Goal: Task Accomplishment & Management: Use online tool/utility

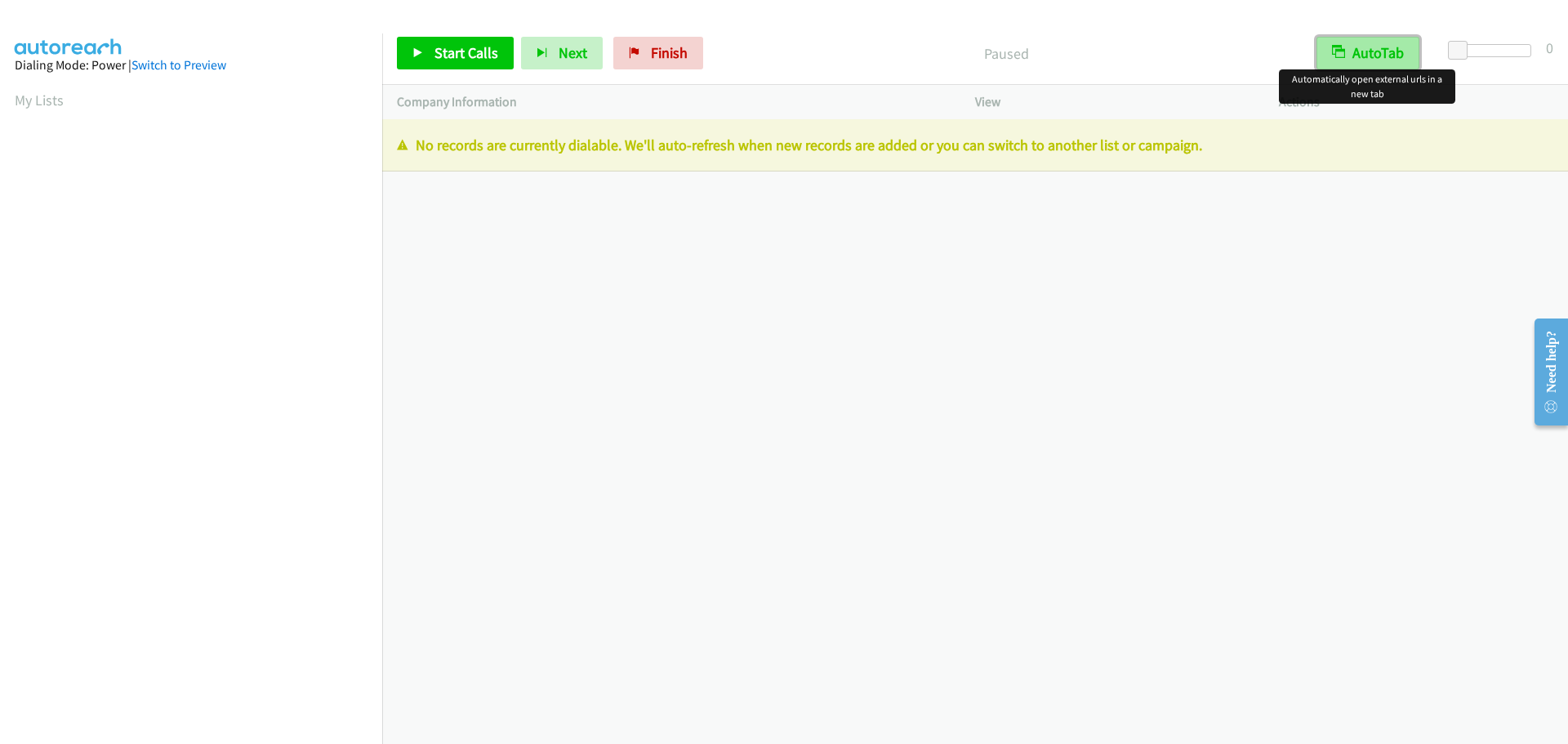
click at [1380, 45] on button "AutoTab" at bounding box center [1367, 53] width 103 height 33
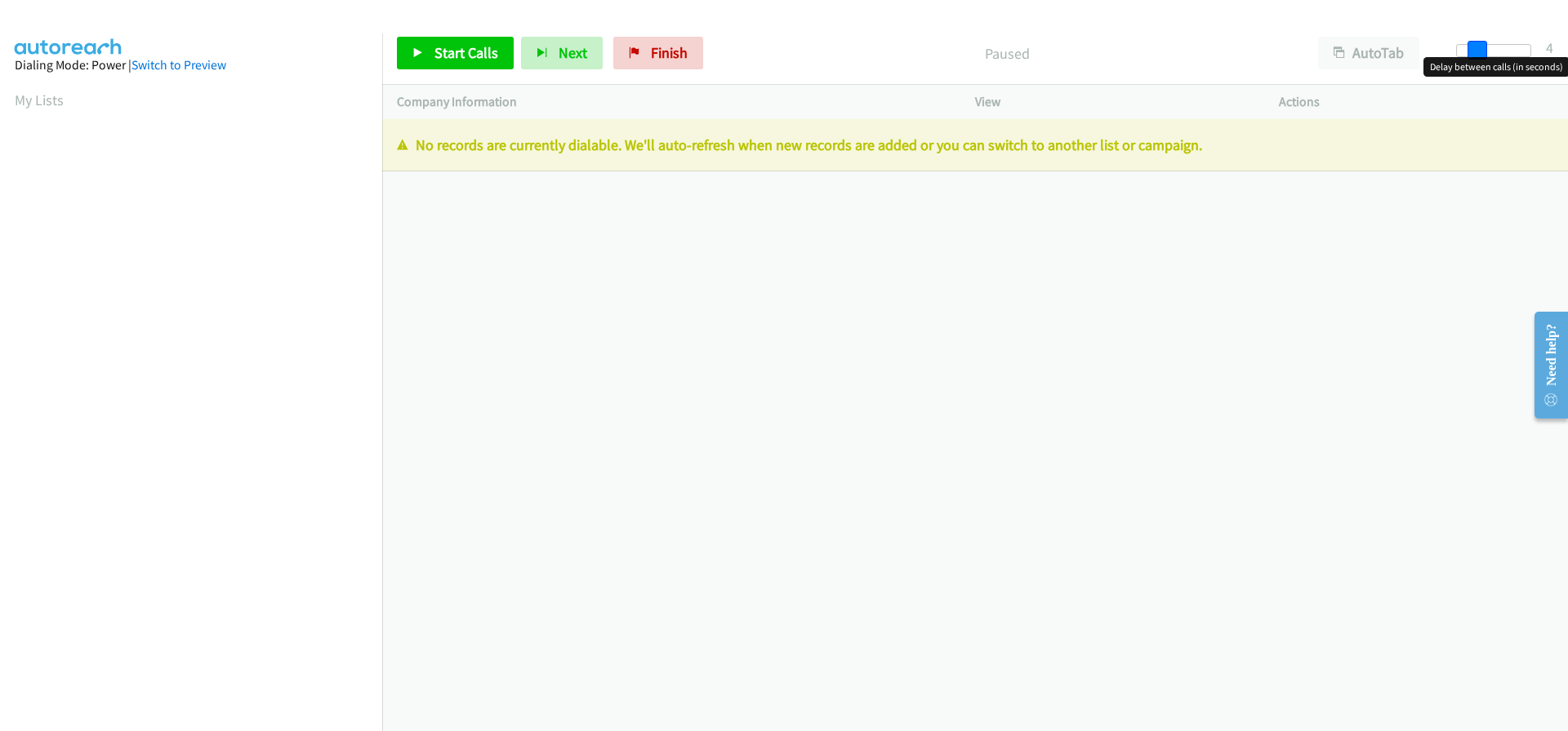
drag, startPoint x: 1462, startPoint y: 53, endPoint x: 1475, endPoint y: 52, distance: 13.0
click at [1475, 52] on span at bounding box center [1477, 50] width 20 height 20
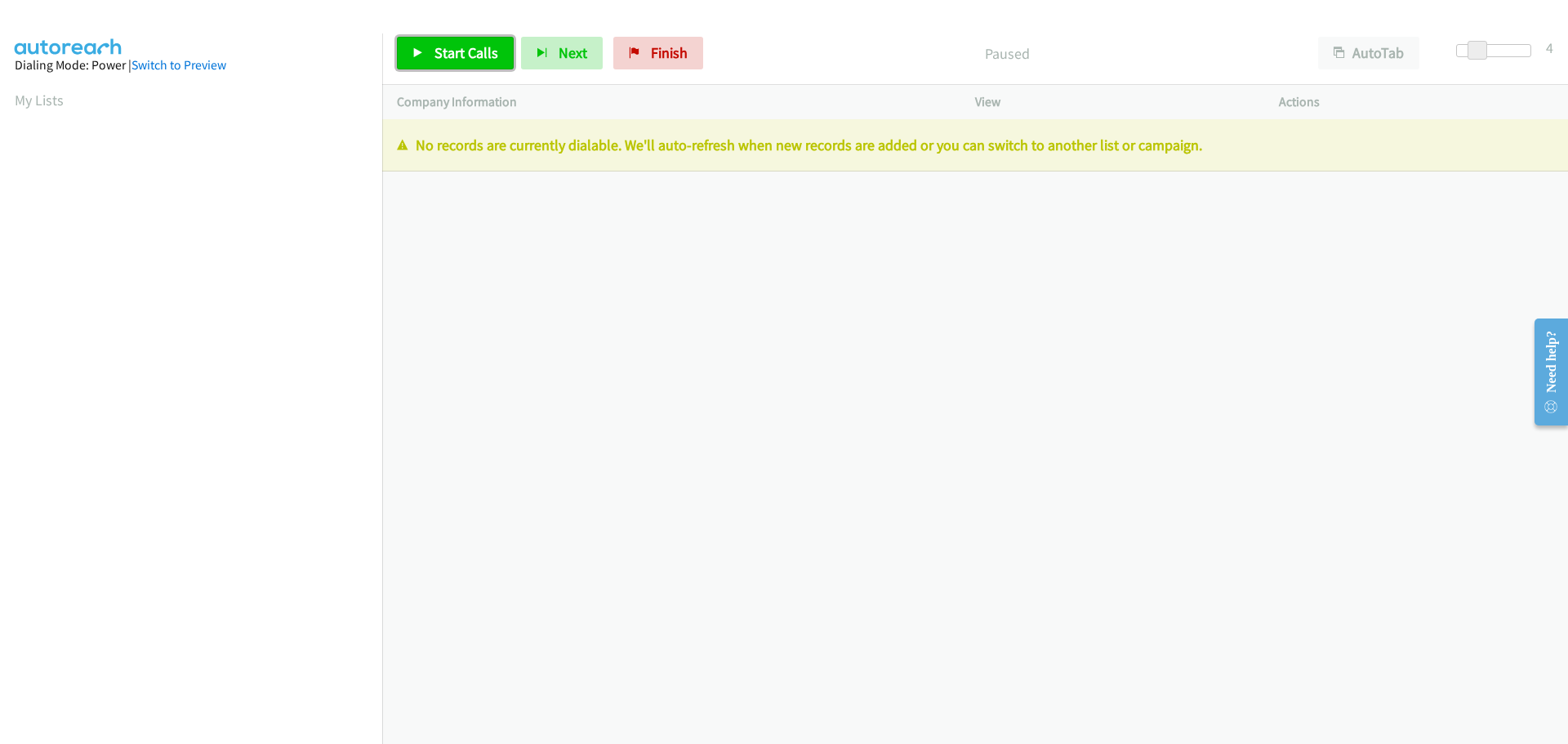
click at [457, 50] on span "Start Calls" at bounding box center [465, 53] width 63 height 19
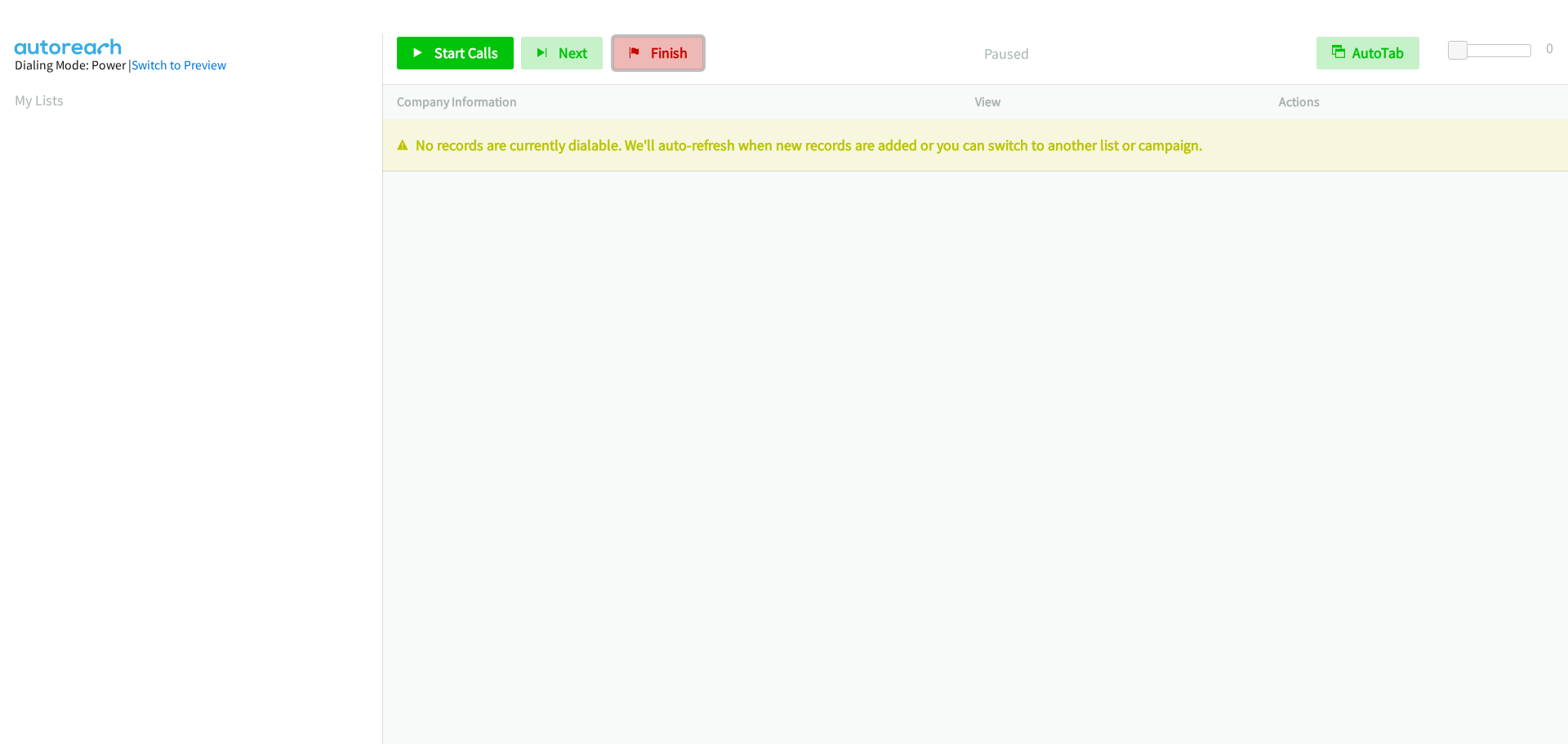
click at [678, 59] on span "Finish" at bounding box center [669, 53] width 37 height 19
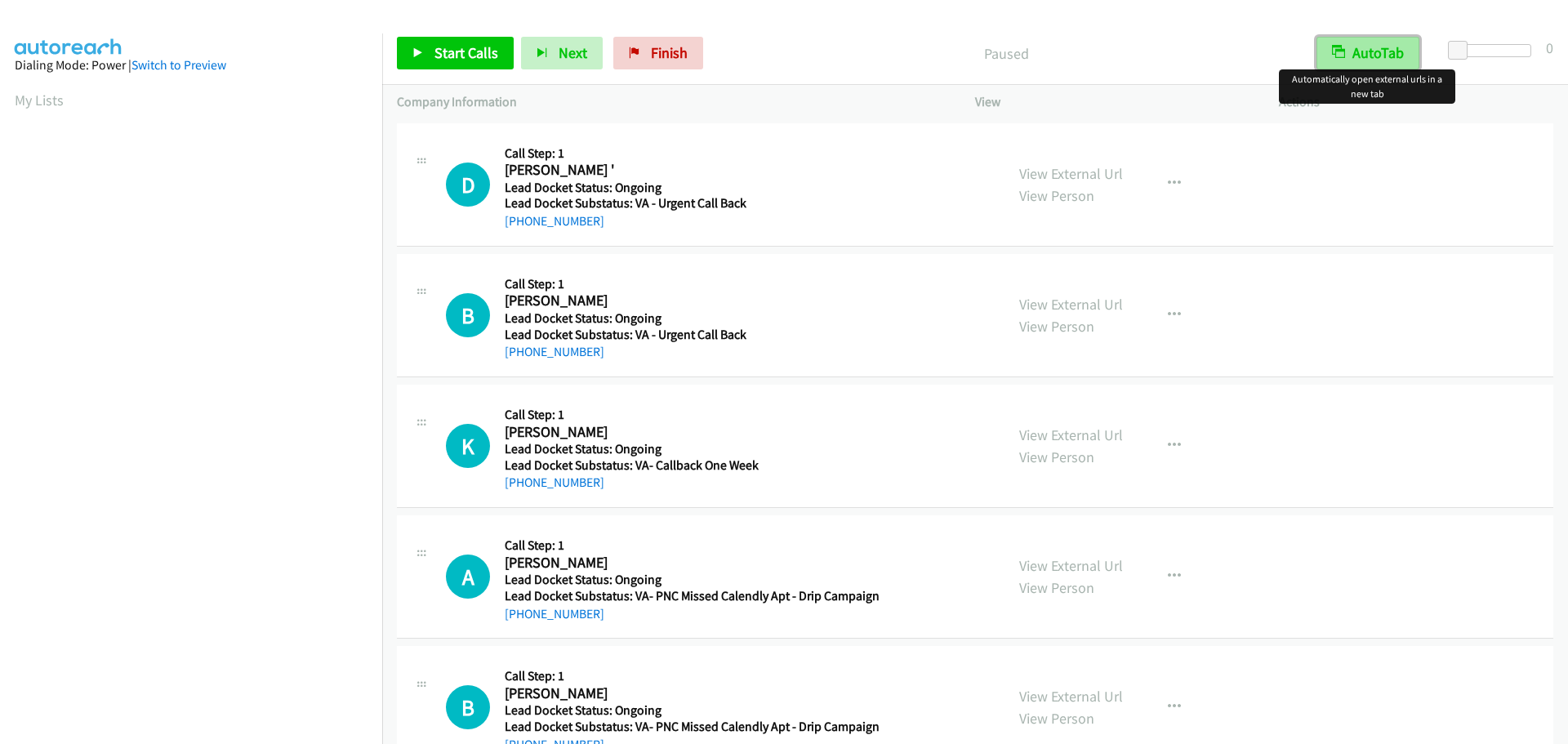
click at [1351, 57] on button "AutoTab" at bounding box center [1367, 53] width 103 height 33
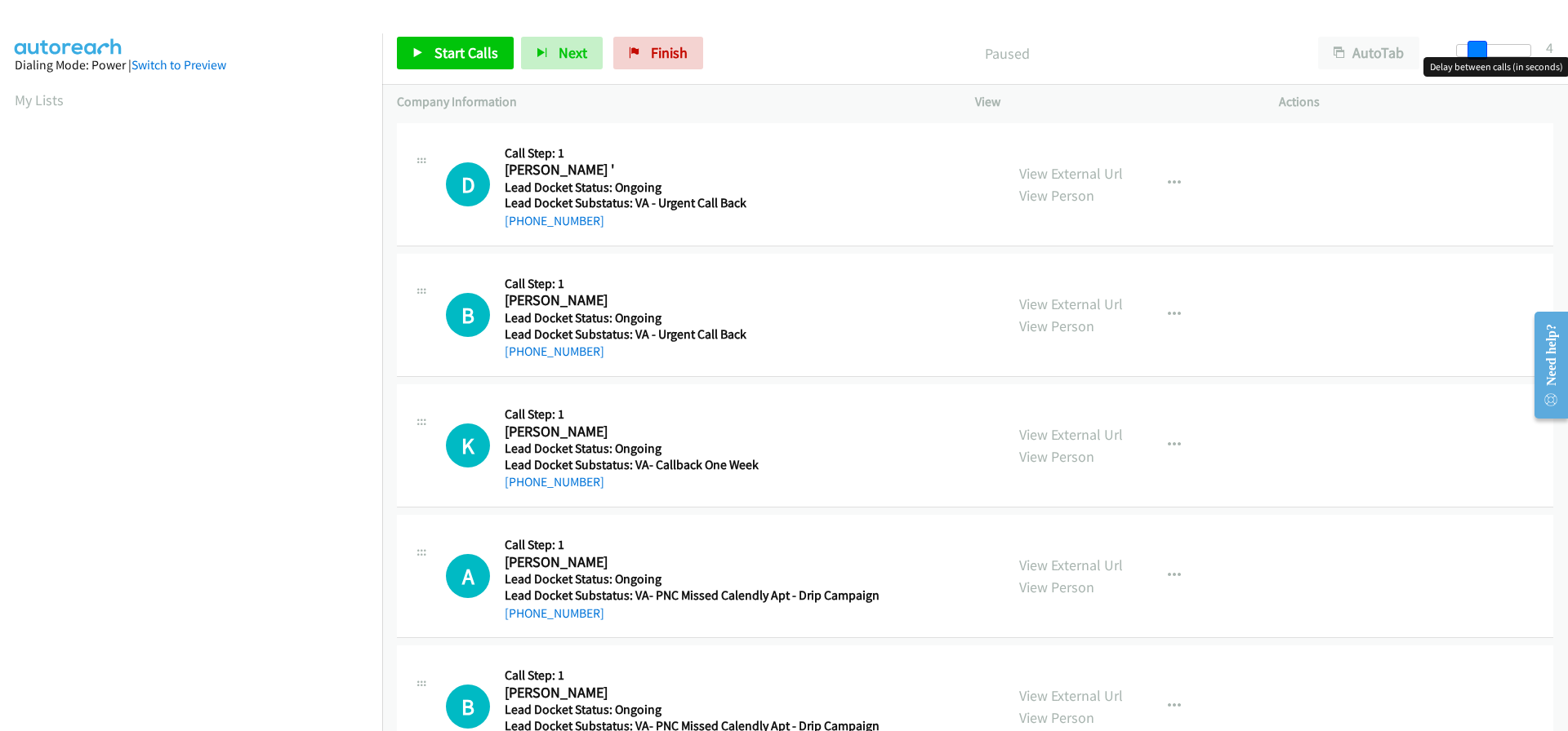
drag, startPoint x: 1458, startPoint y: 43, endPoint x: 1476, endPoint y: 47, distance: 18.4
click at [1476, 47] on span at bounding box center [1477, 50] width 20 height 20
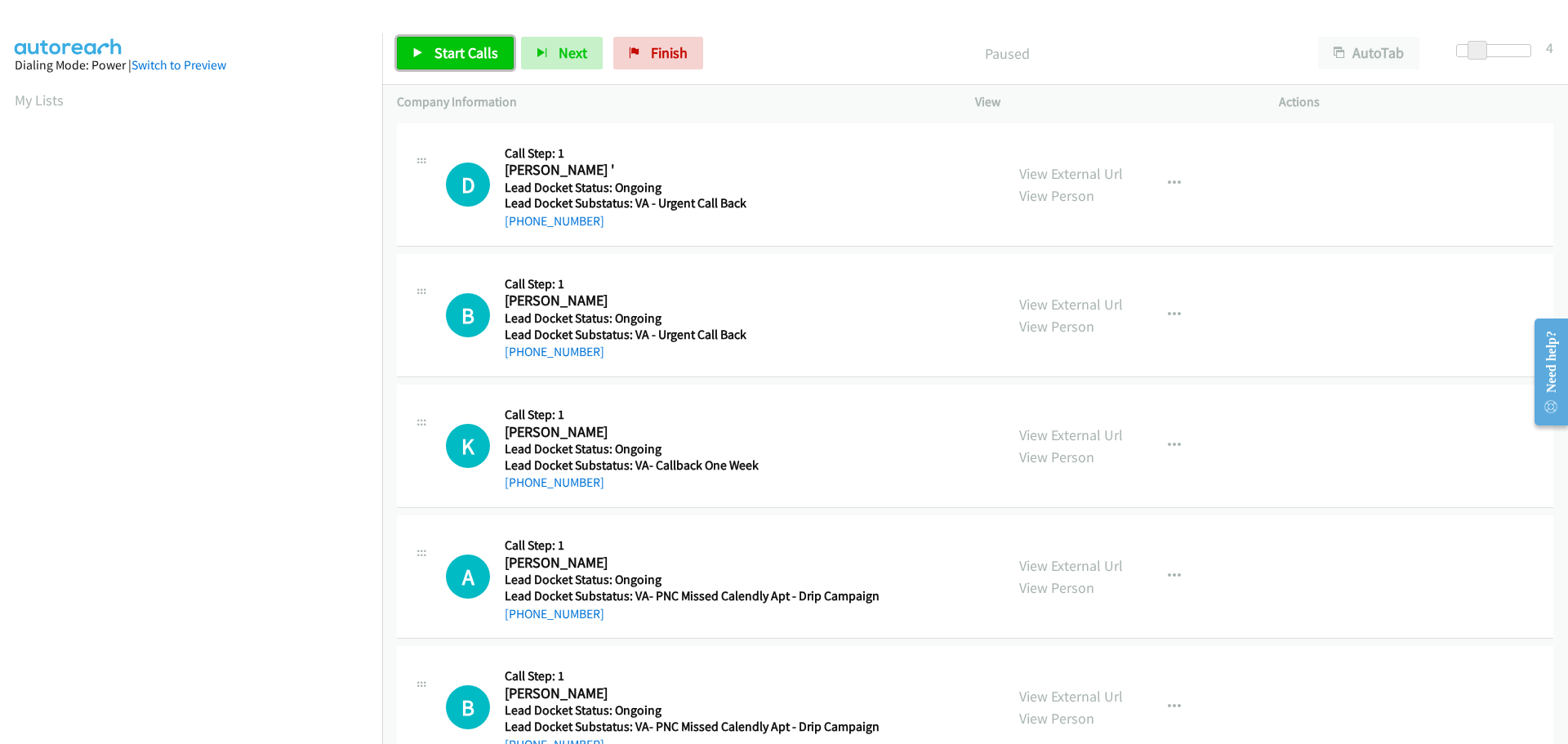
click at [474, 52] on span "Start Calls" at bounding box center [465, 53] width 63 height 19
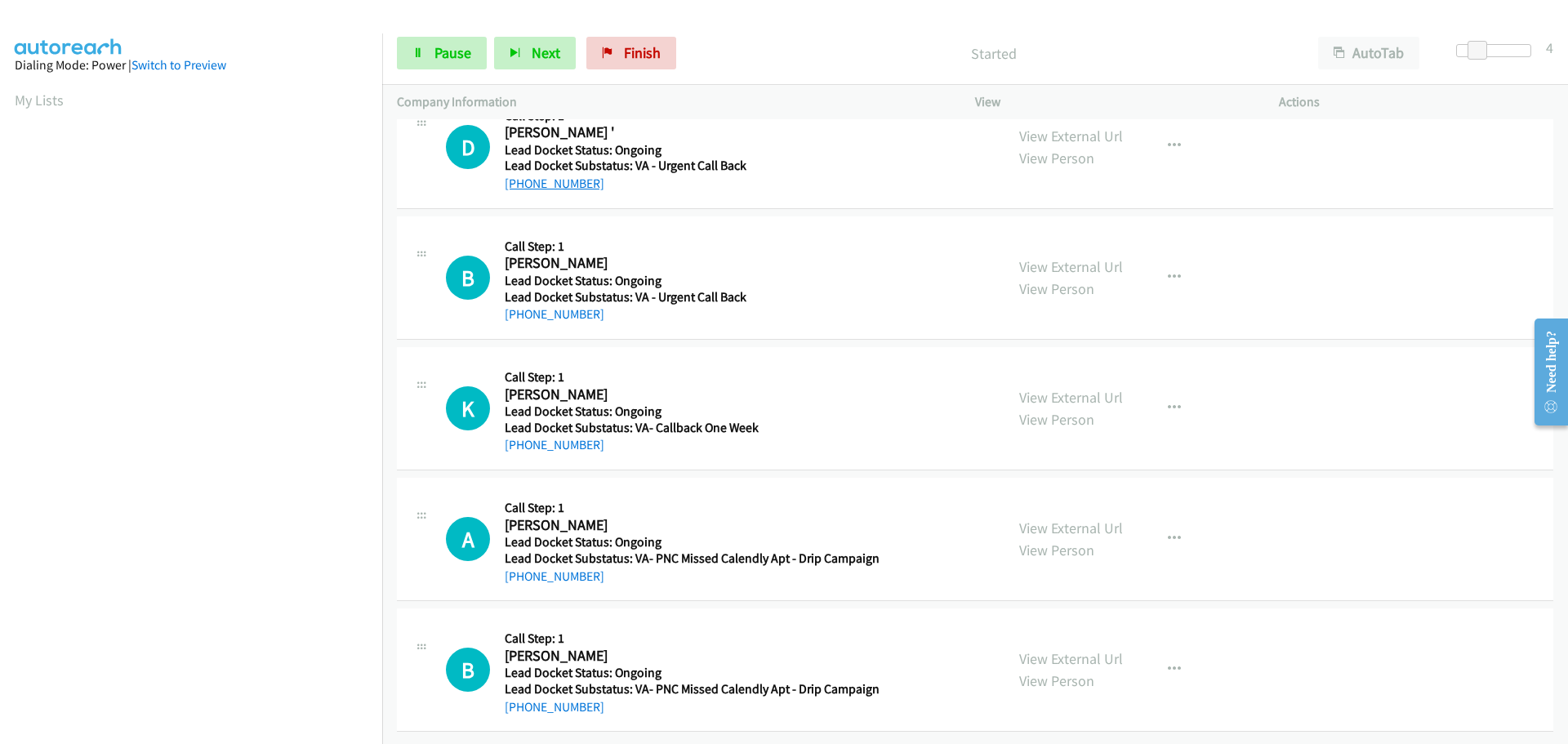
drag, startPoint x: 607, startPoint y: 175, endPoint x: 523, endPoint y: 179, distance: 84.1
click at [523, 179] on div "+1 402-630-5163" at bounding box center [689, 184] width 369 height 20
copy link "[PHONE_NUMBER]"
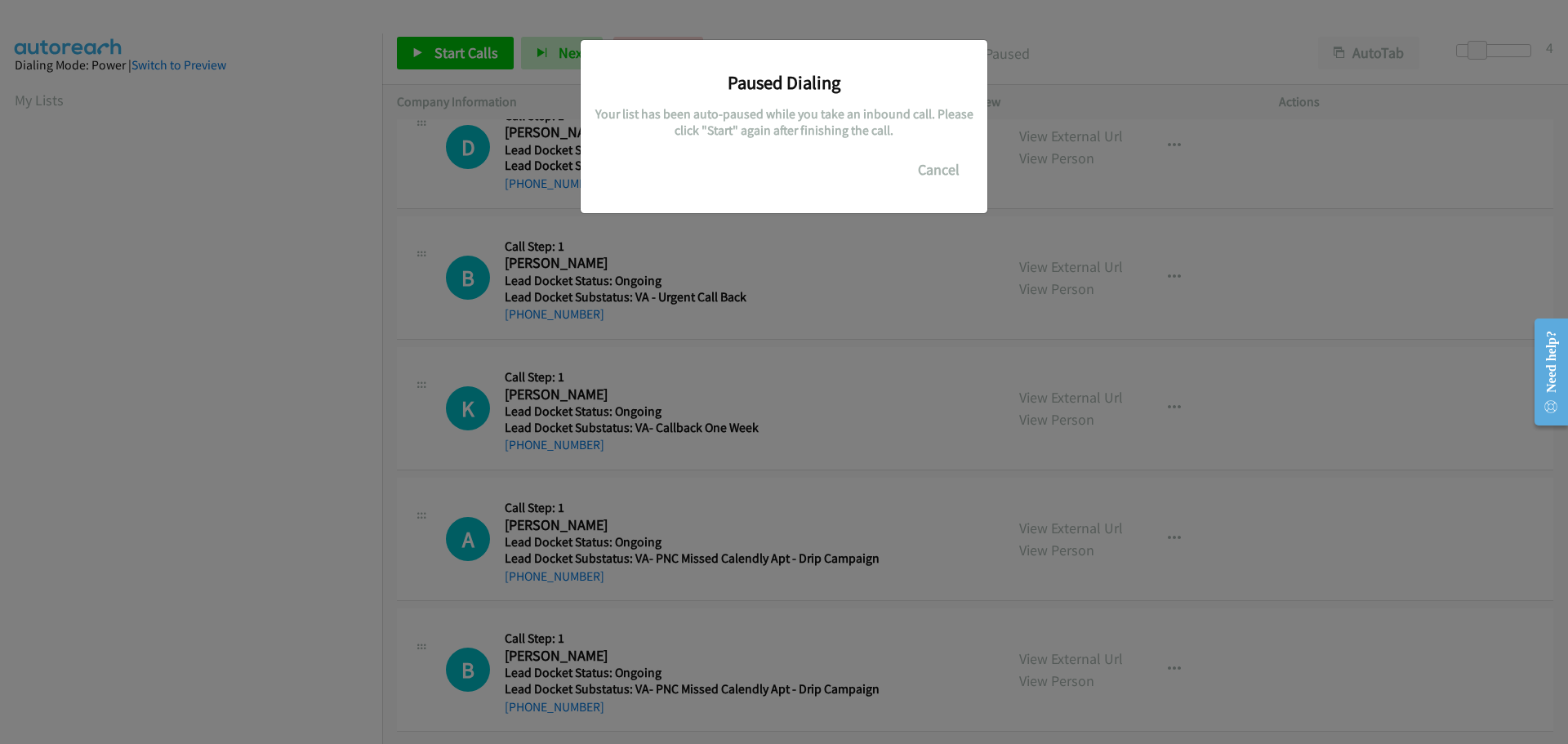
scroll to position [172, 0]
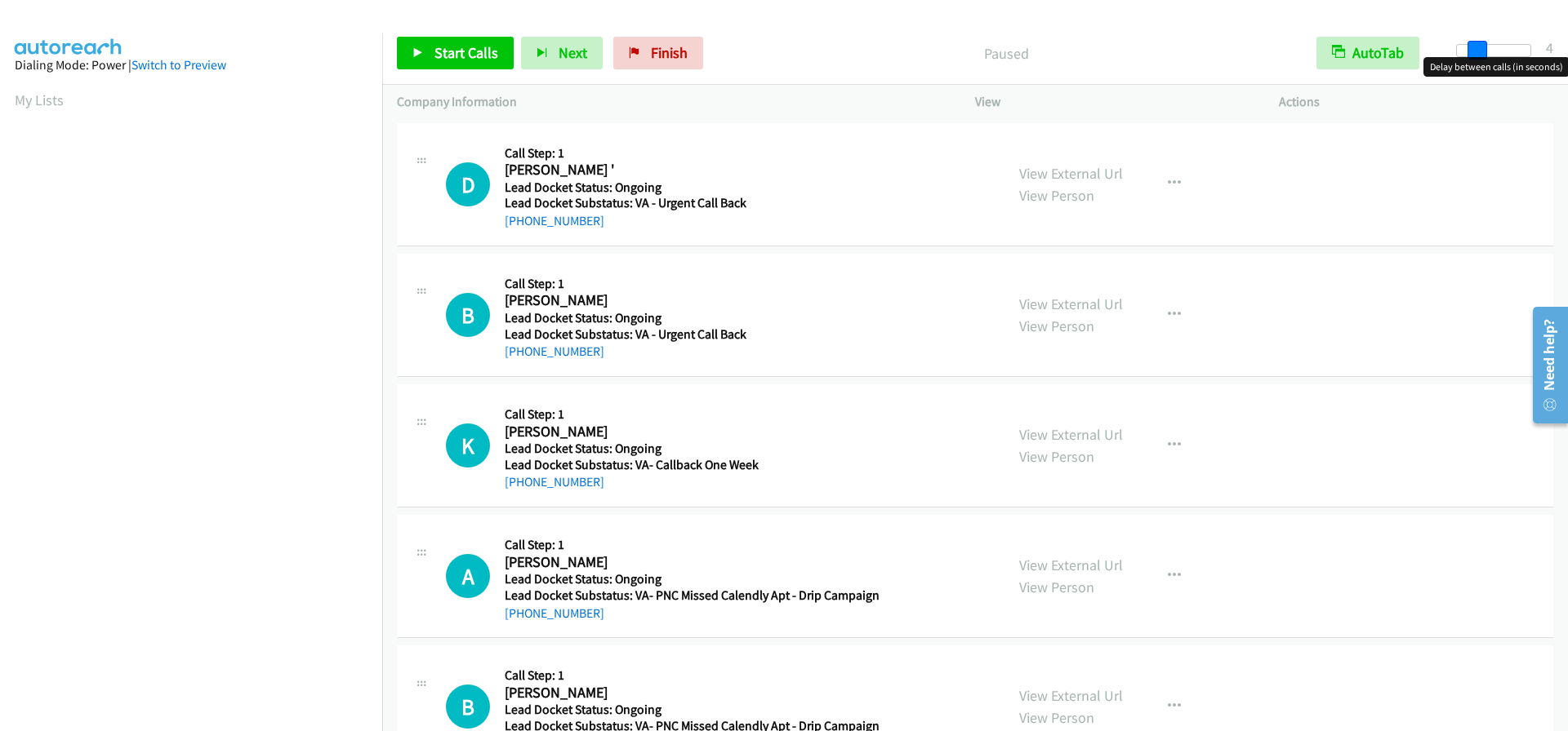
drag, startPoint x: 1457, startPoint y: 48, endPoint x: 1475, endPoint y: 57, distance: 20.1
click at [1475, 57] on body "Start Calls Pause Next Finish Paused AutoTab AutoTab 4 Company Information Info…" at bounding box center [784, 38] width 1568 height 77
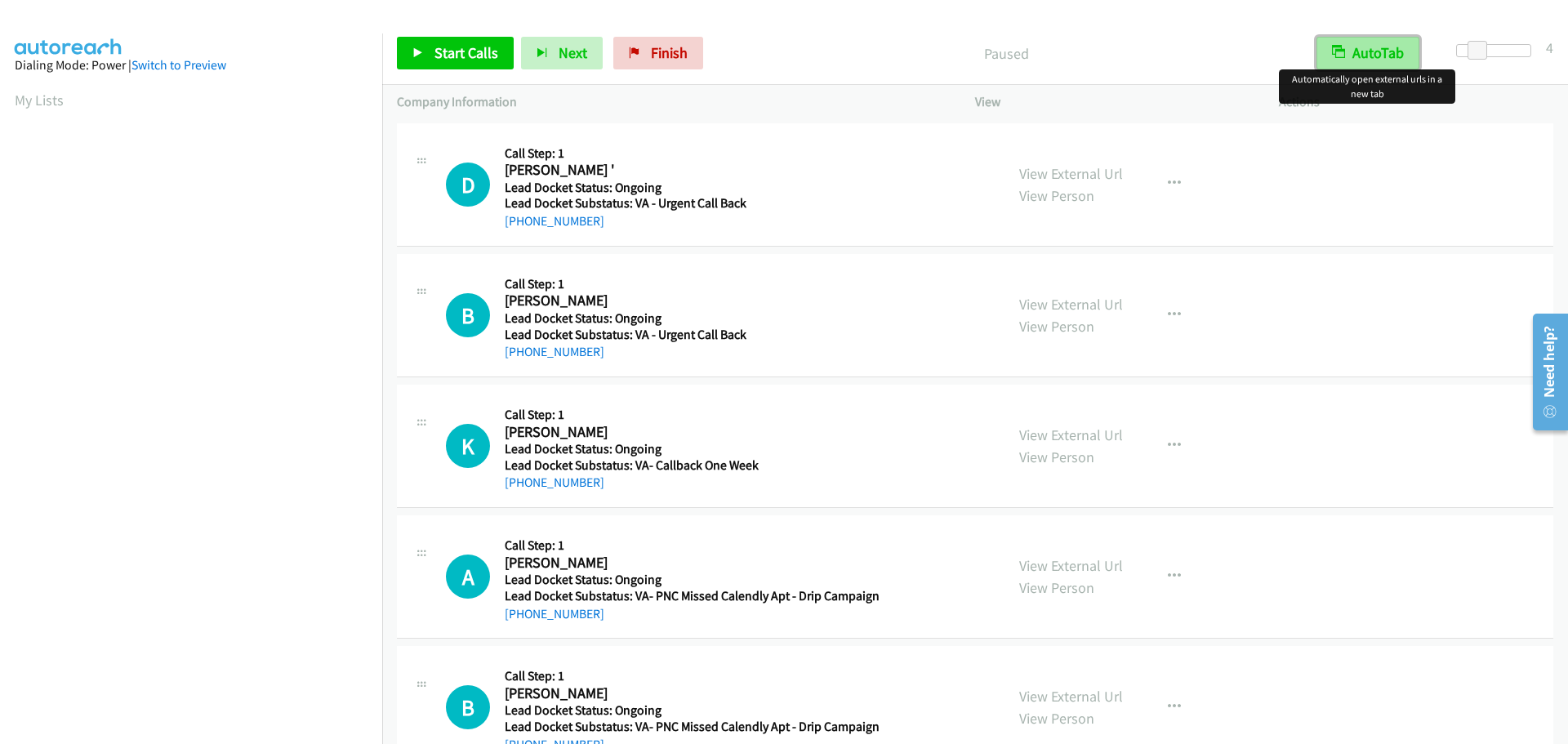
click at [1393, 58] on button "AutoTab" at bounding box center [1367, 53] width 103 height 33
click at [461, 55] on span "Start Calls" at bounding box center [465, 53] width 63 height 19
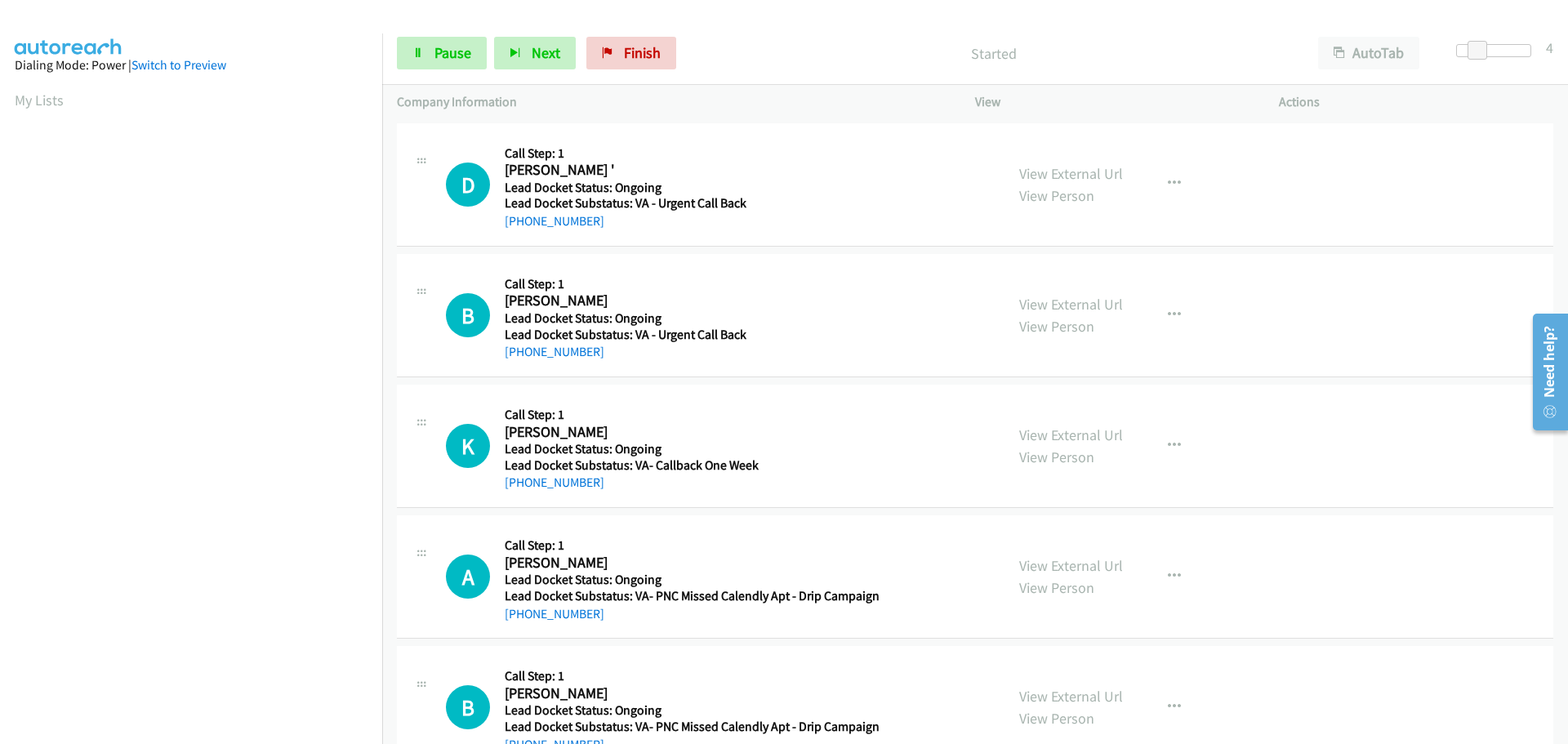
drag, startPoint x: 597, startPoint y: 224, endPoint x: 517, endPoint y: 231, distance: 80.3
click at [517, 231] on div "+1 402-630-5163" at bounding box center [689, 221] width 369 height 20
copy link "402-630-5163"
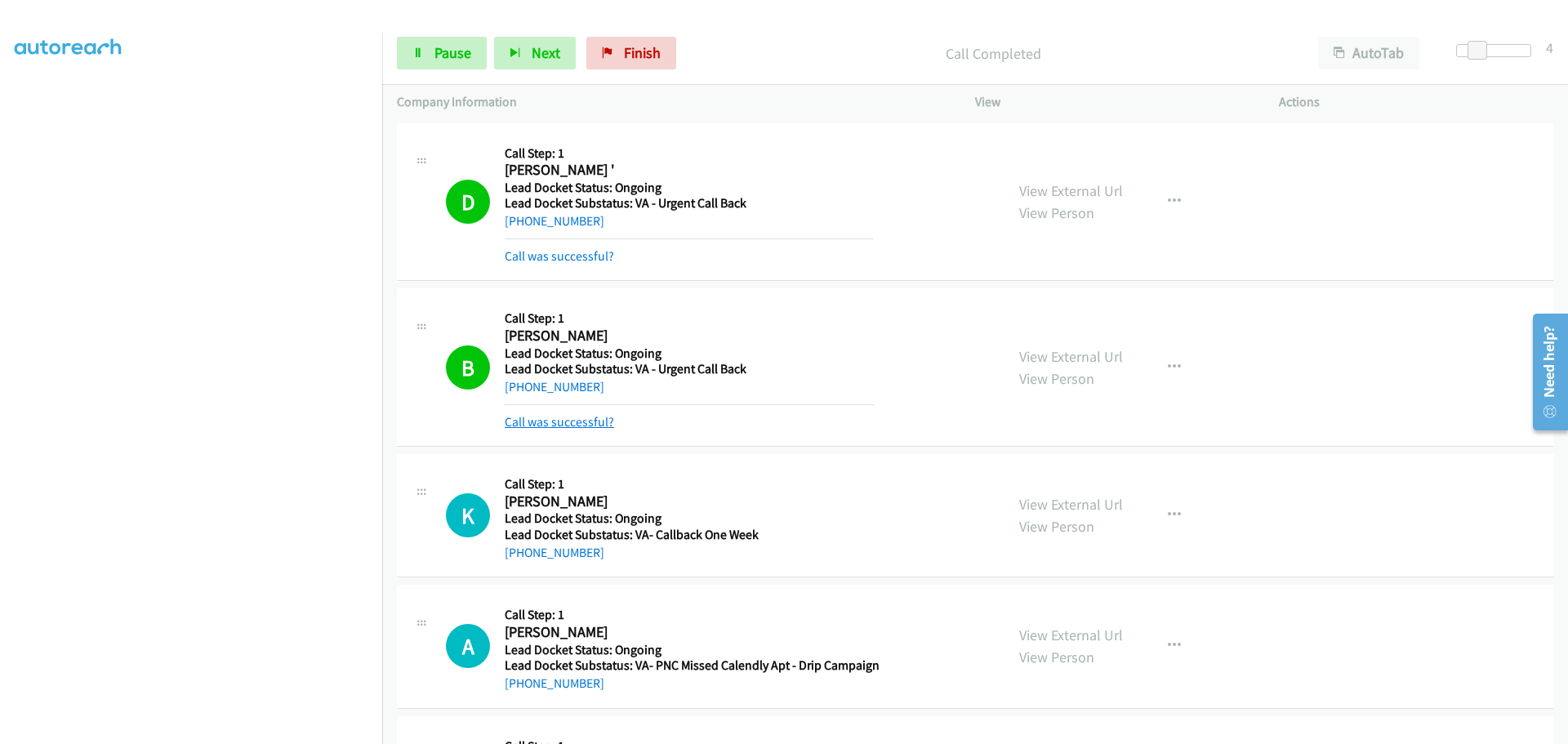
scroll to position [82, 0]
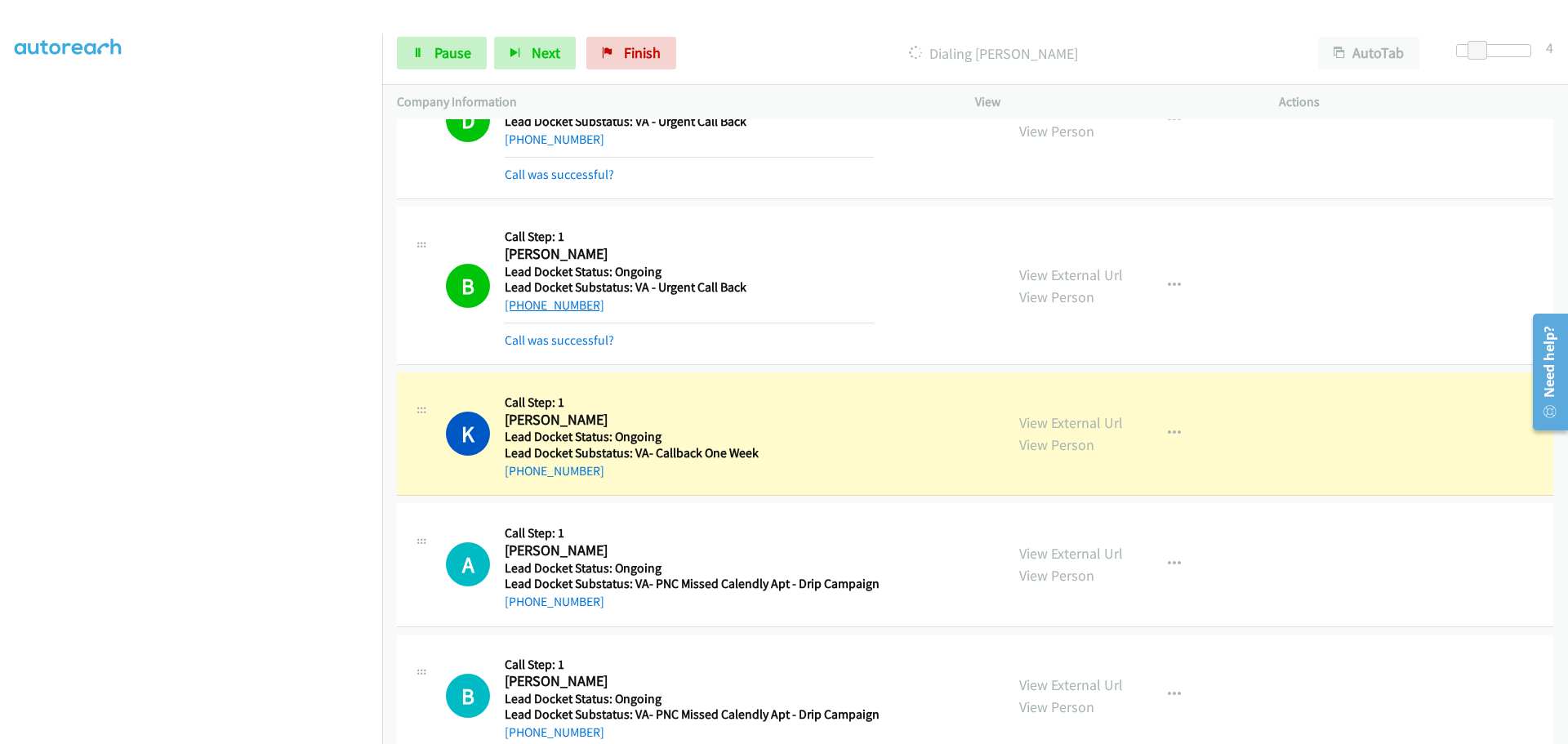
drag, startPoint x: 583, startPoint y: 307, endPoint x: 521, endPoint y: 311, distance: 62.1
click at [521, 311] on div "+1 657-378-1727" at bounding box center [689, 305] width 369 height 20
click at [604, 471] on div "+1 404-889-3480" at bounding box center [689, 471] width 369 height 20
drag, startPoint x: 597, startPoint y: 474, endPoint x: 527, endPoint y: 477, distance: 70.1
click at [520, 479] on div "+1 404-889-3480" at bounding box center [689, 471] width 369 height 20
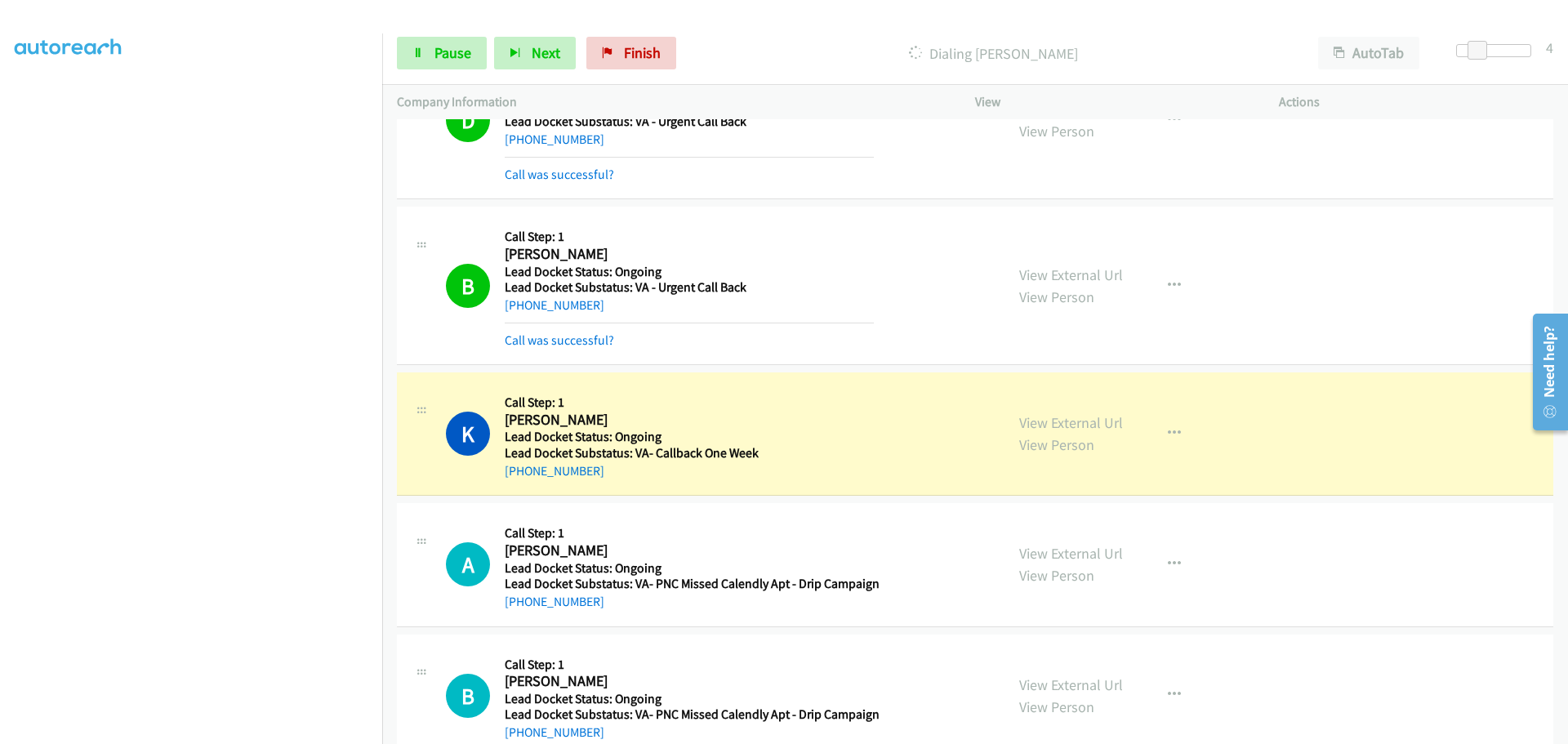
copy link "404-889-3480"
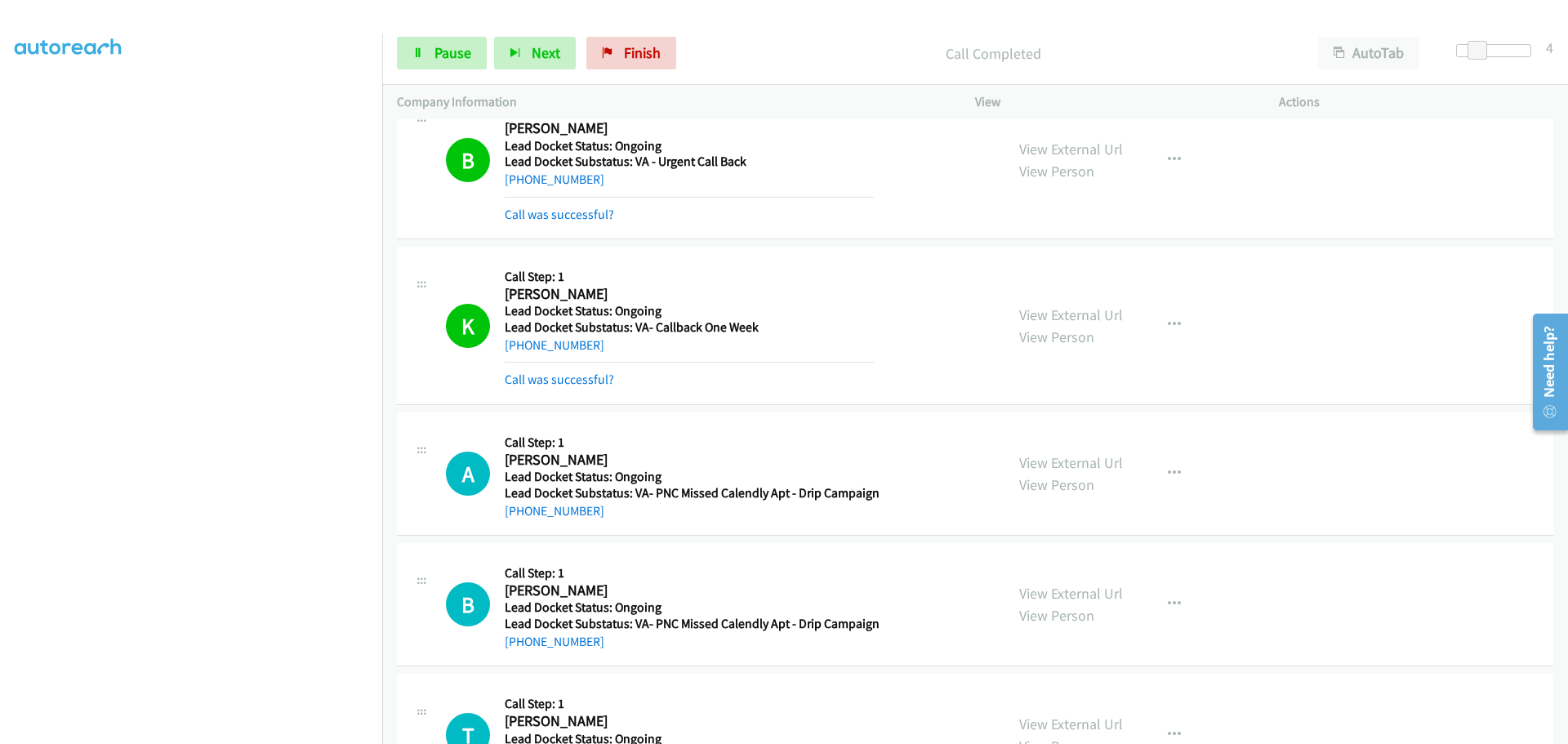
scroll to position [236, 0]
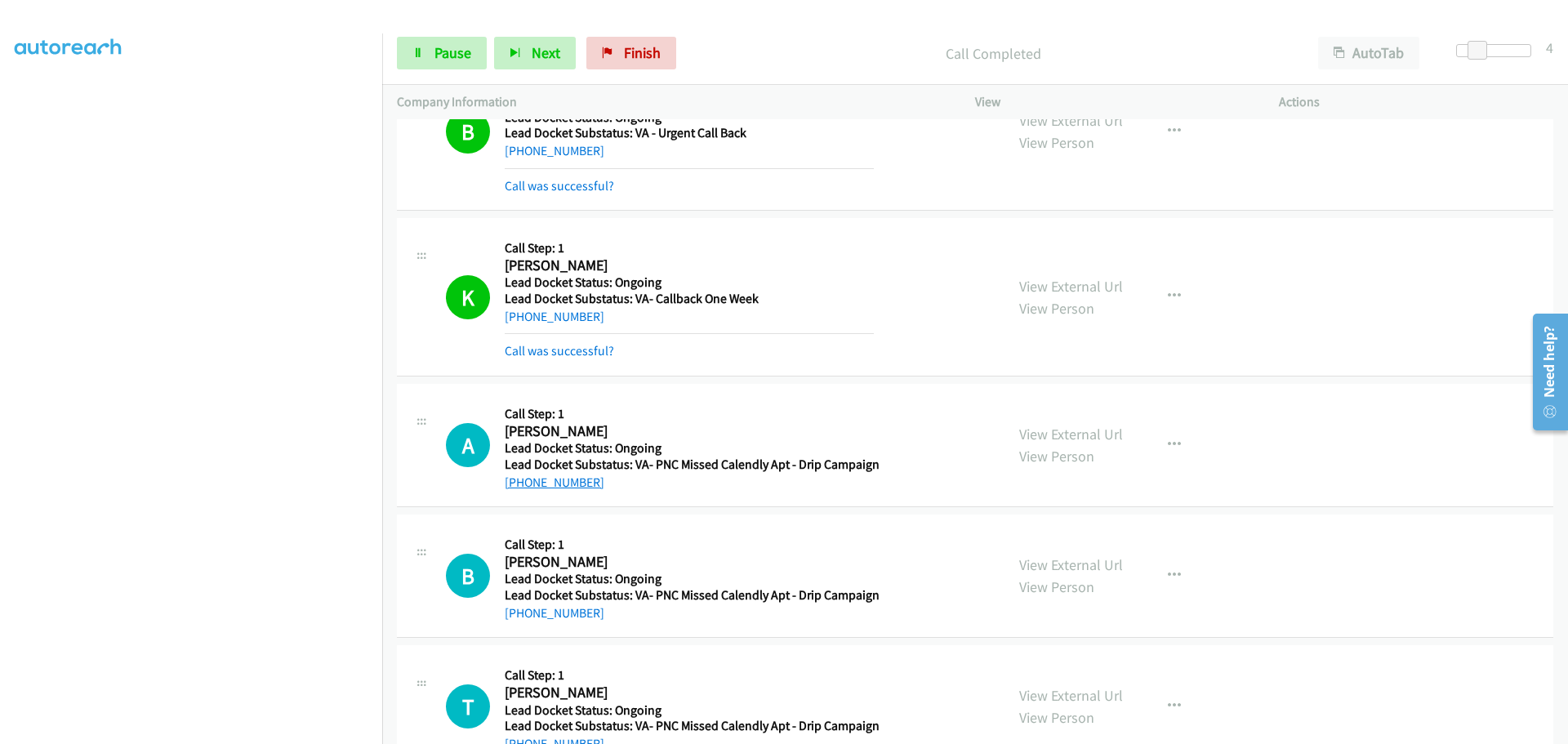
drag, startPoint x: 605, startPoint y: 483, endPoint x: 522, endPoint y: 488, distance: 83.2
click at [522, 488] on div "+1 818-428-9499" at bounding box center [691, 483] width 375 height 20
copy link "818-428-9499"
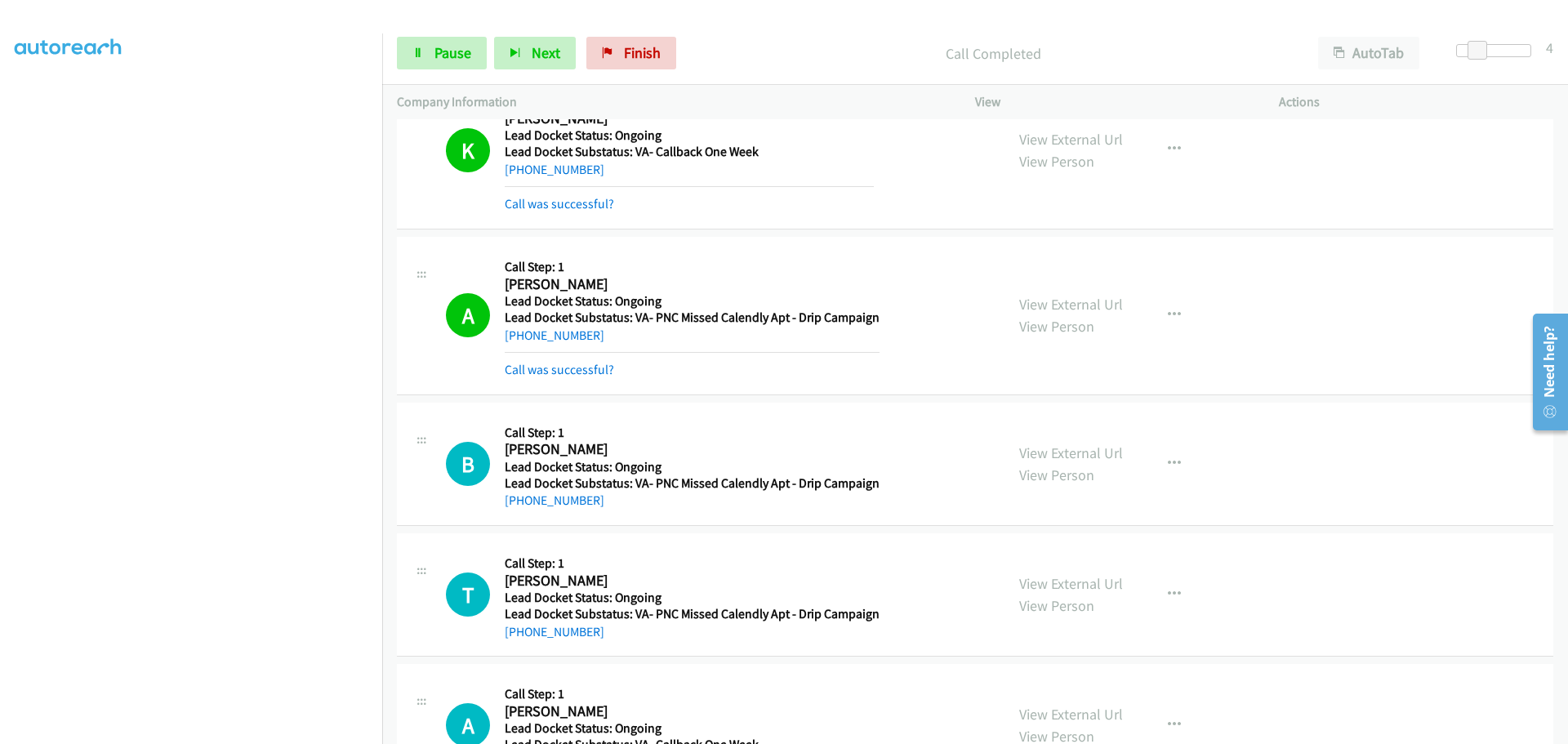
scroll to position [546, 0]
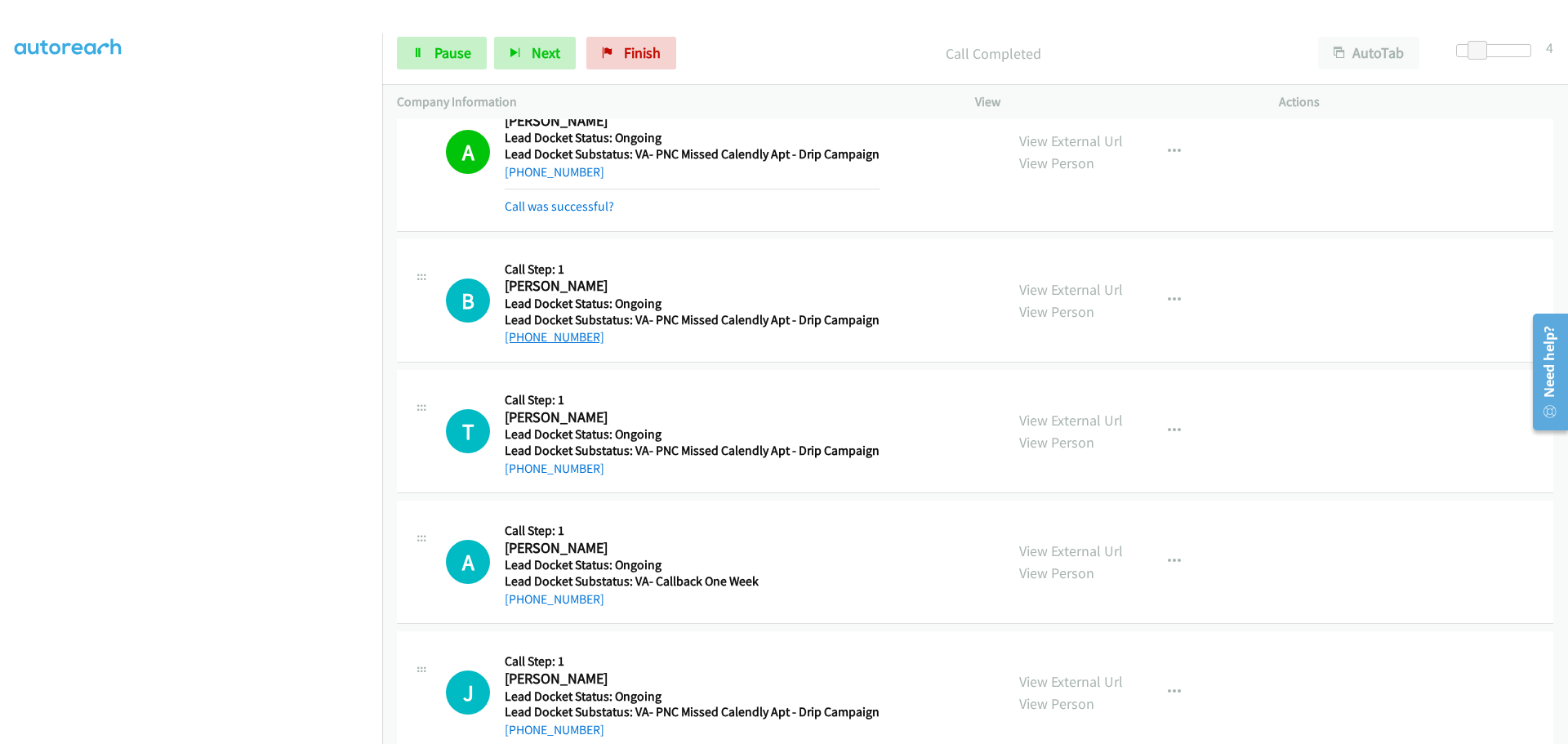
drag, startPoint x: 614, startPoint y: 349, endPoint x: 517, endPoint y: 335, distance: 98.0
click at [517, 335] on div "B Callback Scheduled Call Step: 1 Brett Cretal America/Denver Lead Docket Statu…" at bounding box center [974, 301] width 1156 height 124
copy link "208-899-9943"
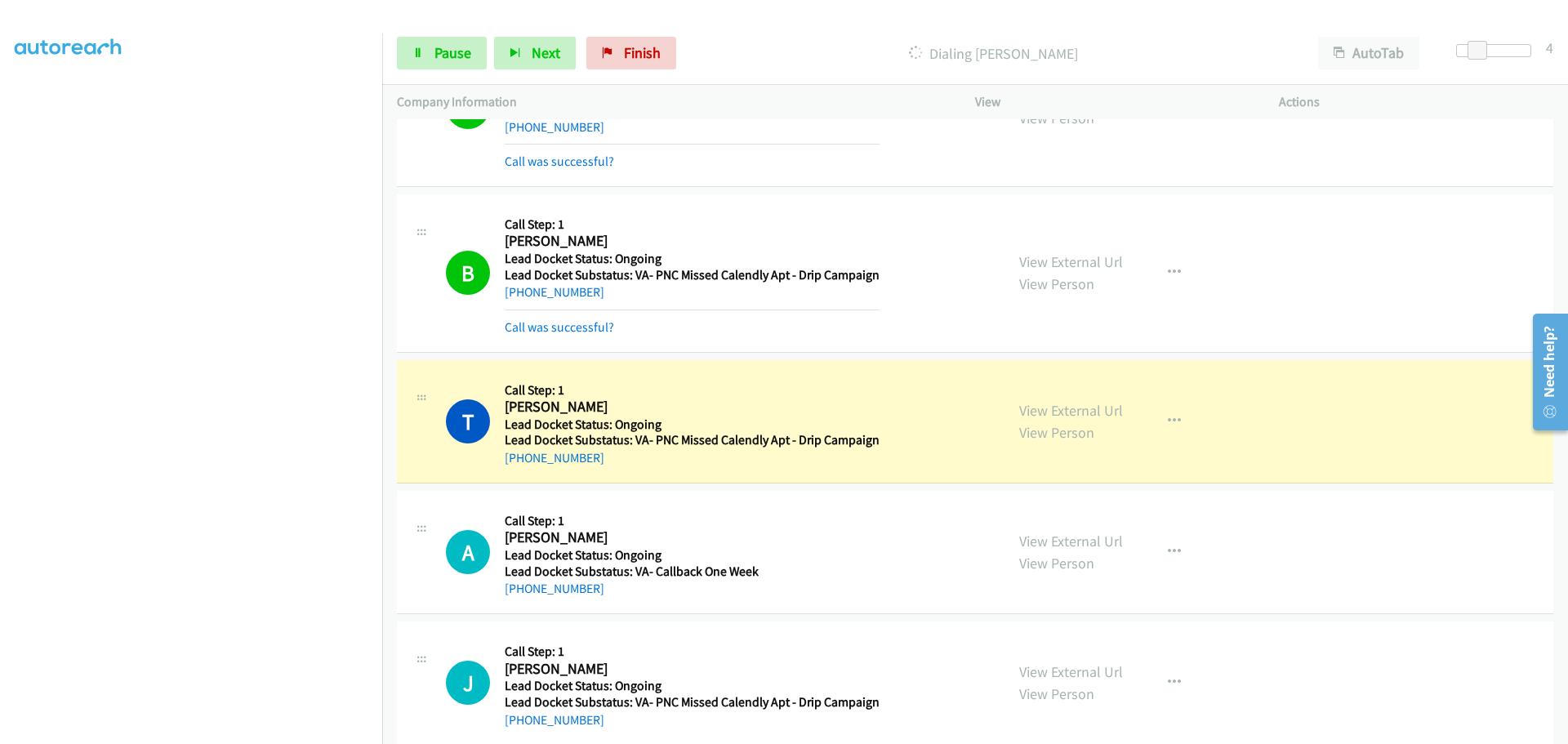
scroll to position [617, 0]
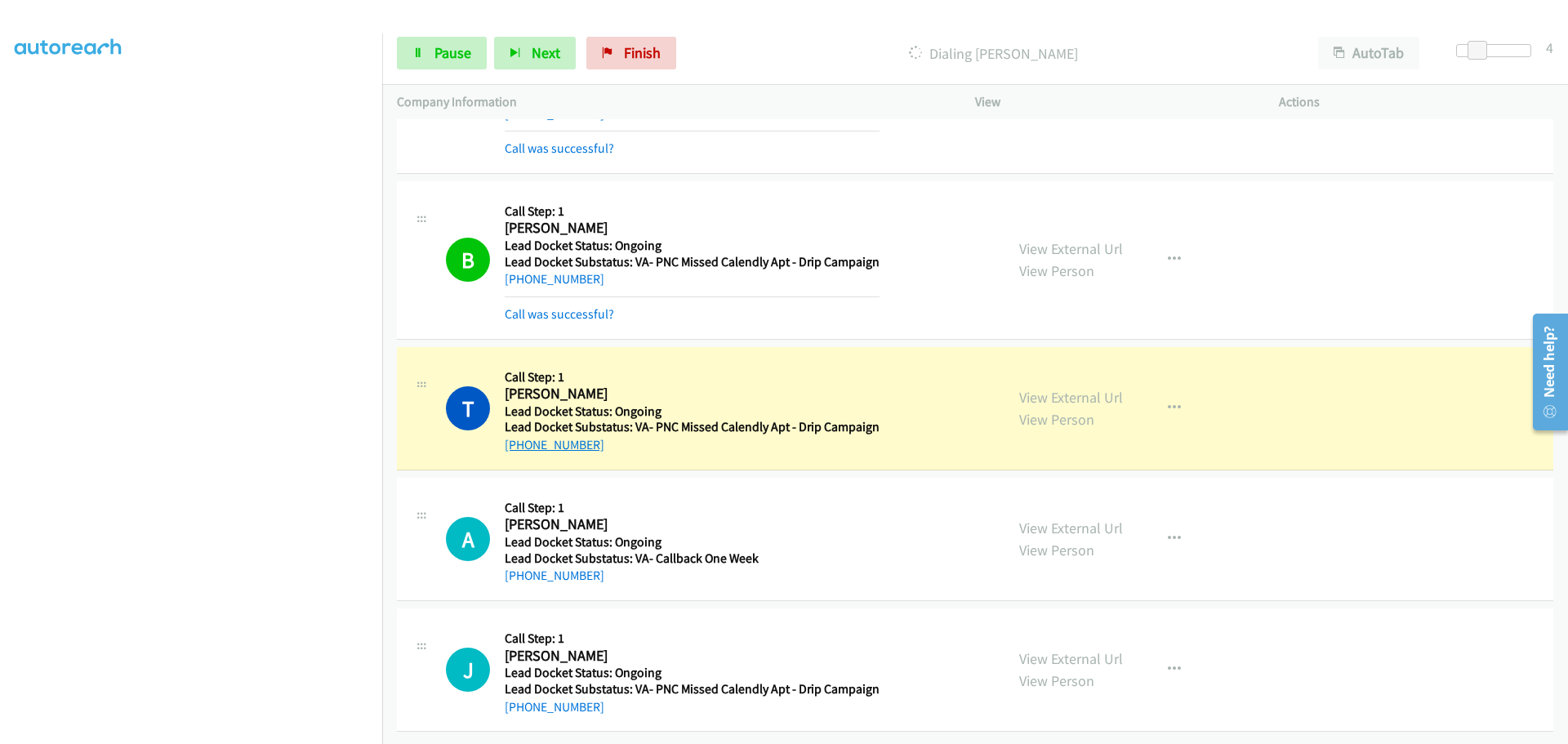
drag, startPoint x: 615, startPoint y: 437, endPoint x: 522, endPoint y: 432, distance: 93.1
click at [522, 435] on div "+1 334-292-1109" at bounding box center [691, 445] width 375 height 20
copy link "334-292-1109"
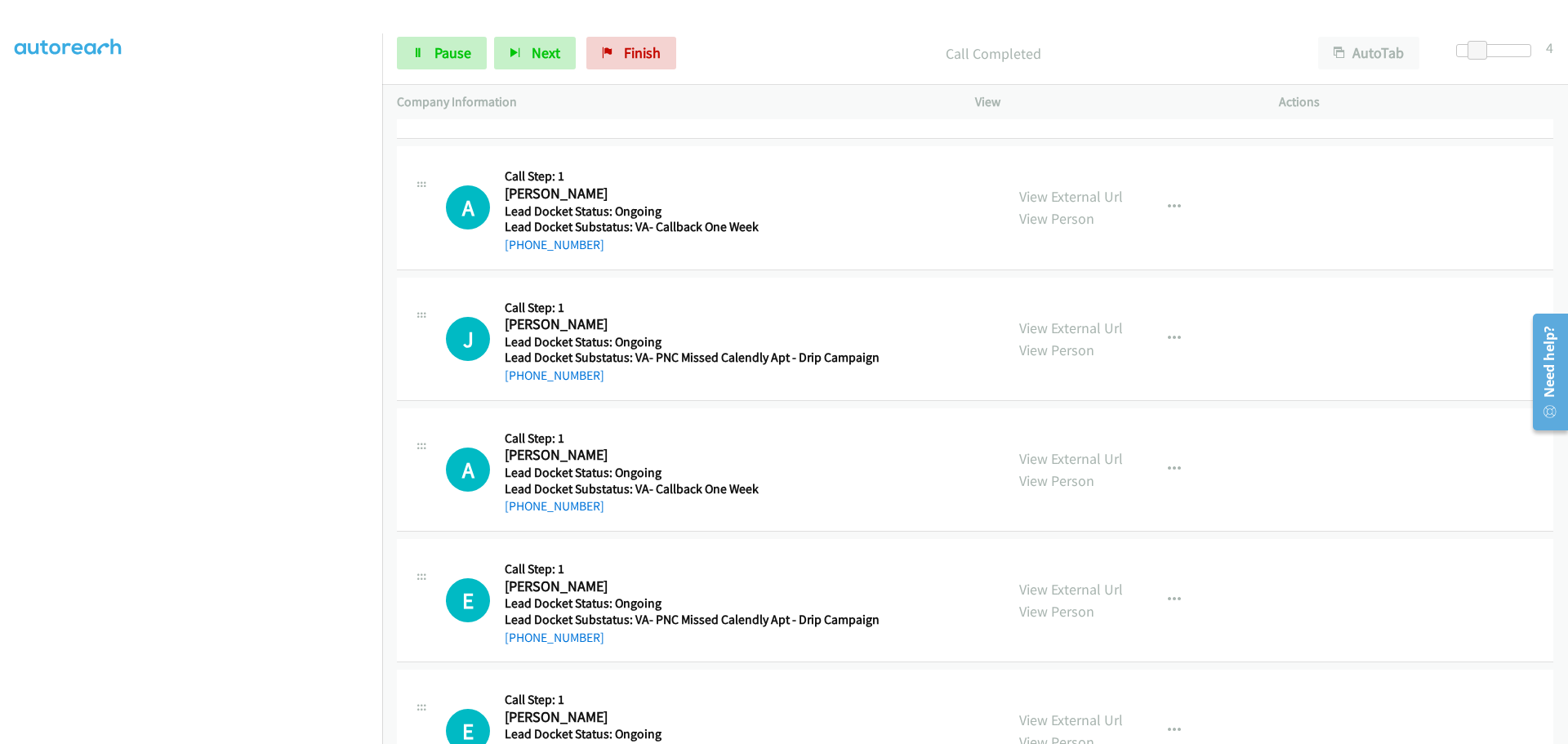
scroll to position [978, 0]
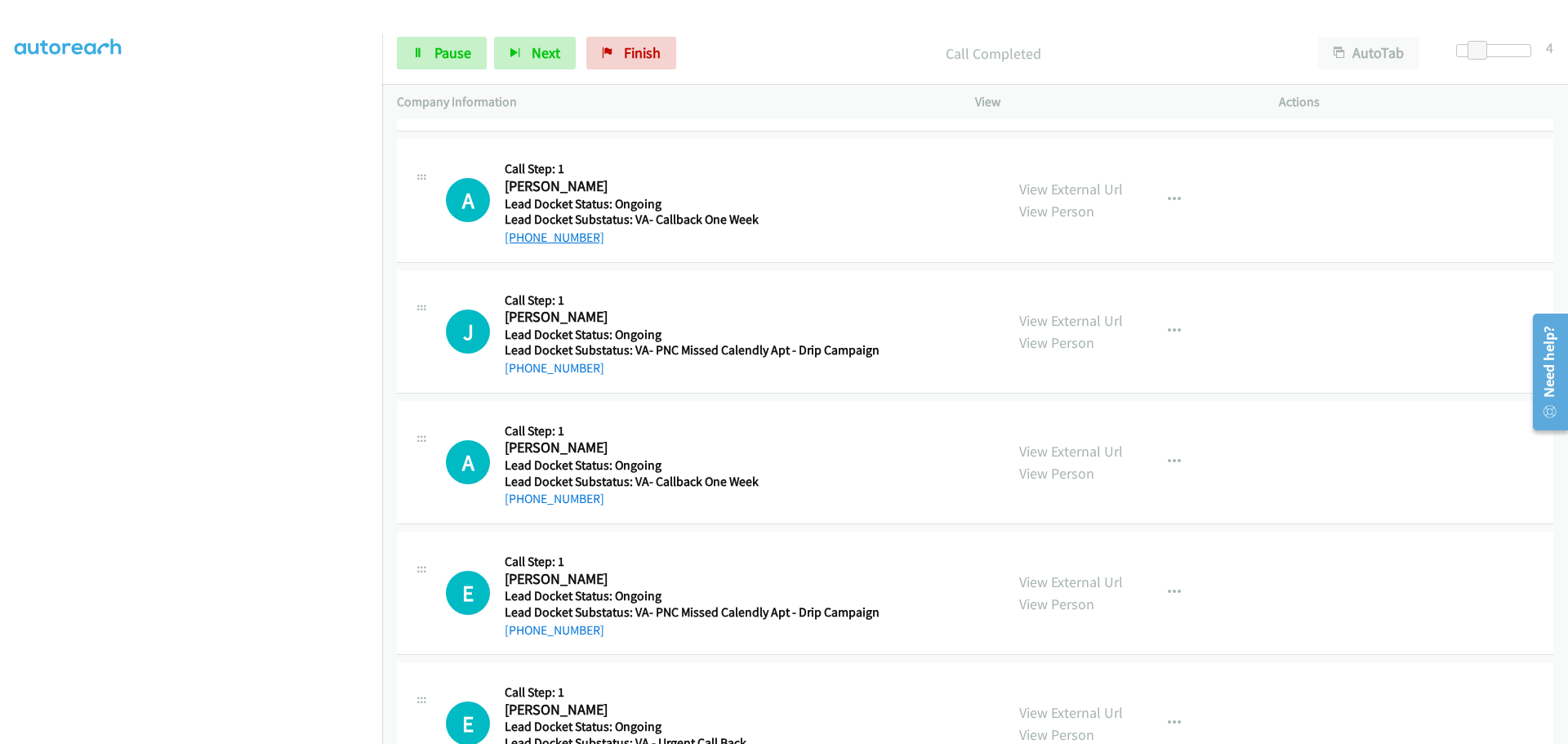
drag, startPoint x: 604, startPoint y: 231, endPoint x: 522, endPoint y: 233, distance: 82.0
click at [522, 233] on div "+1 850-903-2613" at bounding box center [631, 238] width 254 height 20
copy link "850-903-2613"
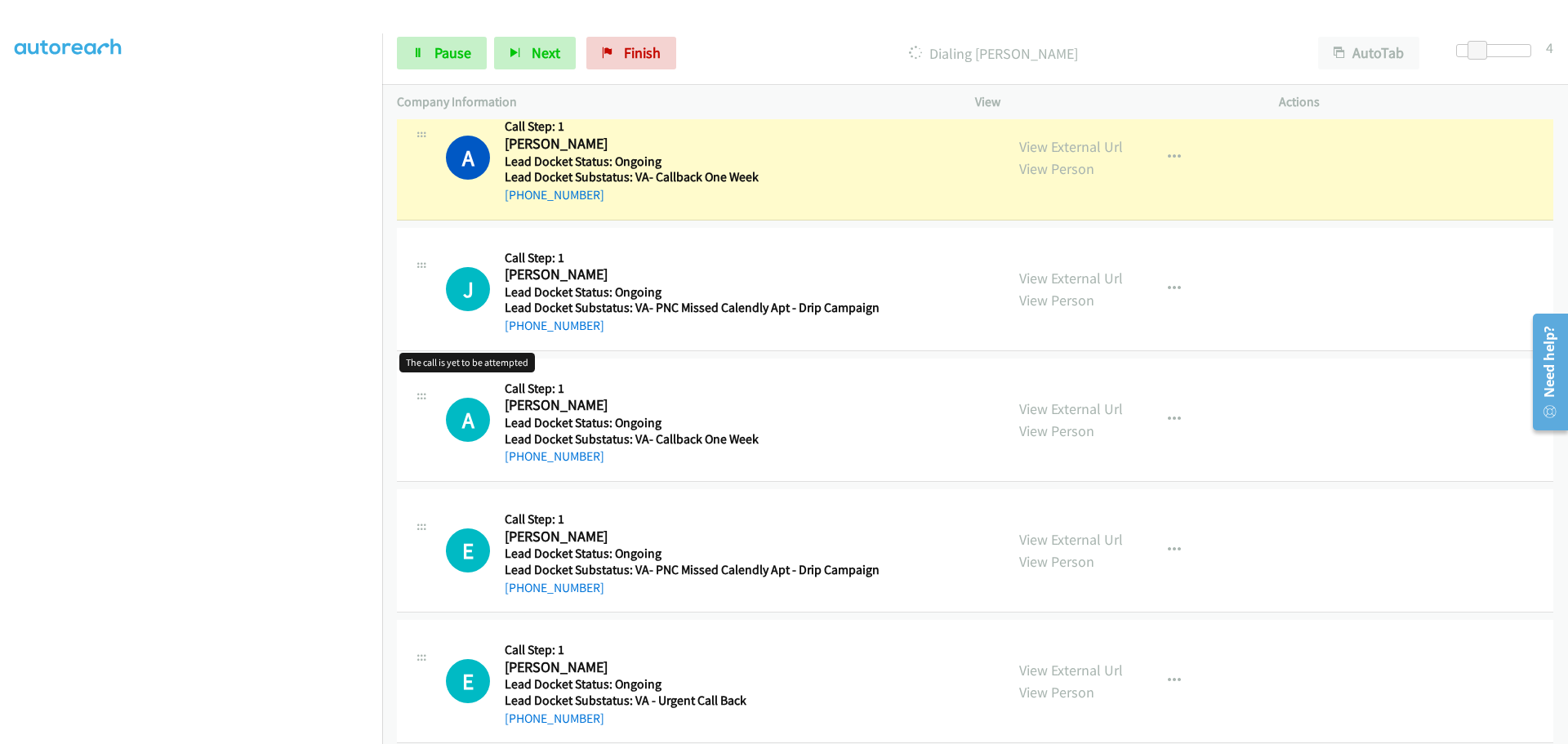
scroll to position [1044, 0]
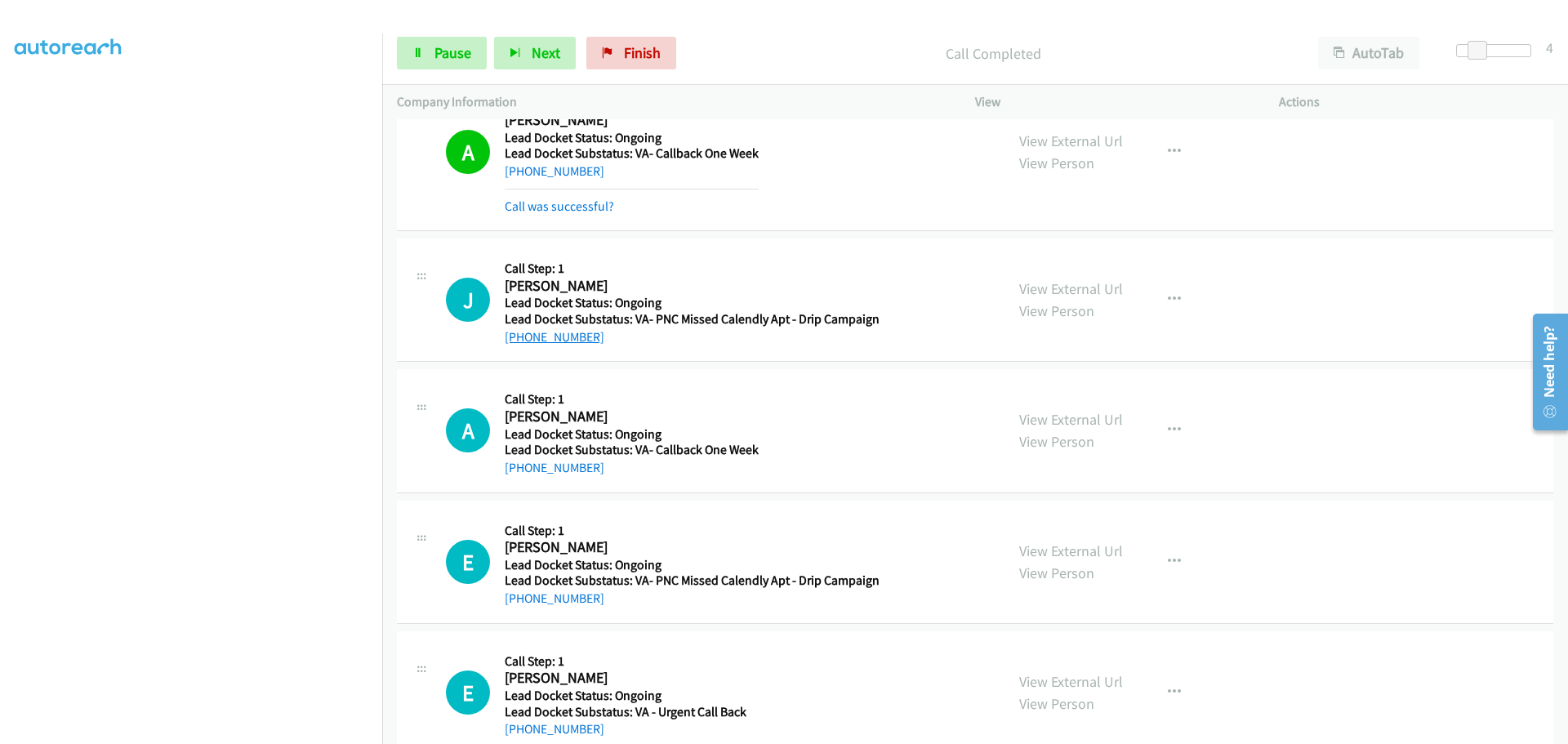
drag, startPoint x: 591, startPoint y: 305, endPoint x: 521, endPoint y: 332, distance: 75.0
click at [521, 332] on div "+1 770-403-0660" at bounding box center [691, 337] width 375 height 20
copy link "770-403-0660"
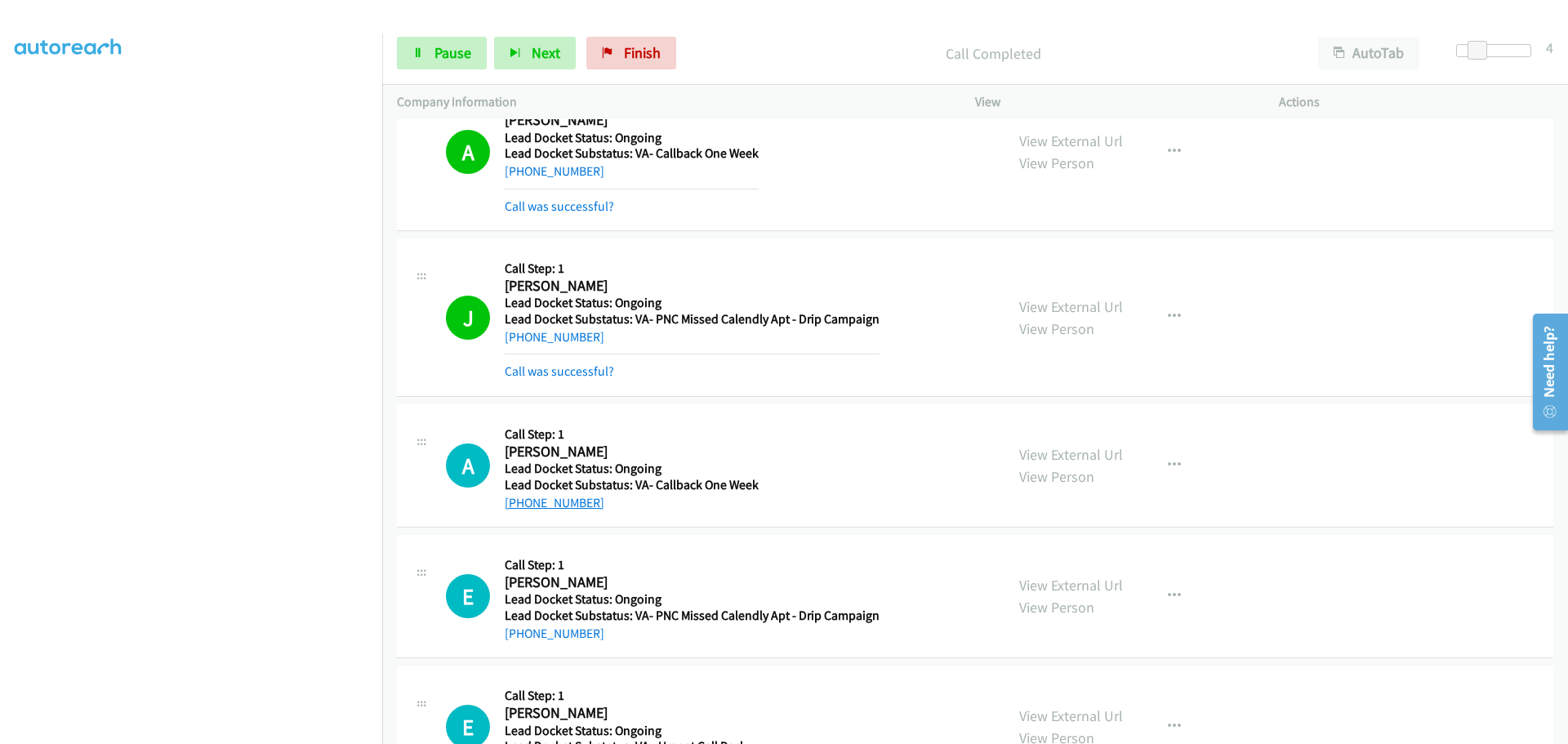
drag, startPoint x: 597, startPoint y: 503, endPoint x: 521, endPoint y: 509, distance: 76.2
click at [521, 509] on div "+1 501-681-0241" at bounding box center [631, 503] width 254 height 20
copy link "501-681-0241"
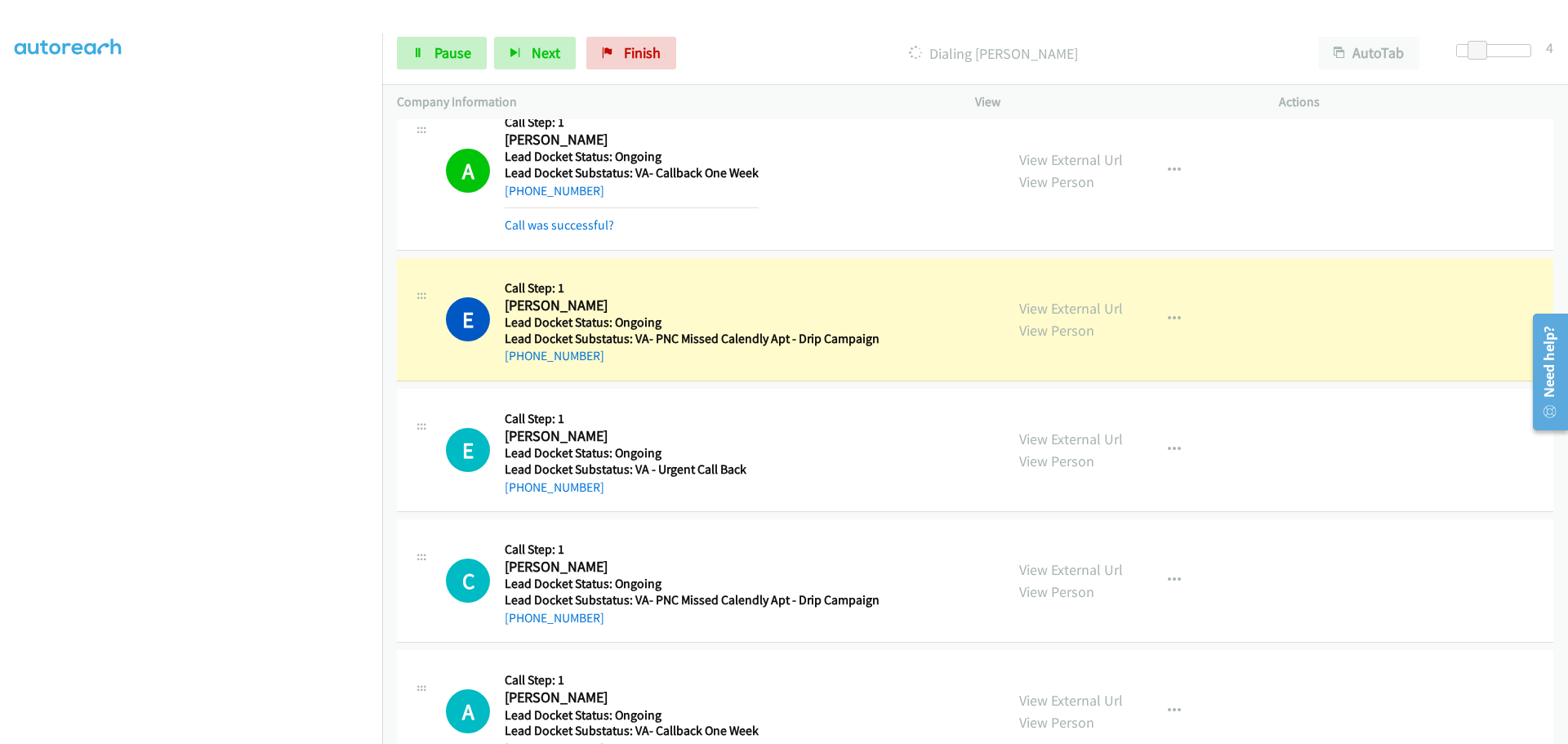
scroll to position [1452, 0]
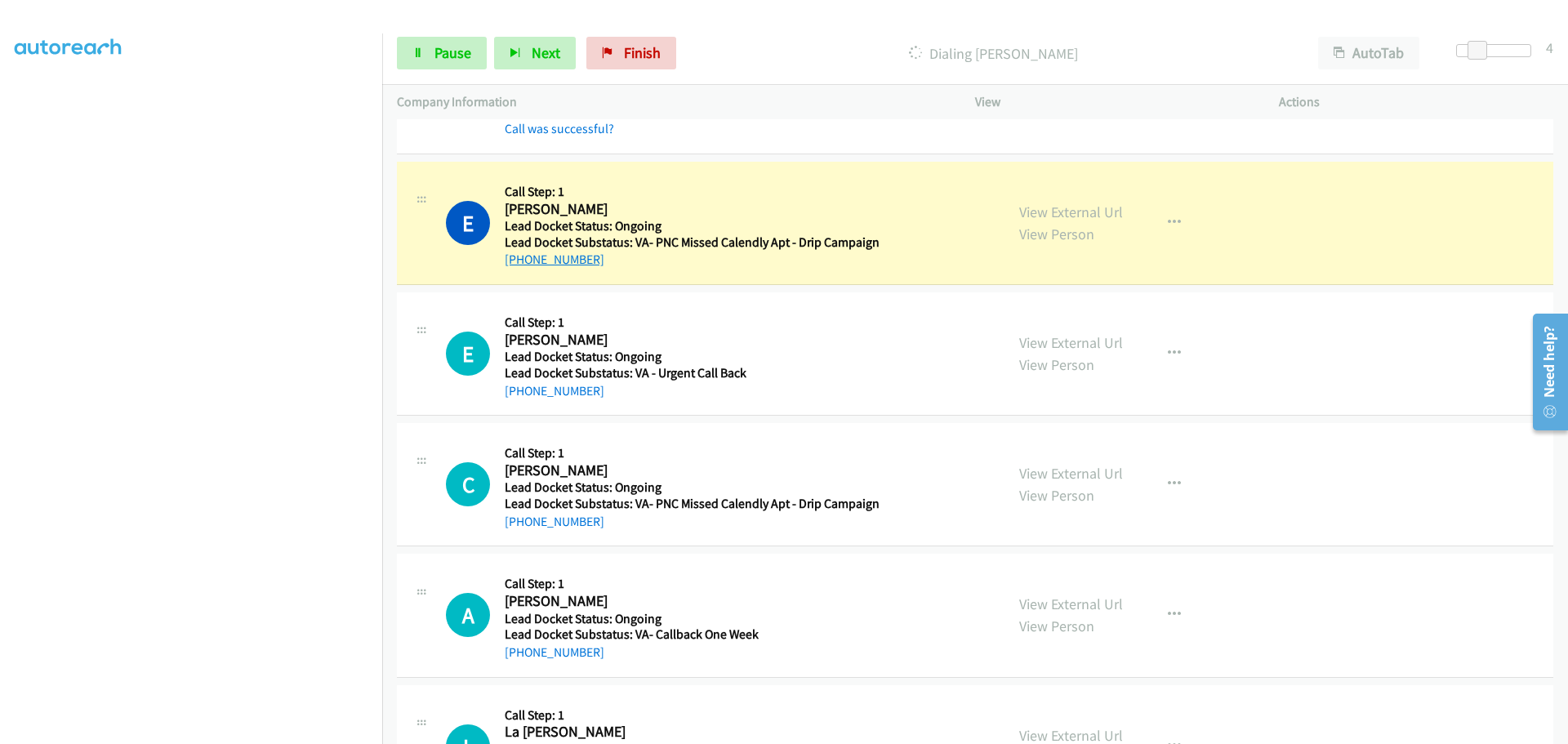
drag, startPoint x: 589, startPoint y: 265, endPoint x: 517, endPoint y: 265, distance: 72.0
click at [517, 265] on div "+1 215-480-1729" at bounding box center [691, 259] width 375 height 20
copy link "215-480-1729"
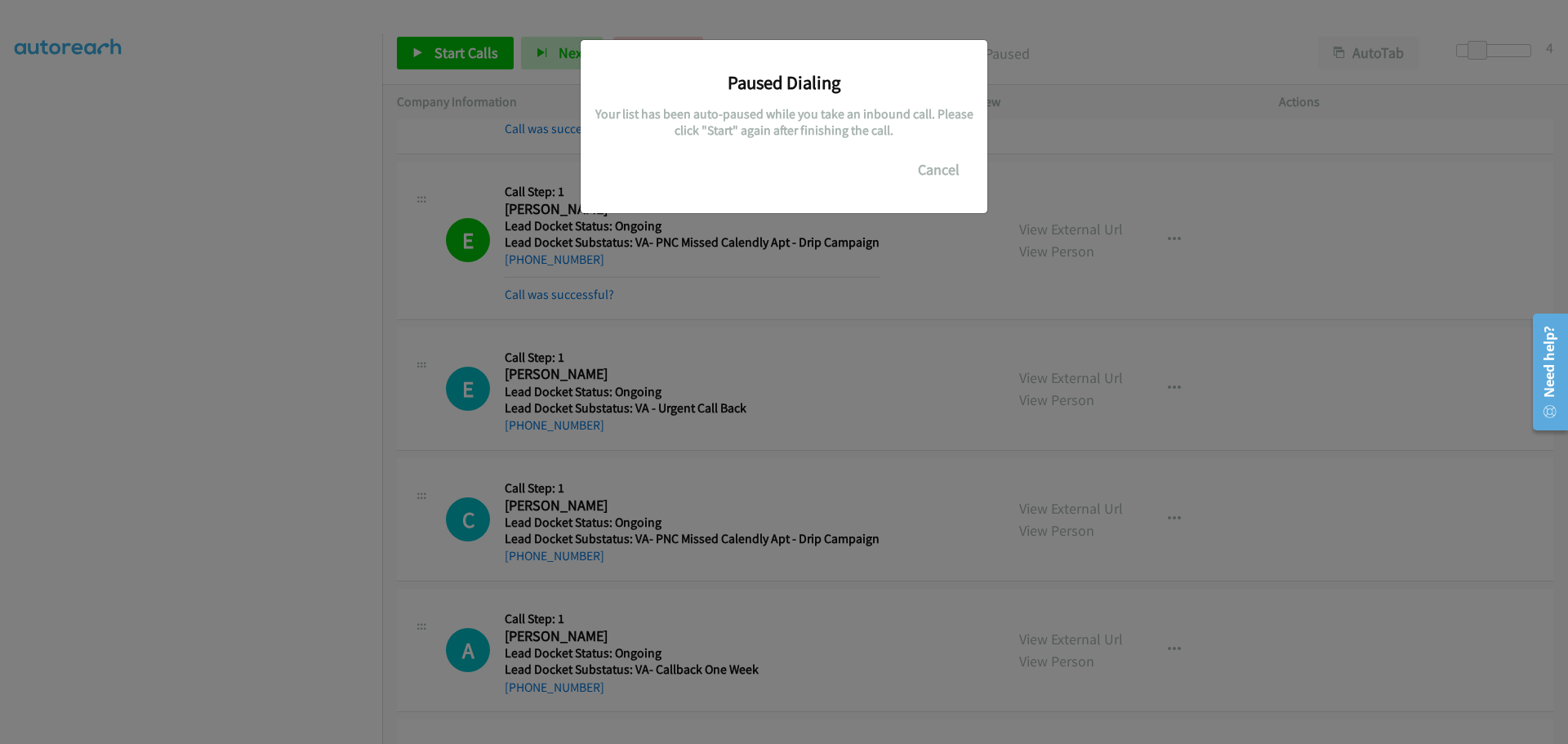
drag, startPoint x: 594, startPoint y: 435, endPoint x: 522, endPoint y: 430, distance: 72.2
click at [522, 77] on main "Start Calls Pause Next Finish Paused AutoTab AutoTab 4 Company Information Info…" at bounding box center [784, 38] width 1568 height 77
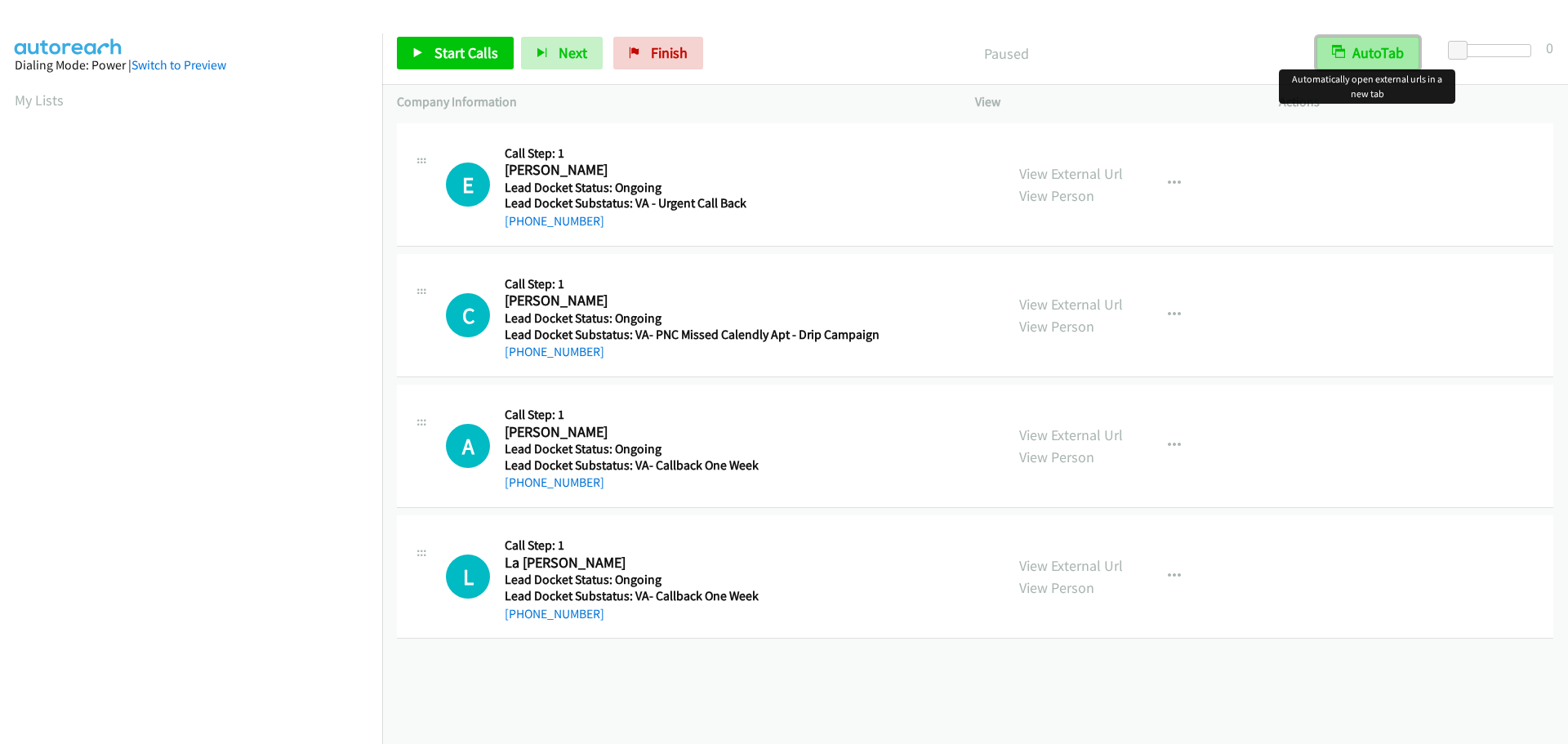
click at [1404, 48] on button "AutoTab" at bounding box center [1367, 53] width 103 height 33
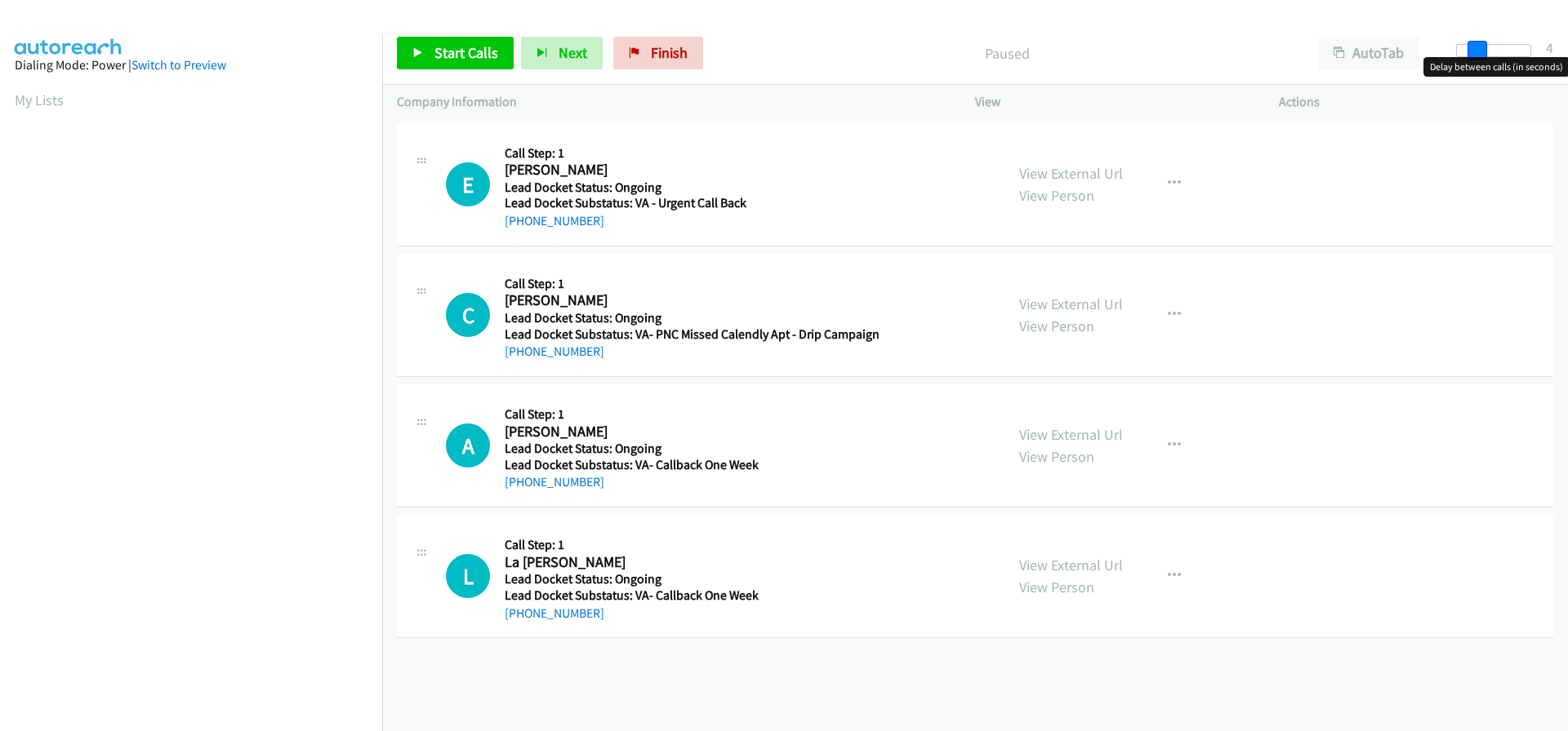
drag, startPoint x: 1451, startPoint y: 47, endPoint x: 1471, endPoint y: 48, distance: 20.0
click at [1471, 48] on span at bounding box center [1477, 50] width 20 height 20
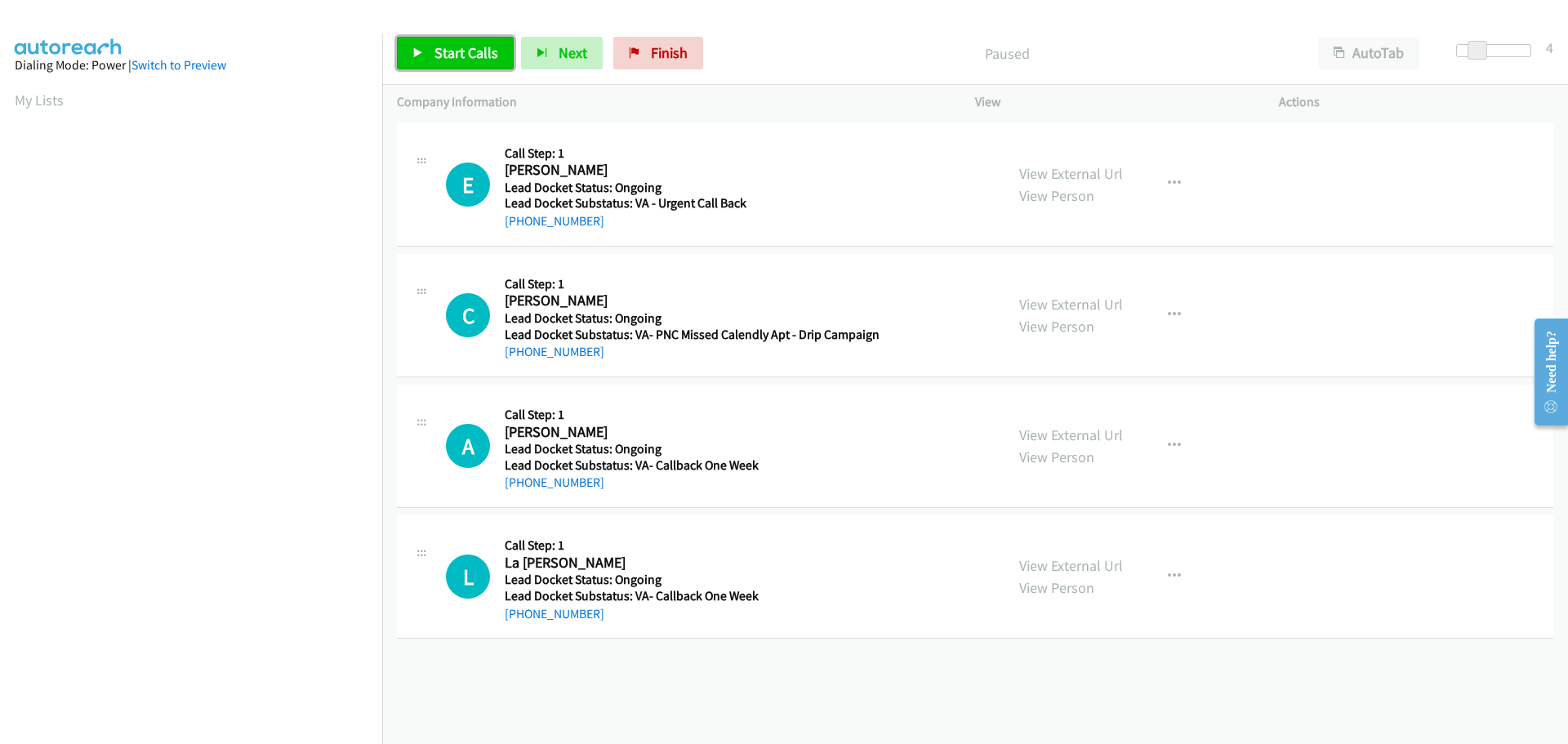
click at [488, 50] on span "Start Calls" at bounding box center [465, 53] width 63 height 19
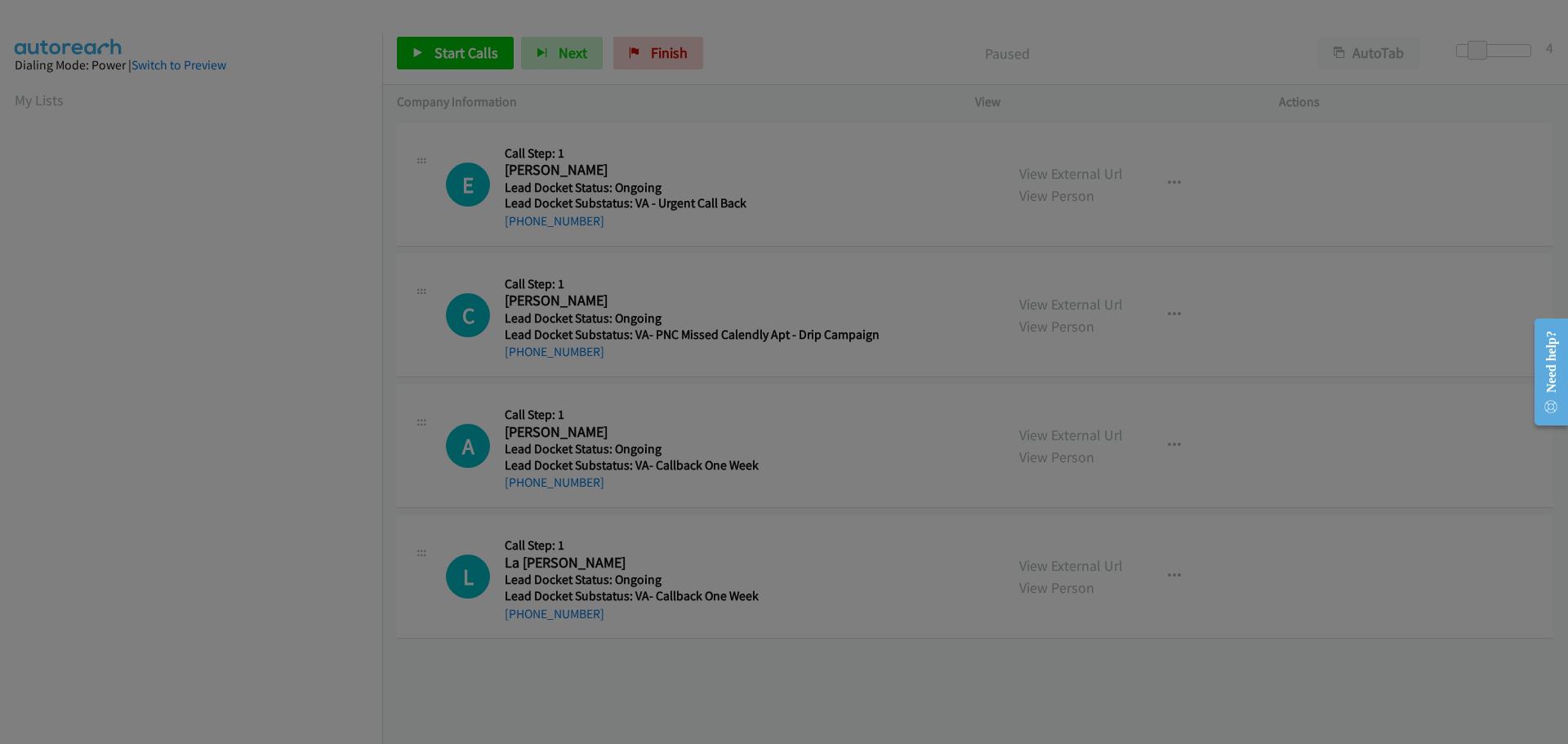
scroll to position [172, 0]
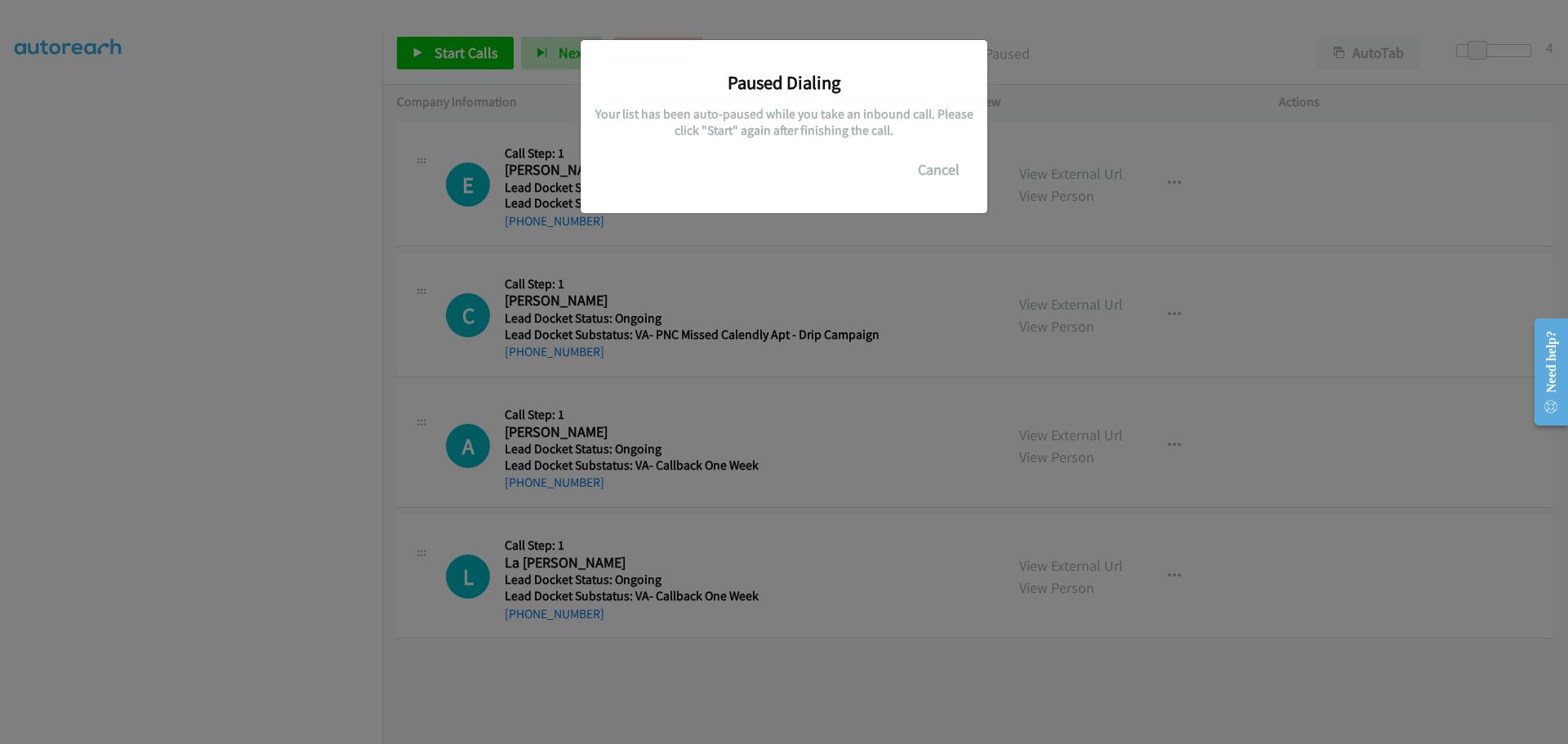
drag, startPoint x: 604, startPoint y: 230, endPoint x: 570, endPoint y: 214, distance: 37.6
click at [532, 77] on main "Start Calls Pause Next Finish Paused AutoTab AutoTab 4 Company Information Info…" at bounding box center [784, 38] width 1568 height 77
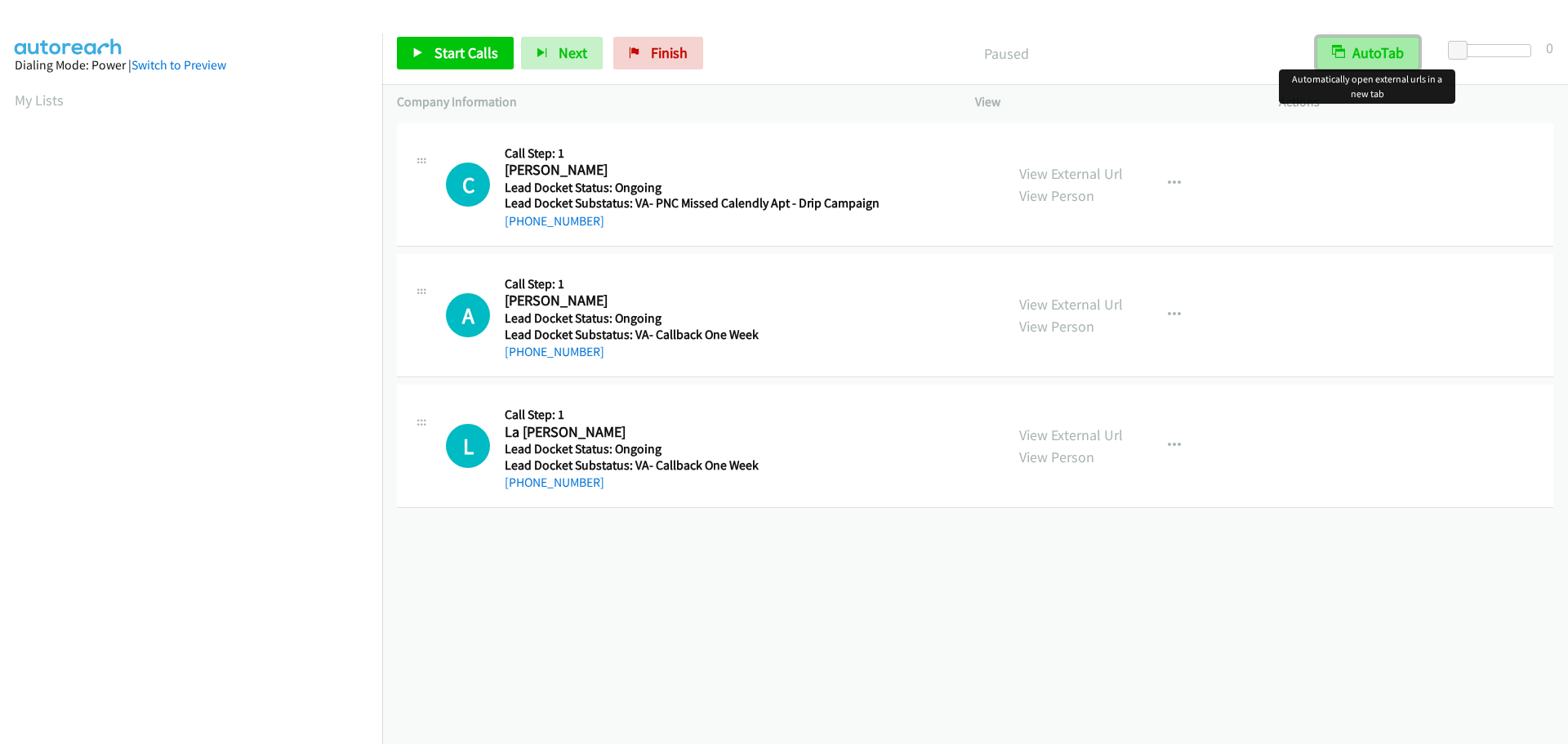
click at [1395, 49] on button "AutoTab" at bounding box center [1367, 53] width 103 height 33
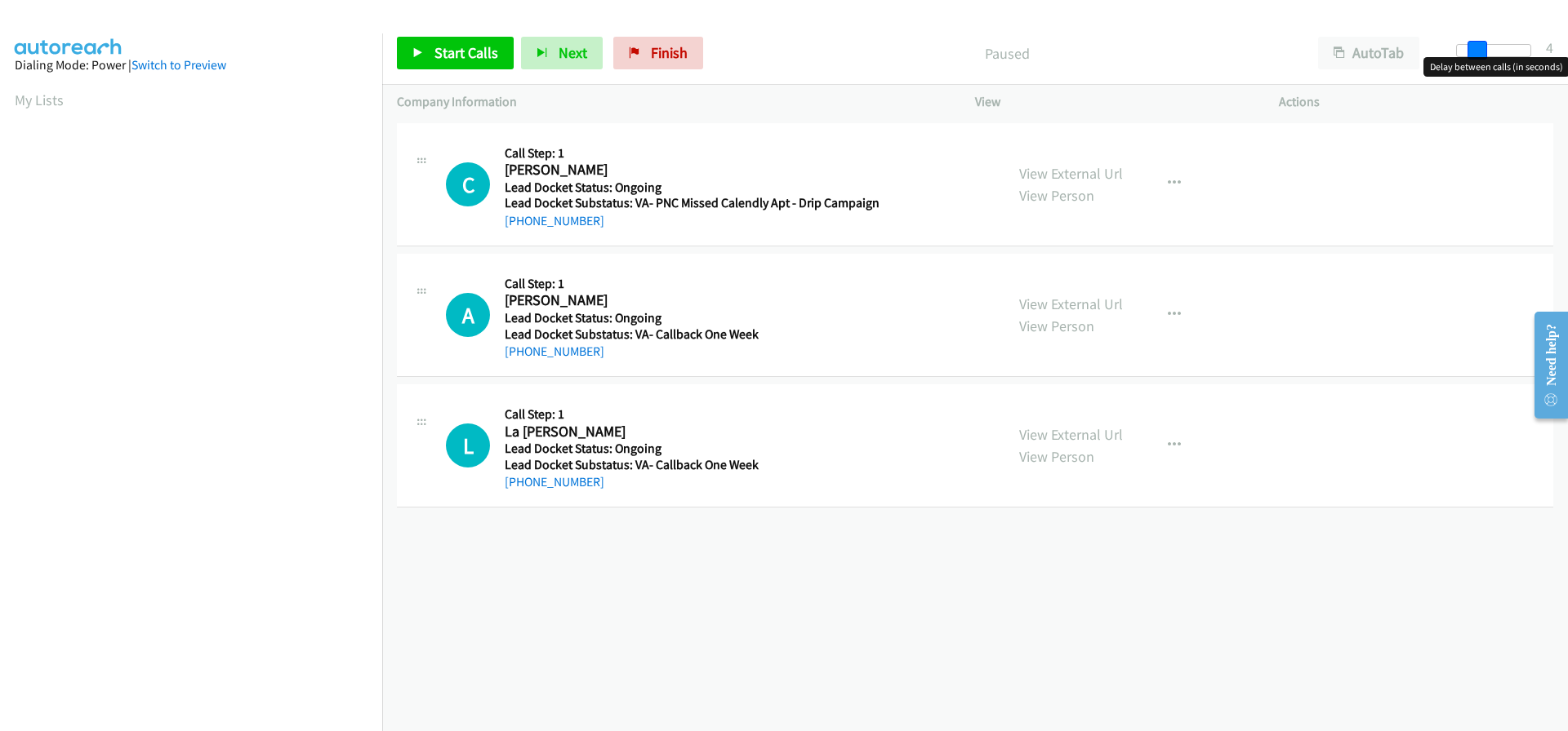
drag, startPoint x: 1460, startPoint y: 49, endPoint x: 1476, endPoint y: 50, distance: 16.0
click at [1476, 50] on span at bounding box center [1477, 50] width 20 height 20
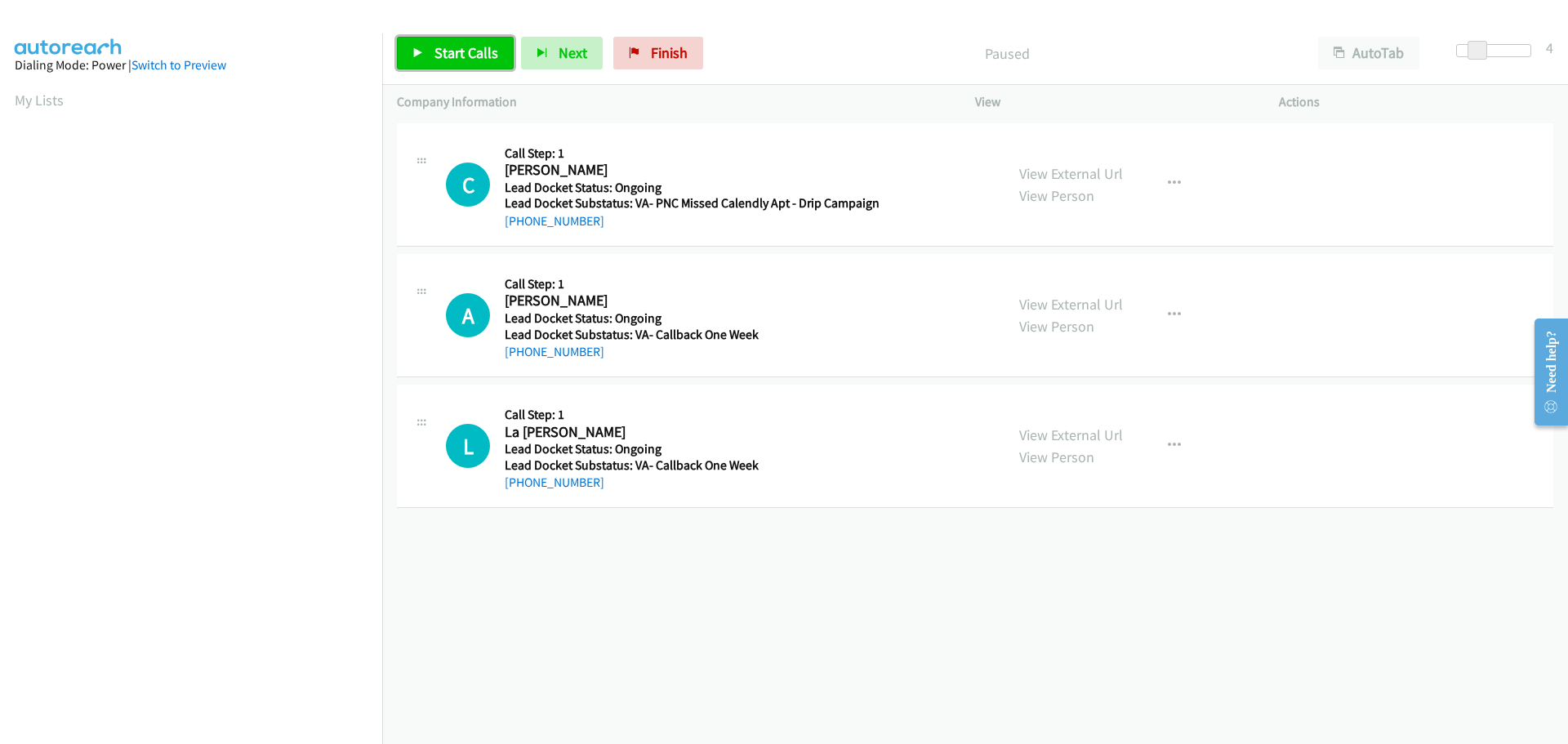
click at [492, 57] on span "Start Calls" at bounding box center [465, 53] width 63 height 19
drag, startPoint x: 596, startPoint y: 219, endPoint x: 517, endPoint y: 218, distance: 79.0
click at [517, 218] on div "[PHONE_NUMBER]" at bounding box center [691, 221] width 375 height 20
copy link "401-442-2474"
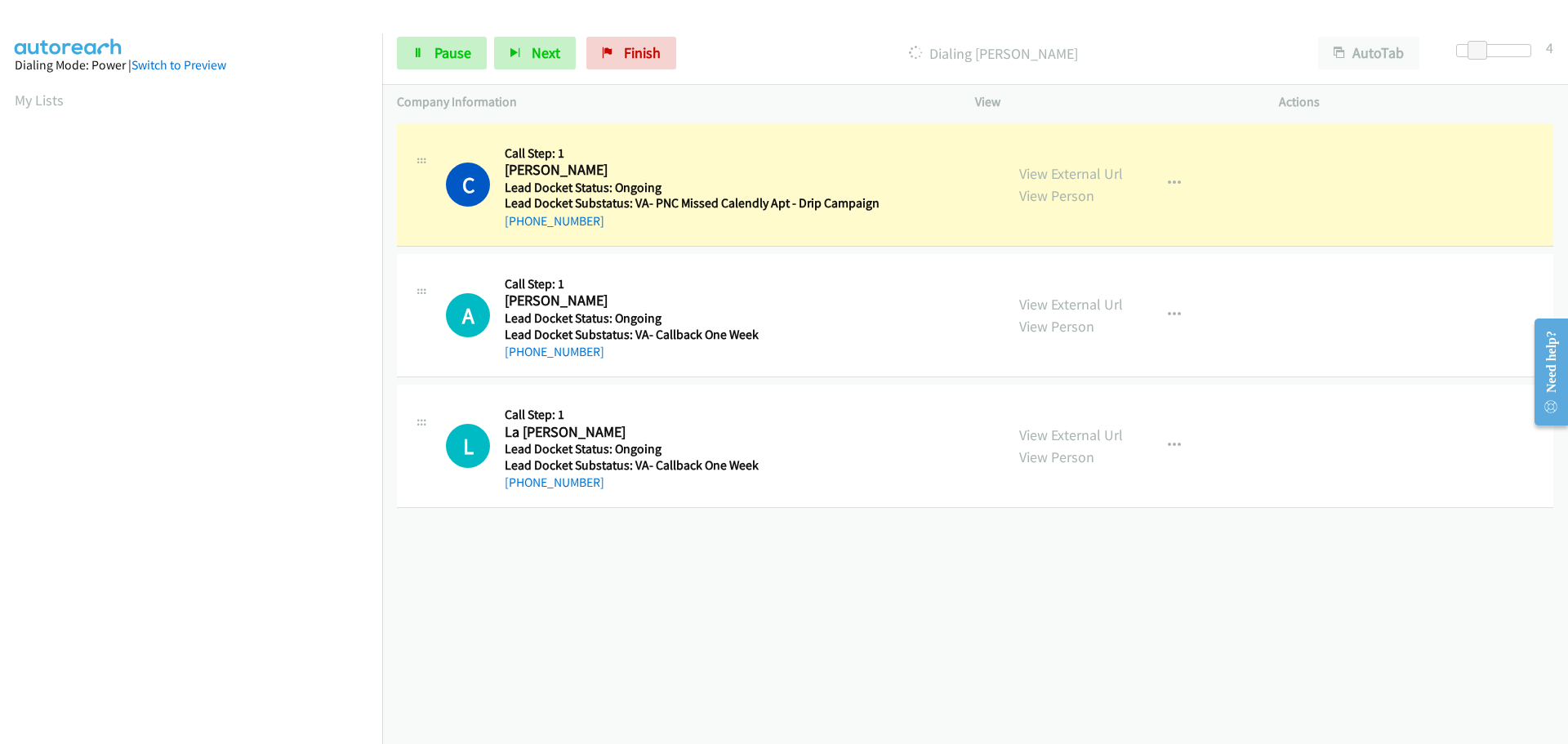
scroll to position [172, 0]
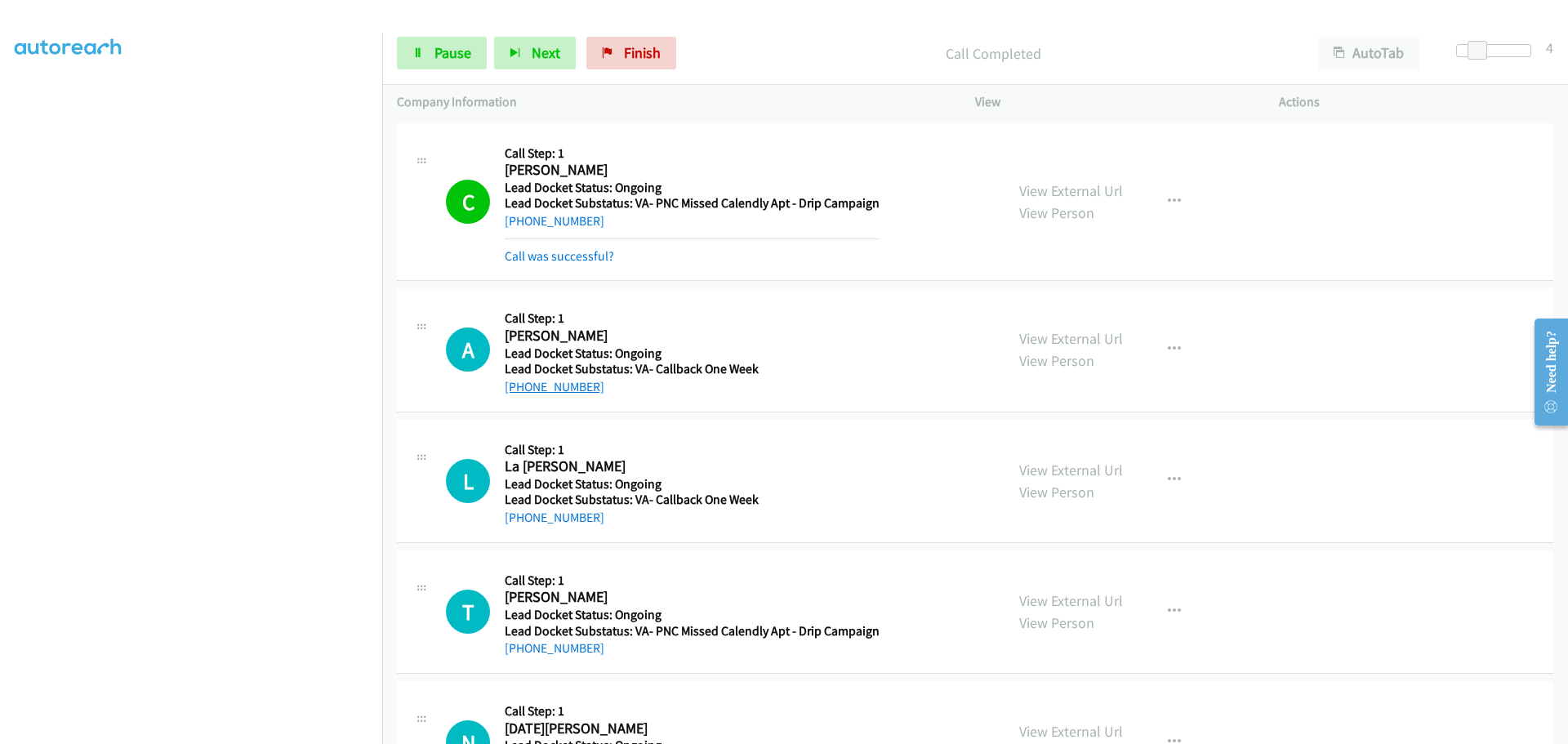
drag, startPoint x: 587, startPoint y: 358, endPoint x: 520, endPoint y: 383, distance: 71.5
click at [520, 383] on div "[PHONE_NUMBER]" at bounding box center [689, 387] width 369 height 20
copy link "205-584-2117"
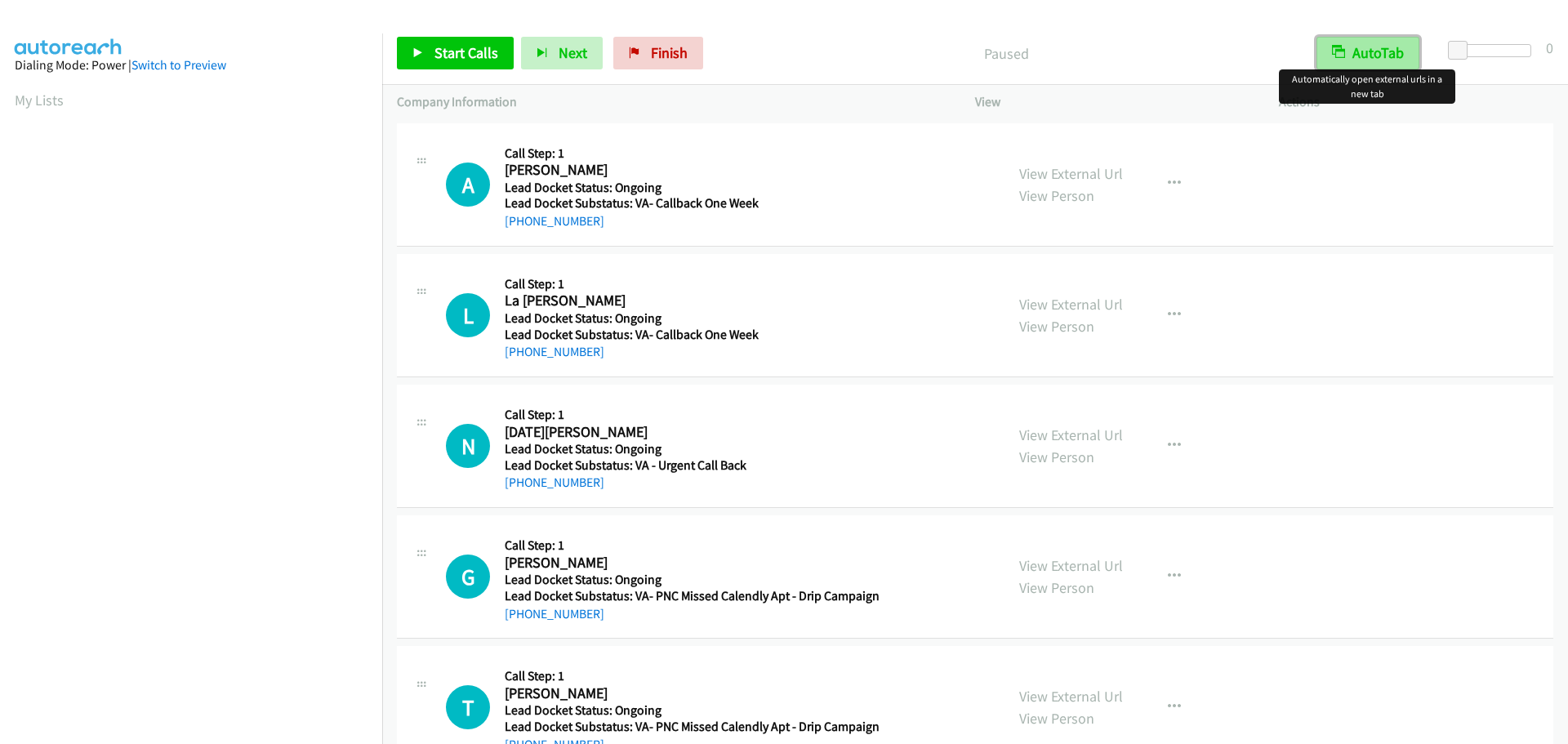
click at [1382, 48] on button "AutoTab" at bounding box center [1367, 53] width 103 height 33
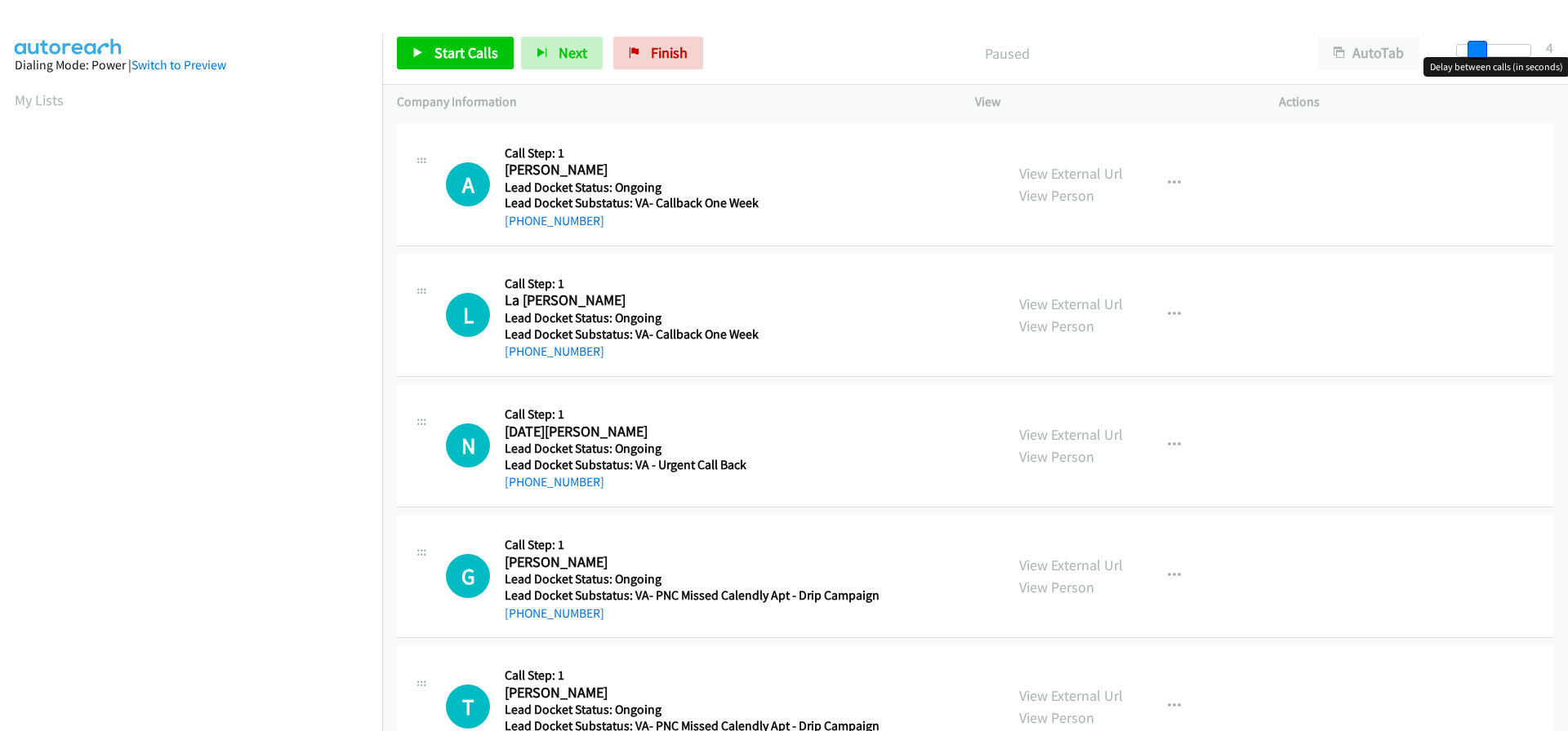
drag, startPoint x: 1458, startPoint y: 48, endPoint x: 1478, endPoint y: 54, distance: 20.9
click at [1478, 54] on span at bounding box center [1477, 50] width 20 height 20
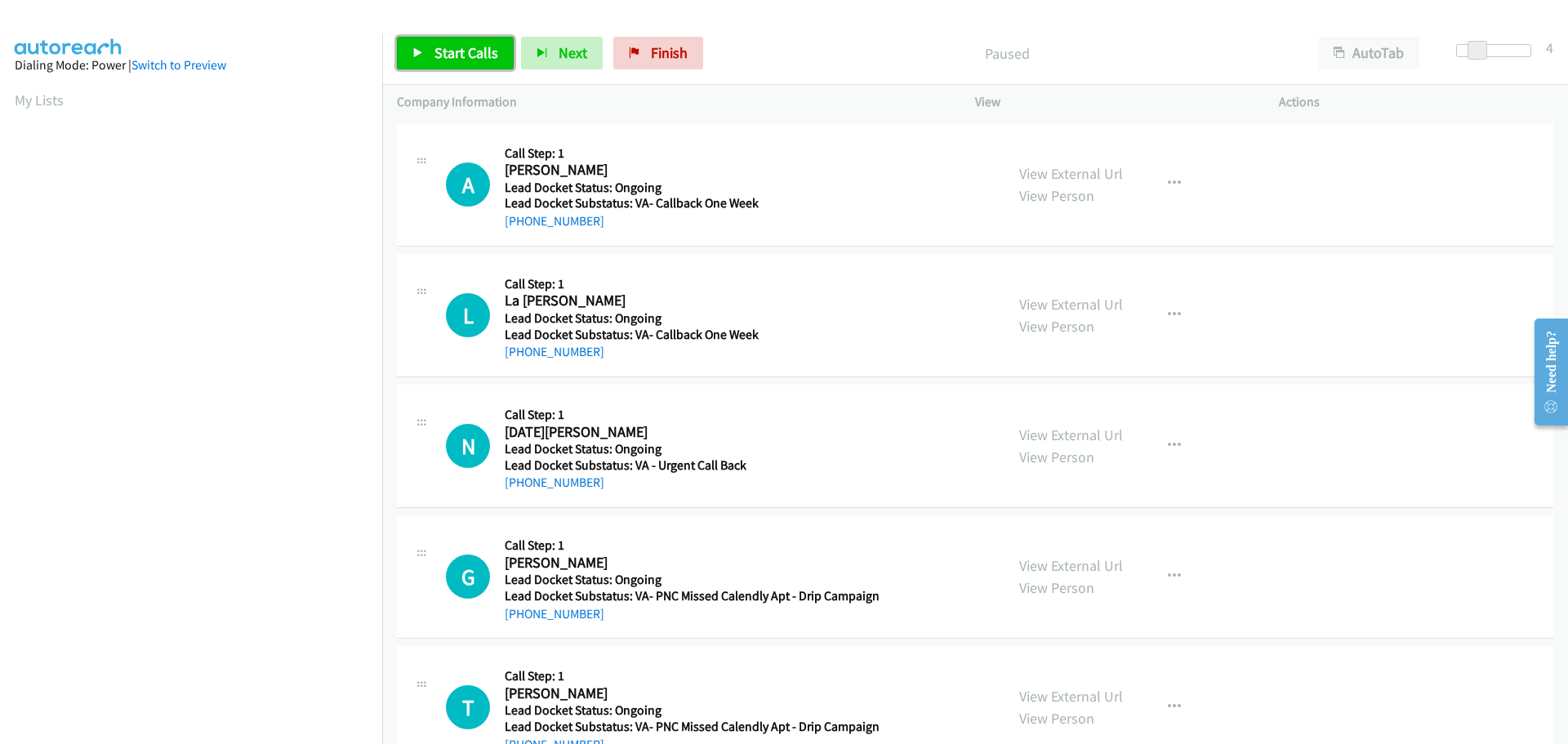
click at [489, 53] on span "Start Calls" at bounding box center [465, 53] width 63 height 19
drag, startPoint x: 589, startPoint y: 224, endPoint x: 518, endPoint y: 227, distance: 71.1
click at [518, 227] on div "+1 205-584-2117" at bounding box center [689, 221] width 369 height 20
copy link "205-584-2117"
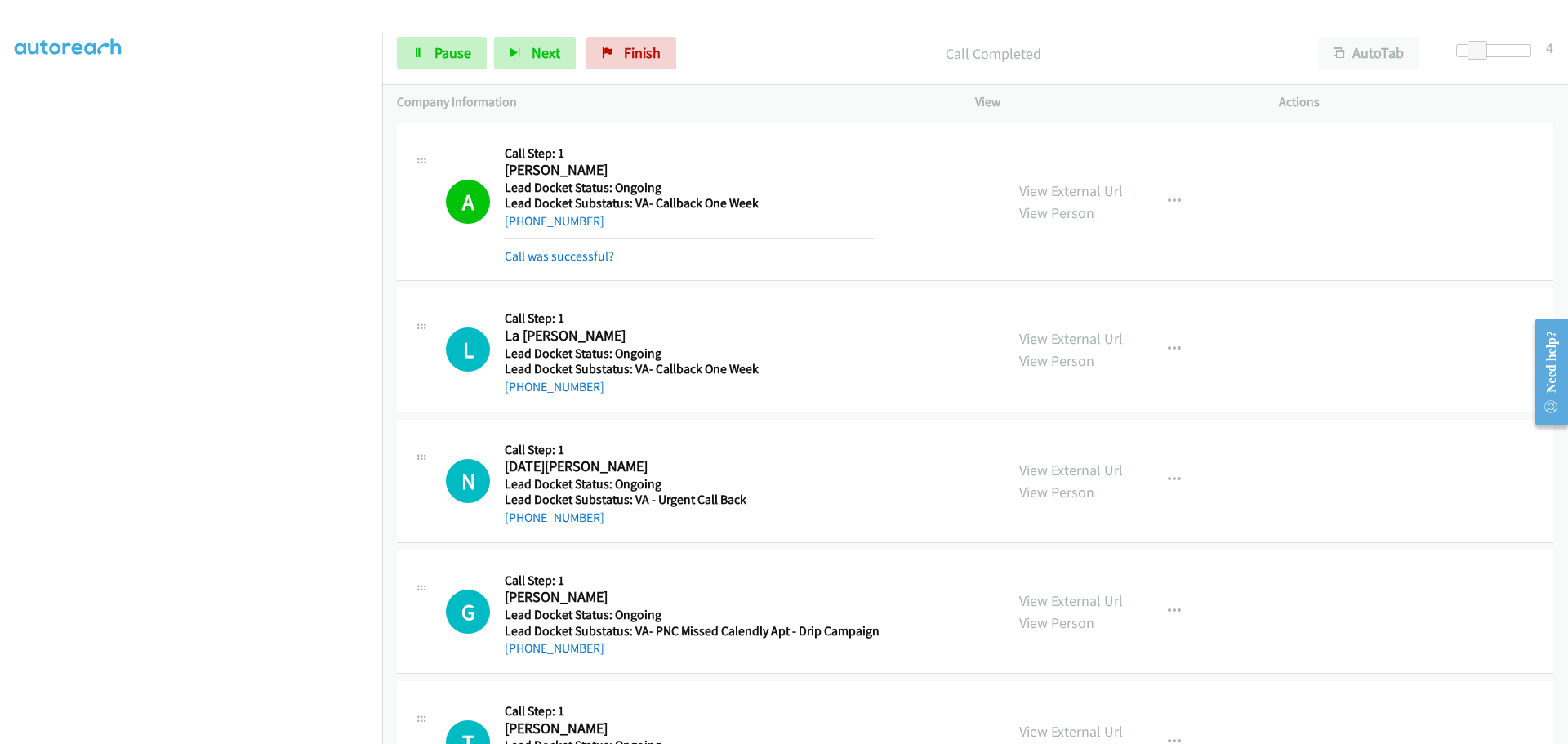
scroll to position [85, 0]
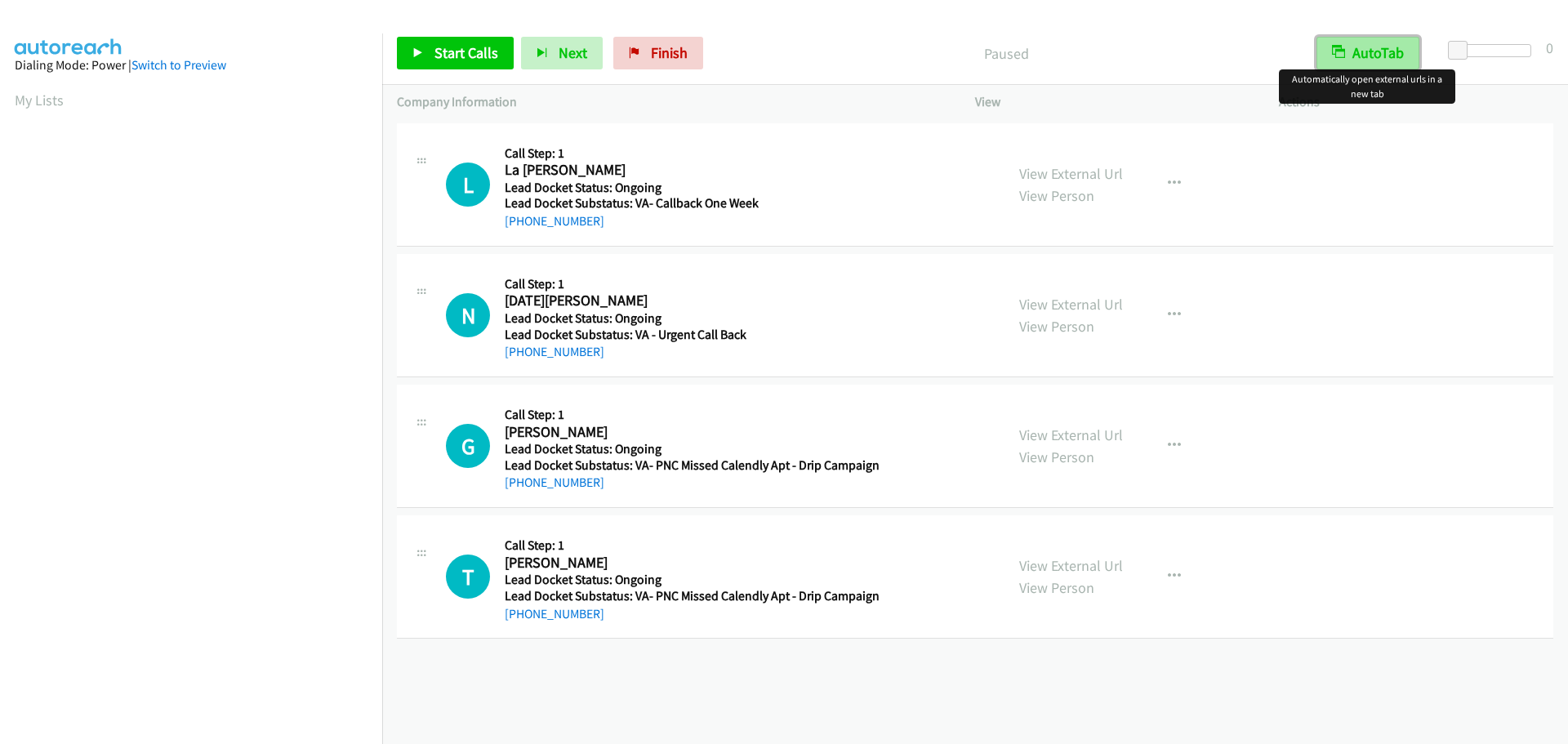
click at [1341, 47] on icon "button" at bounding box center [1338, 53] width 13 height 13
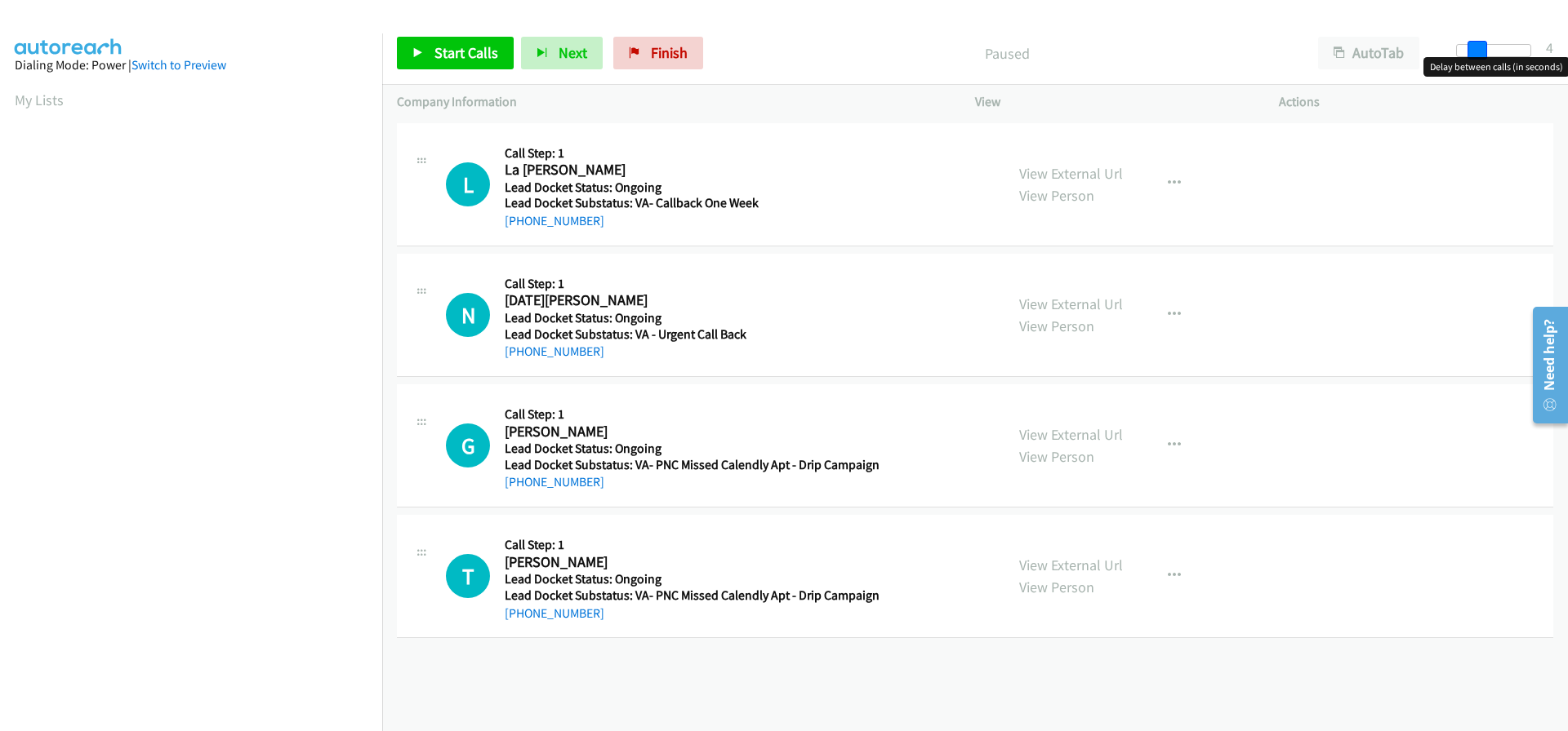
drag, startPoint x: 1458, startPoint y: 52, endPoint x: 1477, endPoint y: 52, distance: 19.0
click at [1477, 52] on span at bounding box center [1477, 50] width 20 height 20
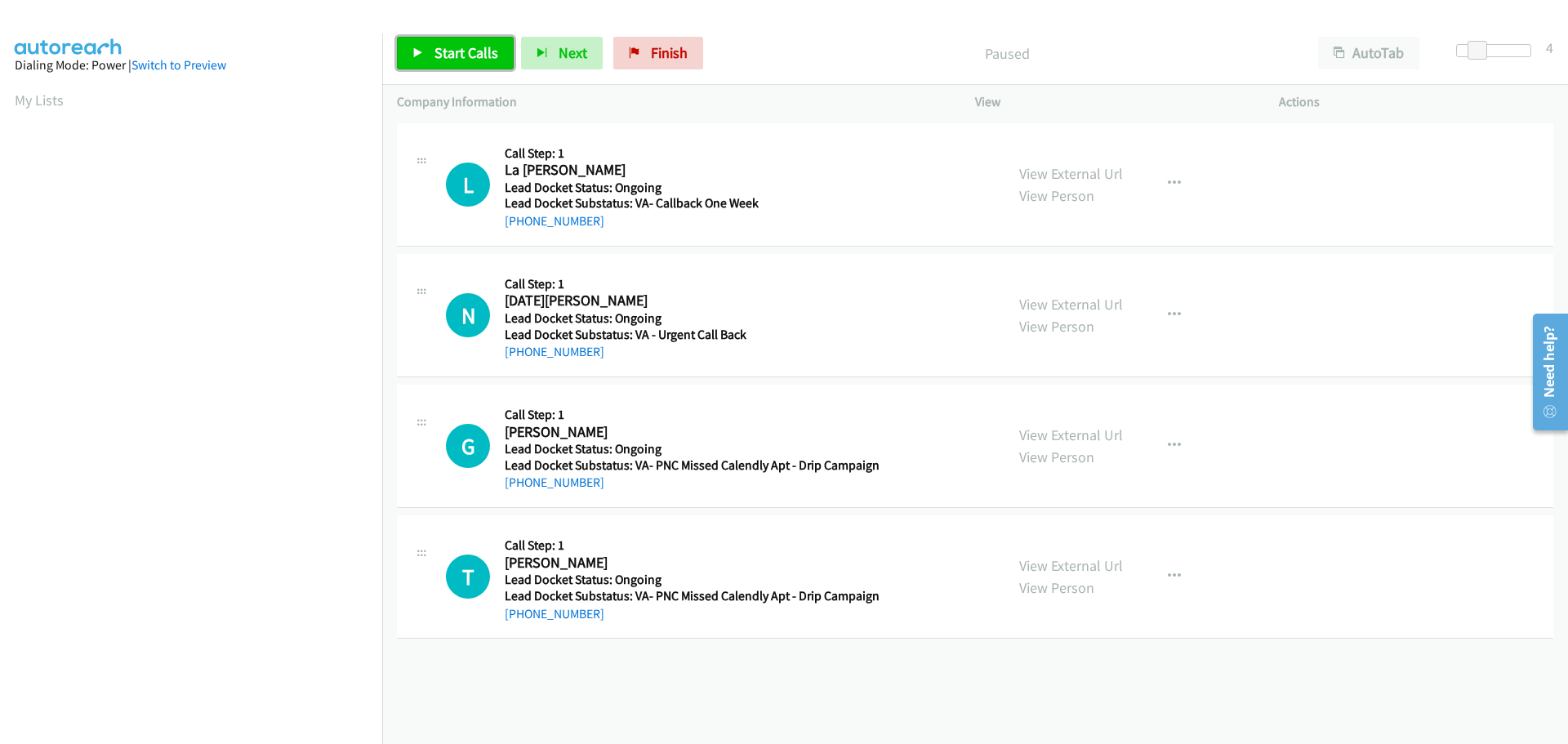
click at [457, 54] on span "Start Calls" at bounding box center [465, 53] width 63 height 19
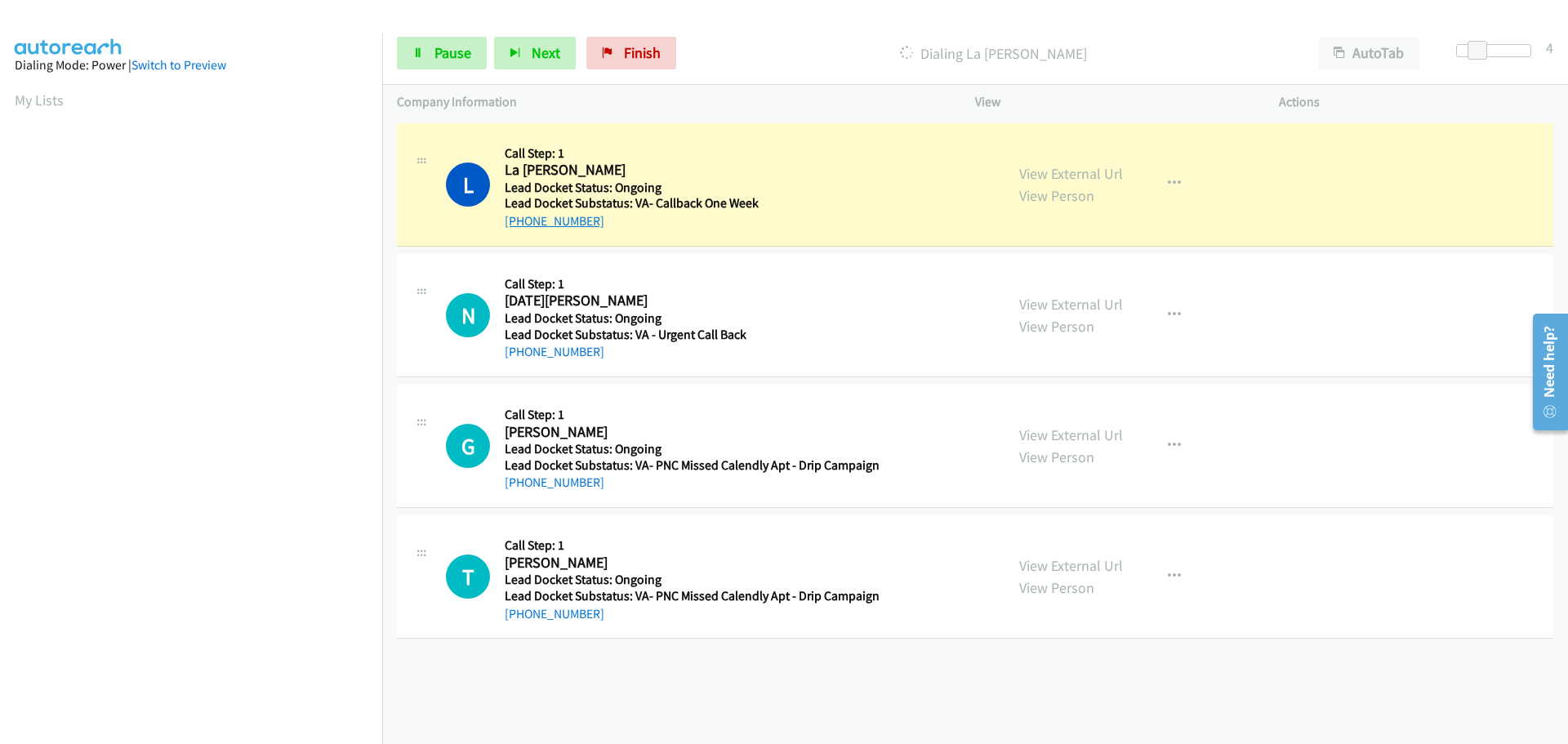
drag, startPoint x: 591, startPoint y: 221, endPoint x: 521, endPoint y: 221, distance: 70.0
click at [521, 221] on div "[PHONE_NUMBER]" at bounding box center [689, 221] width 369 height 20
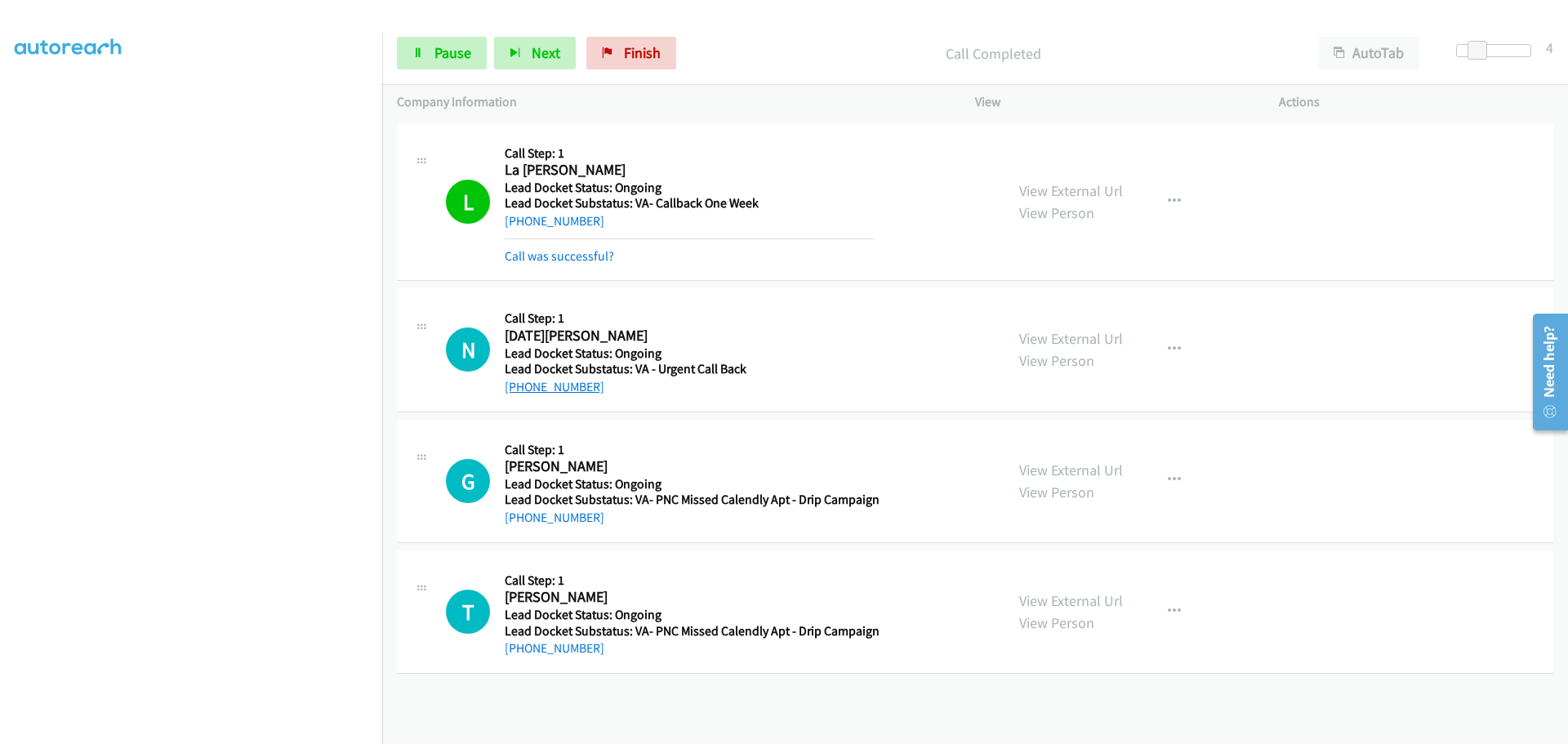
drag, startPoint x: 594, startPoint y: 392, endPoint x: 518, endPoint y: 389, distance: 76.1
click at [518, 389] on div "+1 602-434-0829" at bounding box center [689, 387] width 369 height 20
copy link "602-434-0829"
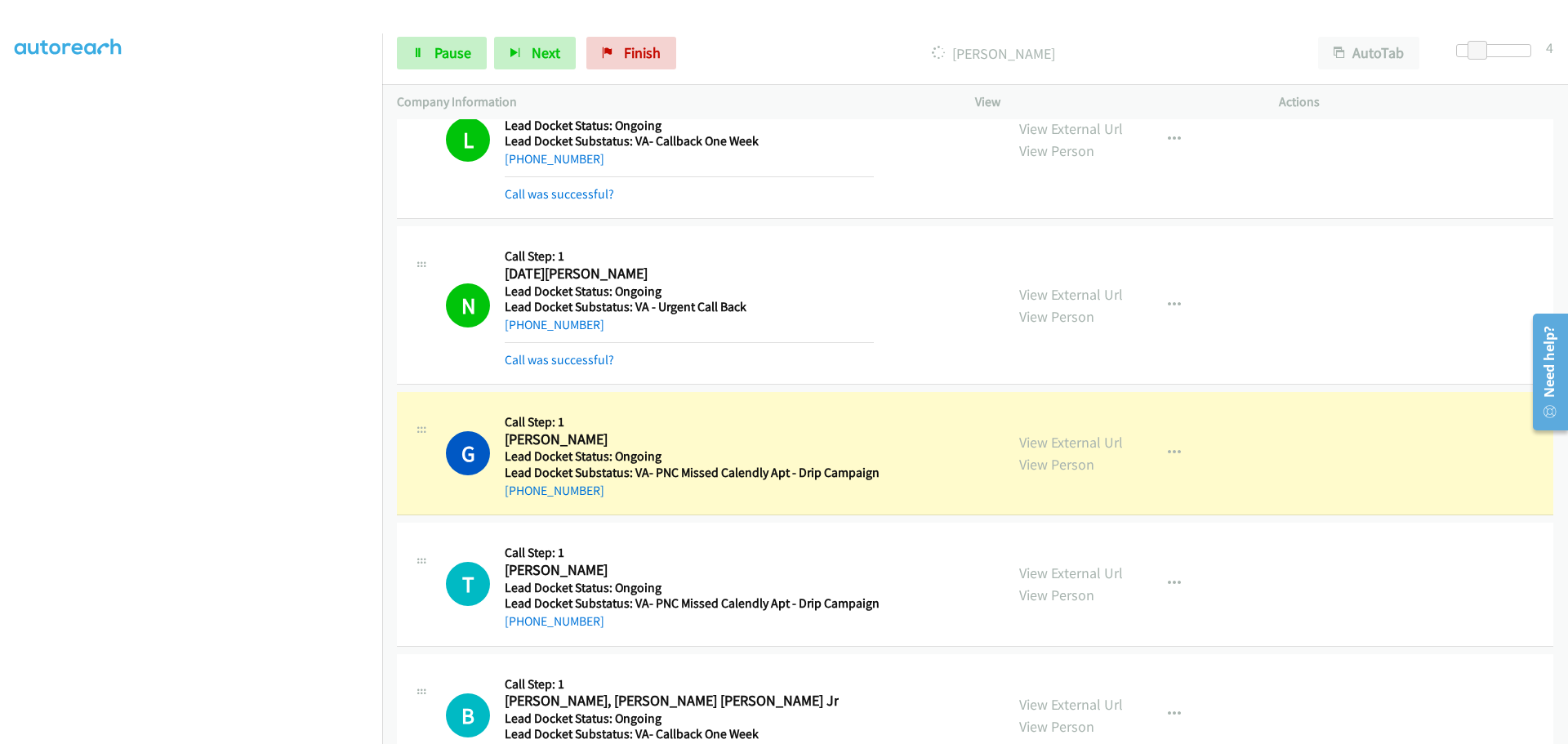
scroll to position [327, 0]
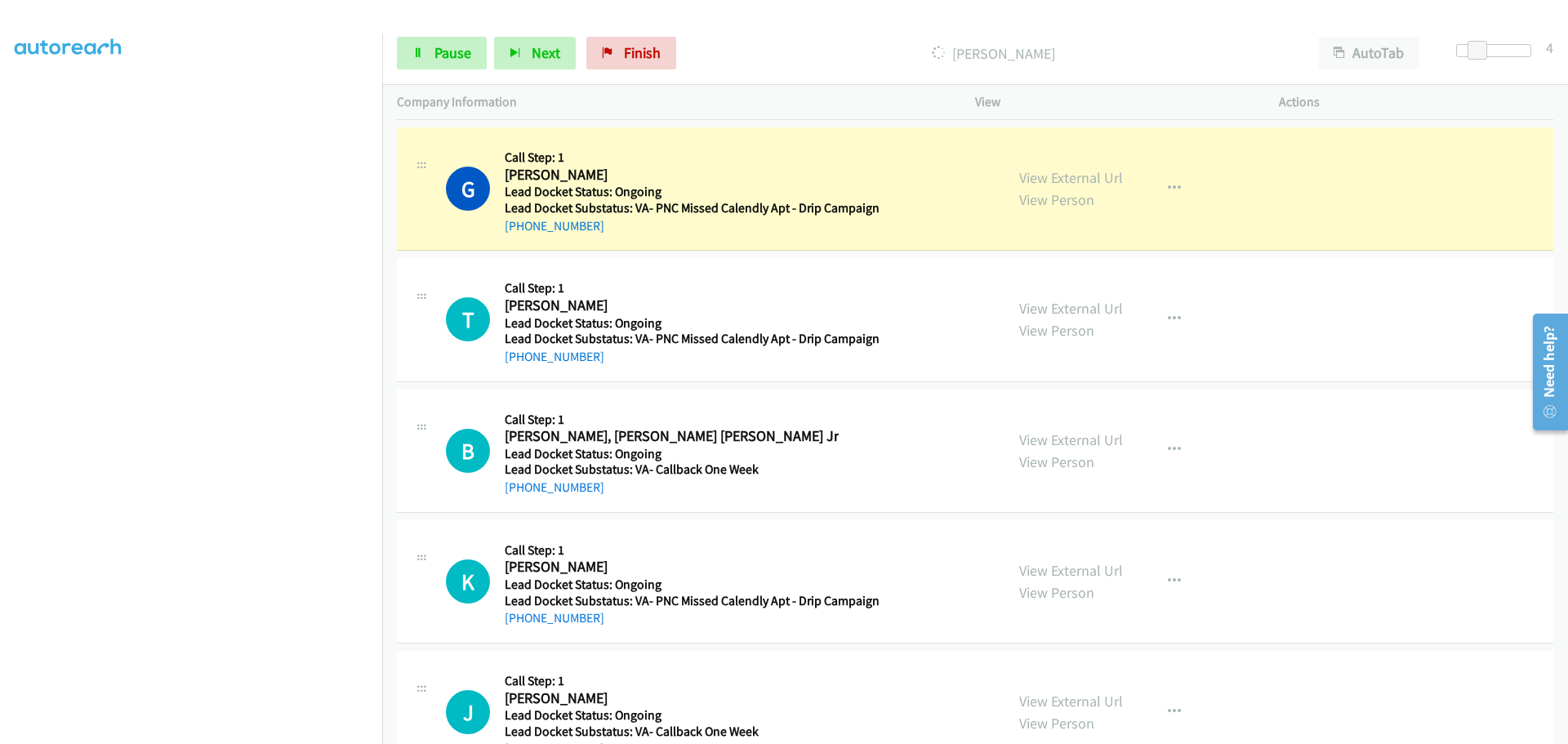
drag, startPoint x: 593, startPoint y: 230, endPoint x: 518, endPoint y: 235, distance: 75.2
click at [518, 235] on div "+1 404-492-2013" at bounding box center [691, 226] width 375 height 20
copy link "404-492-2013"
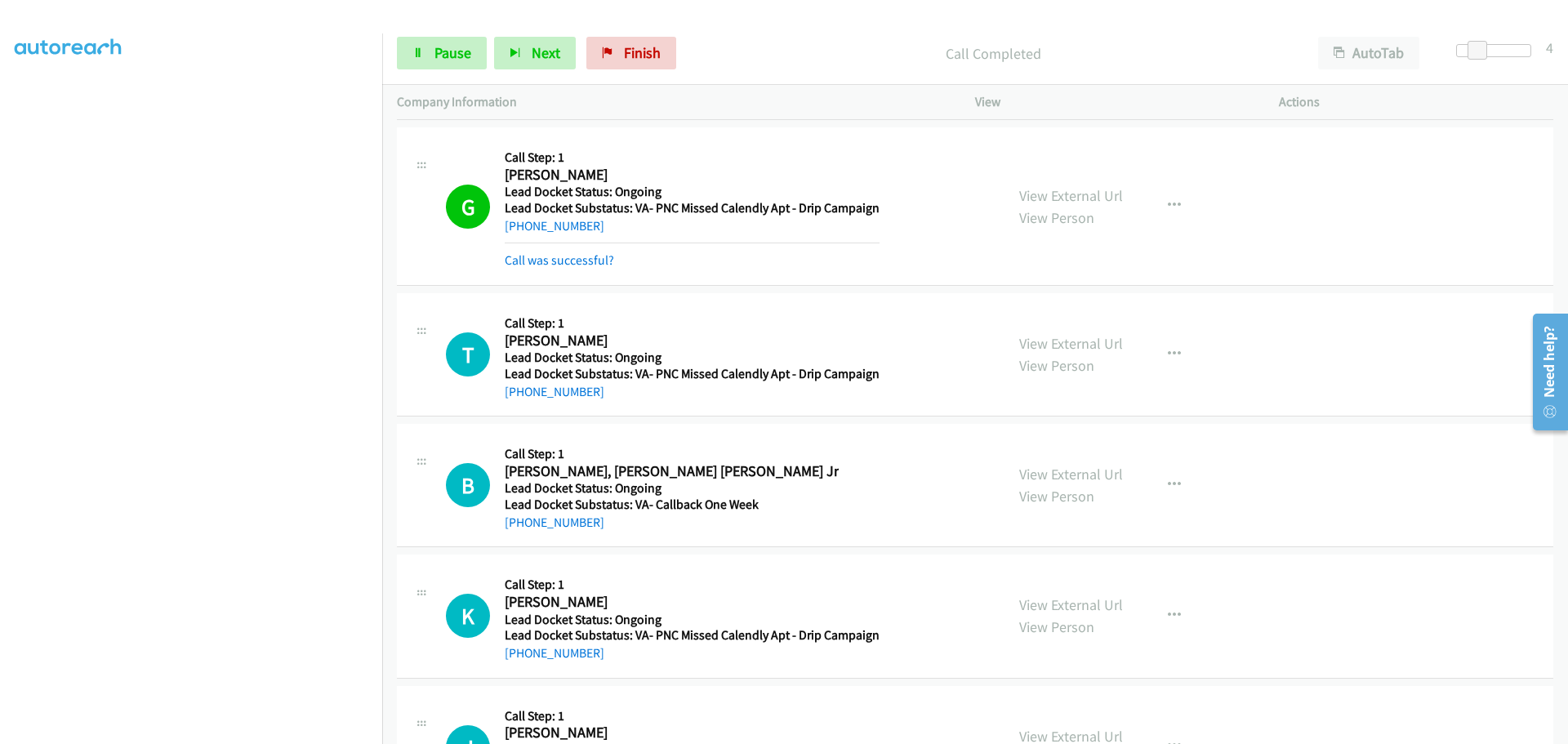
drag, startPoint x: 596, startPoint y: 391, endPoint x: 522, endPoint y: 399, distance: 74.4
click at [522, 399] on div "+1 908-255-6942" at bounding box center [691, 392] width 375 height 20
copy link "908-255-6942"
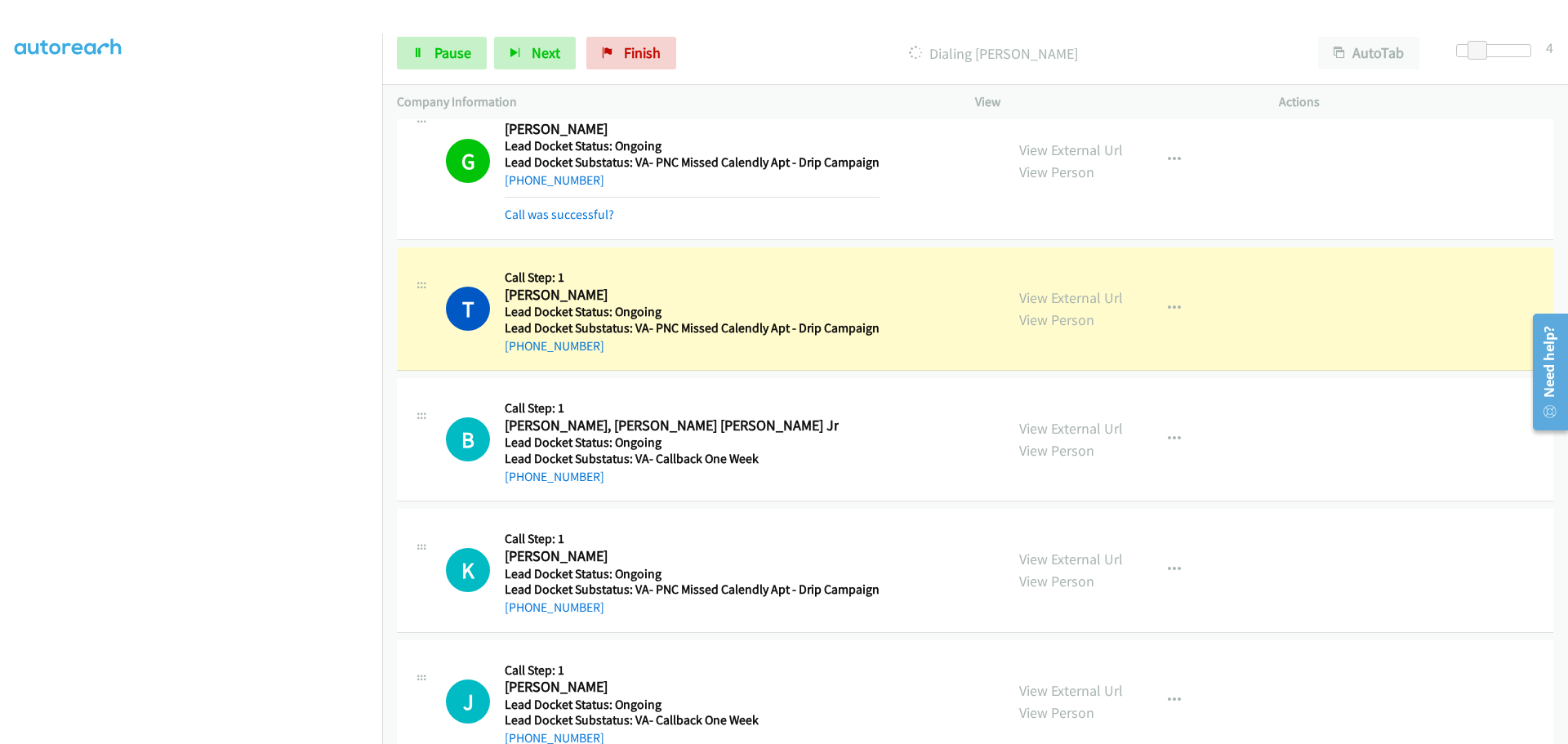
scroll to position [416, 0]
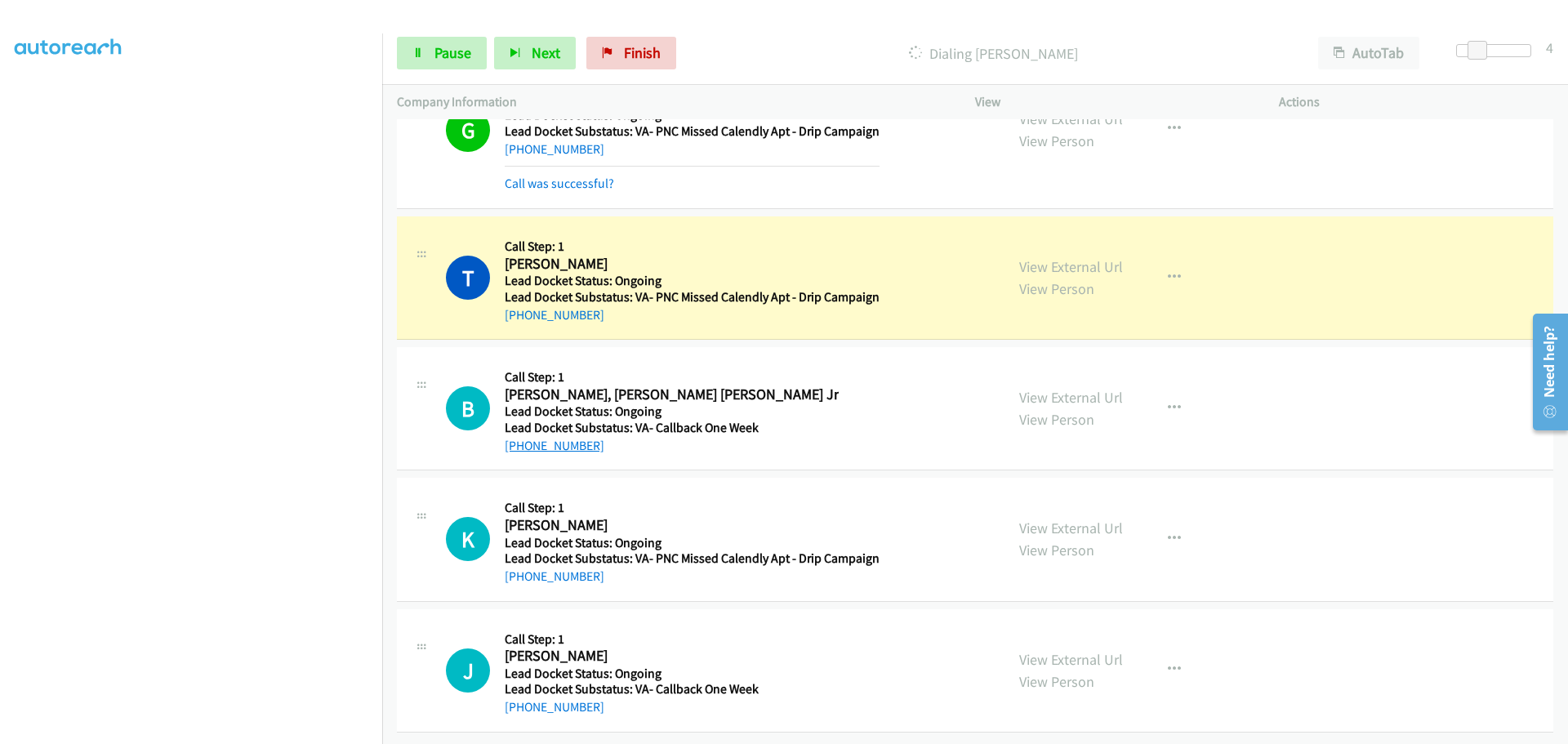
drag, startPoint x: 597, startPoint y: 442, endPoint x: 522, endPoint y: 433, distance: 75.5
click at [522, 436] on div "+1 808-857-4621" at bounding box center [671, 446] width 334 height 20
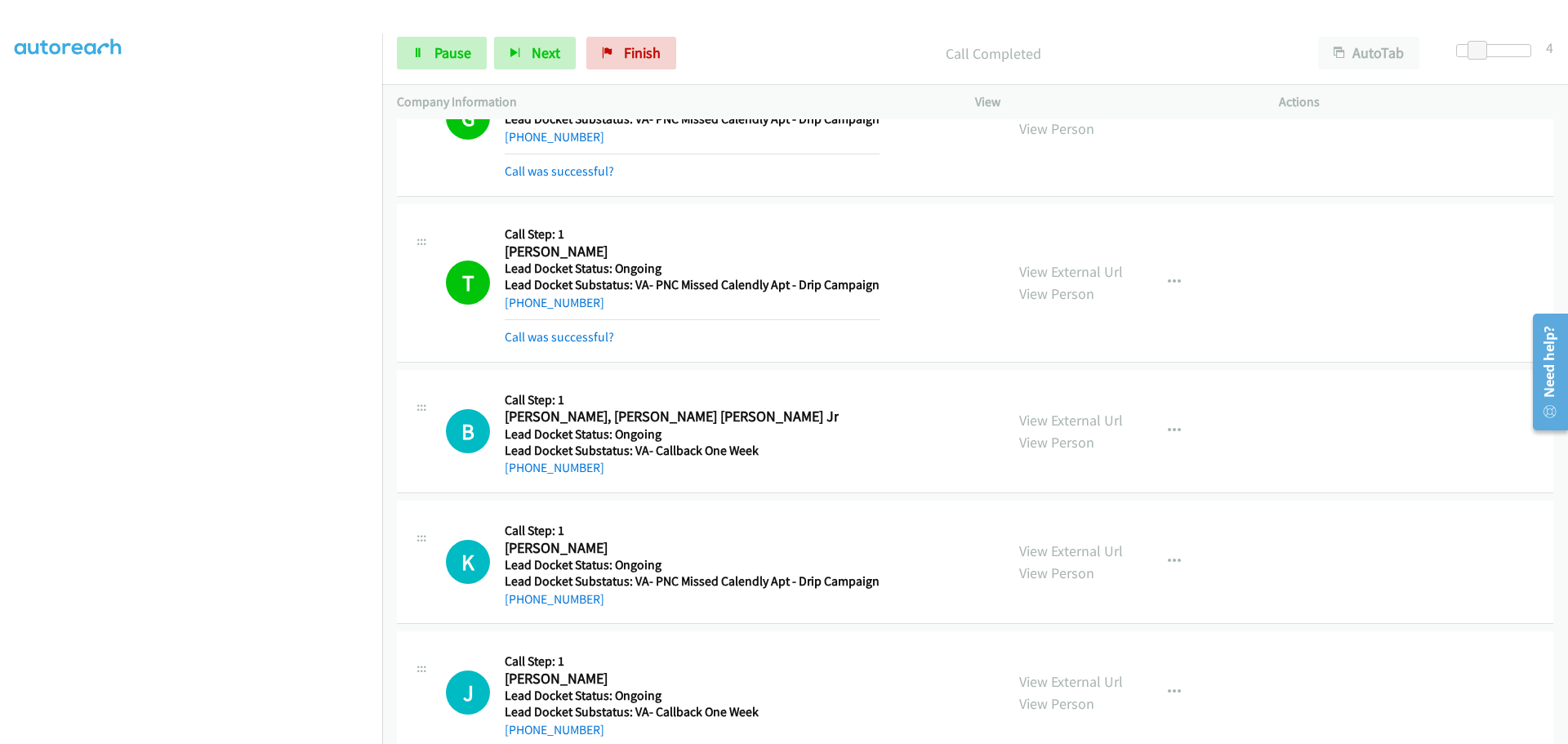
copy link "808-857-4621"
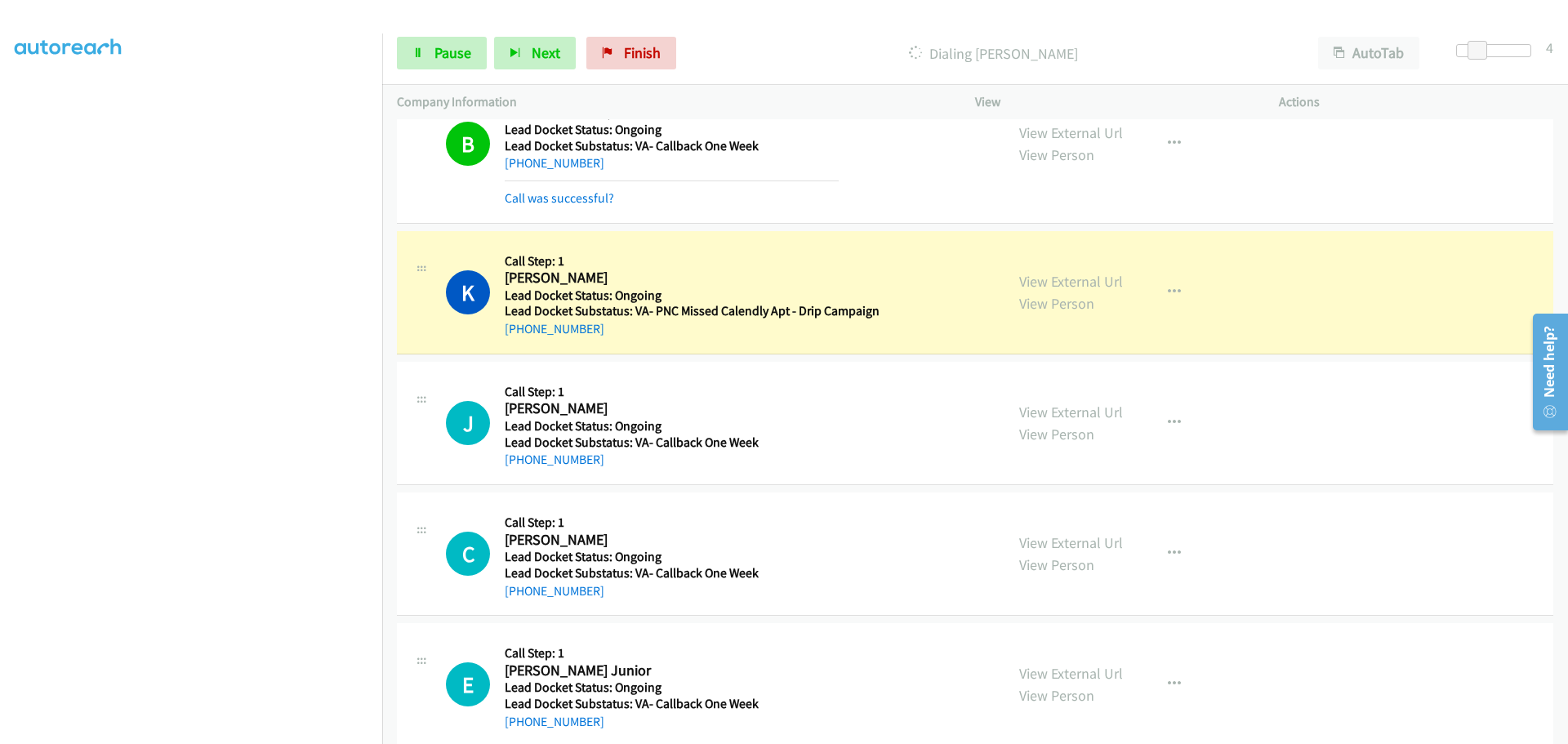
scroll to position [742, 0]
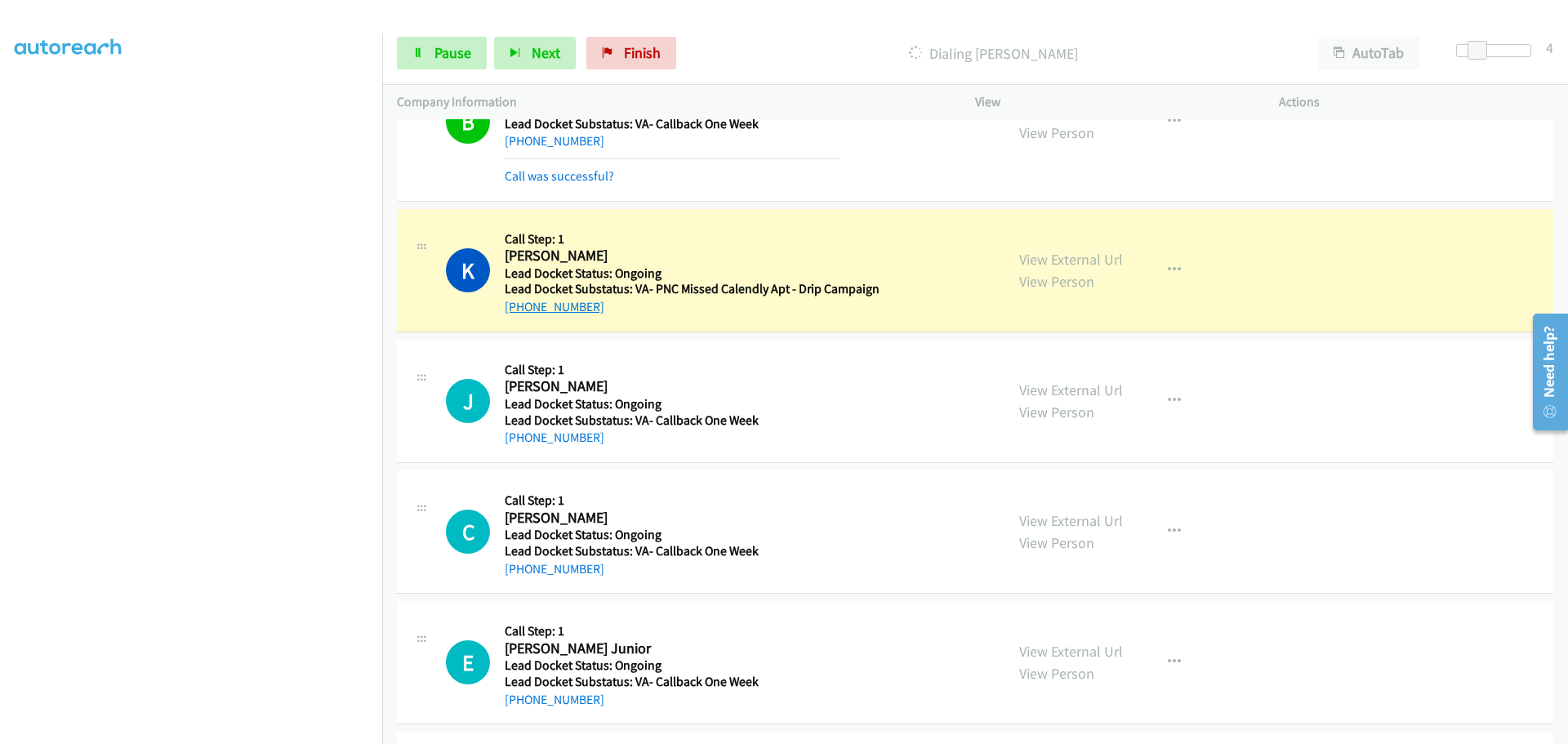
drag, startPoint x: 605, startPoint y: 310, endPoint x: 522, endPoint y: 312, distance: 83.0
click at [522, 312] on div "+1 808-312-0056" at bounding box center [691, 307] width 375 height 20
copy link "808-312-0056"
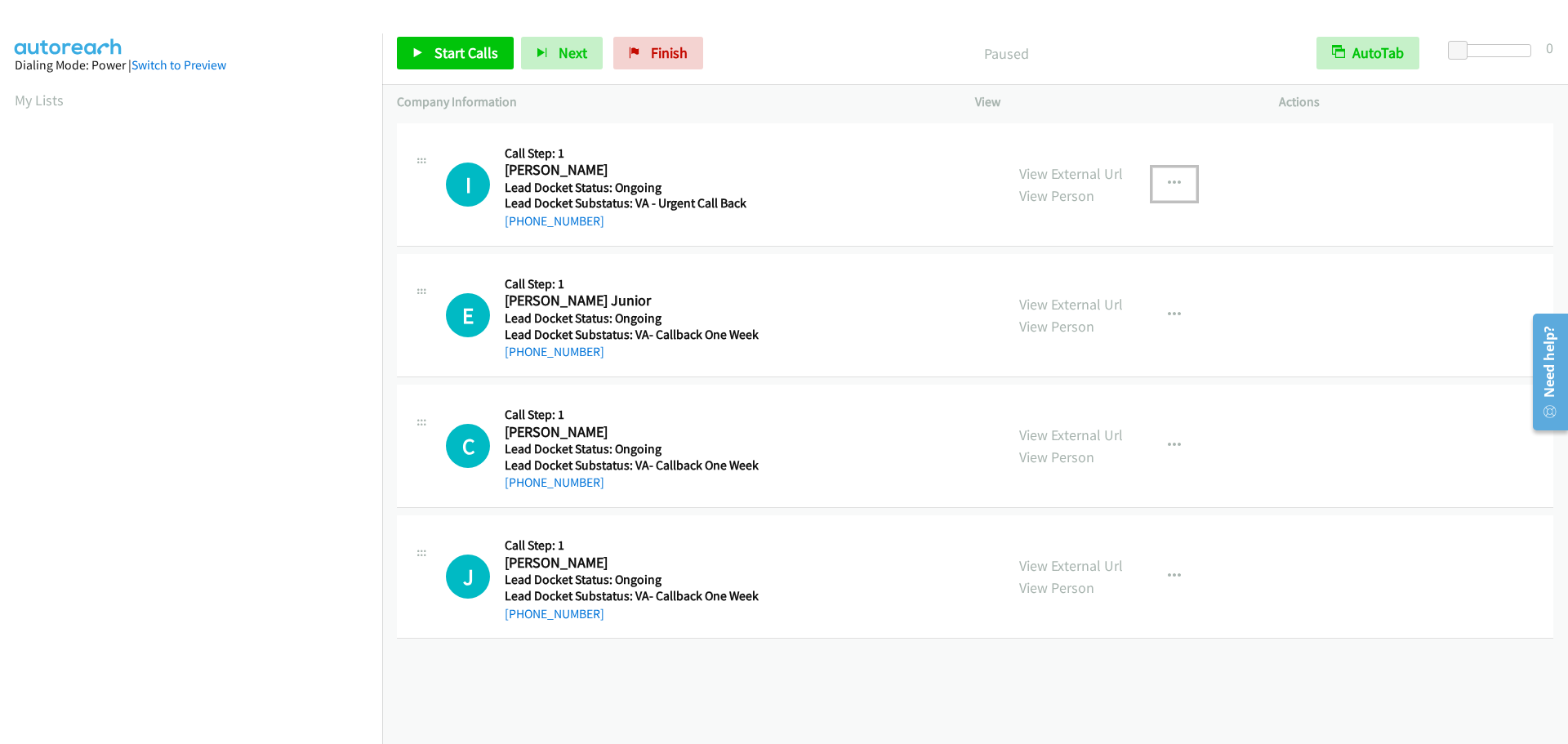
click at [1171, 184] on icon "button" at bounding box center [1174, 184] width 13 height 13
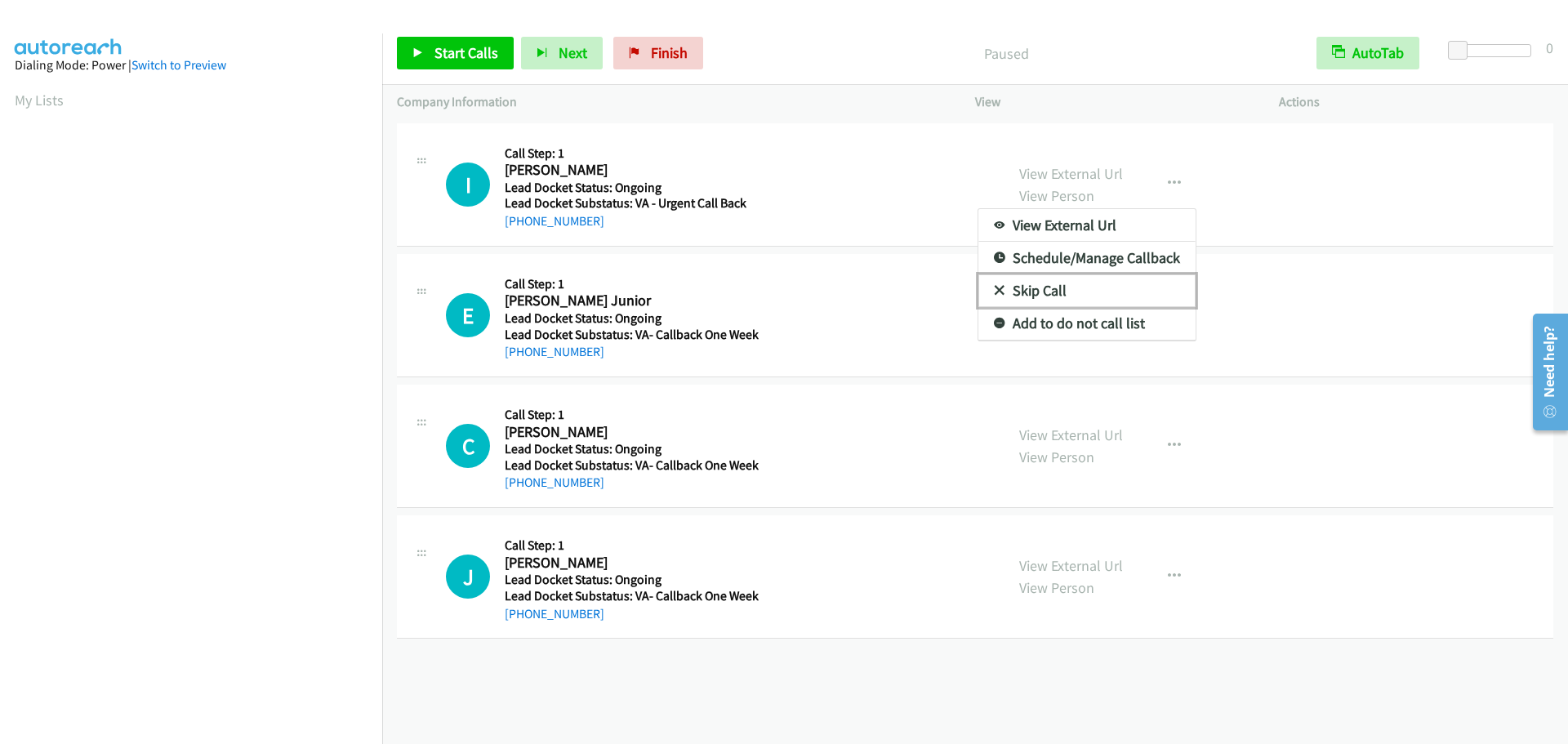
click at [1078, 287] on link "Skip Call" at bounding box center [1087, 291] width 217 height 33
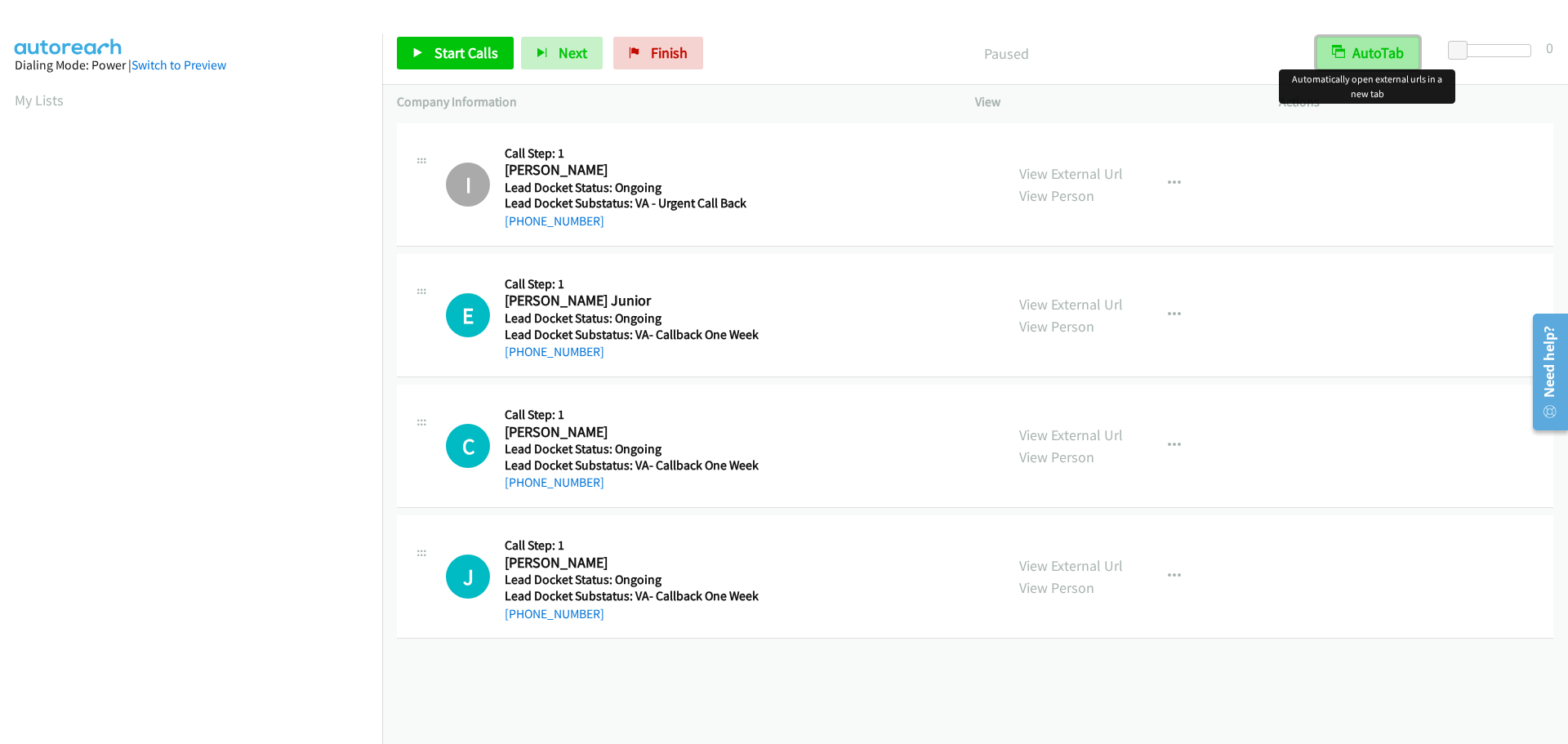
click at [1385, 51] on button "AutoTab" at bounding box center [1367, 53] width 103 height 33
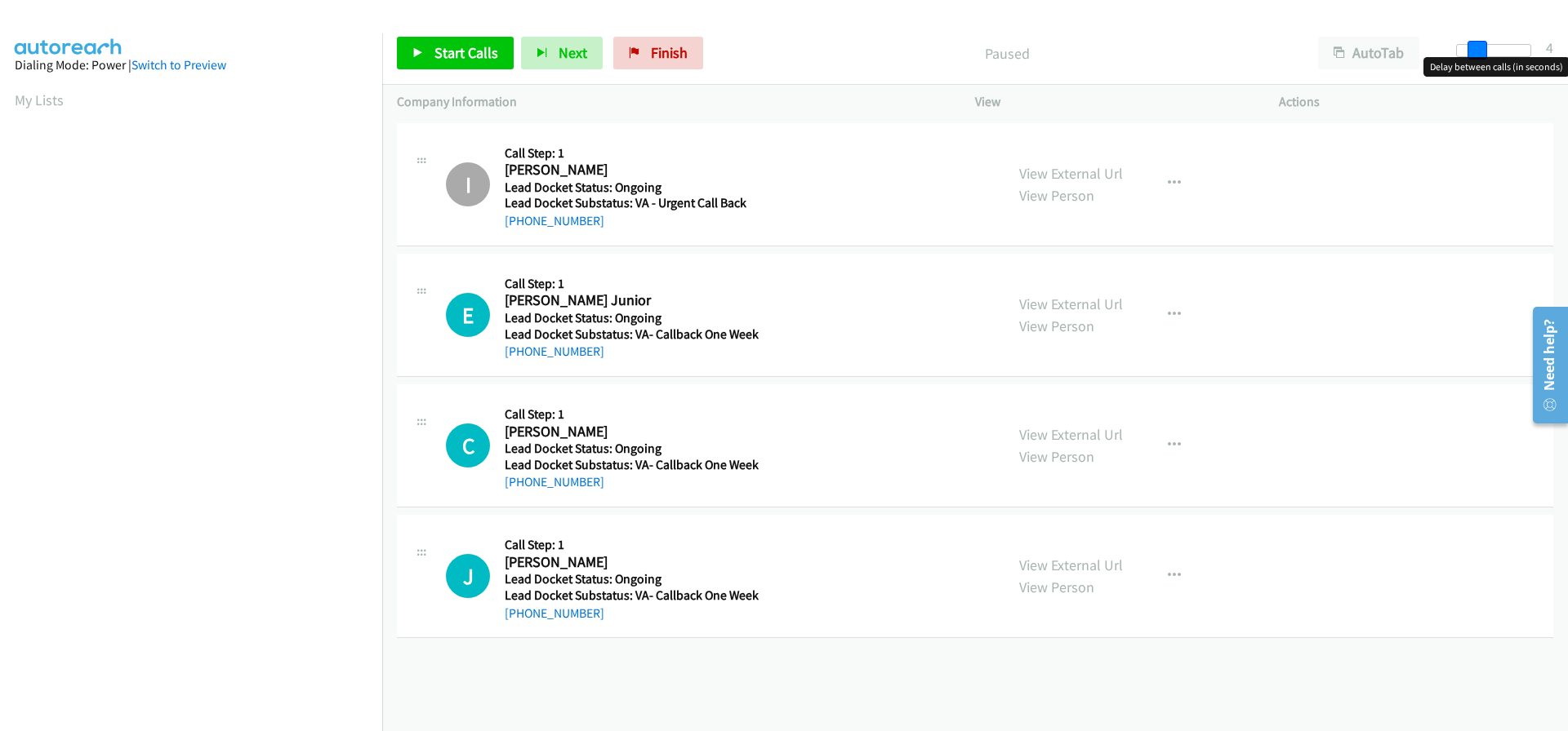
drag, startPoint x: 1461, startPoint y: 51, endPoint x: 1475, endPoint y: 52, distance: 14.0
click at [1475, 52] on span at bounding box center [1477, 50] width 20 height 20
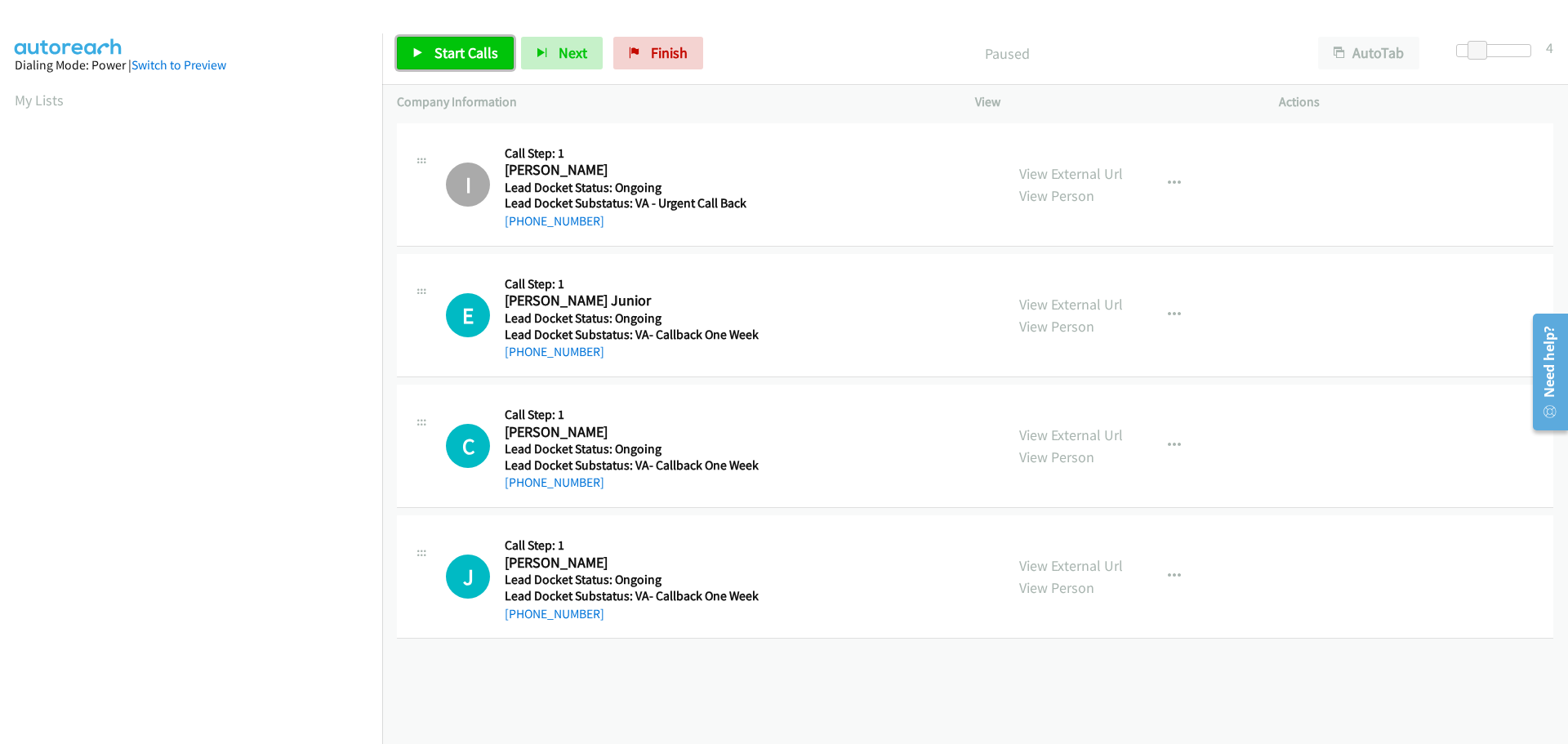
click at [441, 61] on span "Start Calls" at bounding box center [465, 53] width 63 height 19
click at [1171, 184] on icon "button" at bounding box center [1174, 184] width 13 height 13
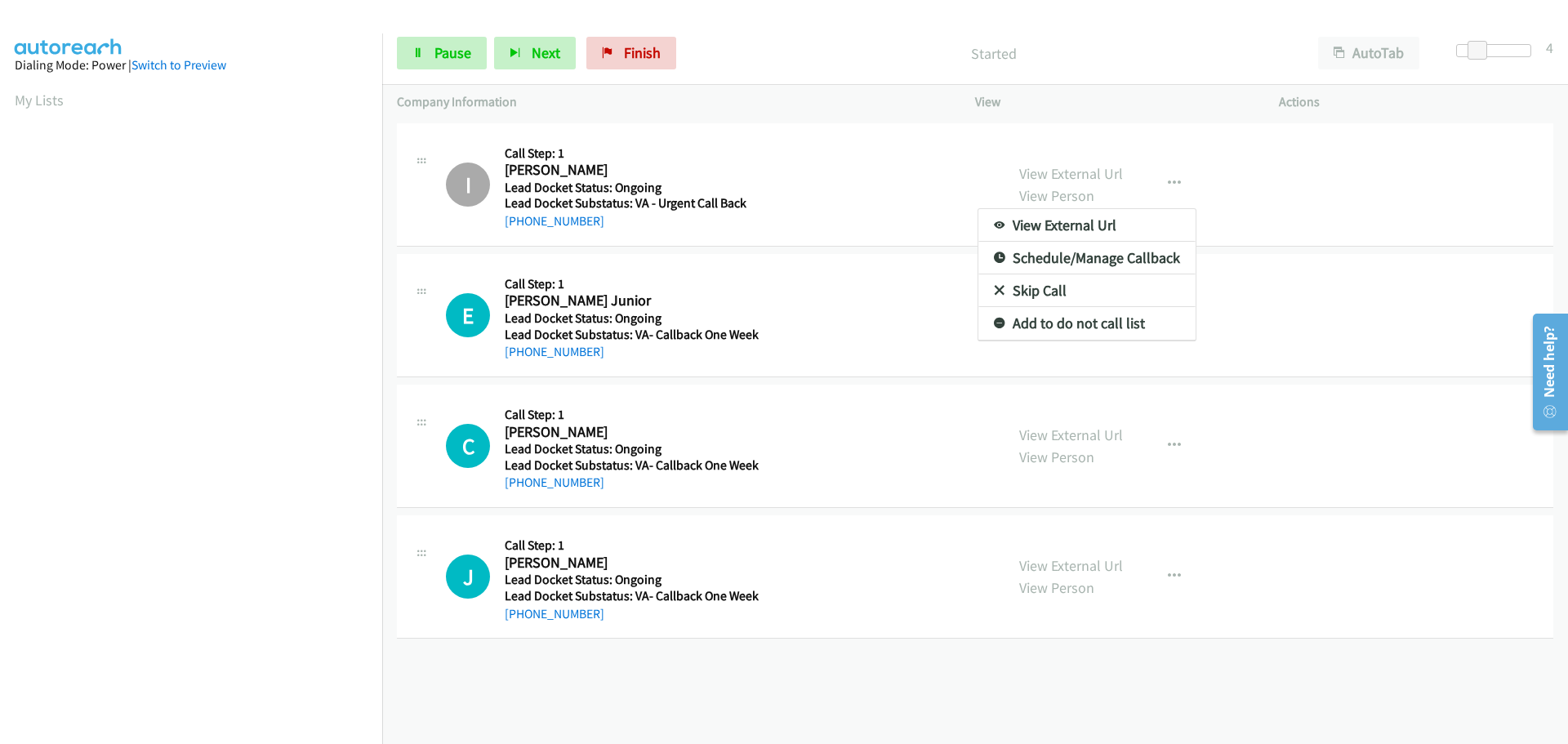
click at [675, 59] on div at bounding box center [784, 372] width 1568 height 744
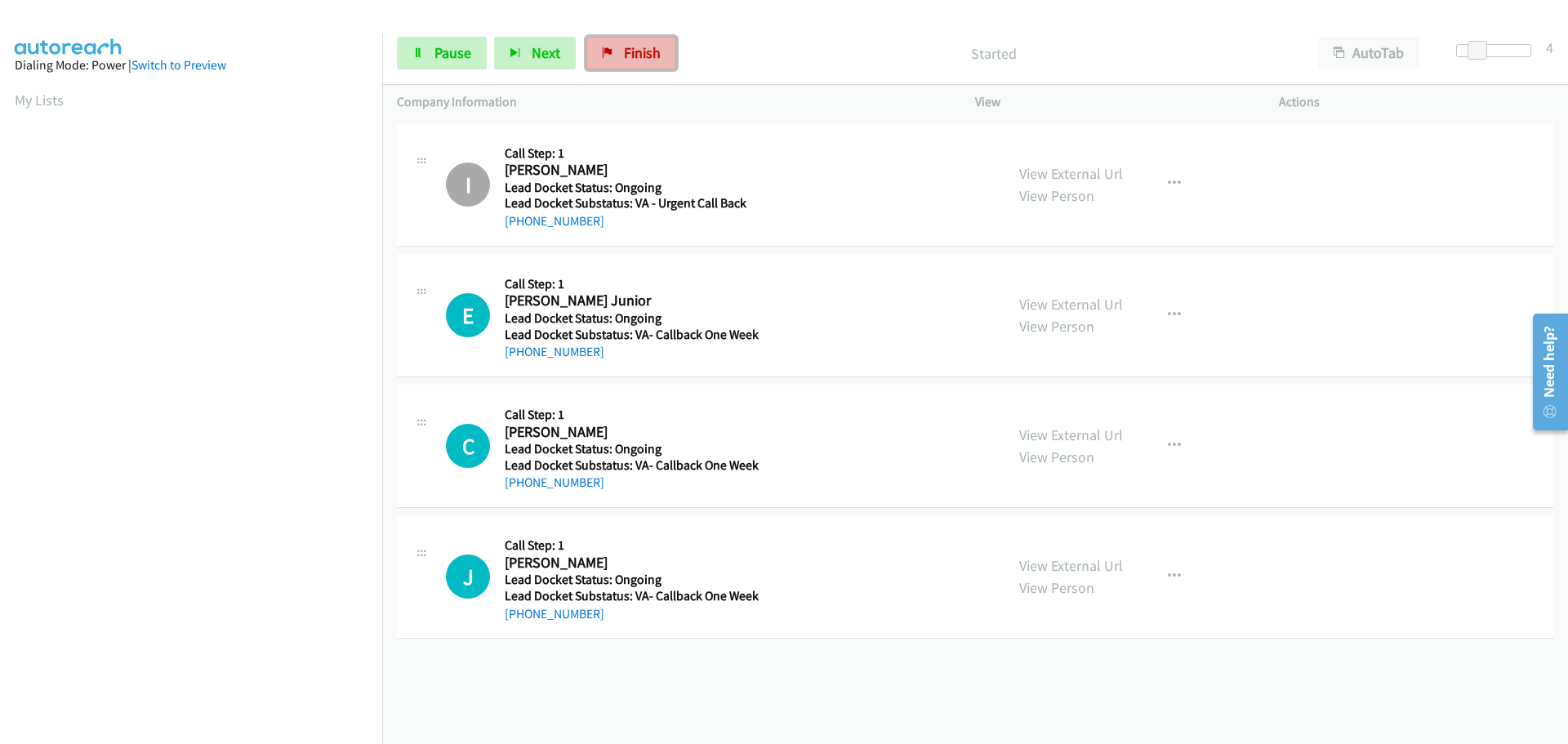
click at [664, 57] on link "Finish" at bounding box center [631, 53] width 90 height 33
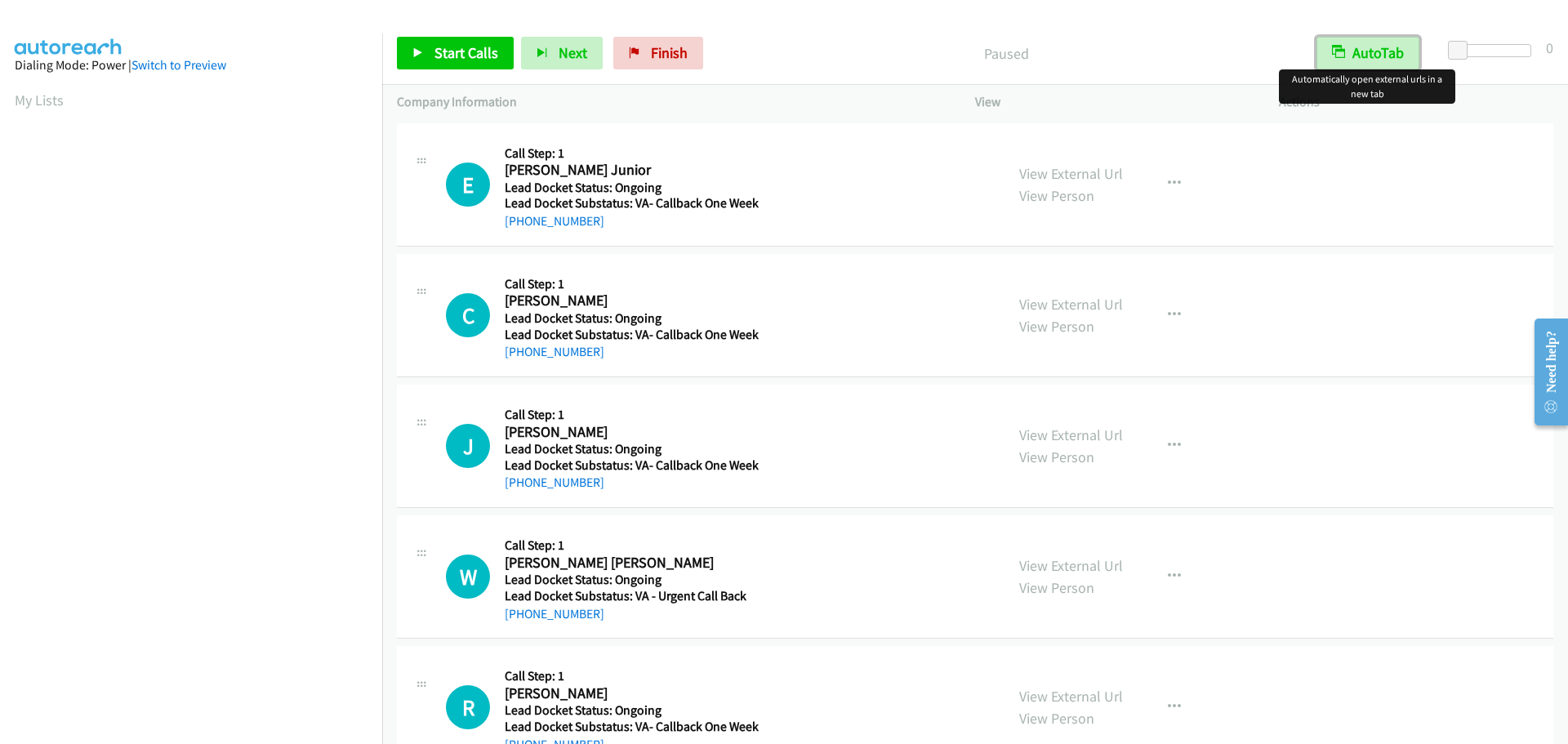
click at [1383, 44] on button "AutoTab" at bounding box center [1367, 53] width 103 height 33
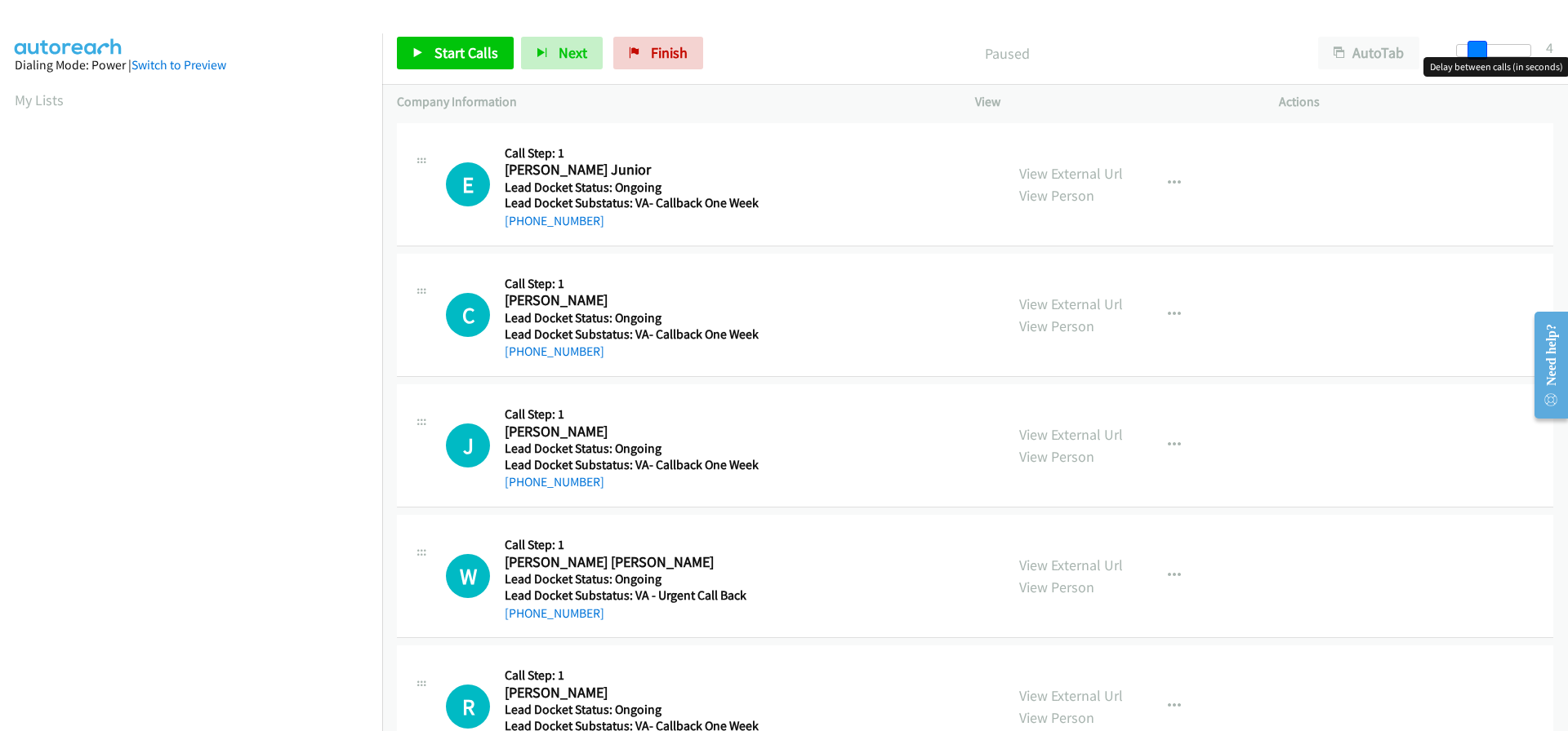
drag, startPoint x: 1452, startPoint y: 51, endPoint x: 1471, endPoint y: 52, distance: 19.0
click at [1471, 52] on span at bounding box center [1477, 50] width 20 height 20
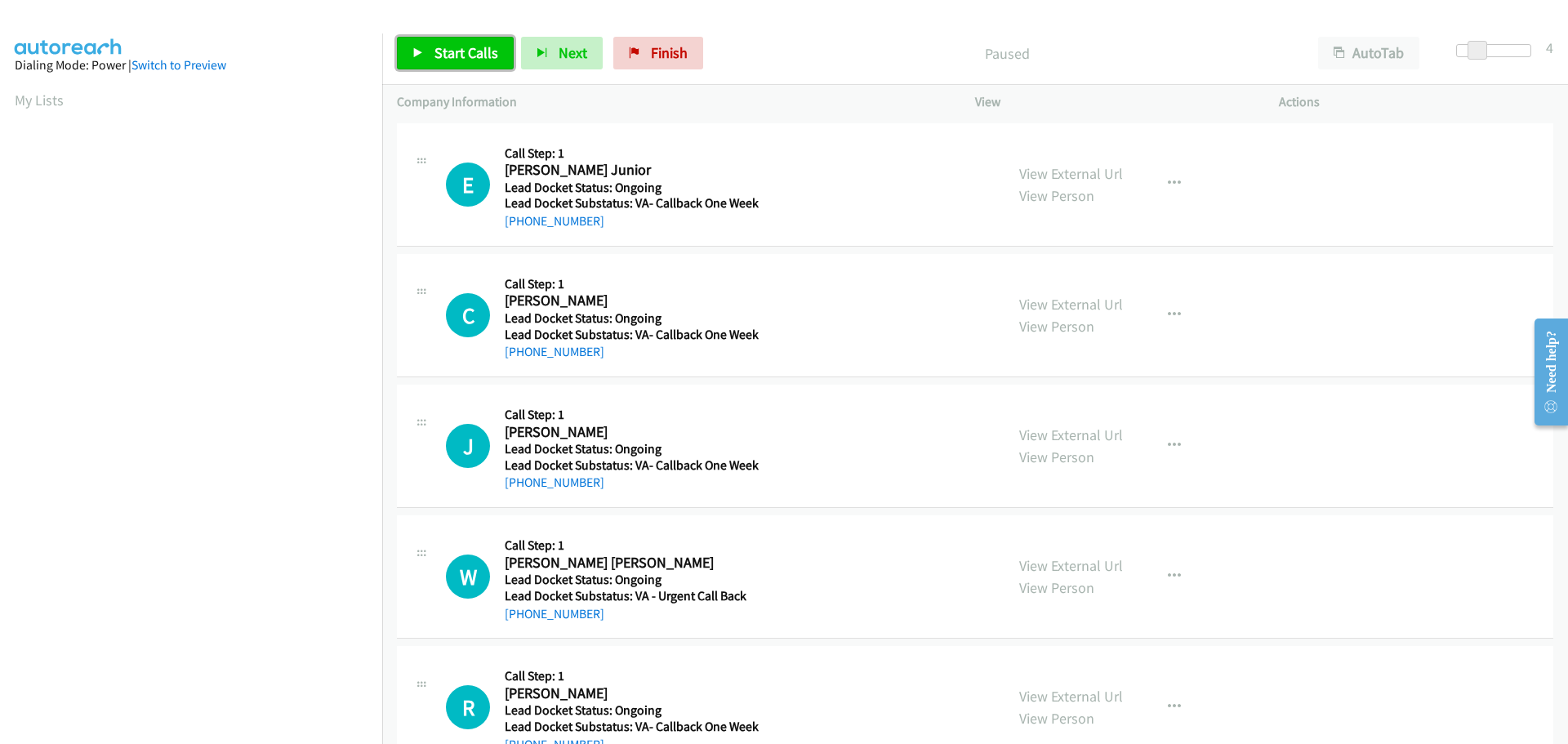
click at [484, 62] on link "Start Calls" at bounding box center [455, 53] width 117 height 33
drag, startPoint x: 599, startPoint y: 220, endPoint x: 522, endPoint y: 225, distance: 77.2
click at [522, 225] on div "+1 413-207-4411" at bounding box center [631, 221] width 254 height 20
copy link "413-207-4411"
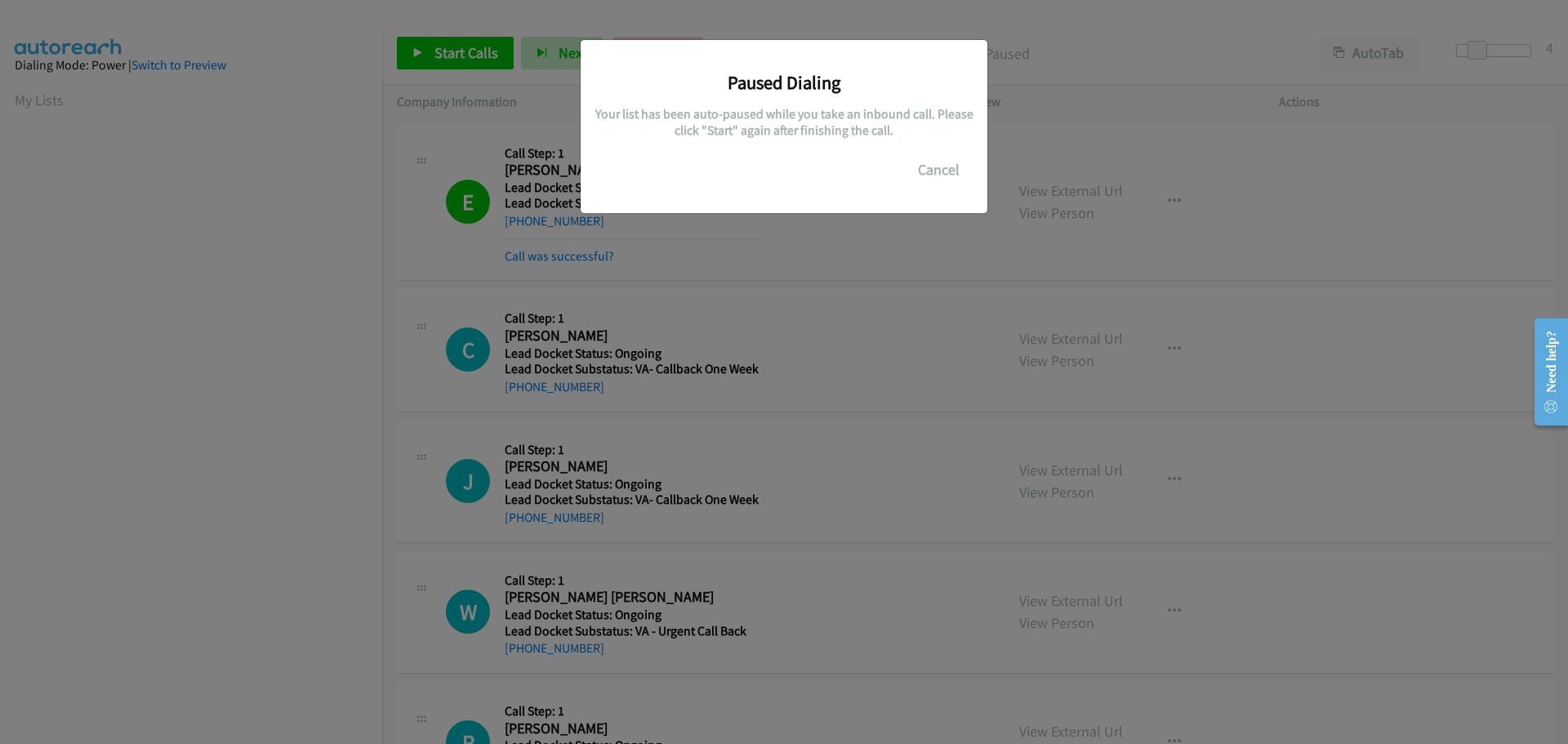
scroll to position [172, 0]
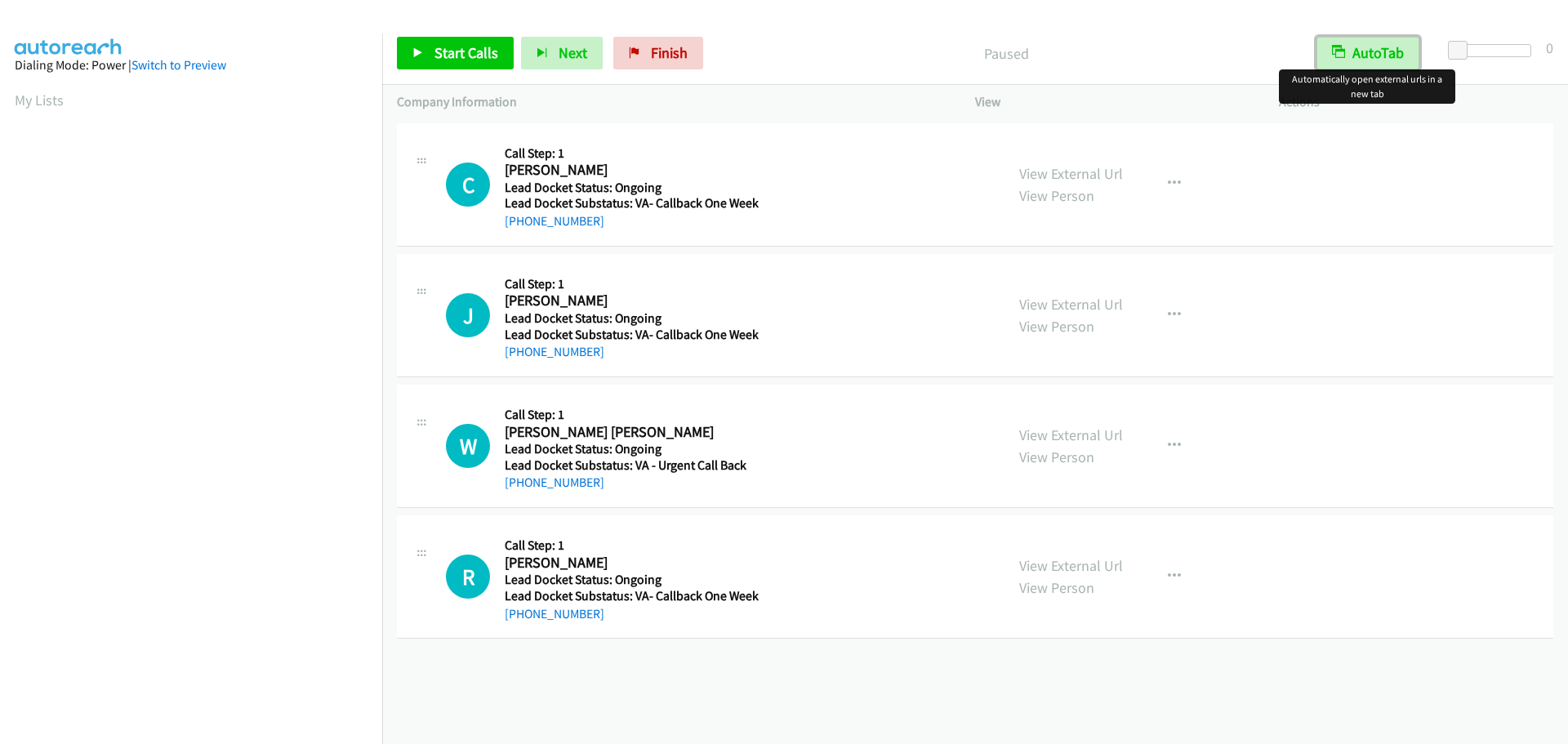
drag, startPoint x: 1391, startPoint y: 47, endPoint x: 1465, endPoint y: 36, distance: 74.8
click at [1391, 47] on button "AutoTab" at bounding box center [1367, 53] width 103 height 33
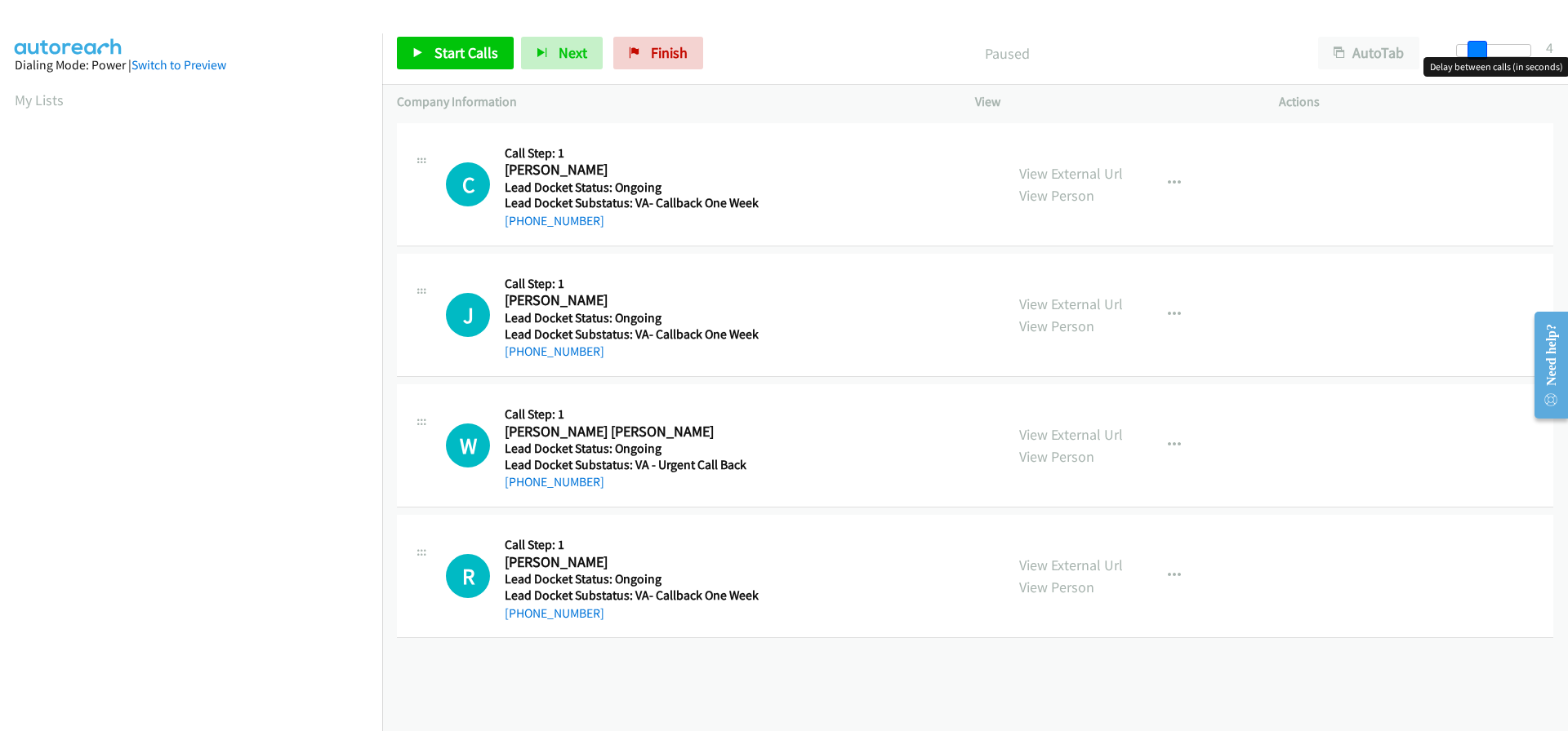
drag, startPoint x: 1462, startPoint y: 46, endPoint x: 1482, endPoint y: 50, distance: 20.4
click at [1482, 50] on span at bounding box center [1477, 50] width 20 height 20
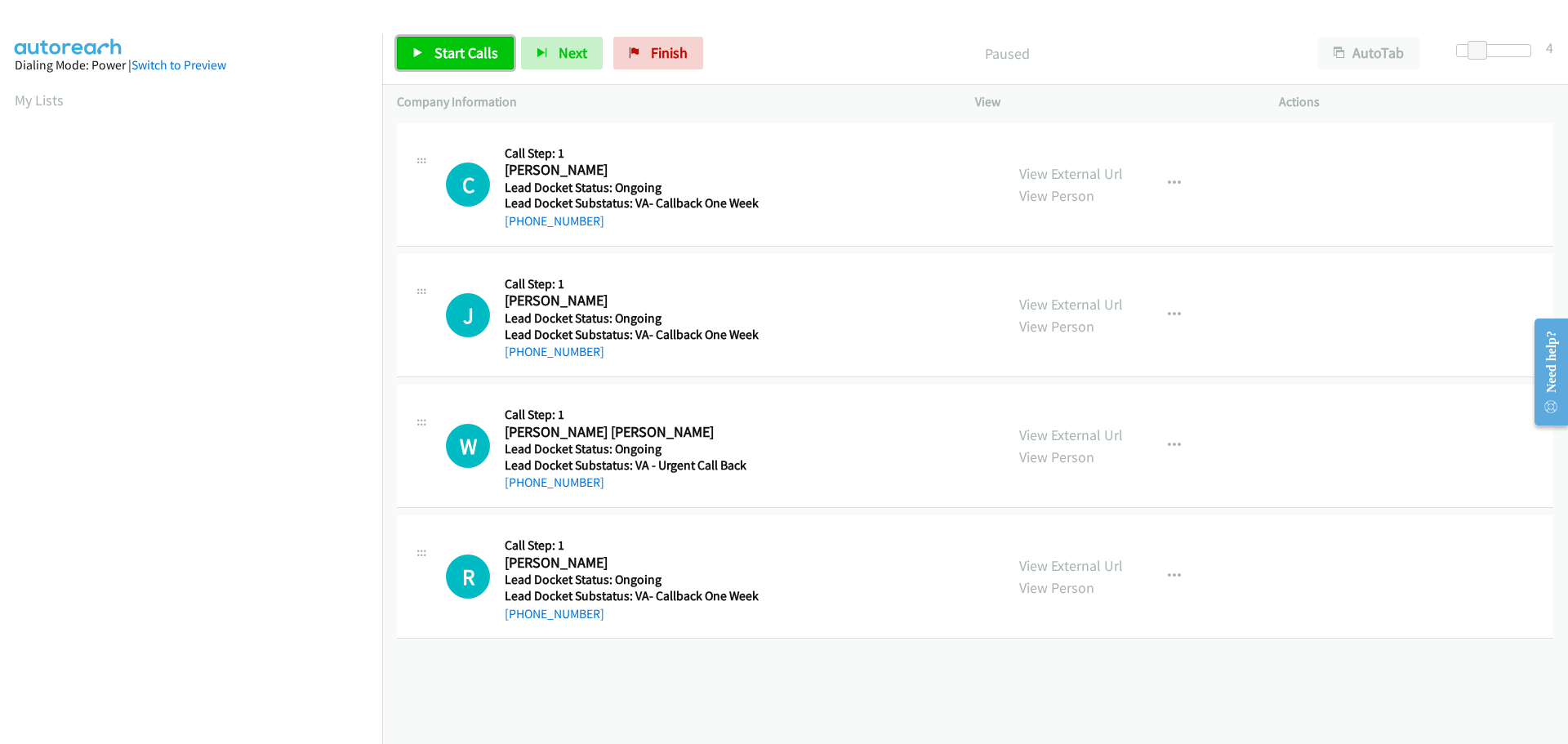
click at [484, 46] on span "Start Calls" at bounding box center [465, 53] width 63 height 19
drag, startPoint x: 603, startPoint y: 220, endPoint x: 522, endPoint y: 220, distance: 81.0
click at [522, 220] on div "[PHONE_NUMBER]" at bounding box center [631, 221] width 254 height 20
copy link "[PHONE_NUMBER]"
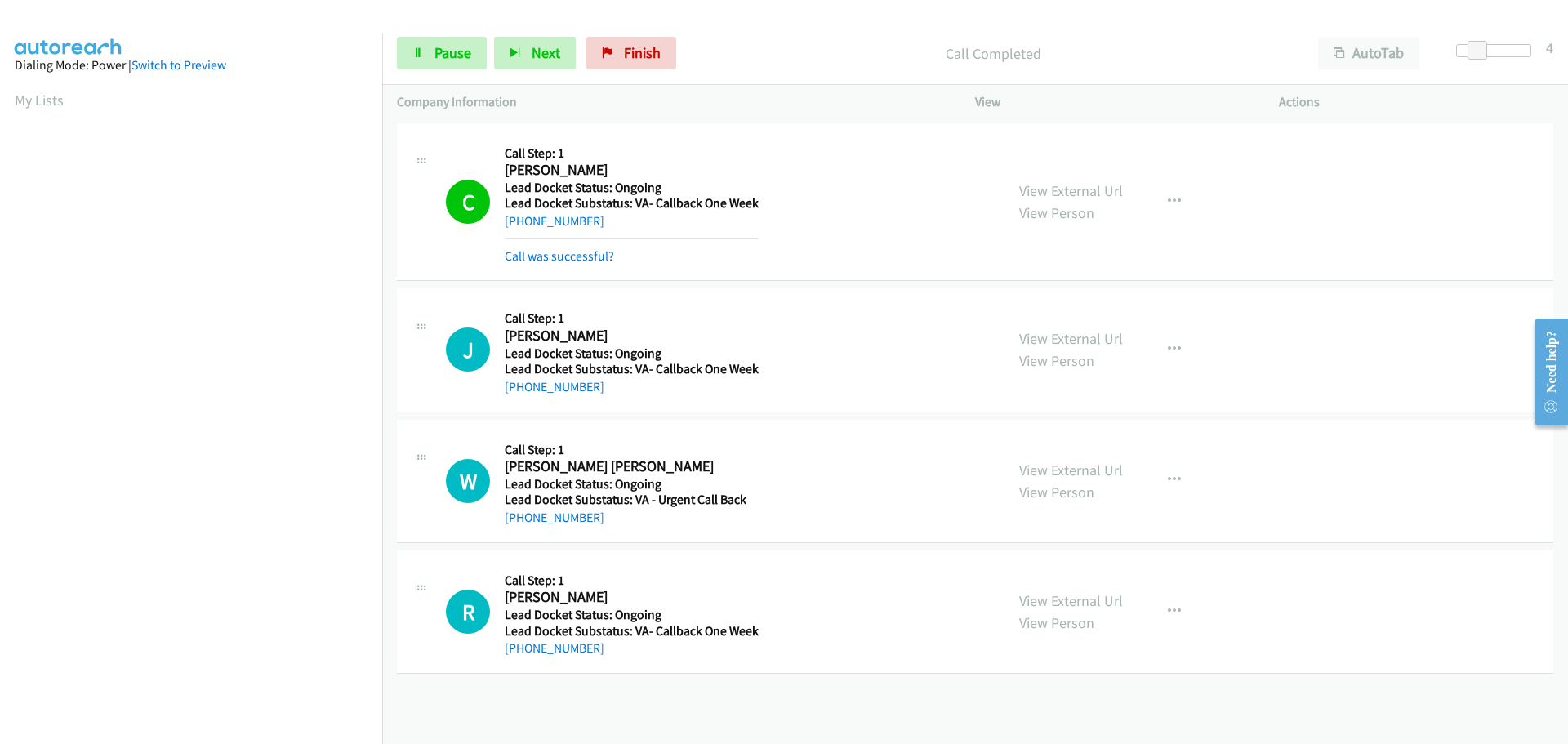
scroll to position [172, 0]
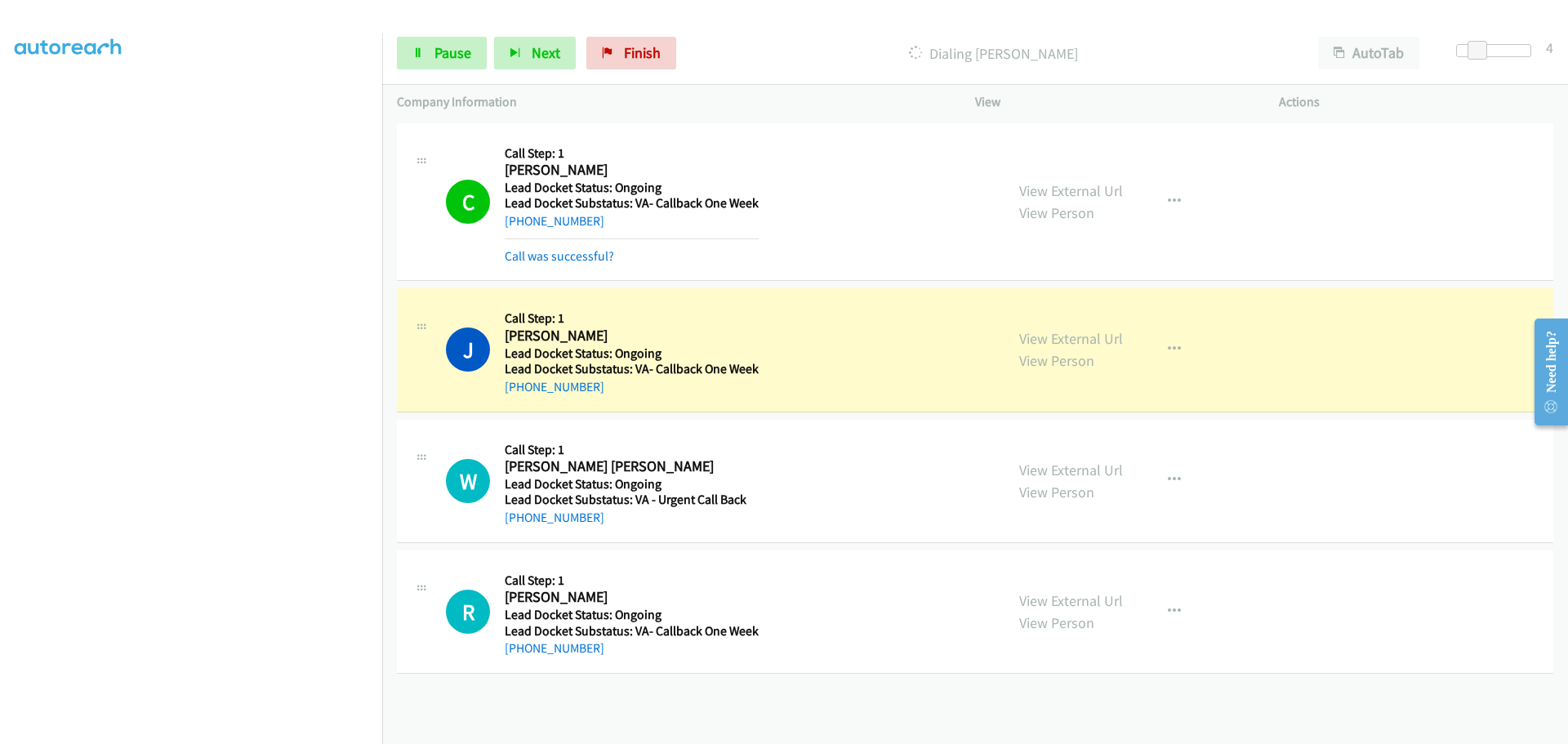
drag, startPoint x: 594, startPoint y: 391, endPoint x: 521, endPoint y: 395, distance: 73.1
click at [521, 395] on div "+1 910-292-0242" at bounding box center [631, 387] width 254 height 20
copy link "910-292-0242"
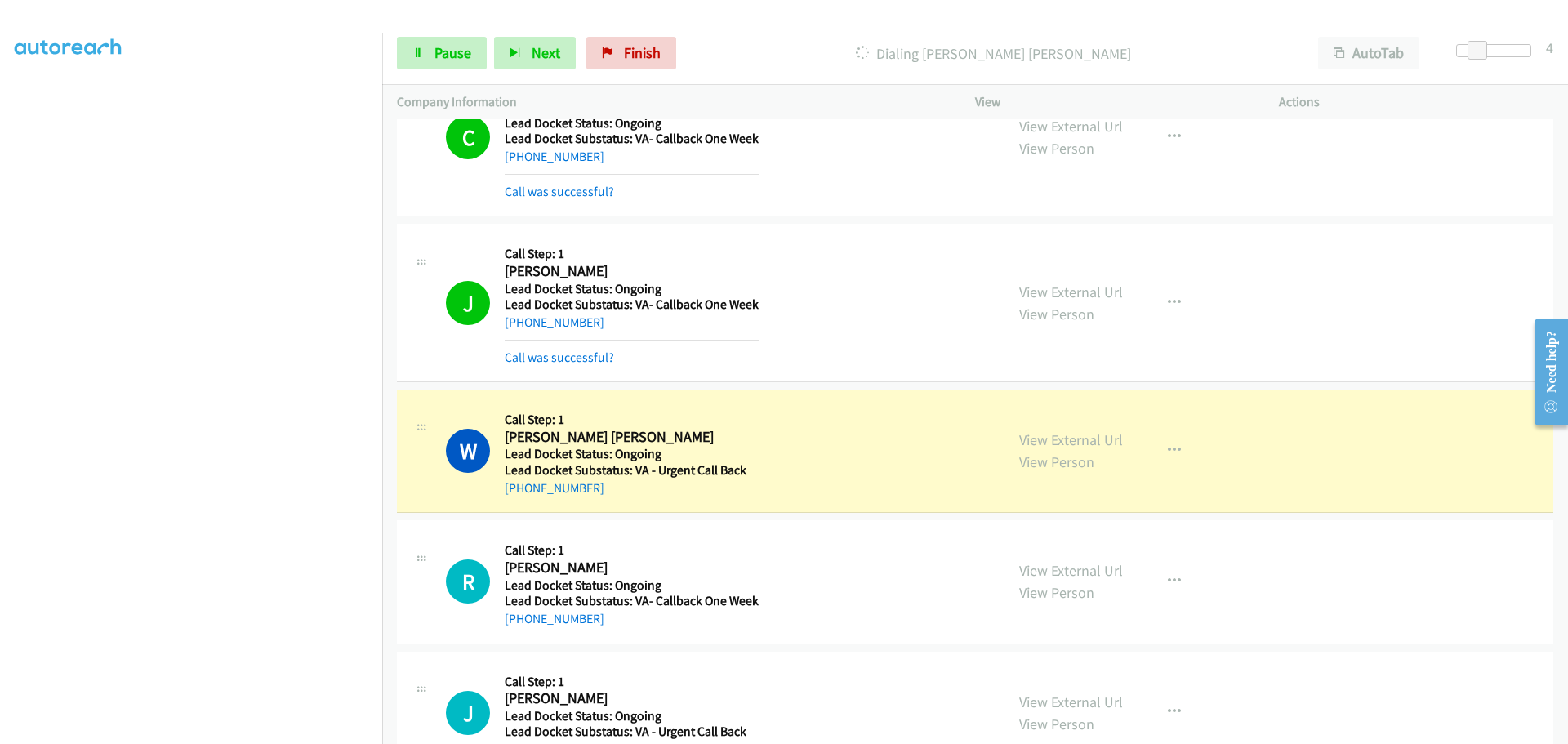
scroll to position [327, 0]
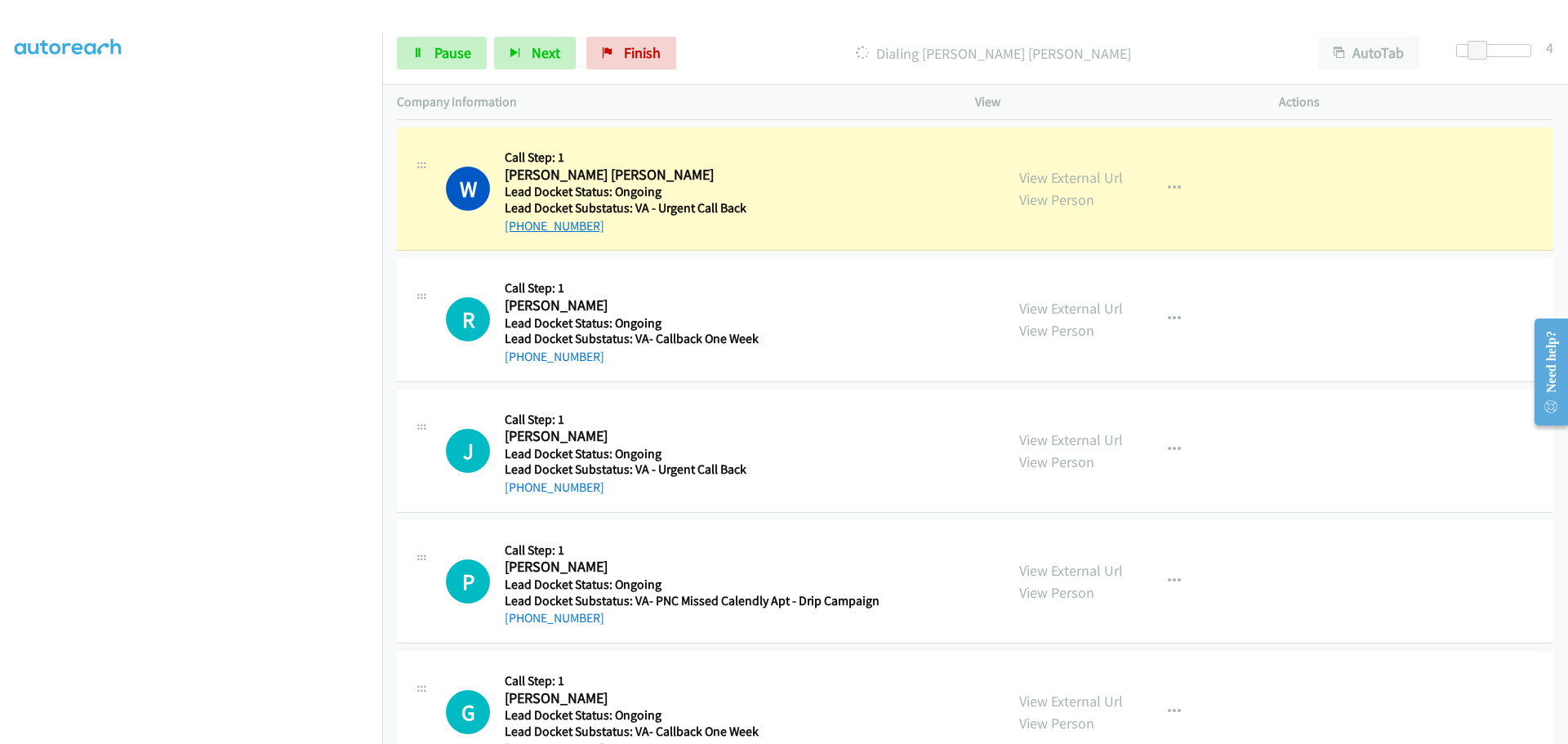
drag, startPoint x: 607, startPoint y: 226, endPoint x: 522, endPoint y: 232, distance: 85.2
click at [522, 232] on div "+1 609-613-8072" at bounding box center [629, 226] width 250 height 20
copy link "609-613-8072"
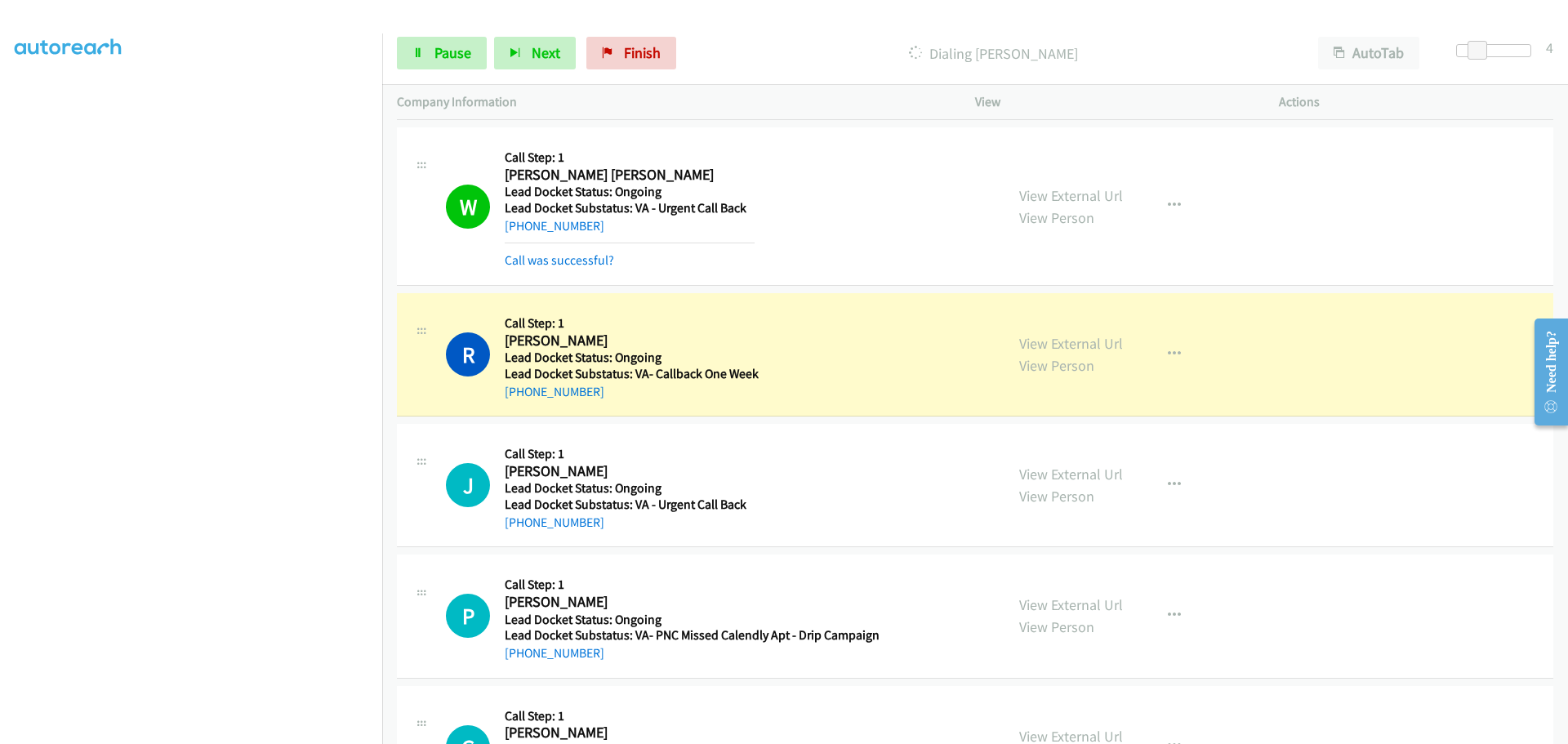
scroll to position [416, 0]
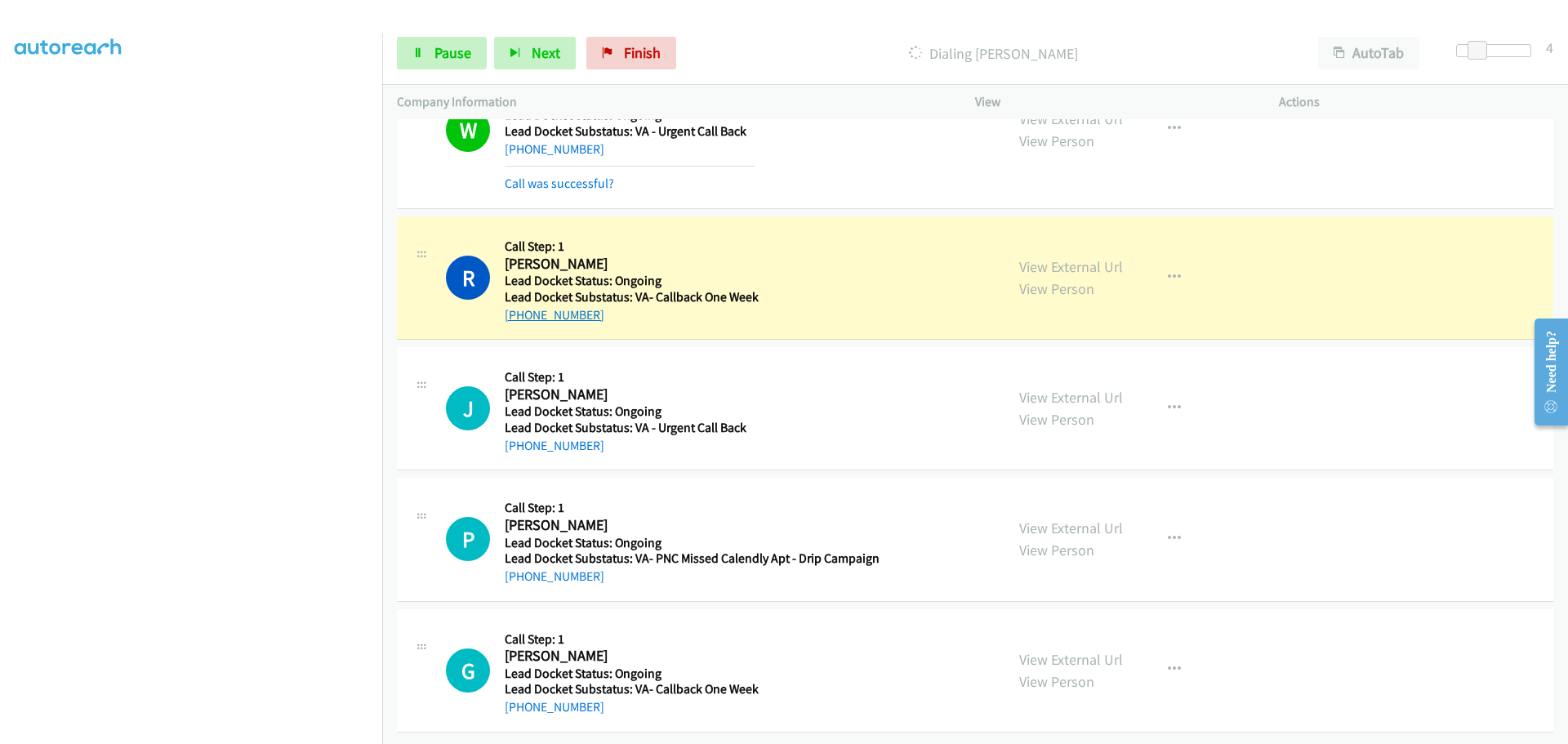
drag, startPoint x: 607, startPoint y: 308, endPoint x: 523, endPoint y: 300, distance: 84.4
click at [523, 305] on div "+1 360-970-0373" at bounding box center [631, 315] width 254 height 20
copy link "360-970-0373"
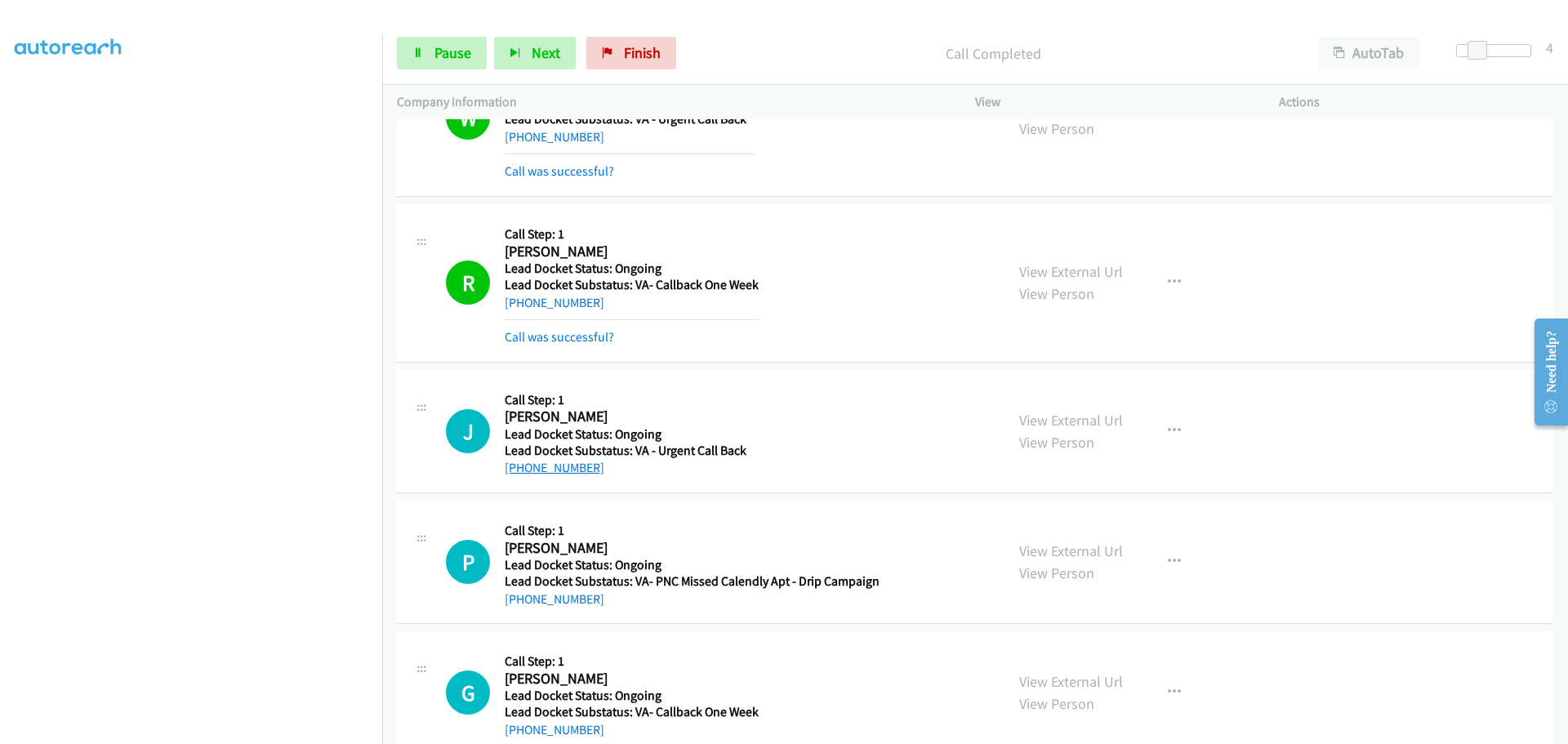
drag, startPoint x: 601, startPoint y: 461, endPoint x: 519, endPoint y: 461, distance: 82.0
click at [519, 461] on div "[PHONE_NUMBER]" at bounding box center [625, 468] width 242 height 20
copy link "[PHONE_NUMBER]"
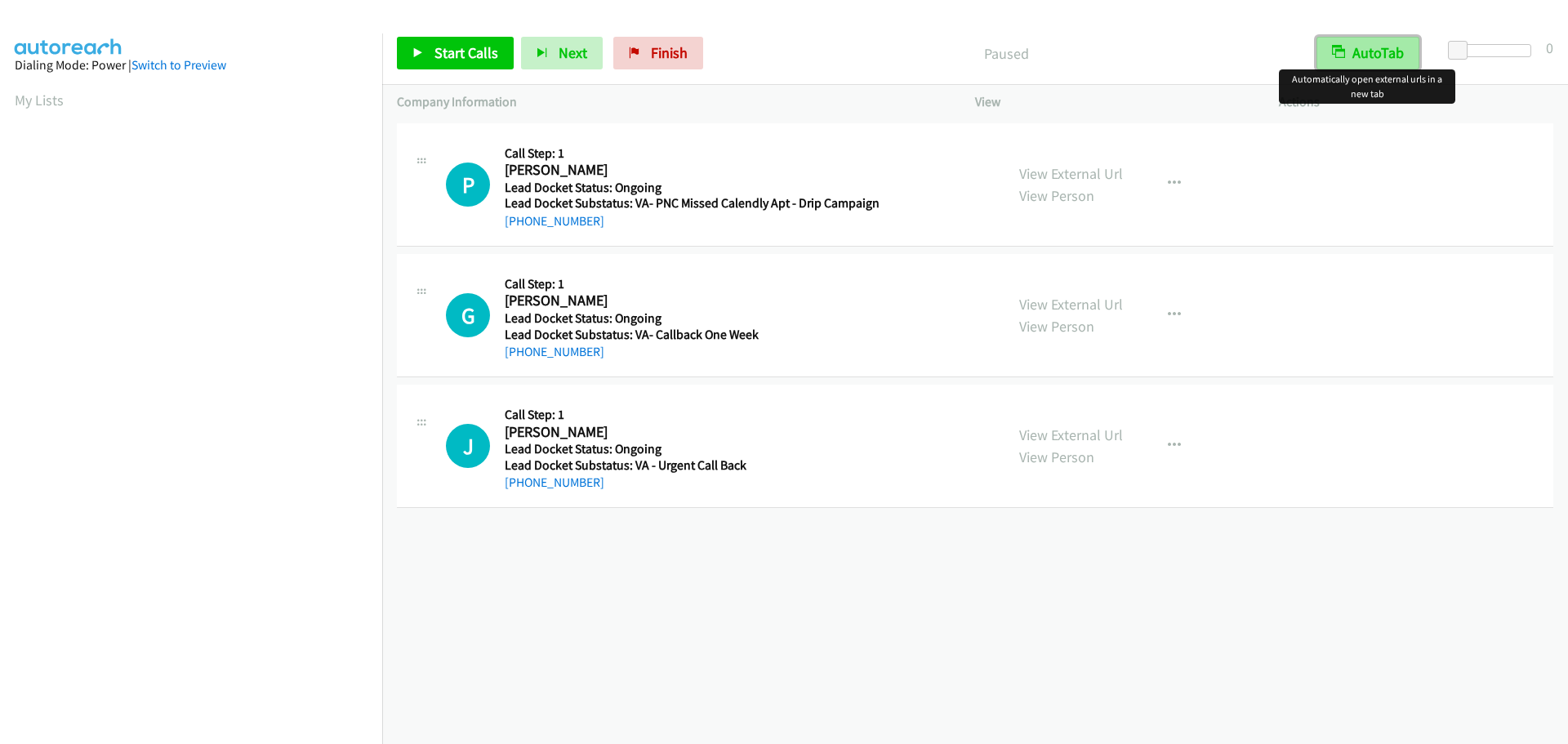
click at [1364, 54] on button "AutoTab" at bounding box center [1367, 53] width 103 height 33
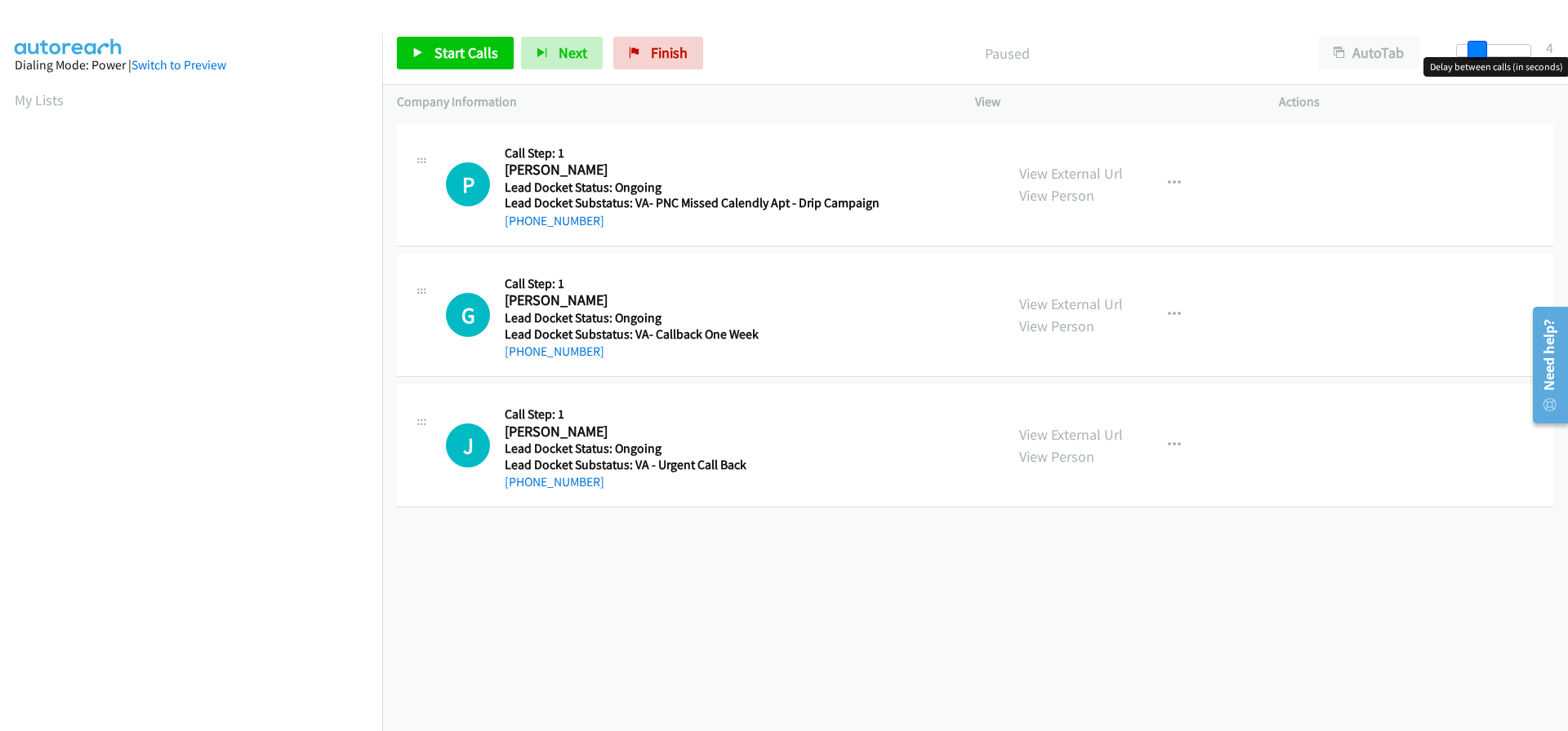
drag, startPoint x: 1458, startPoint y: 49, endPoint x: 1475, endPoint y: 49, distance: 17.0
click at [1475, 49] on span at bounding box center [1477, 50] width 20 height 20
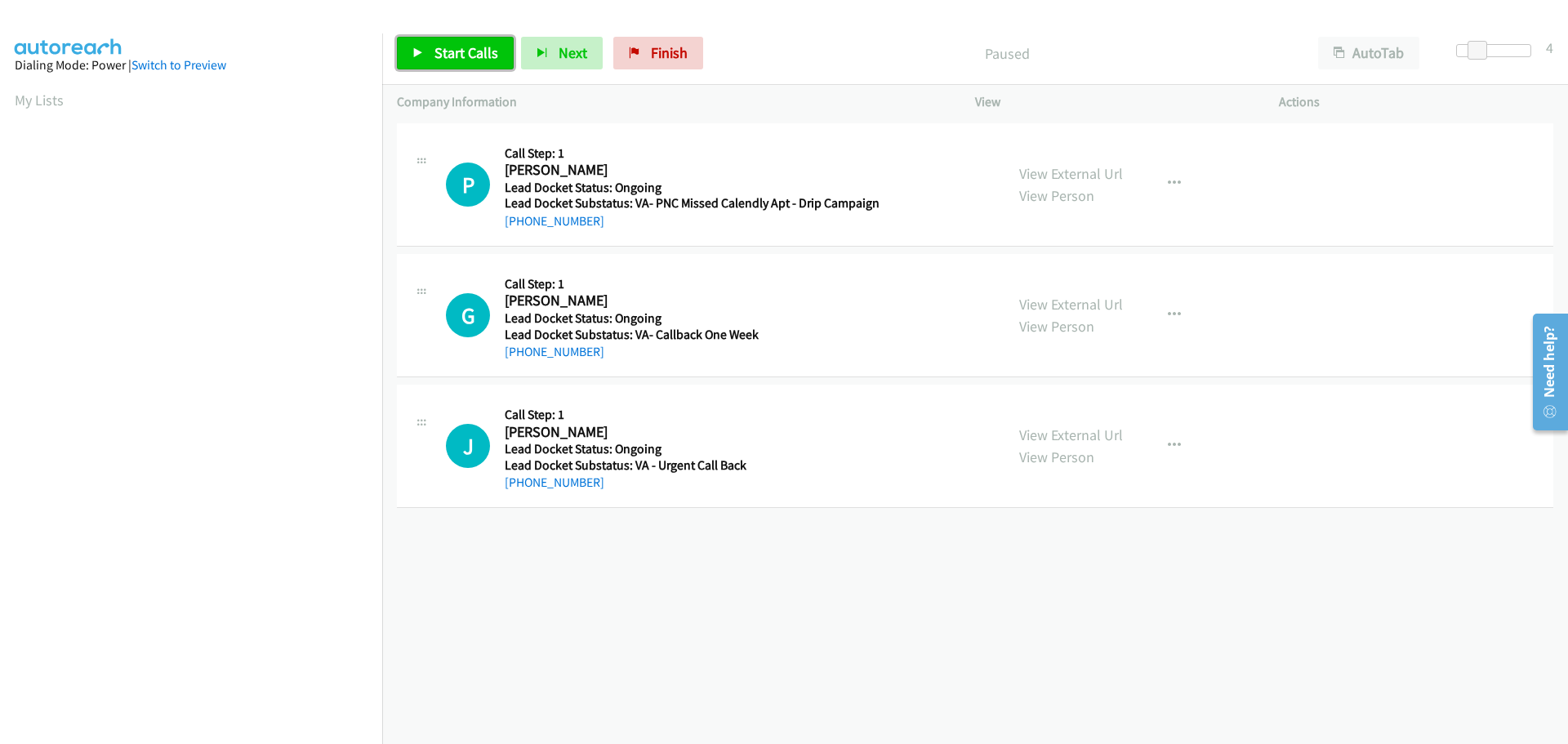
click at [456, 48] on span "Start Calls" at bounding box center [465, 53] width 63 height 19
drag, startPoint x: 603, startPoint y: 220, endPoint x: 519, endPoint y: 227, distance: 84.3
click at [519, 227] on div "+1 208-484-8885" at bounding box center [691, 221] width 375 height 20
copy link "208-484-8885"
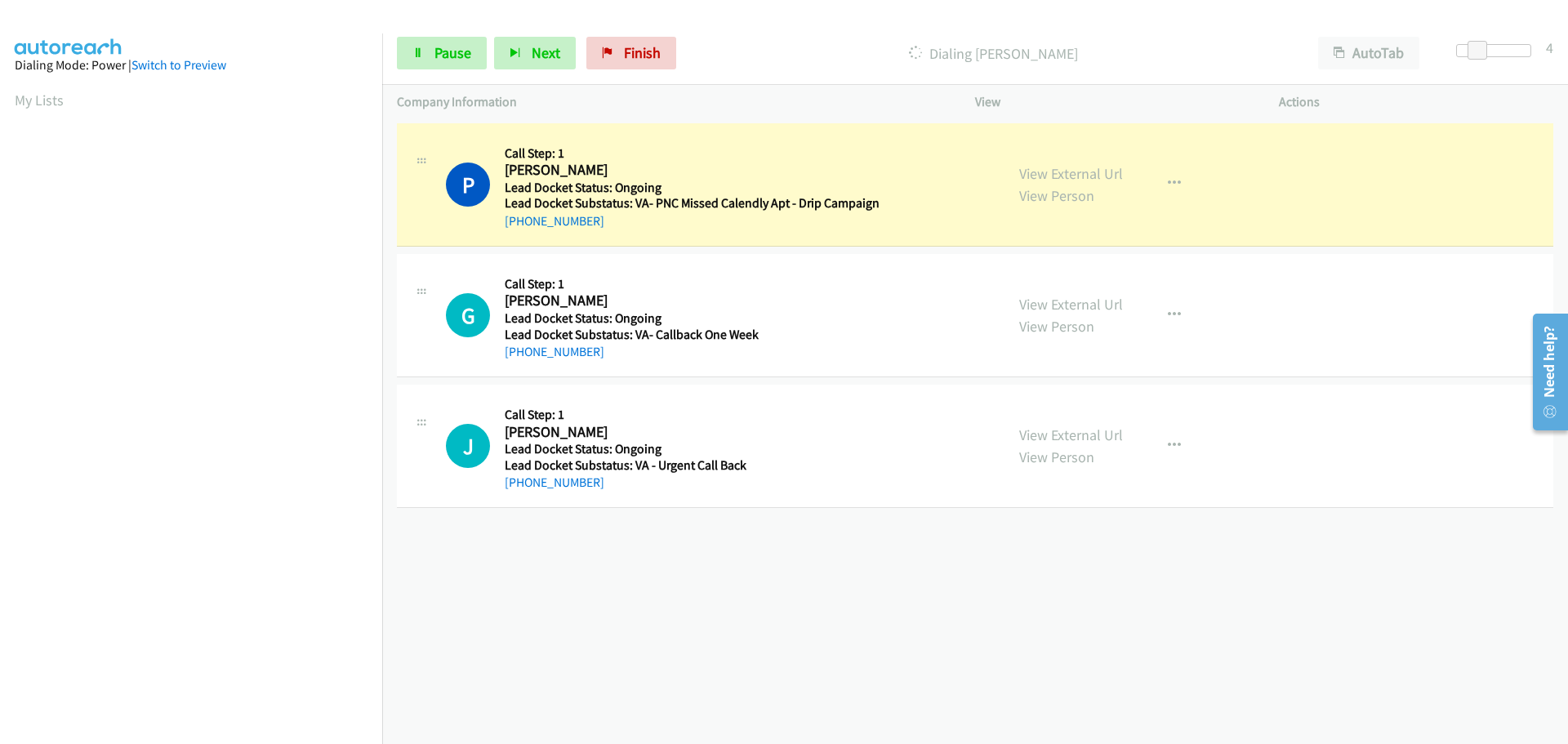
scroll to position [172, 0]
drag, startPoint x: 591, startPoint y: 359, endPoint x: 519, endPoint y: 351, distance: 72.4
click at [519, 351] on div "Callback Scheduled Call Step: 1 George Ferguson America/New_York Lead Docket St…" at bounding box center [689, 315] width 369 height 93
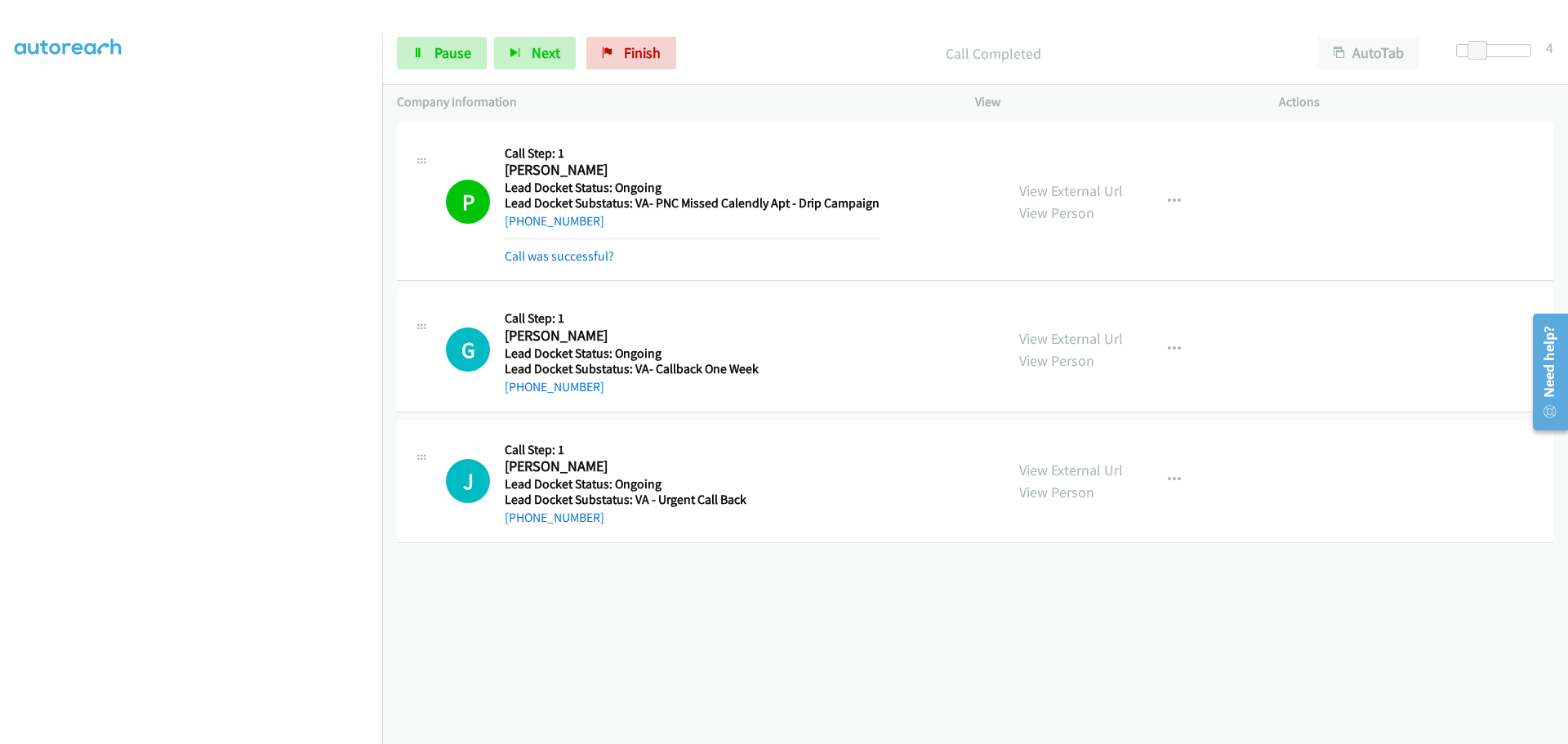
copy link "704-777-2452"
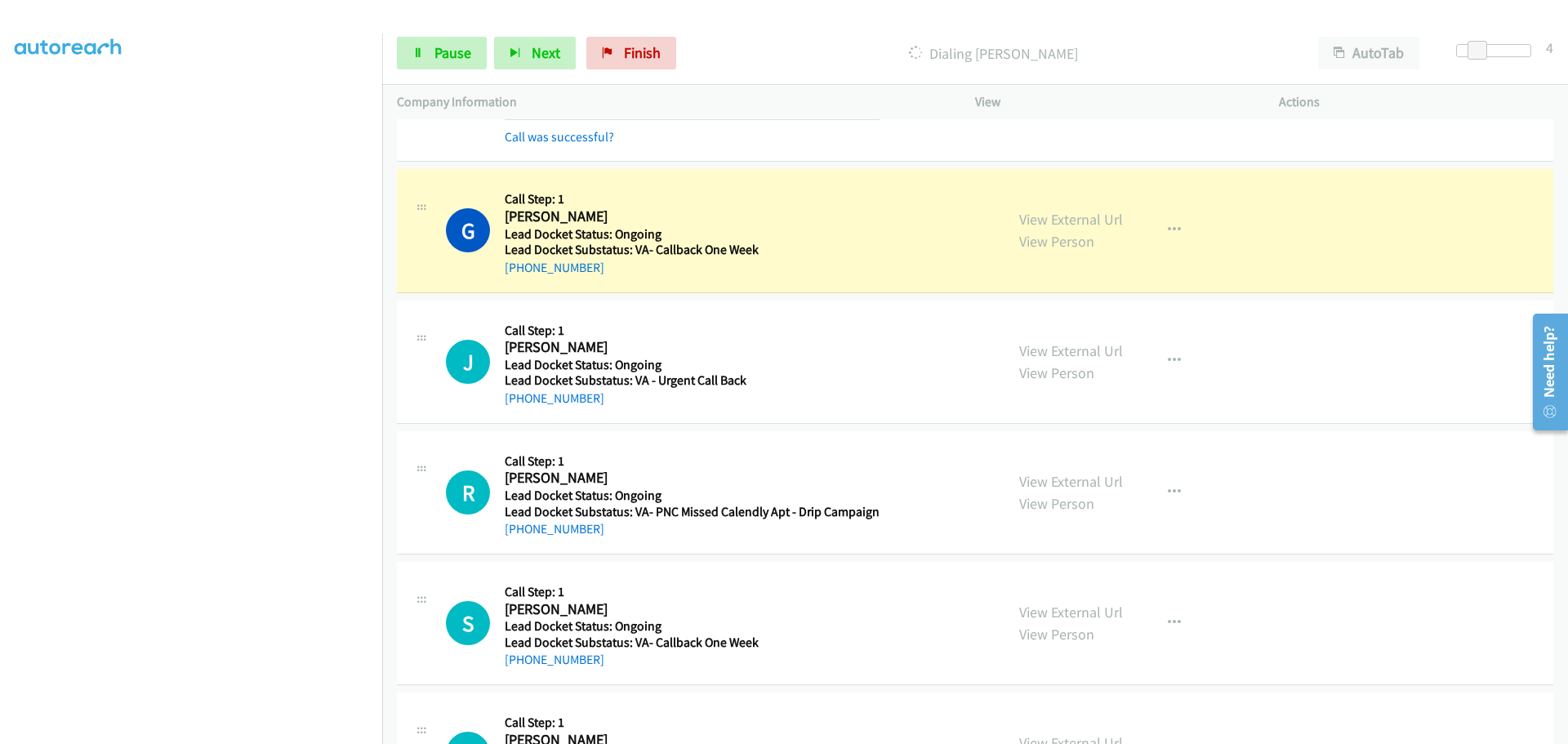
scroll to position [216, 0]
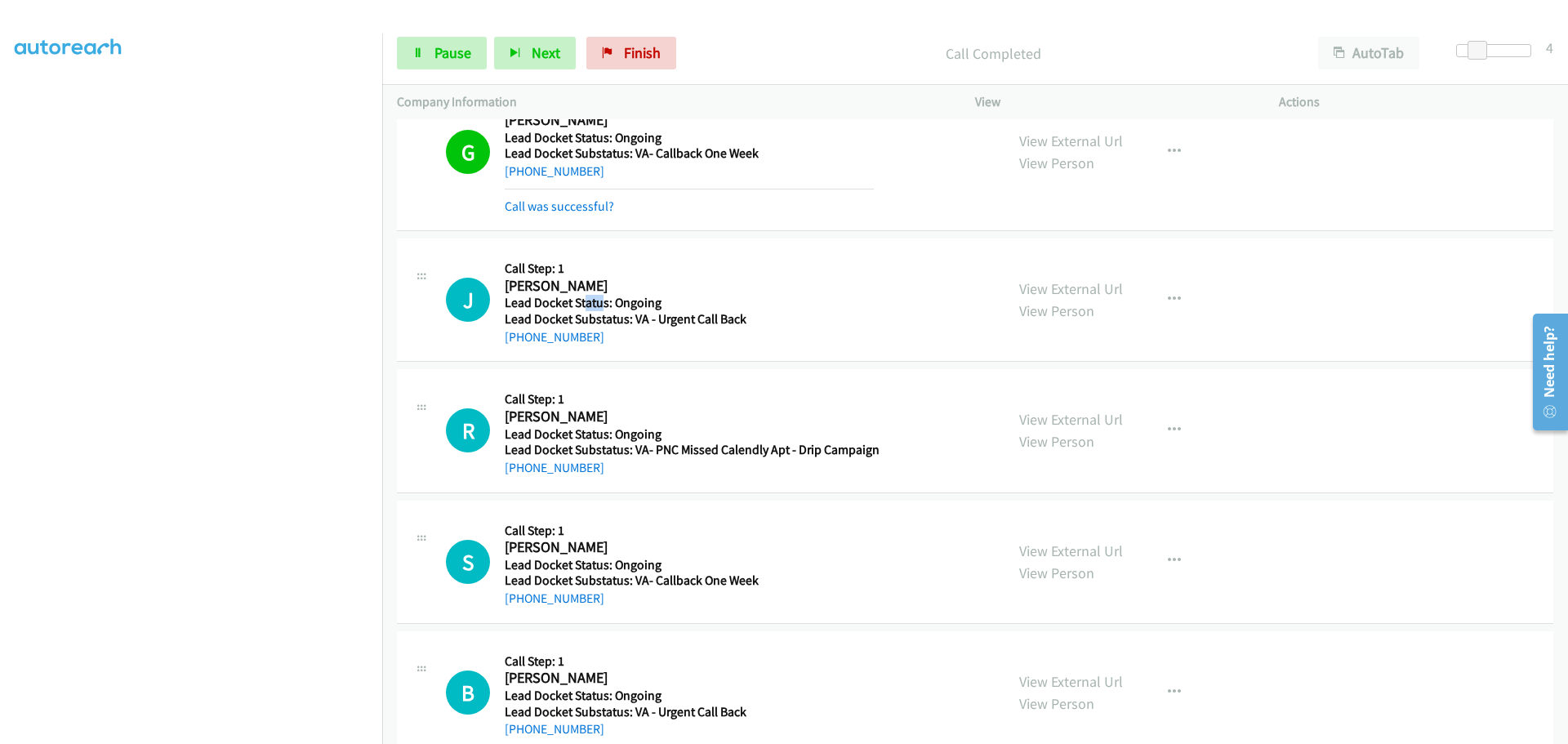
drag, startPoint x: 600, startPoint y: 307, endPoint x: 584, endPoint y: 311, distance: 16.5
click at [584, 311] on h5 "Lead Docket Status: Ongoing" at bounding box center [689, 303] width 369 height 17
drag, startPoint x: 573, startPoint y: 342, endPoint x: 522, endPoint y: 344, distance: 51.0
click at [522, 344] on div "+1 956-294-9586" at bounding box center [689, 337] width 369 height 20
copy link "956-294-9586"
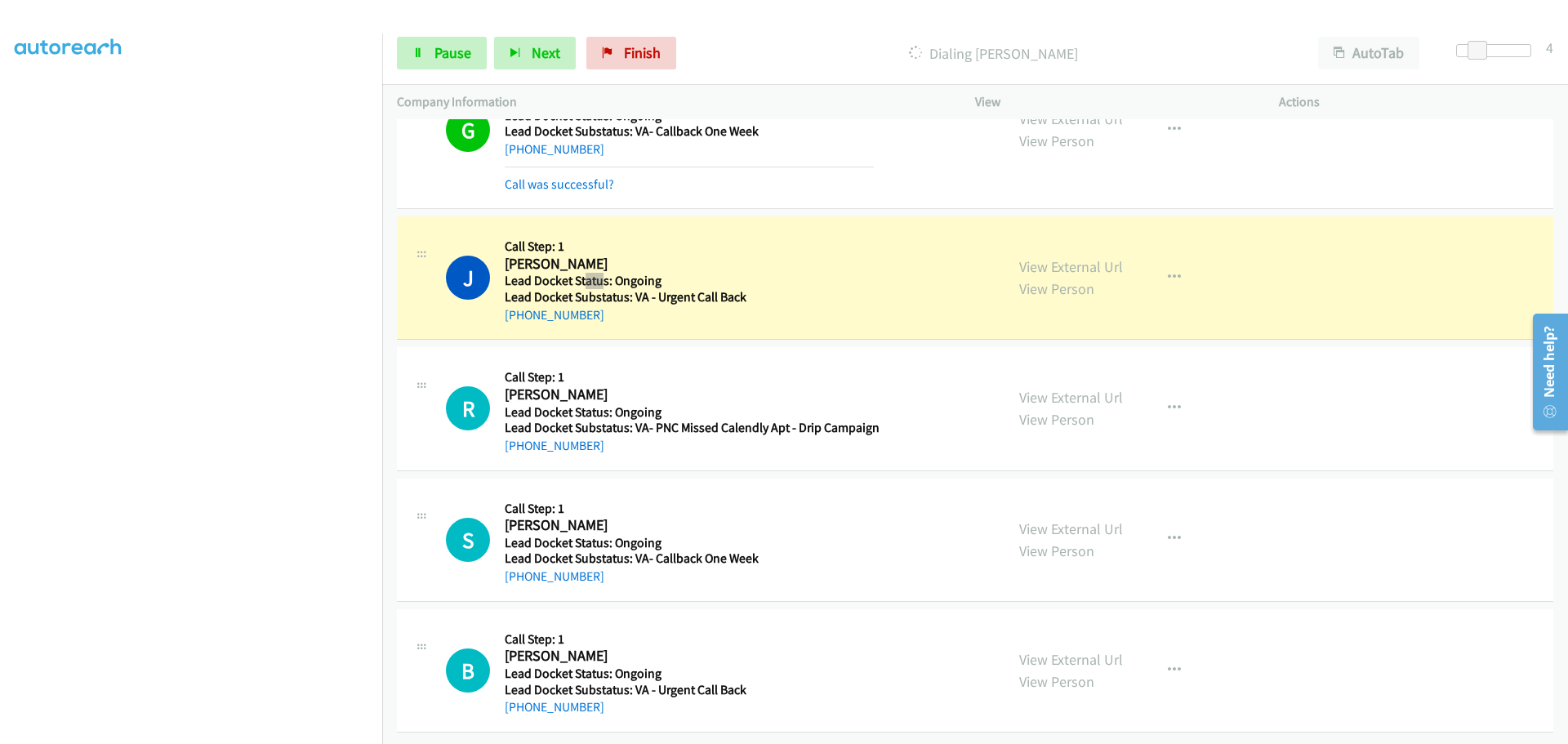
scroll to position [250, 0]
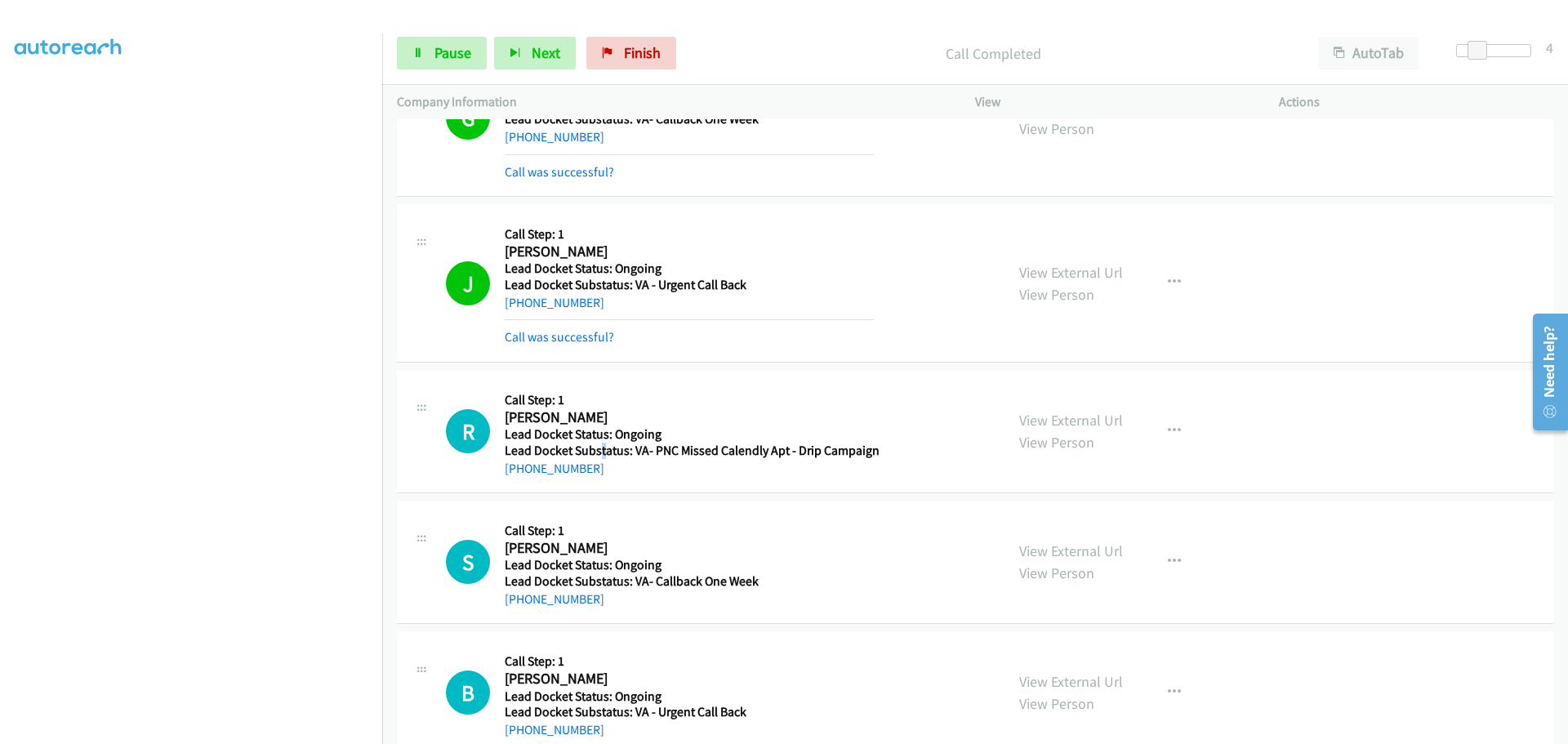
click at [600, 446] on h5 "Lead Docket Substatus: VA- PNC Missed Calendly Apt - Drip Campaign" at bounding box center [691, 451] width 375 height 17
drag, startPoint x: 591, startPoint y: 476, endPoint x: 523, endPoint y: 477, distance: 68.0
click at [523, 477] on div "+1 310-809-7282" at bounding box center [691, 469] width 375 height 20
copy link "310-809-7282"
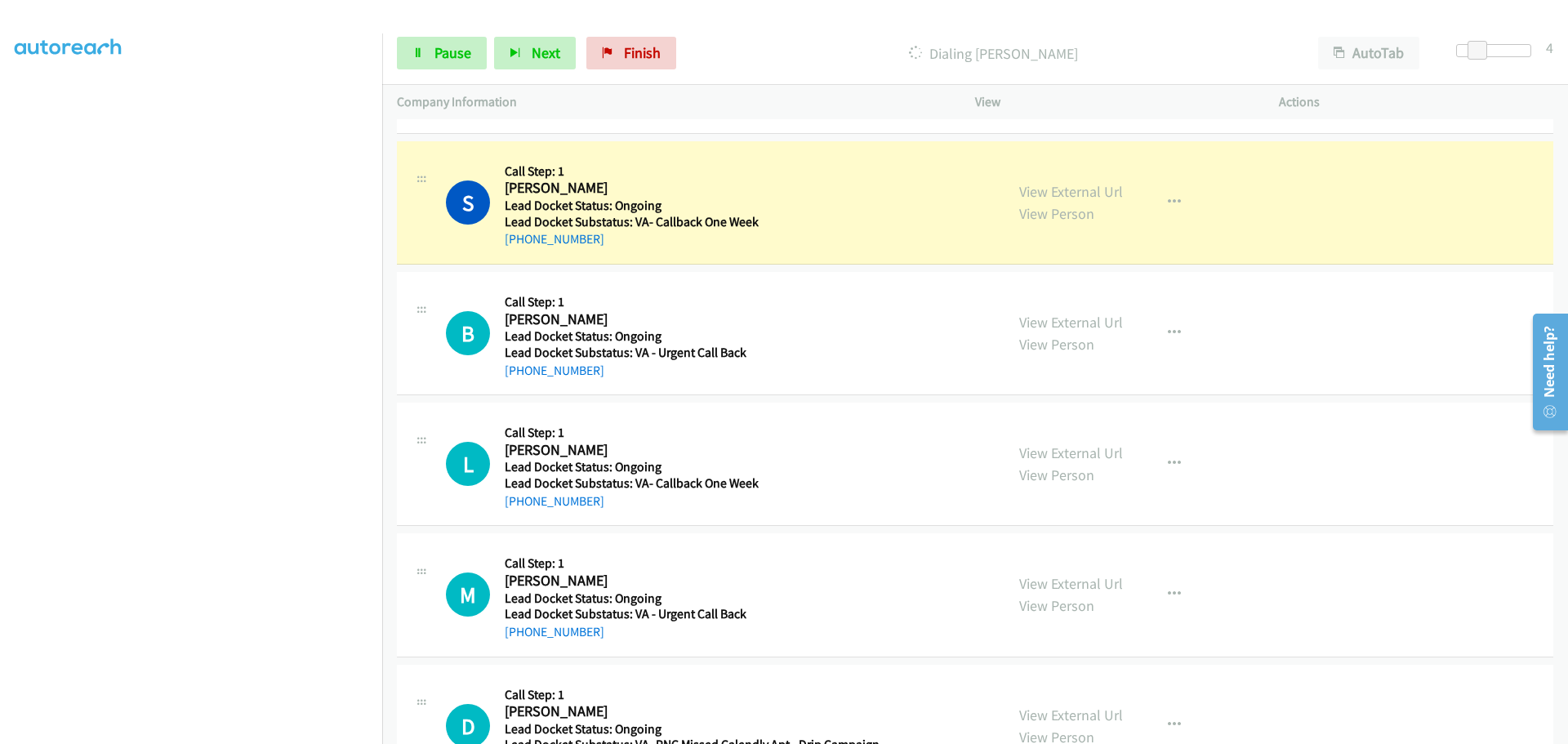
scroll to position [659, 0]
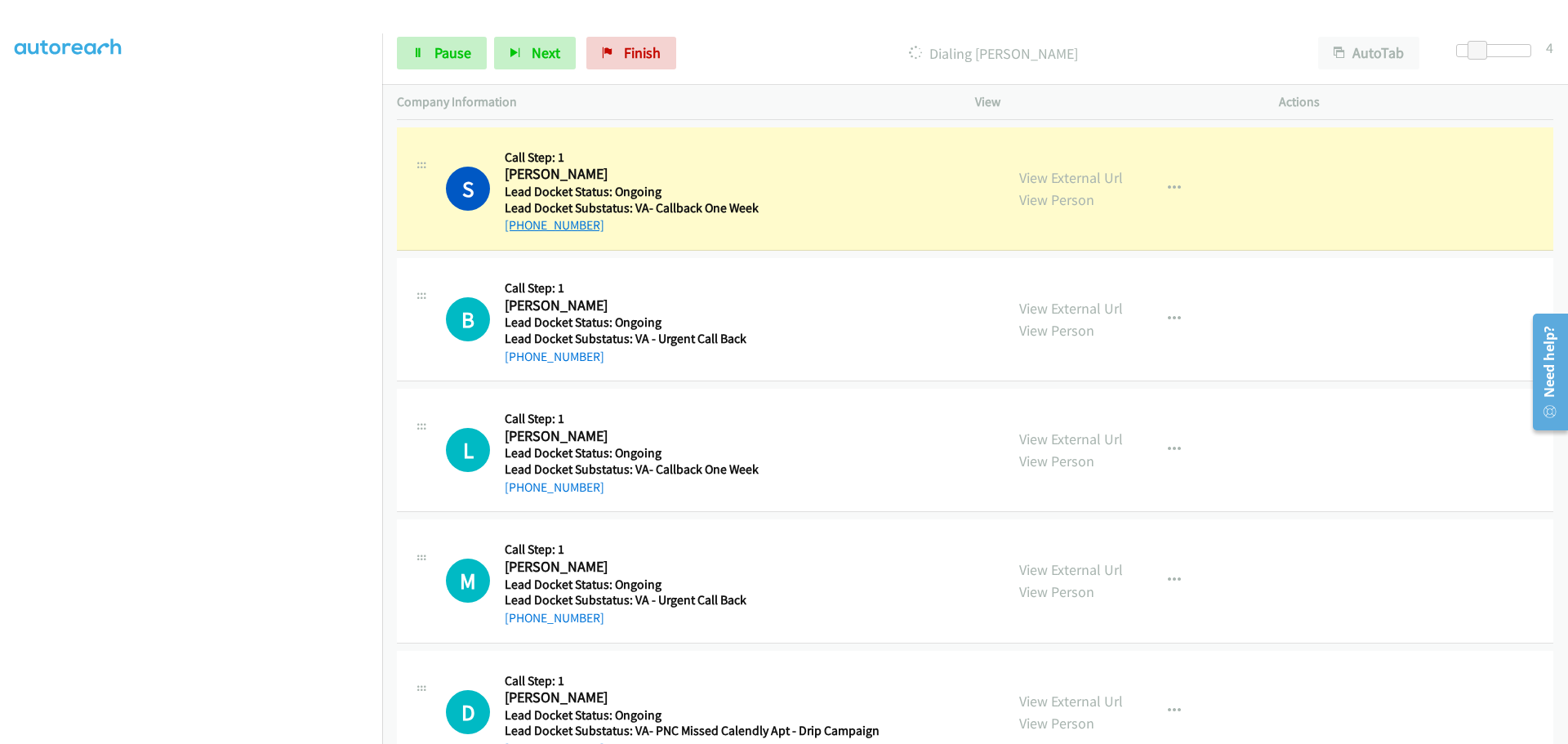
drag, startPoint x: 611, startPoint y: 225, endPoint x: 520, endPoint y: 220, distance: 91.1
click at [520, 220] on div "+1 501-240-1685" at bounding box center [631, 225] width 254 height 20
copy link "501-240-1685"
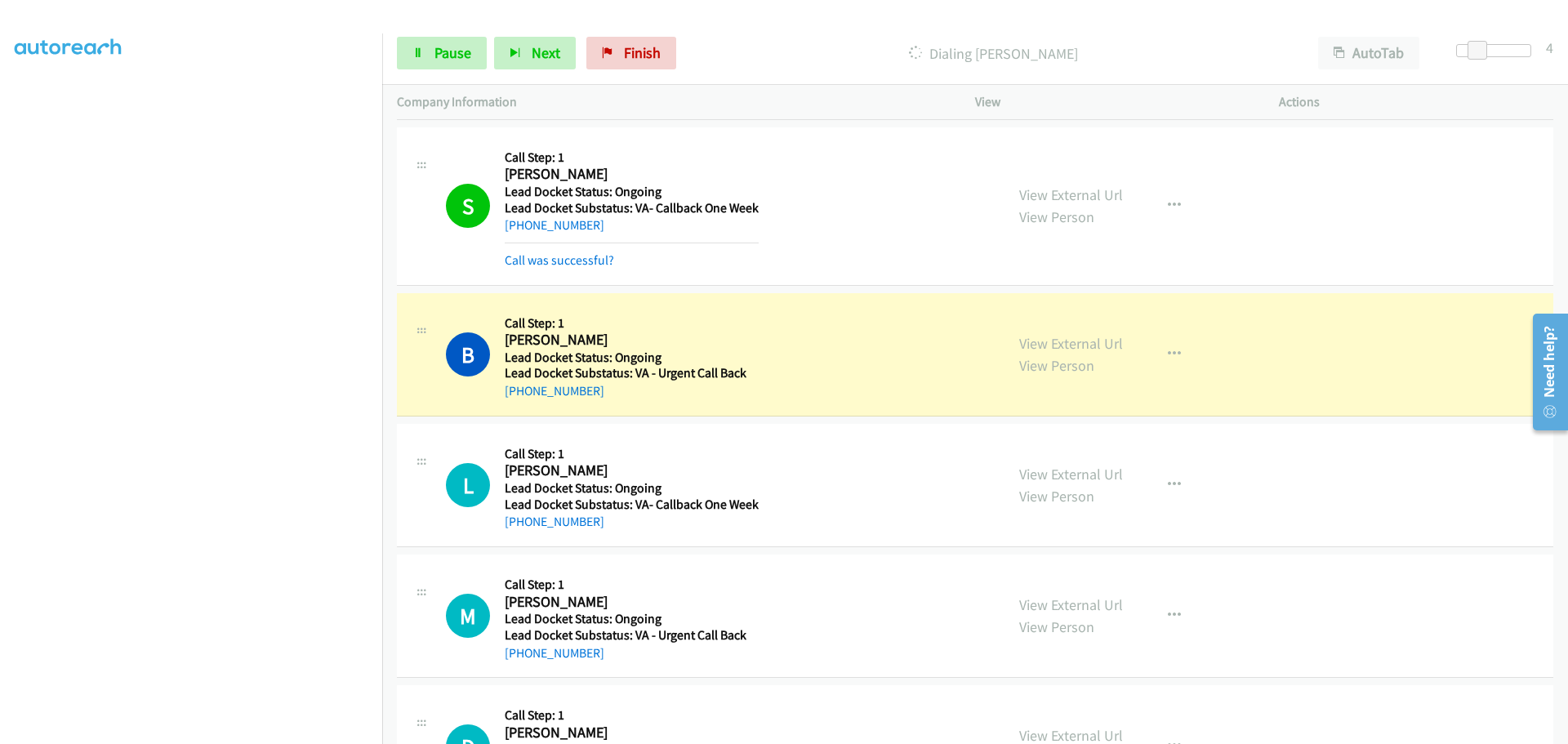
scroll to position [741, 0]
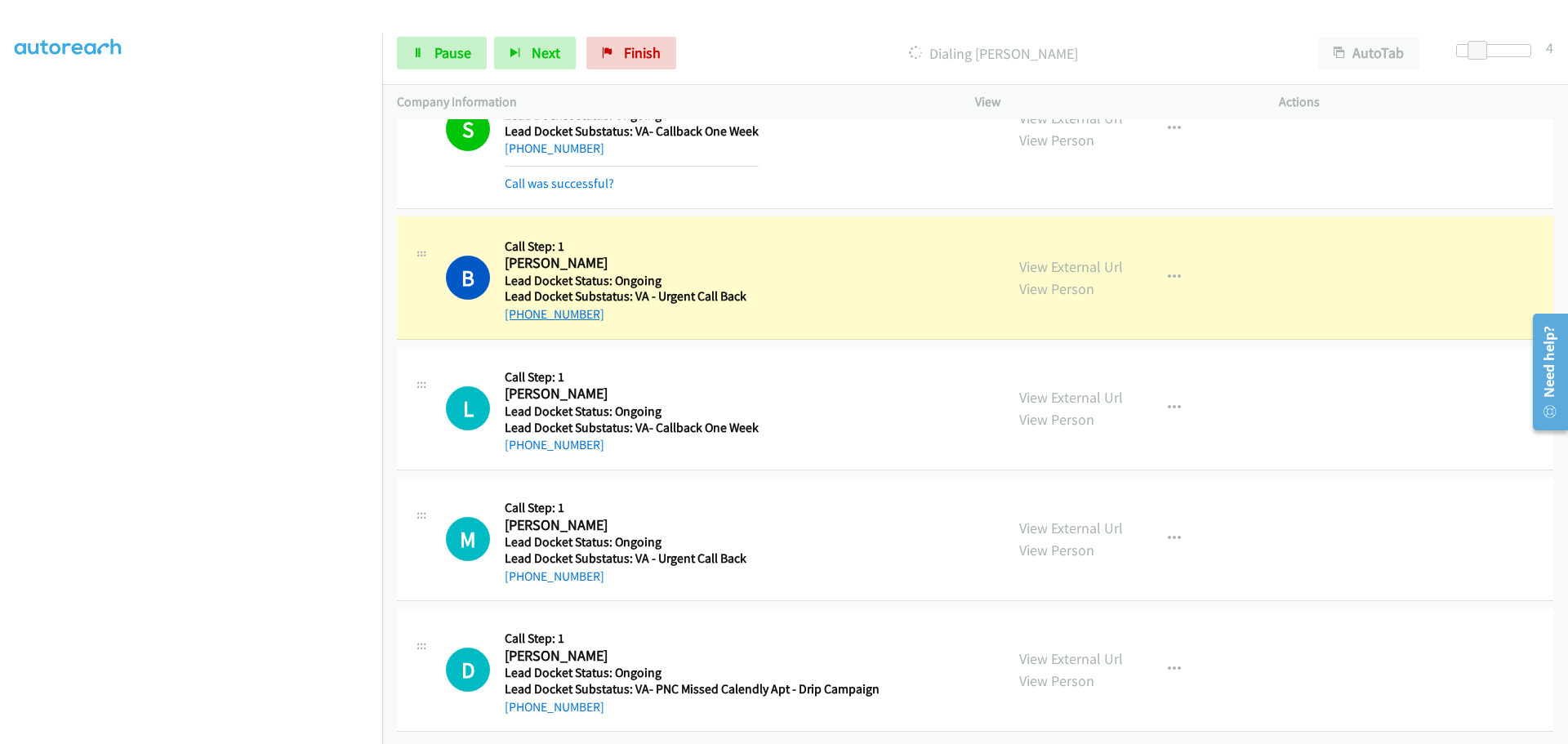
drag, startPoint x: 603, startPoint y: 312, endPoint x: 517, endPoint y: 312, distance: 86.0
click at [517, 312] on div "+1 612-702-2463" at bounding box center [625, 314] width 242 height 20
copy link "612-702-2463"
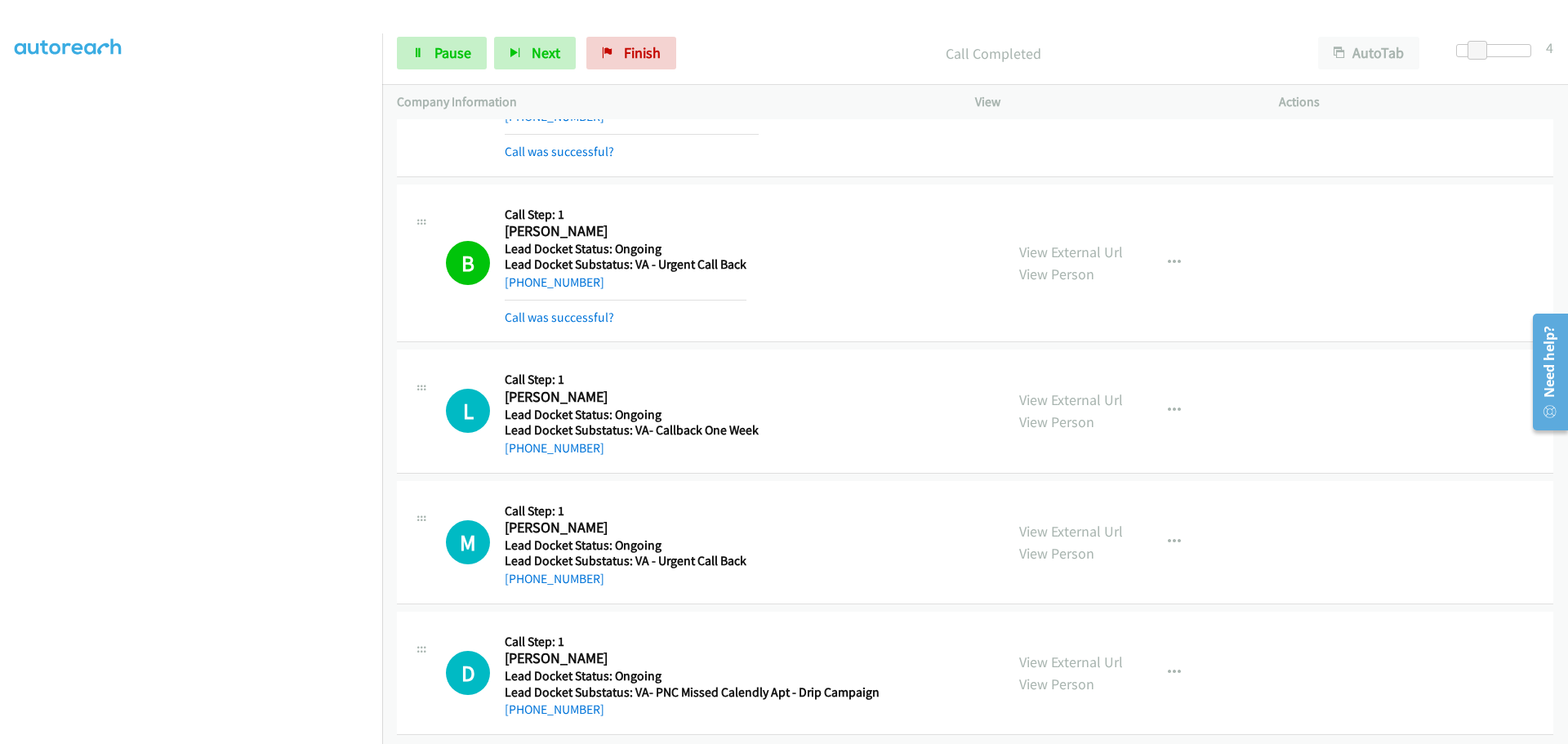
scroll to position [781, 0]
drag, startPoint x: 594, startPoint y: 433, endPoint x: 520, endPoint y: 435, distance: 74.0
click at [520, 436] on div "+1 682-226-2442" at bounding box center [631, 446] width 254 height 20
copy link "682-226-2442"
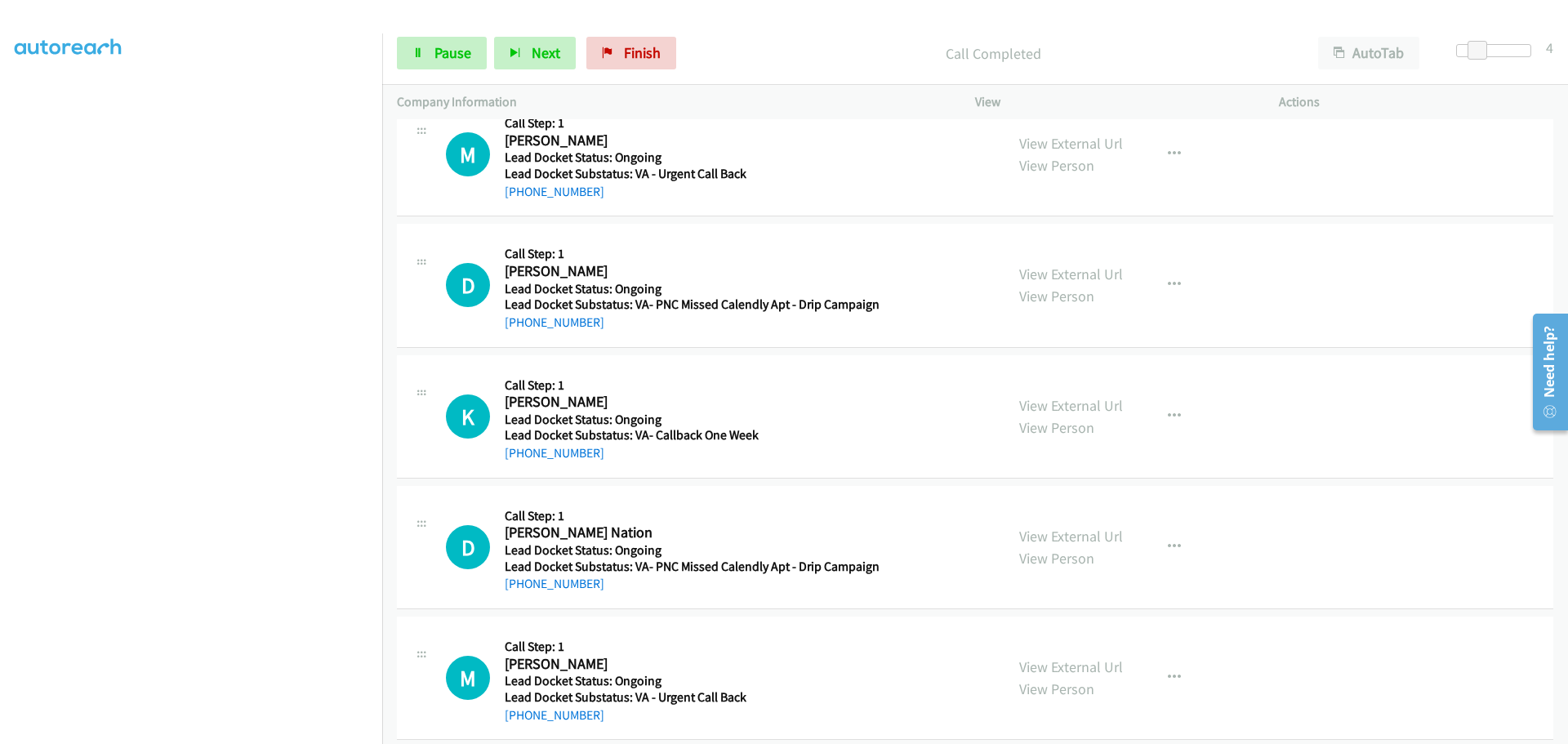
scroll to position [1190, 0]
drag, startPoint x: 597, startPoint y: 195, endPoint x: 522, endPoint y: 198, distance: 75.1
click at [522, 198] on div "+1 423-277-7965" at bounding box center [625, 191] width 242 height 20
copy link "423-277-7965"
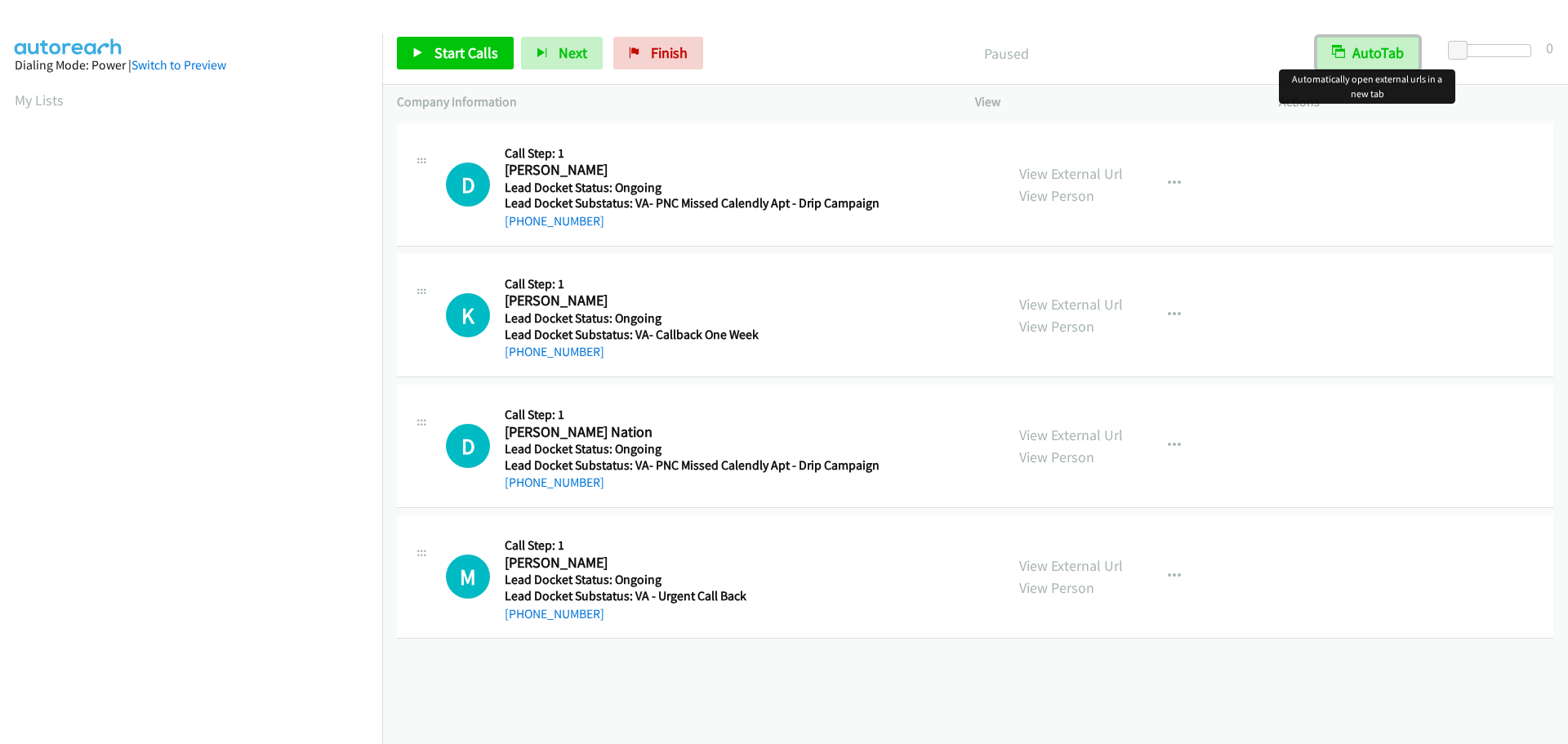
drag, startPoint x: 1374, startPoint y: 43, endPoint x: 1399, endPoint y: 51, distance: 26.2
click at [1375, 44] on button "AutoTab" at bounding box center [1367, 53] width 103 height 33
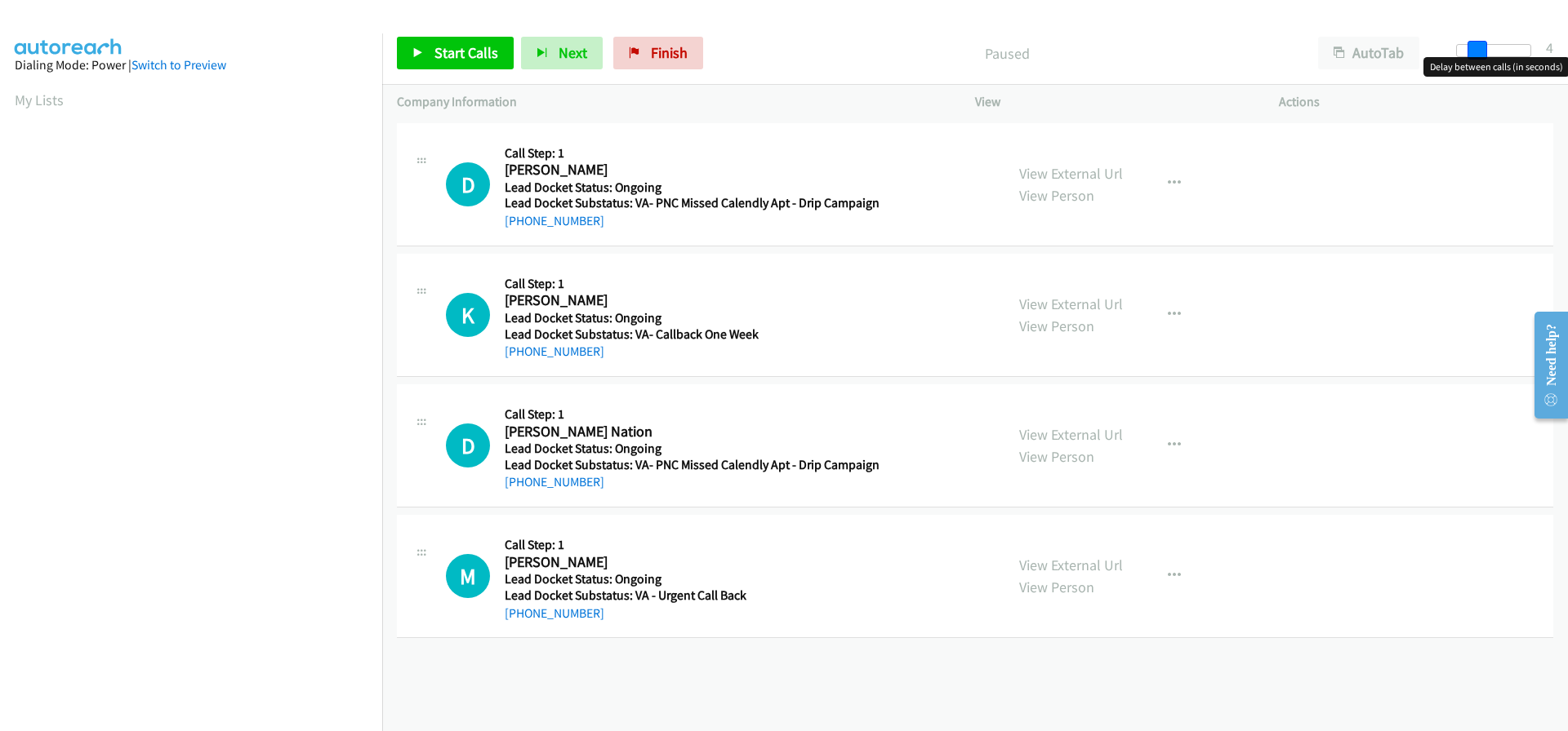
drag, startPoint x: 1457, startPoint y: 47, endPoint x: 1475, endPoint y: 48, distance: 18.0
click at [1475, 48] on span at bounding box center [1477, 50] width 20 height 20
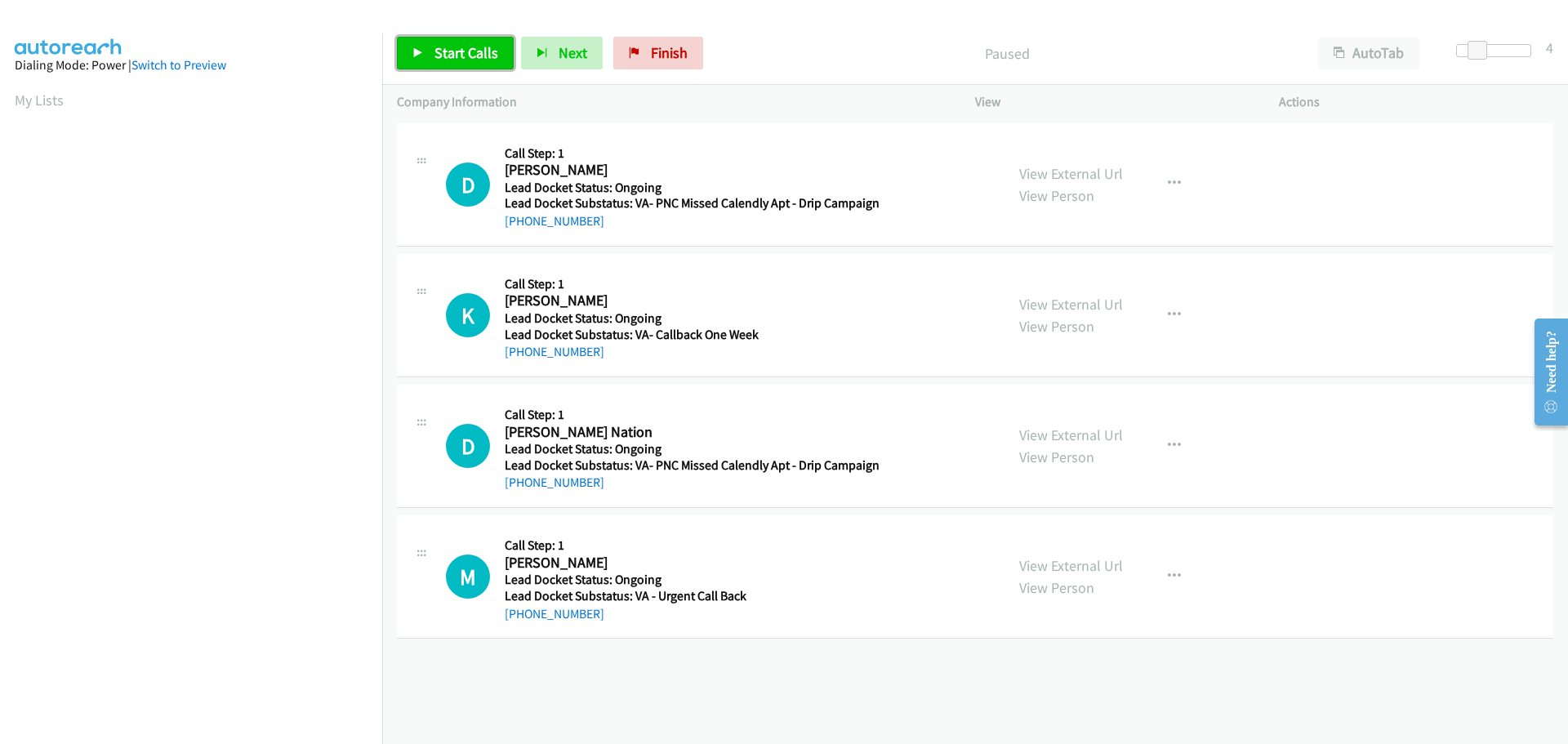
click at [478, 52] on span "Start Calls" at bounding box center [465, 53] width 63 height 19
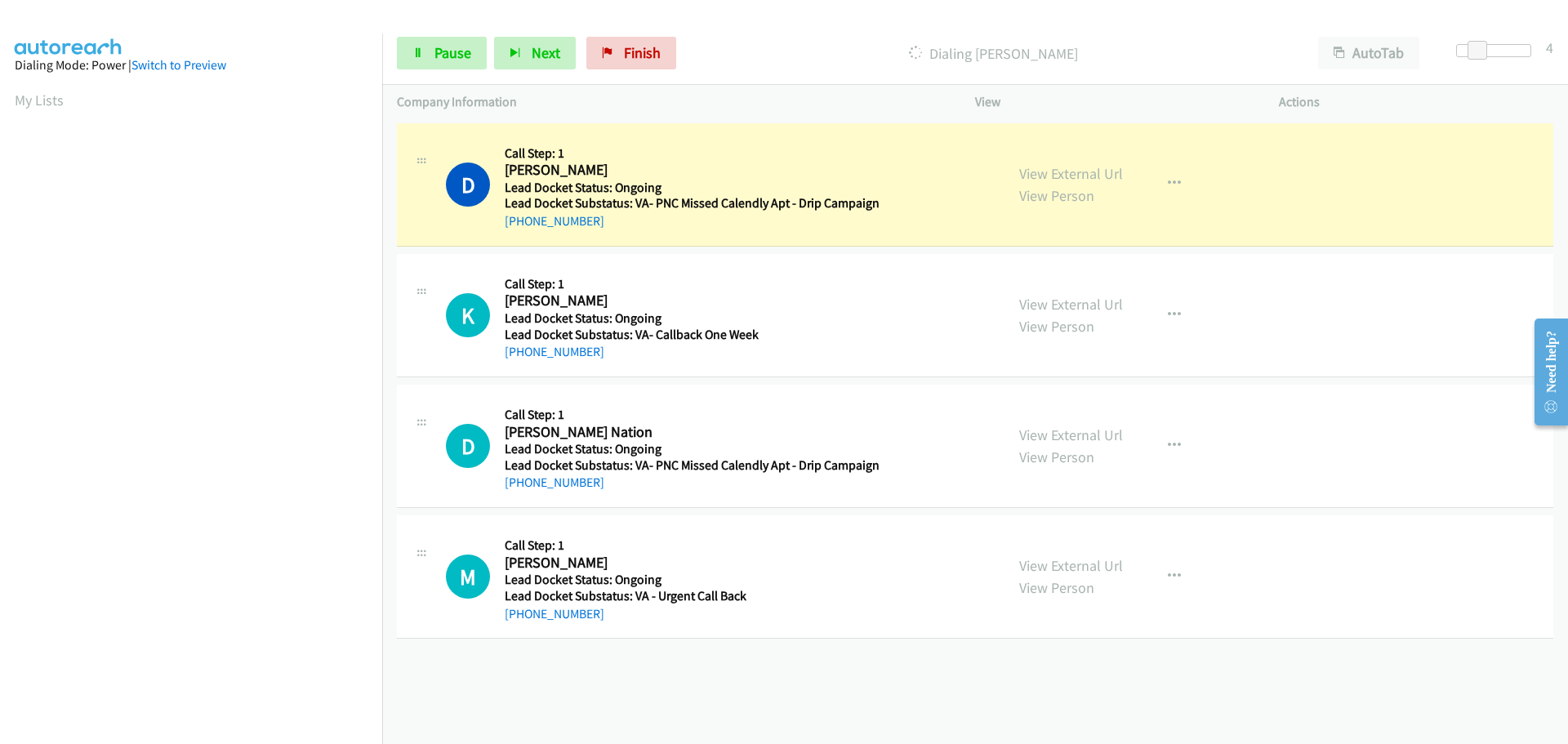
drag, startPoint x: 596, startPoint y: 219, endPoint x: 518, endPoint y: 232, distance: 79.1
click at [518, 232] on div "D Callback Scheduled Call Step: 1 Dwayne Miley America/New_York Lead Docket Sta…" at bounding box center [974, 185] width 1156 height 124
copy link "347-265-2826"
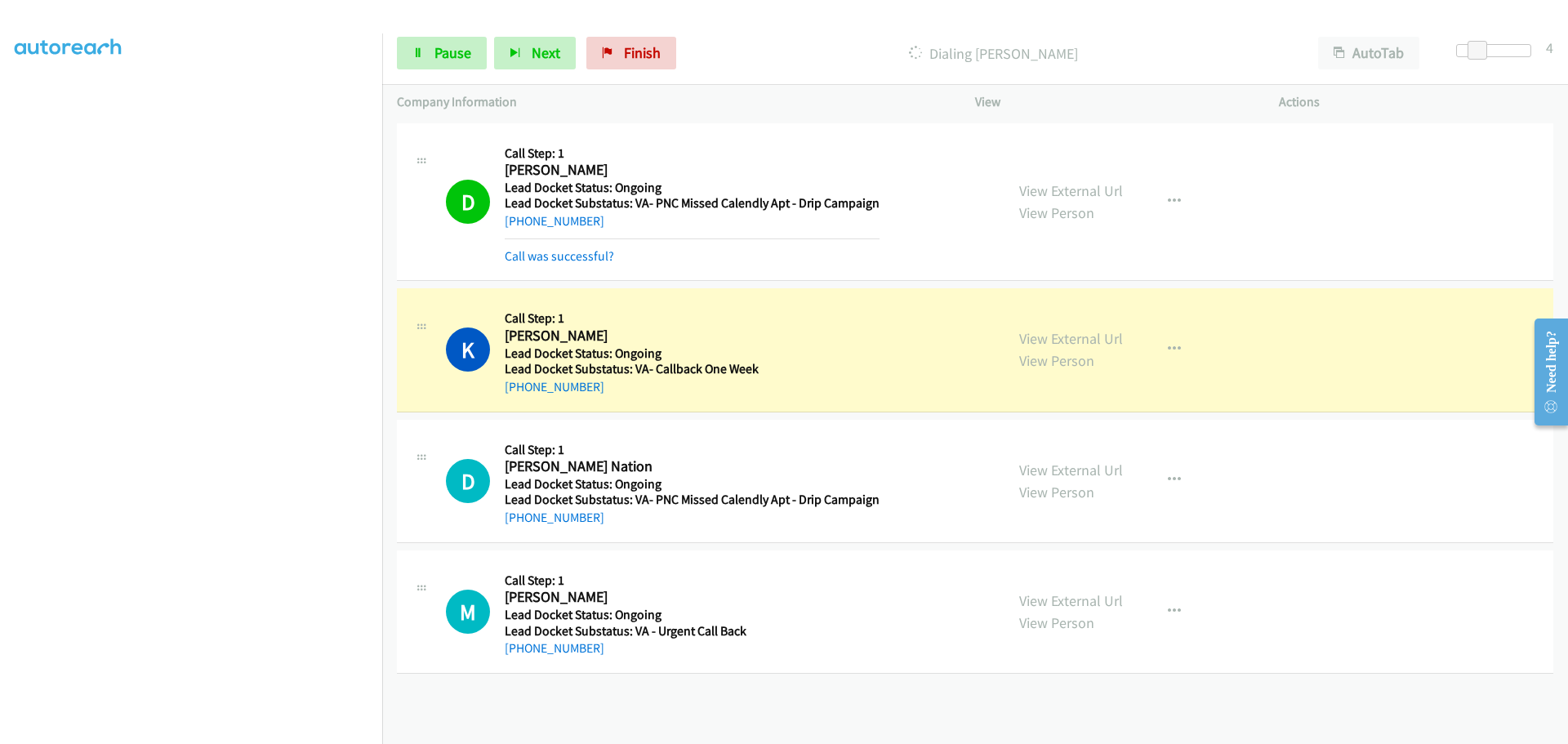
drag, startPoint x: 601, startPoint y: 399, endPoint x: 519, endPoint y: 394, distance: 82.2
click at [519, 394] on div "K Callback Scheduled Call Step: 1 Kenneth Ferguson America/Denver Lead Docket S…" at bounding box center [974, 350] width 1156 height 124
copy link "719-644-5683"
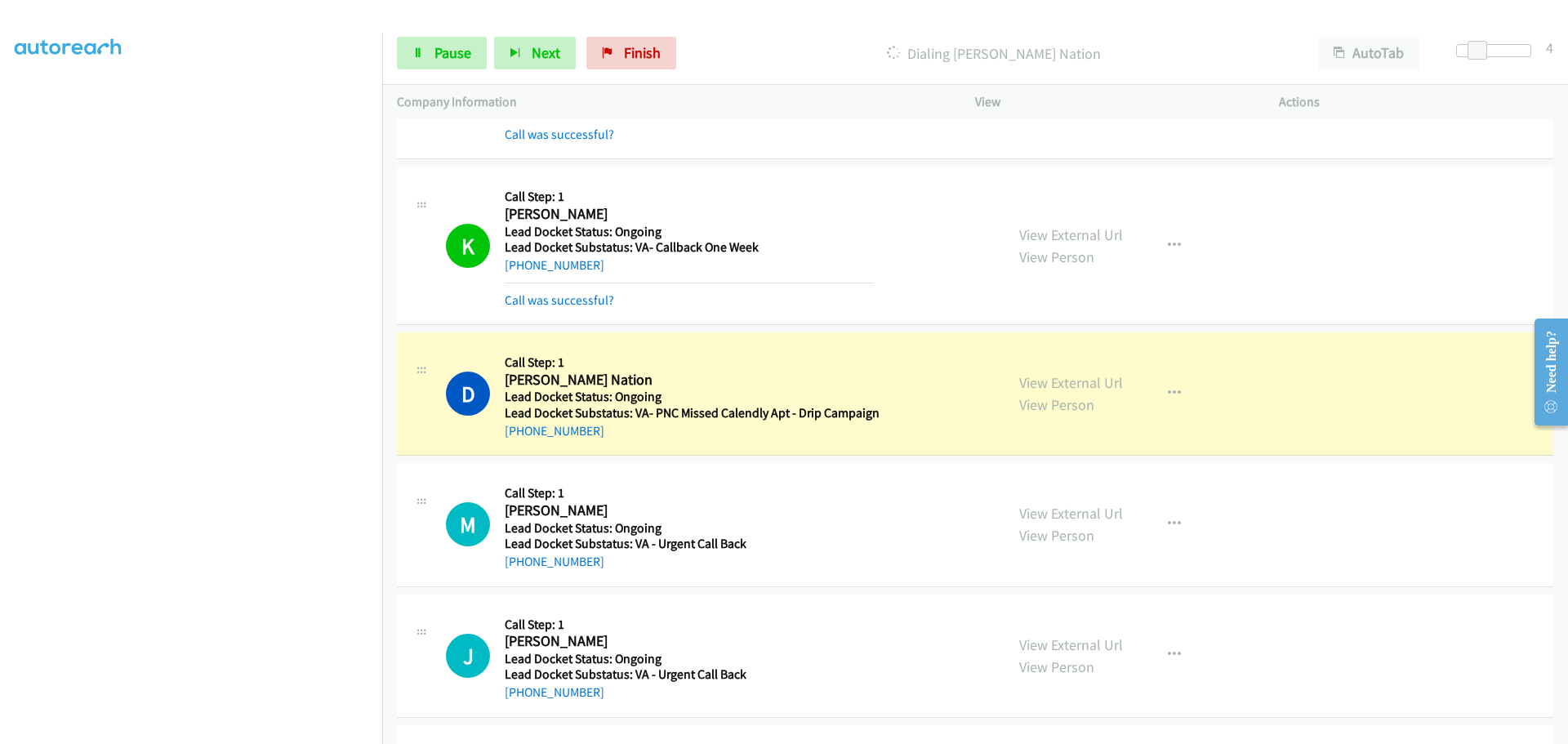
scroll to position [327, 0]
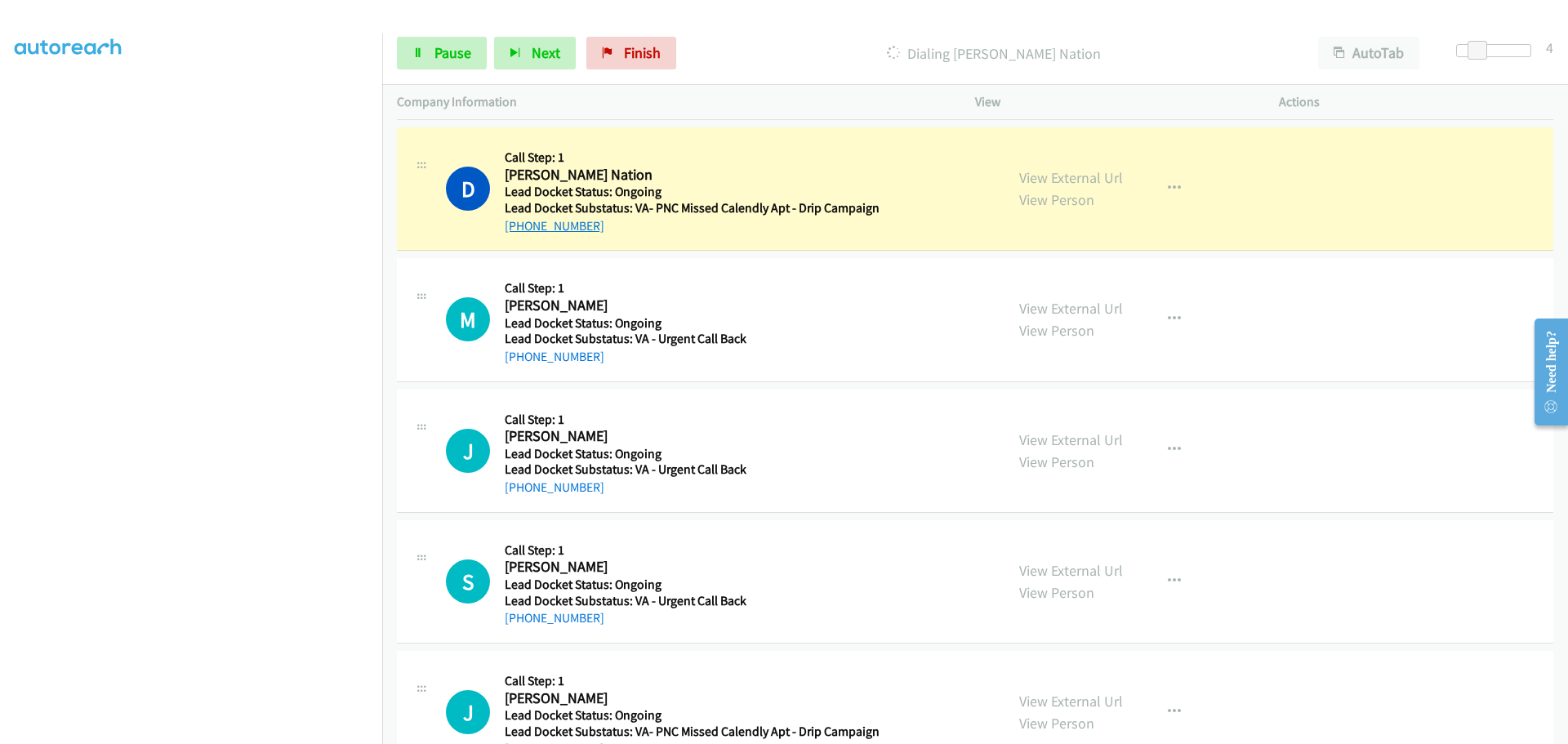
drag, startPoint x: 598, startPoint y: 221, endPoint x: 520, endPoint y: 222, distance: 78.0
click at [520, 222] on div "+1 530-717-5003" at bounding box center [691, 226] width 375 height 20
copy link "530-717-5003"
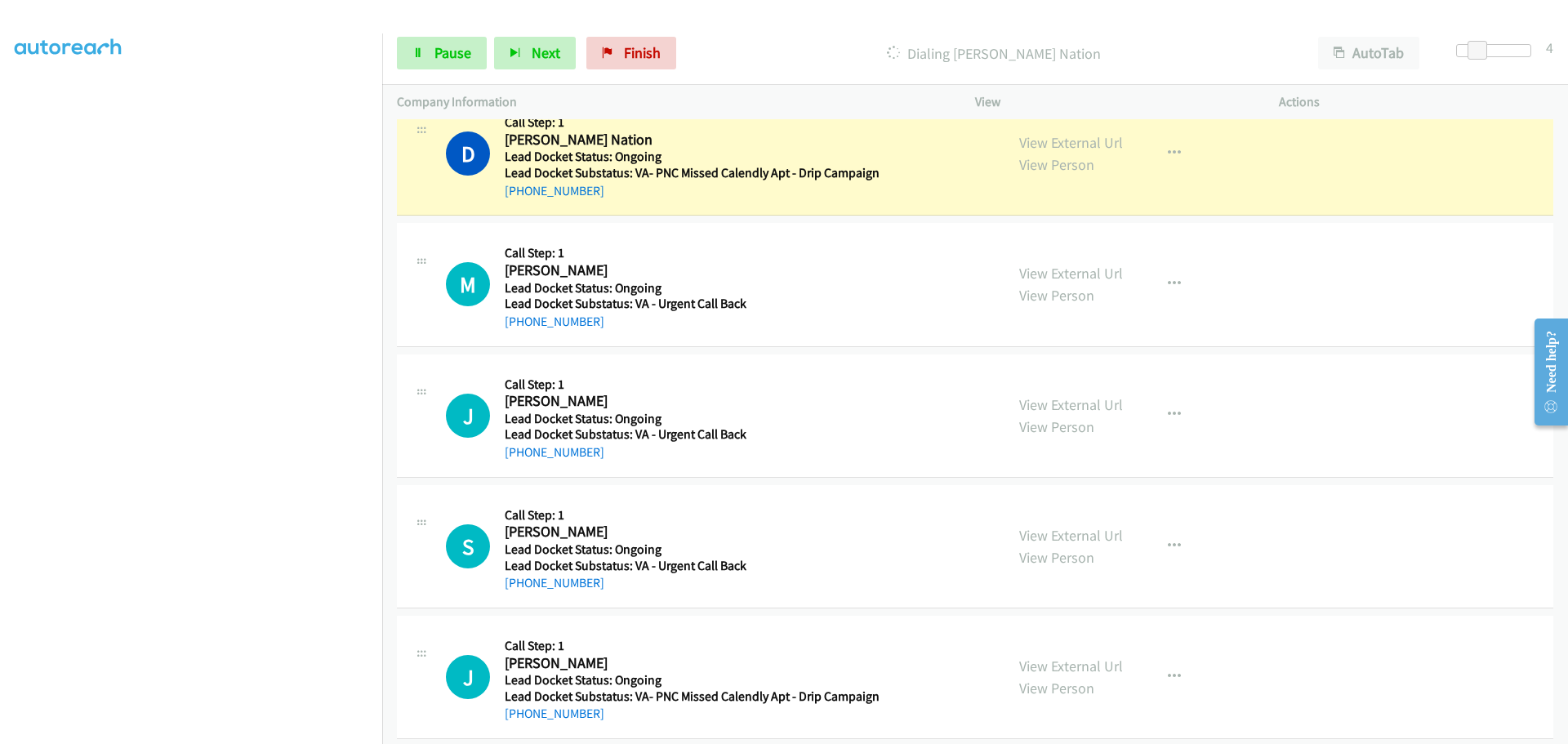
scroll to position [381, 0]
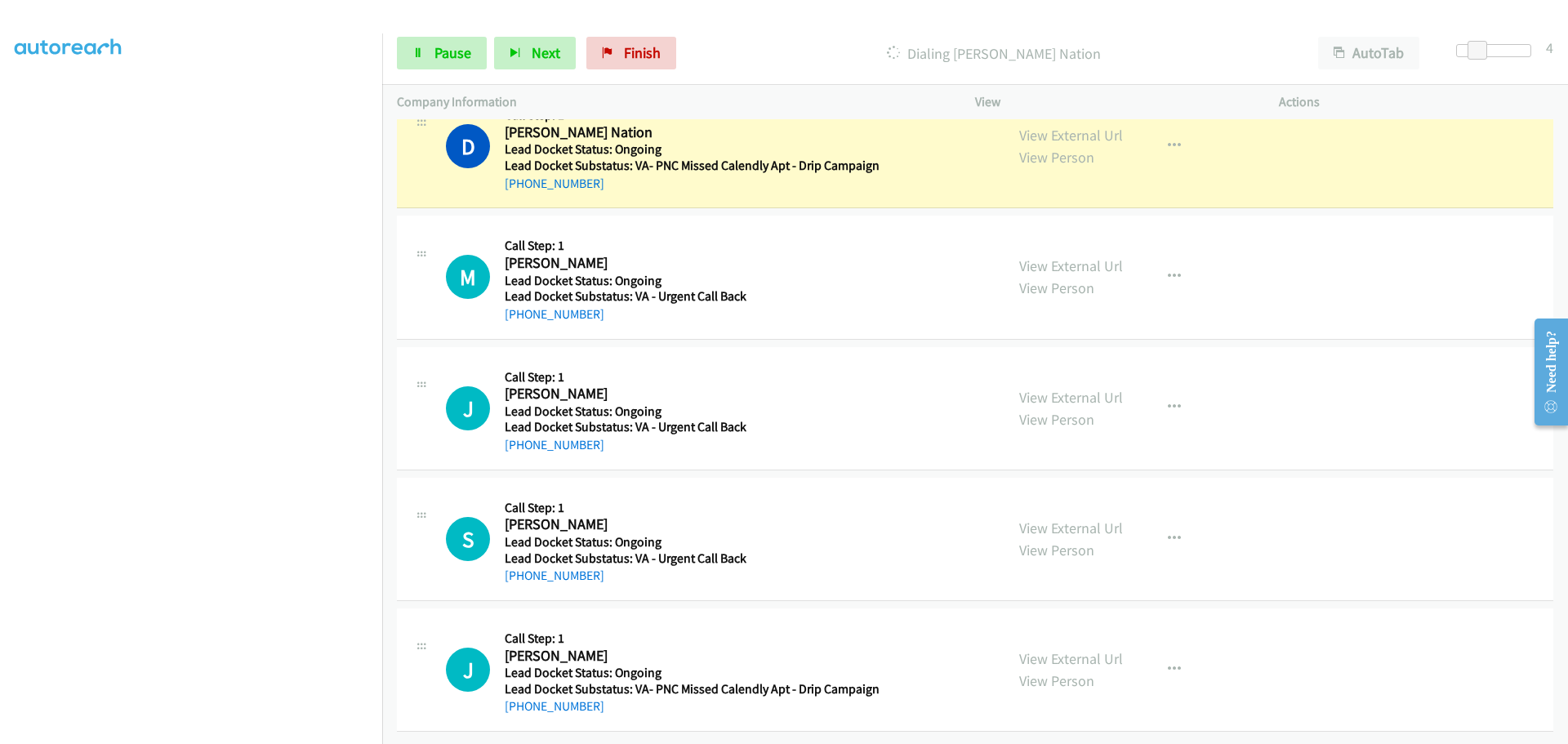
drag, startPoint x: 614, startPoint y: 307, endPoint x: 516, endPoint y: 310, distance: 98.0
click at [516, 310] on div "Callback Scheduled Call Step: 1 Masie Greenleaf America/New_York Lead Docket St…" at bounding box center [689, 277] width 369 height 93
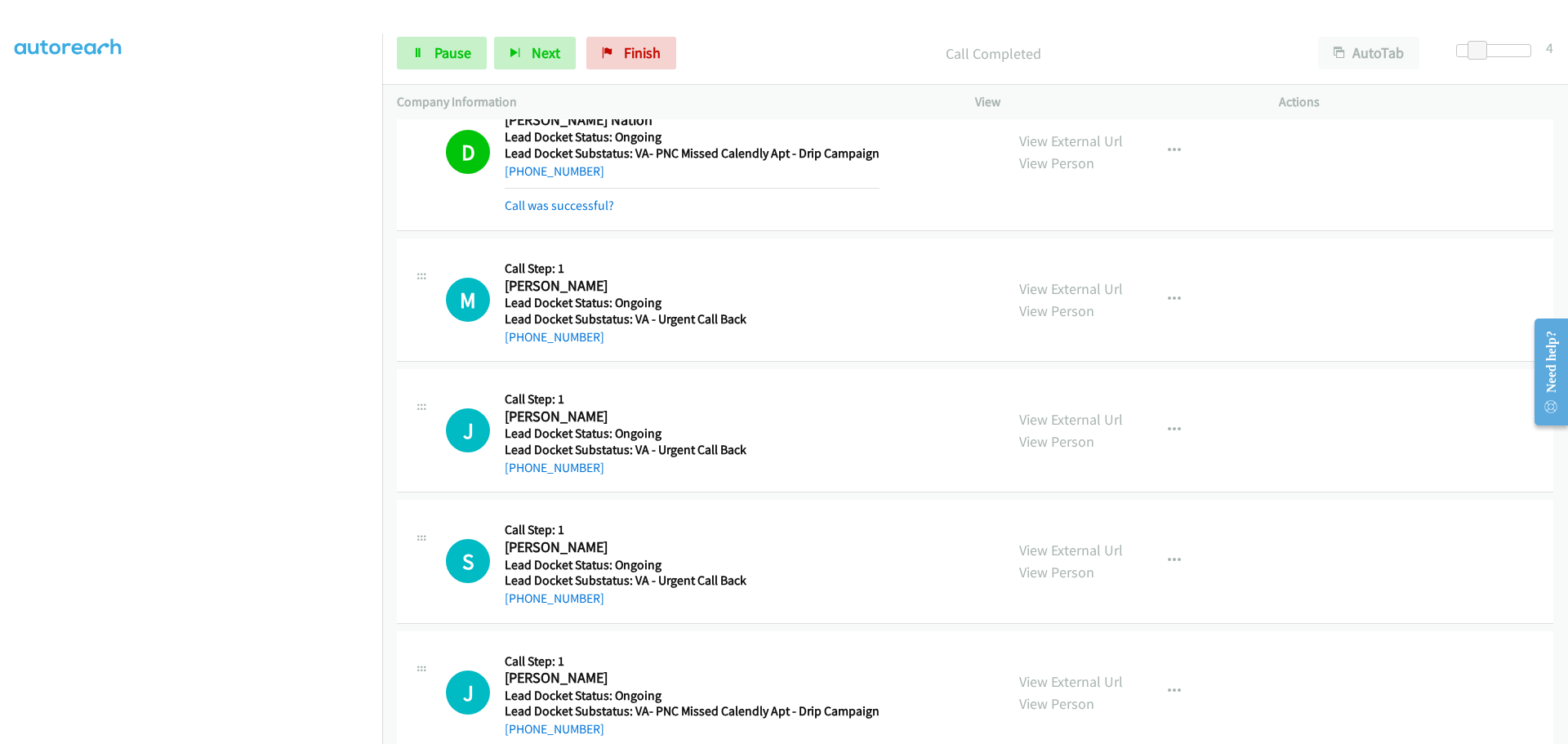
copy div "ad Docket Status: Ongoing Lead Docket Substatus: VA - Urgent Call Back +1 352-6…"
click at [610, 343] on div "+1 352-619-7570" at bounding box center [689, 337] width 369 height 20
drag, startPoint x: 597, startPoint y: 349, endPoint x: 518, endPoint y: 341, distance: 79.4
click at [518, 341] on div "M Callback Scheduled Call Step: 1 Masie Greenleaf America/New_York Lead Docket …" at bounding box center [974, 300] width 1156 height 124
copy link "352-619-7570"
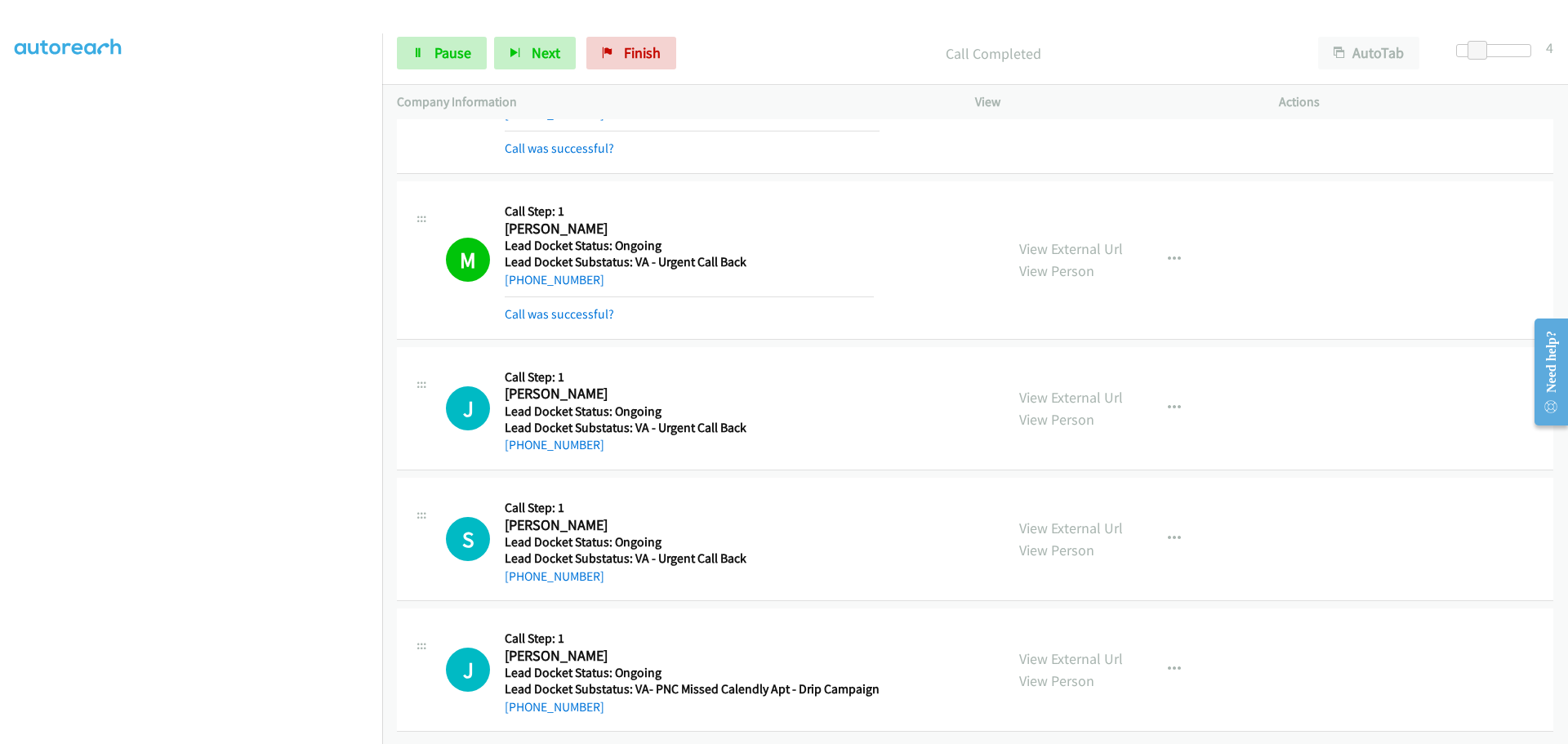
scroll to position [451, 0]
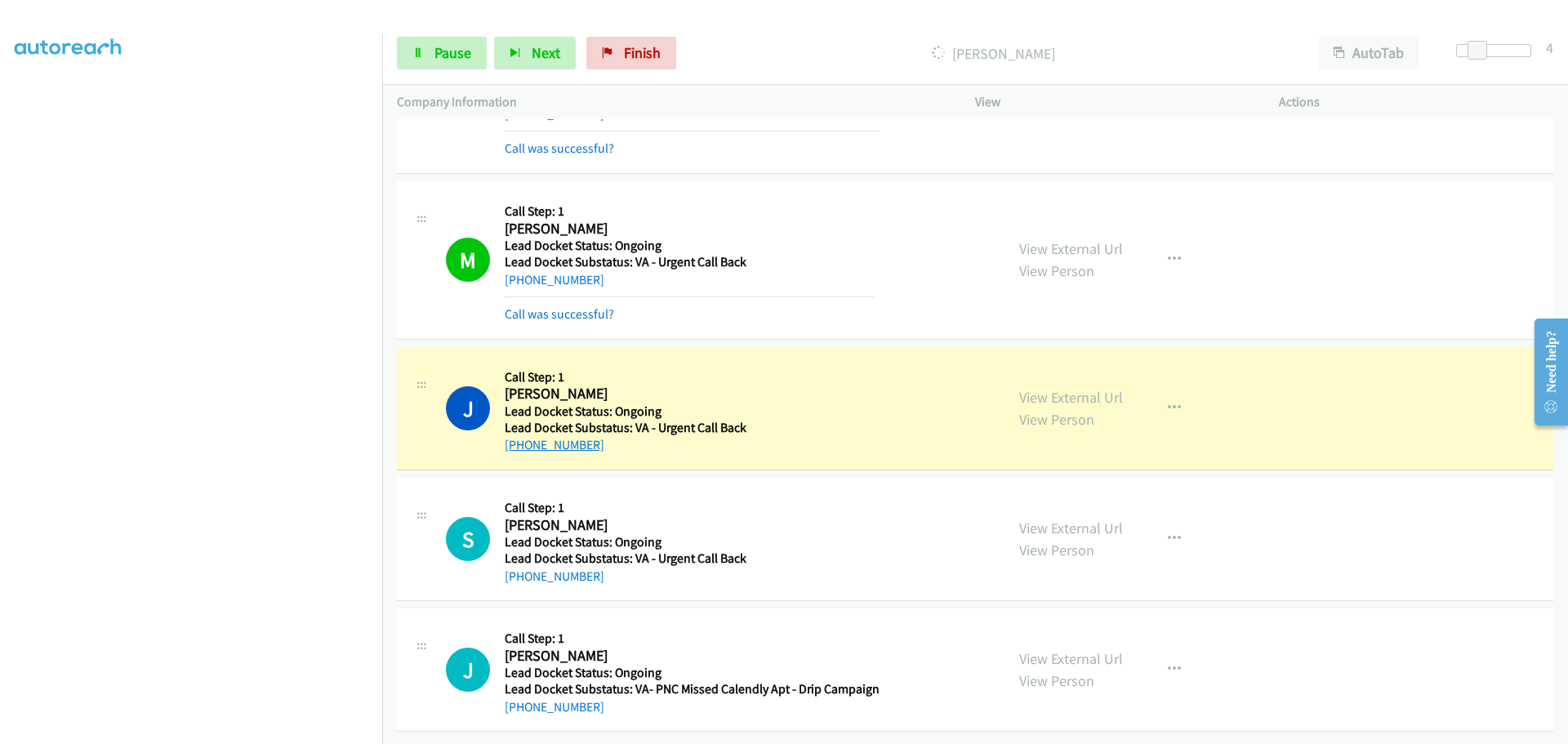
drag, startPoint x: 602, startPoint y: 435, endPoint x: 522, endPoint y: 434, distance: 80.0
click at [522, 435] on div "+1 214-482-0492" at bounding box center [625, 445] width 242 height 20
copy link "214-482-0492"
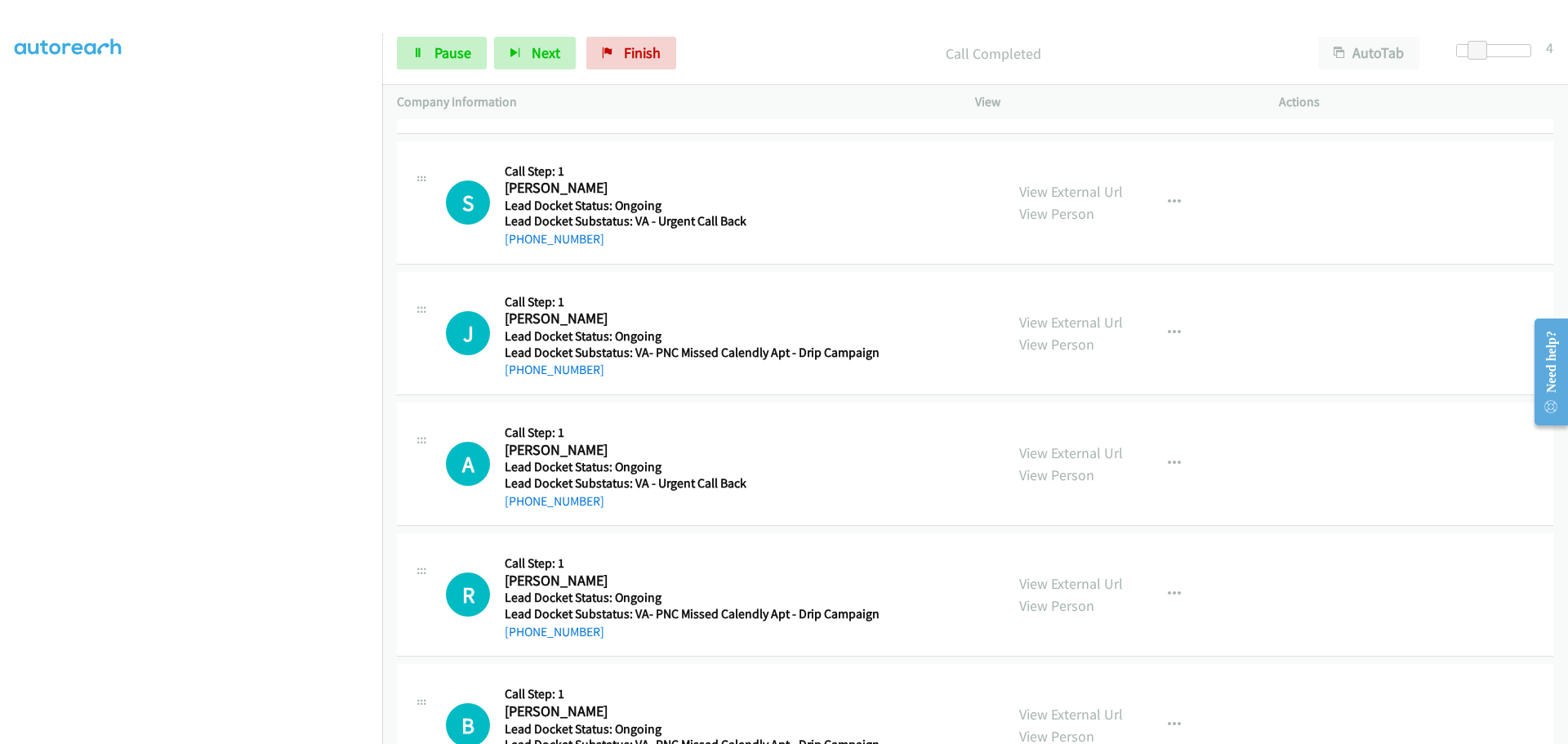
scroll to position [812, 0]
drag, startPoint x: 604, startPoint y: 240, endPoint x: 521, endPoint y: 243, distance: 83.1
click at [521, 243] on div "+1 812-569-7907" at bounding box center [625, 238] width 242 height 20
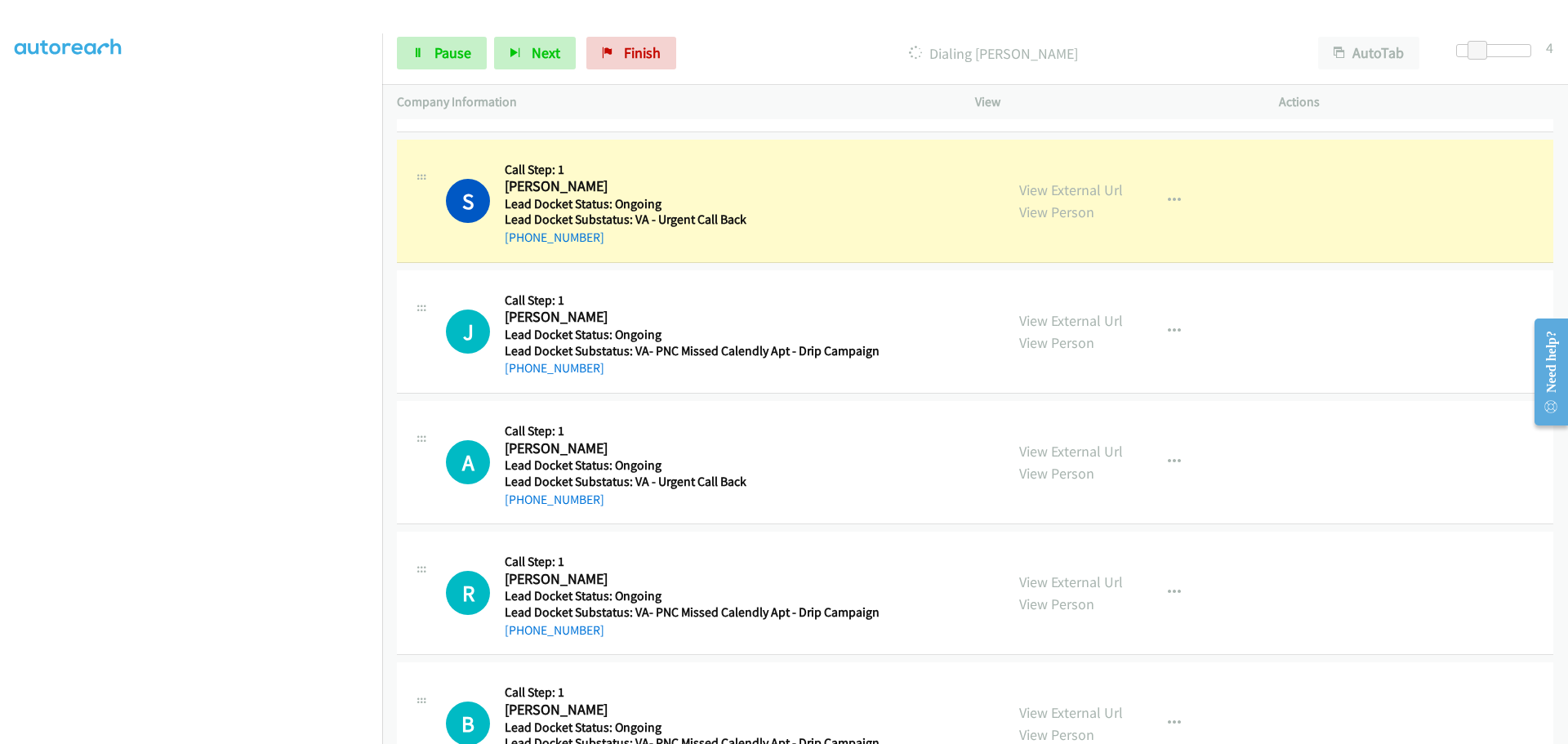
copy link "812-569-7907"
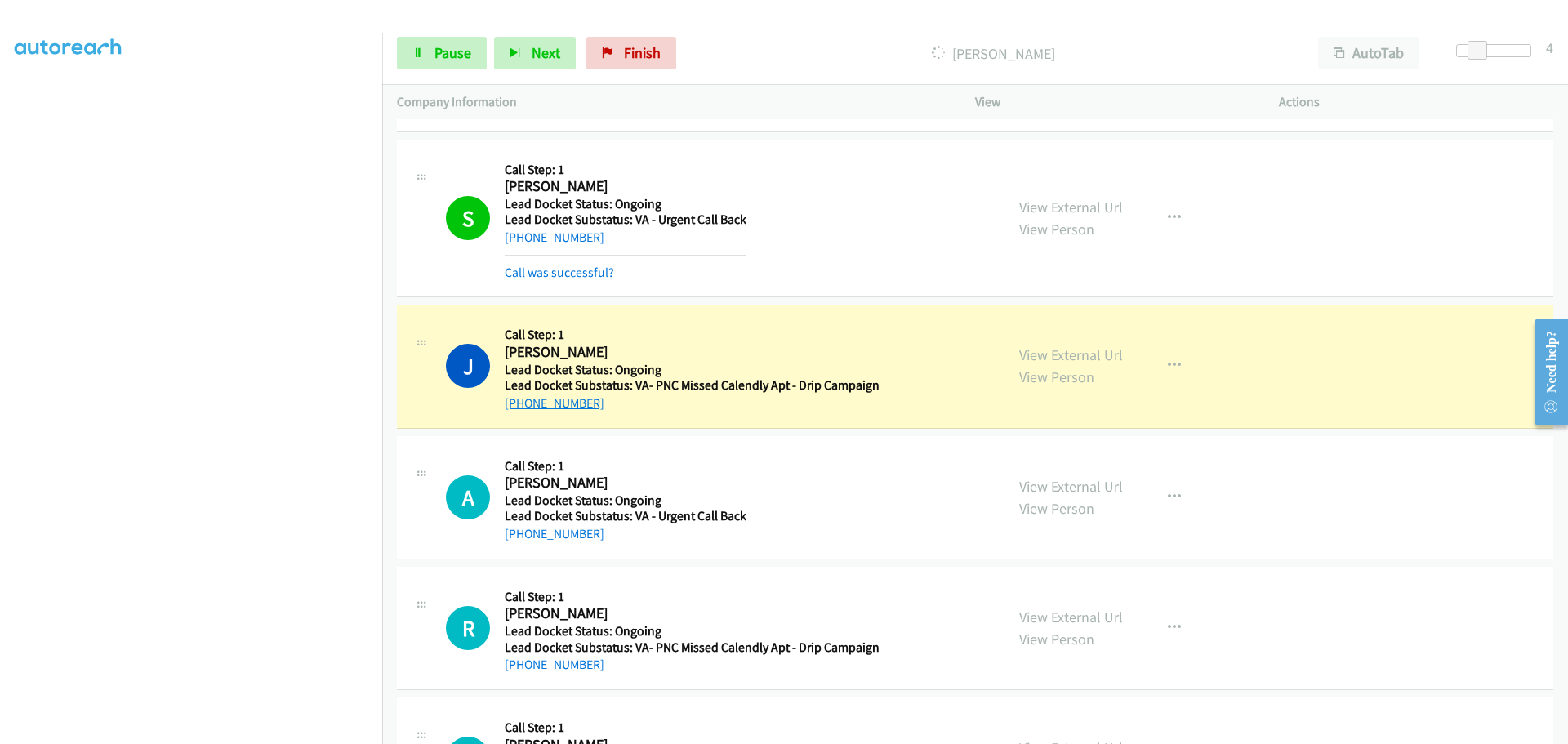
drag, startPoint x: 624, startPoint y: 412, endPoint x: 520, endPoint y: 398, distance: 104.9
click at [520, 398] on div "+1 205-587-5148" at bounding box center [691, 404] width 375 height 20
copy link "205-587-5148"
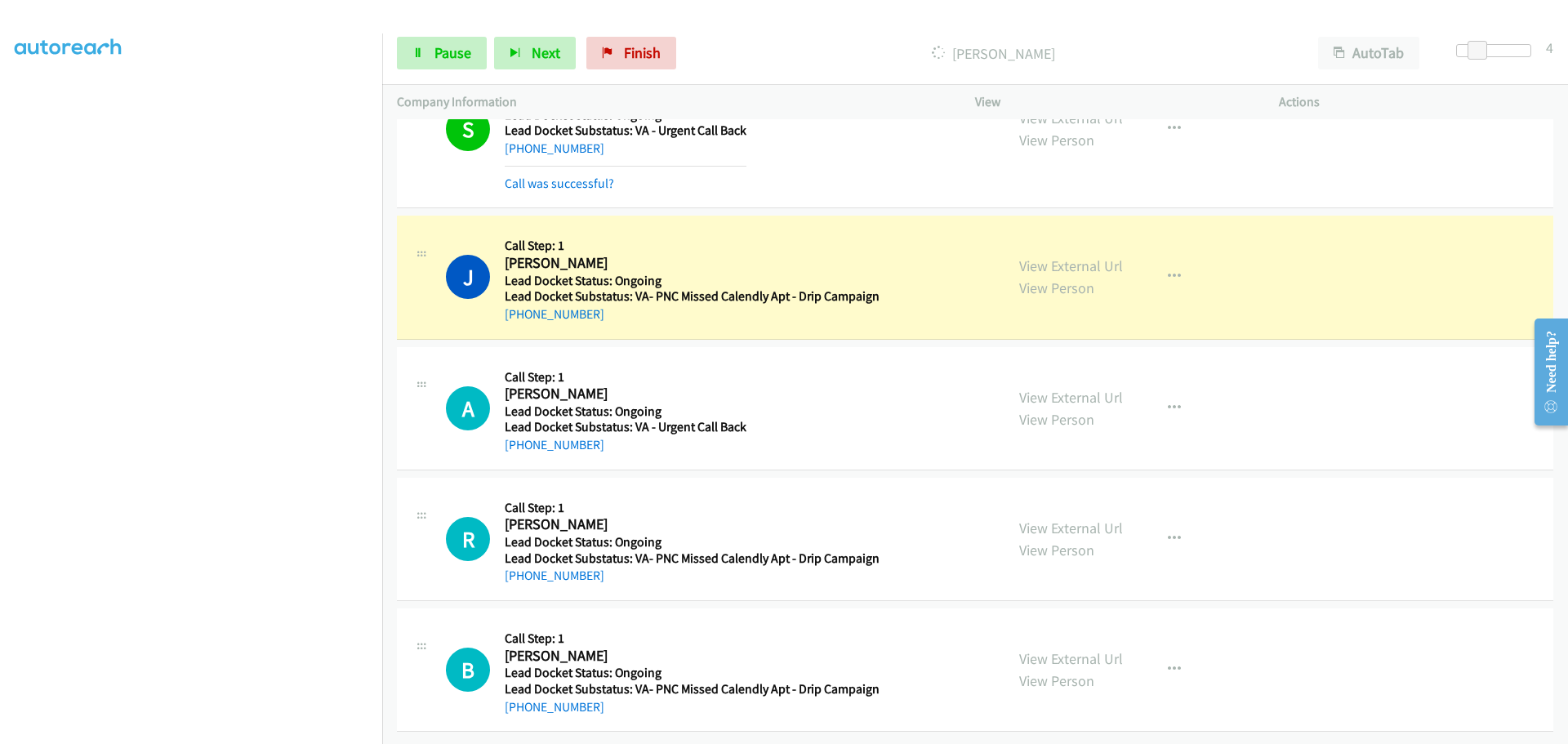
scroll to position [914, 0]
drag, startPoint x: 579, startPoint y: 430, endPoint x: 520, endPoint y: 432, distance: 59.0
click at [520, 435] on div "+1 859-399-2507" at bounding box center [625, 445] width 242 height 20
copy link "859-399-2507"
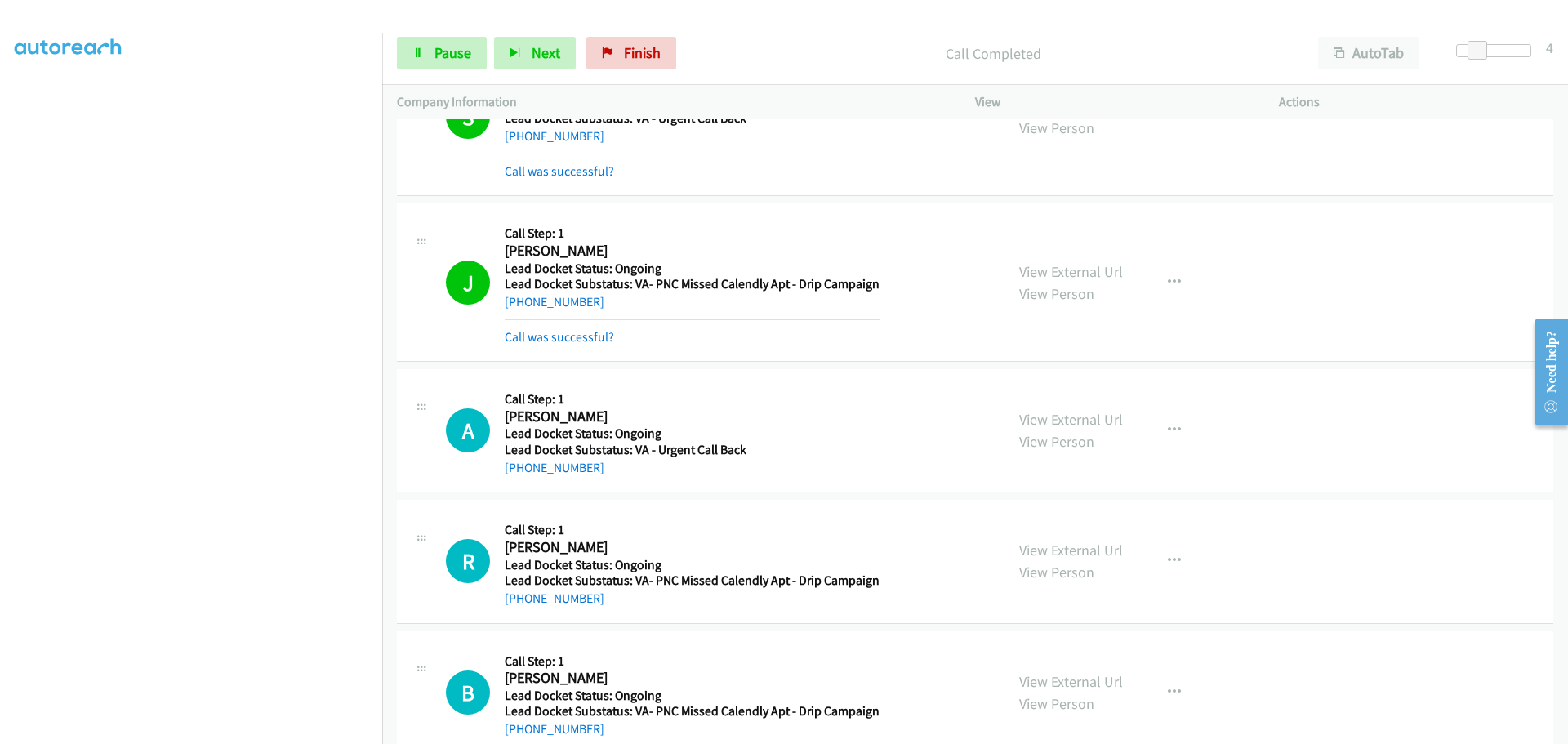
scroll to position [948, 0]
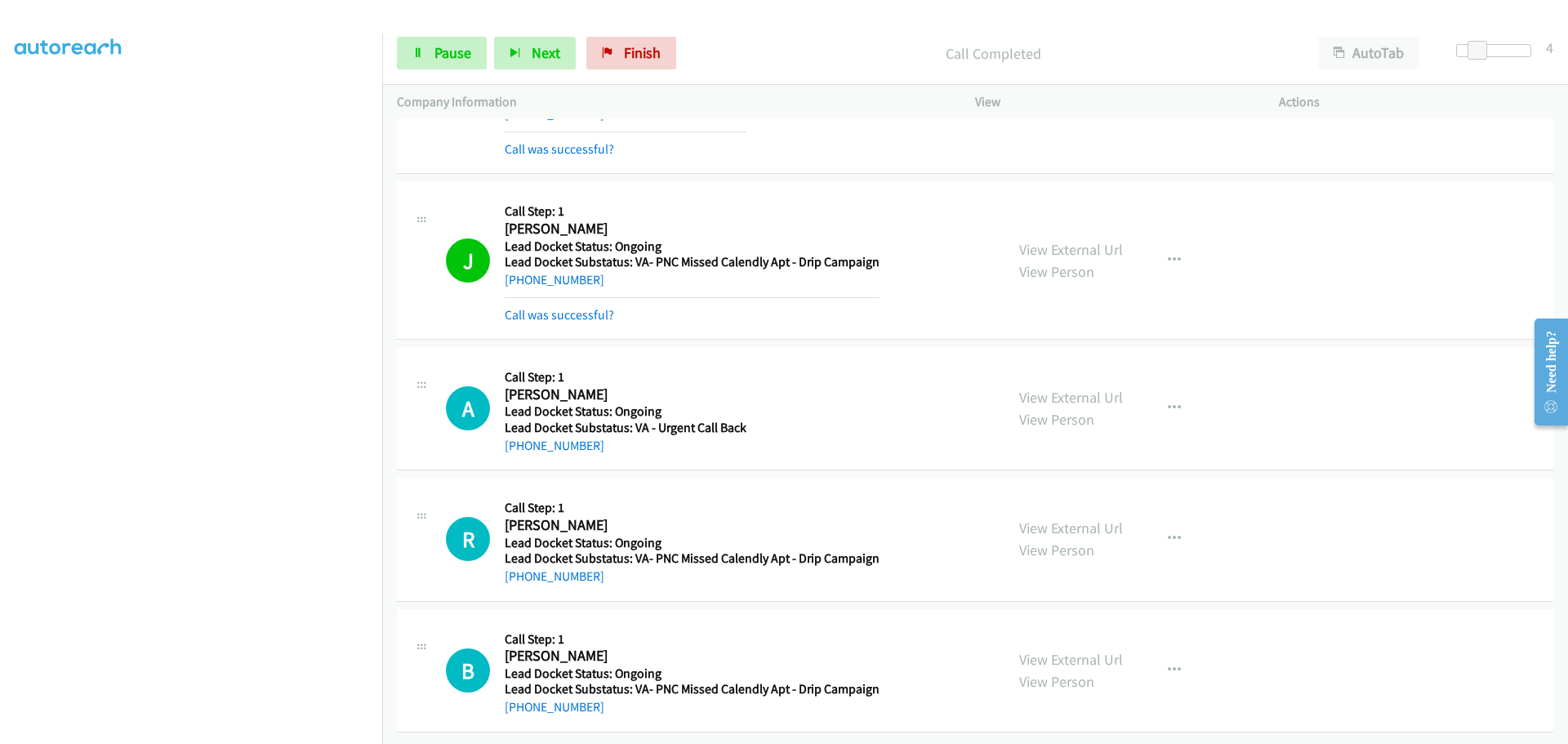
click at [599, 436] on div "+1 859-399-2507" at bounding box center [625, 446] width 242 height 20
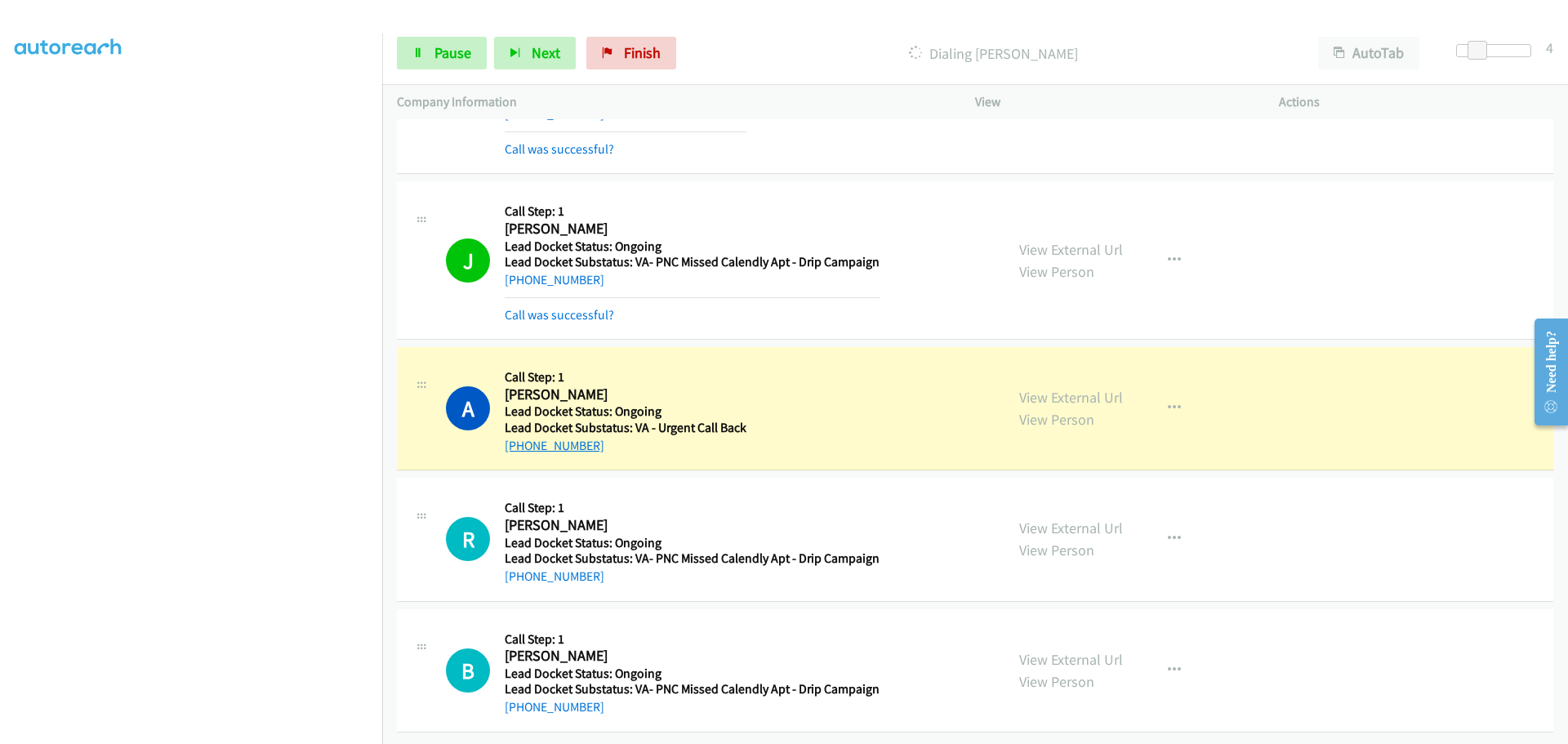
drag, startPoint x: 599, startPoint y: 436, endPoint x: 521, endPoint y: 438, distance: 78.0
click at [521, 438] on div "+1 859-399-2507" at bounding box center [625, 446] width 242 height 20
copy link "859-399-2507"
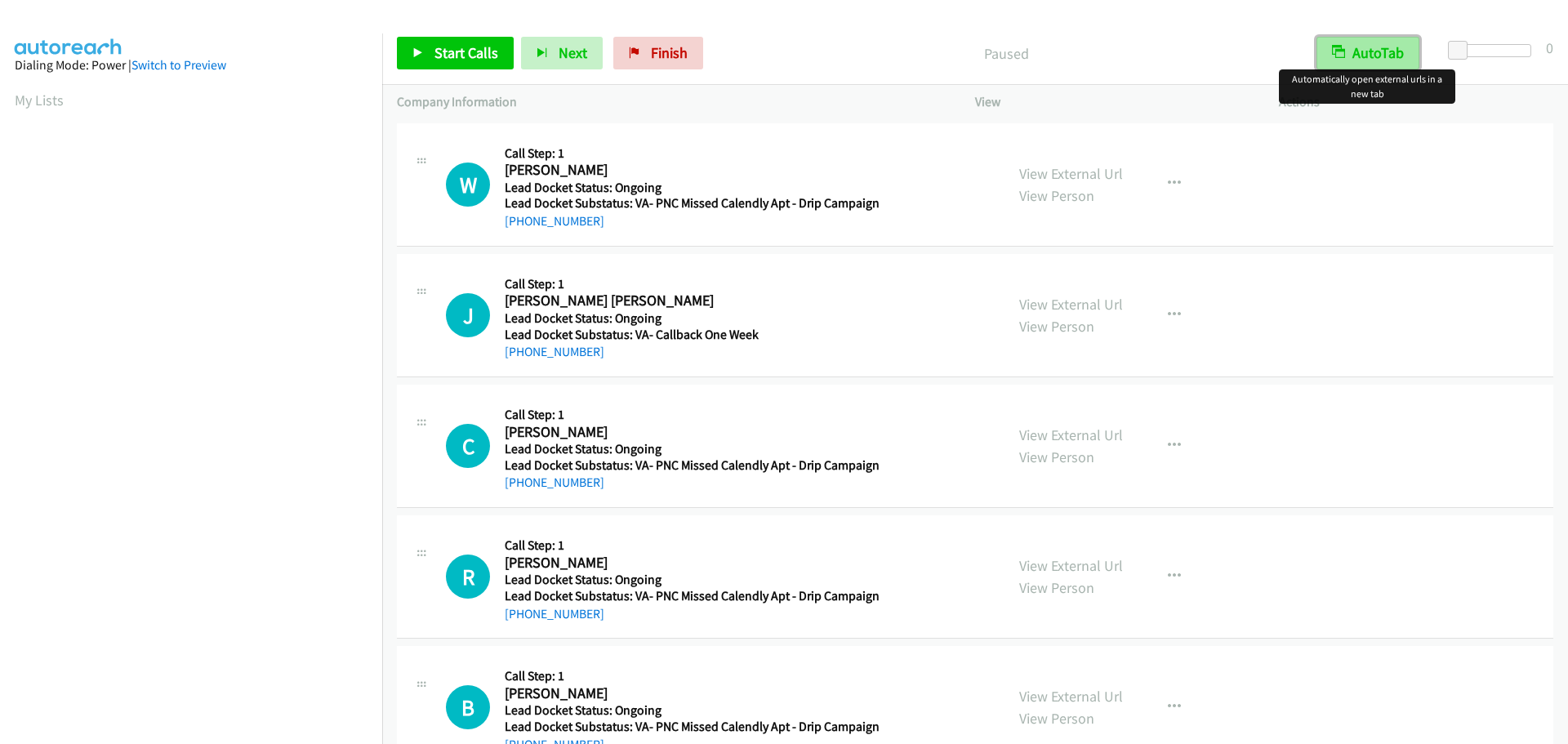
click at [1361, 57] on button "AutoTab" at bounding box center [1367, 53] width 103 height 33
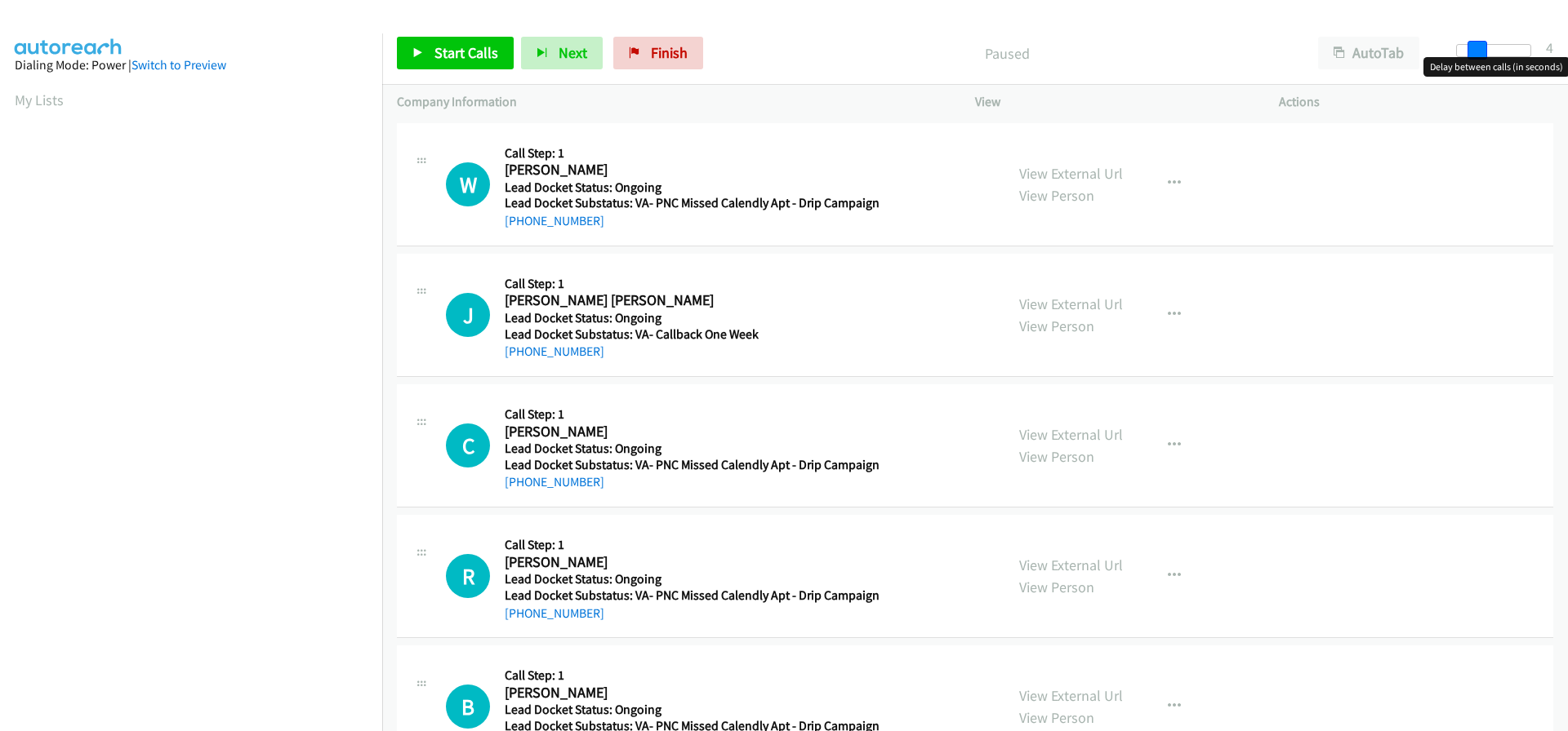
drag, startPoint x: 1461, startPoint y: 48, endPoint x: 1478, endPoint y: 49, distance: 17.0
click at [1478, 49] on span at bounding box center [1477, 50] width 20 height 20
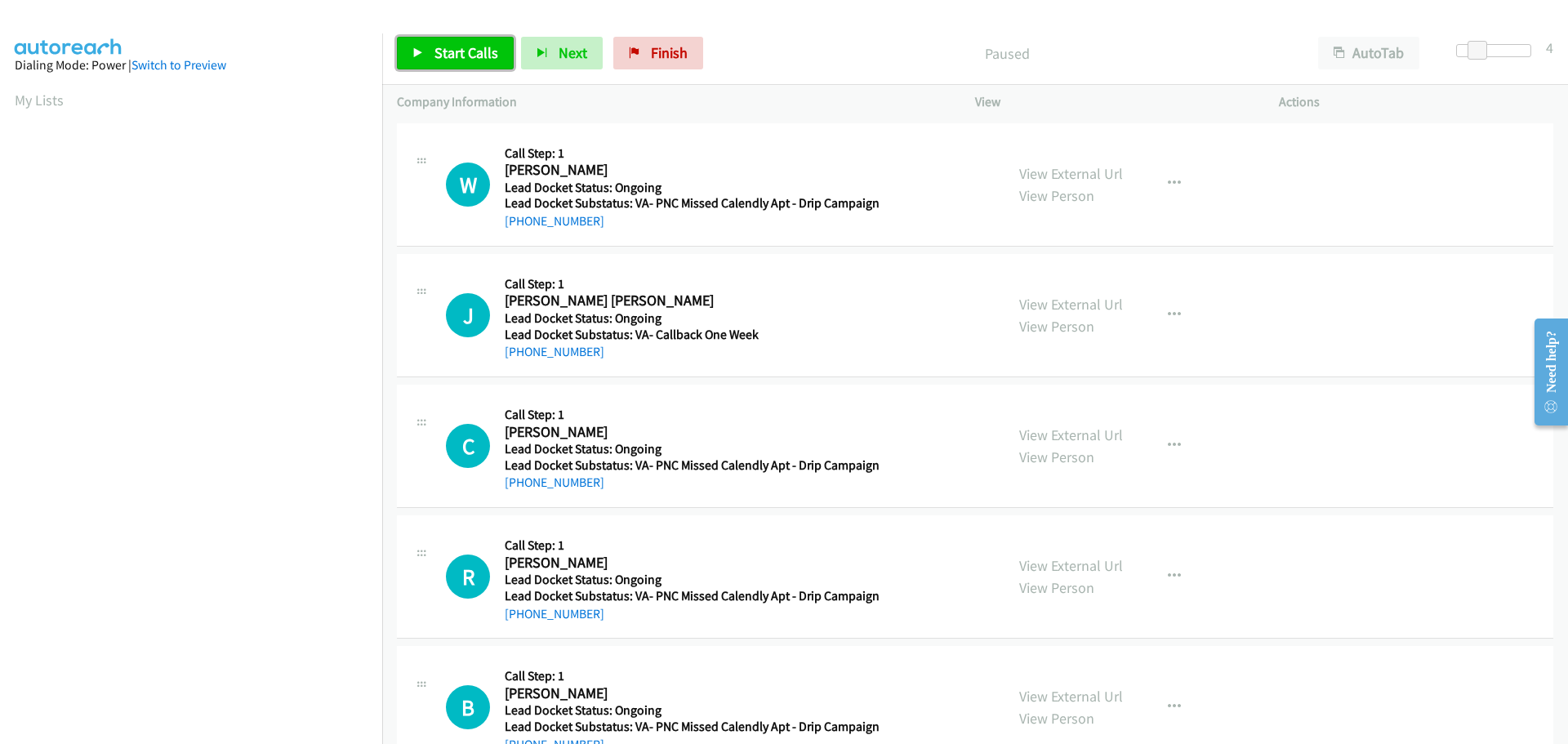
click at [458, 49] on span "Start Calls" at bounding box center [465, 53] width 63 height 19
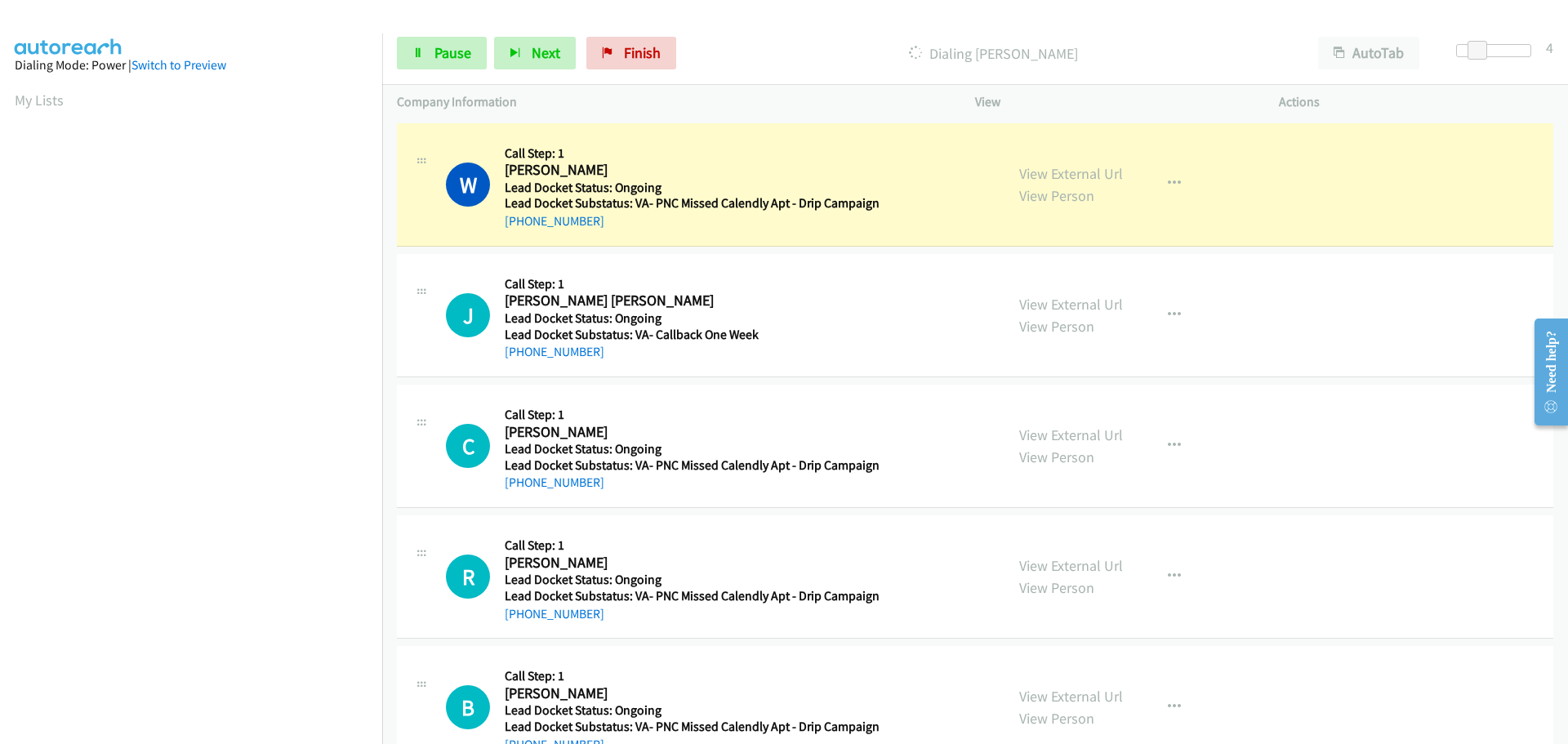
drag, startPoint x: 599, startPoint y: 227, endPoint x: 523, endPoint y: 231, distance: 76.1
click at [523, 231] on div "W Callback Scheduled Call Step: 1 [PERSON_NAME] America/Los_Angeles Lead Docket…" at bounding box center [974, 185] width 1156 height 124
copy link "[PHONE_NUMBER]"
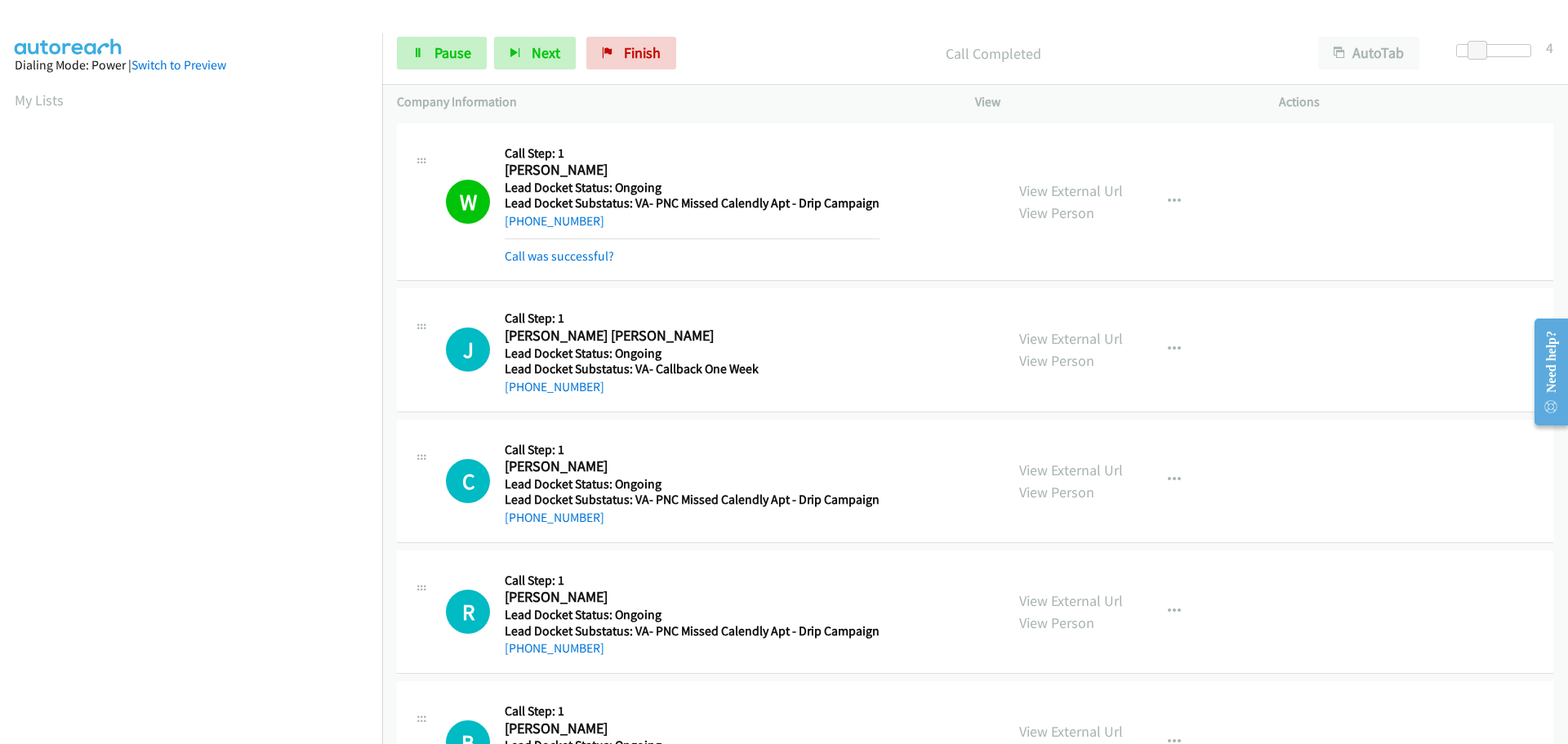
scroll to position [172, 0]
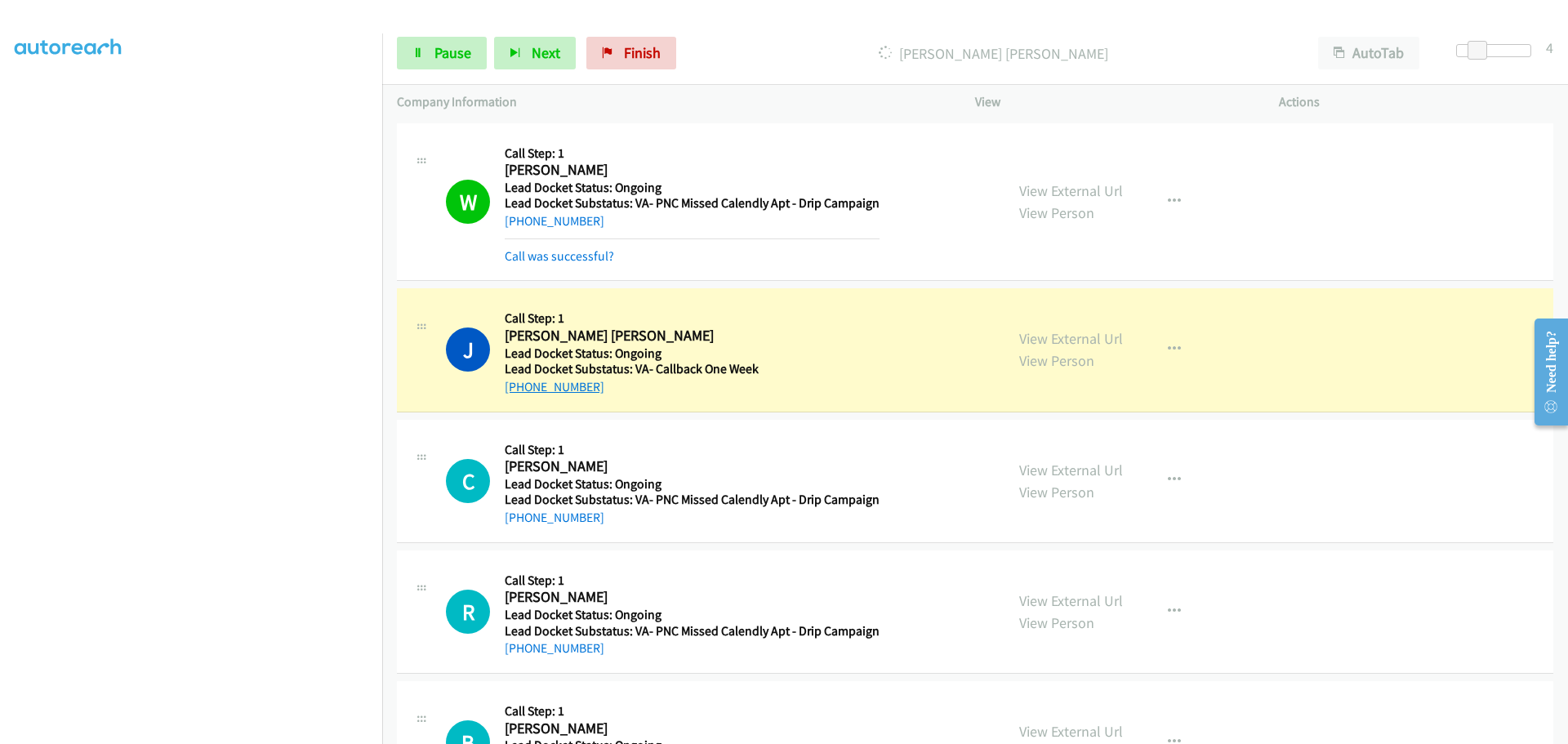
drag, startPoint x: 603, startPoint y: 390, endPoint x: 519, endPoint y: 380, distance: 84.6
click at [519, 380] on div "[PHONE_NUMBER]" at bounding box center [689, 387] width 369 height 20
copy link "[PHONE_NUMBER]"
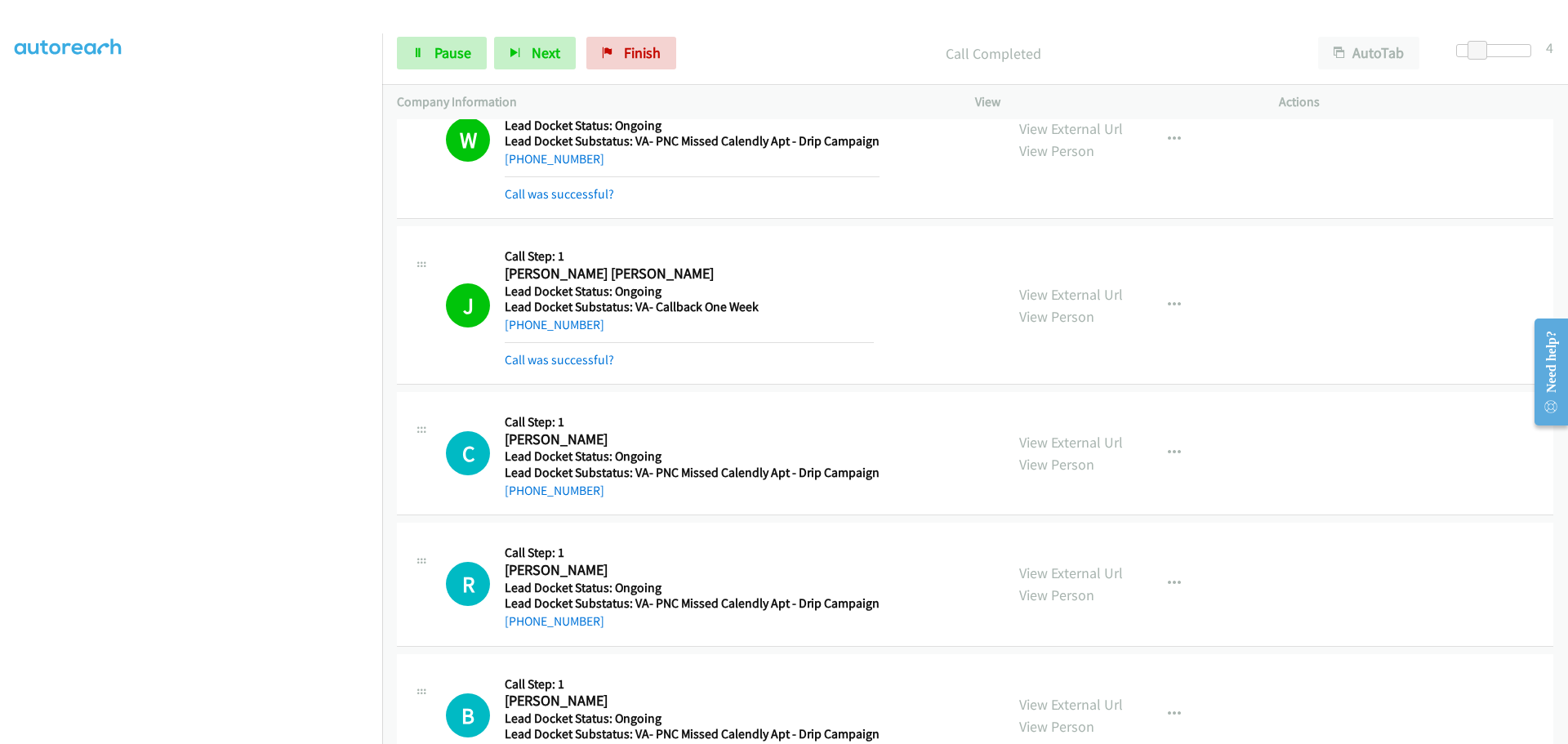
scroll to position [119, 0]
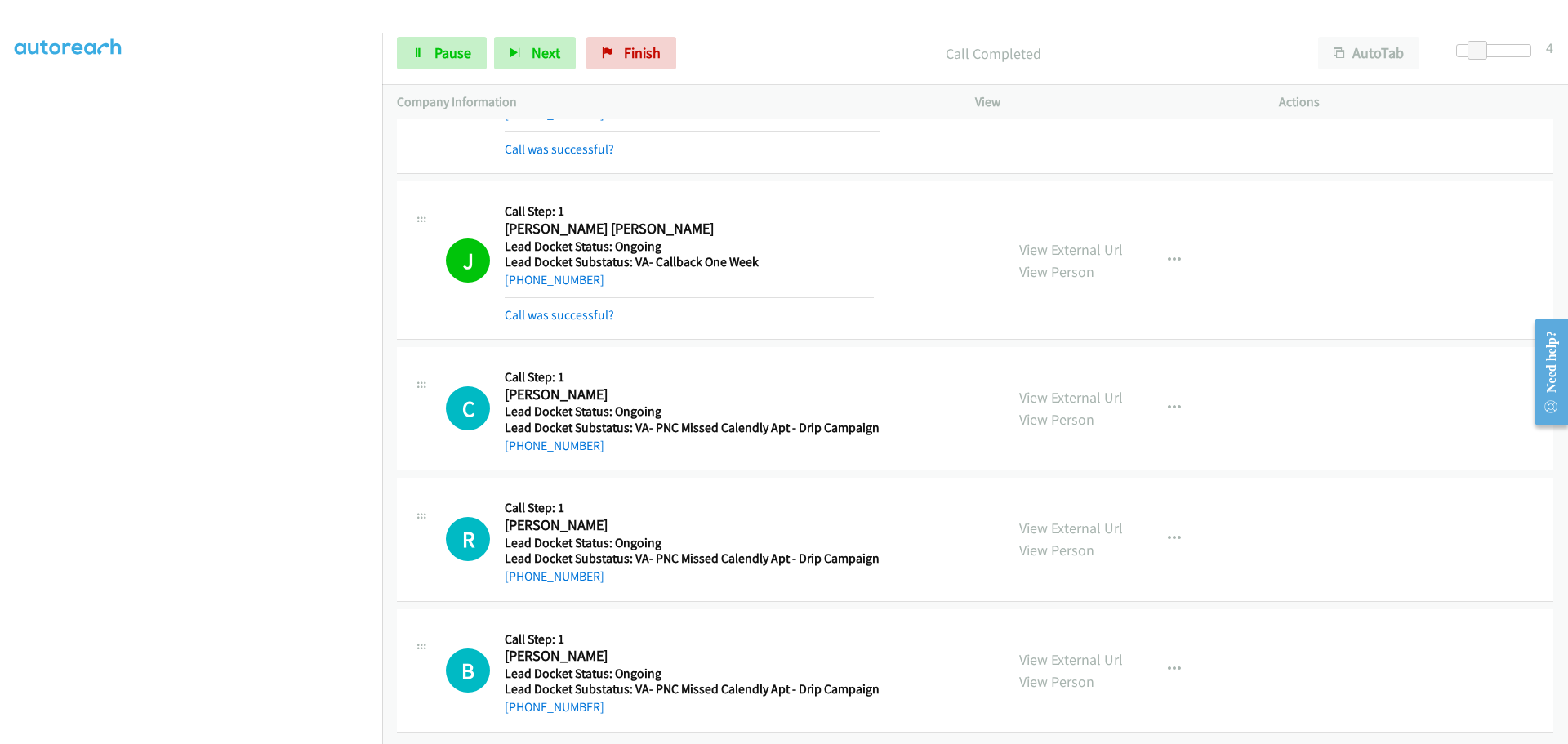
drag, startPoint x: 603, startPoint y: 434, endPoint x: 518, endPoint y: 441, distance: 85.3
click at [518, 441] on div "[PHONE_NUMBER]" at bounding box center [691, 446] width 375 height 20
copy link "[PHONE_NUMBER]"
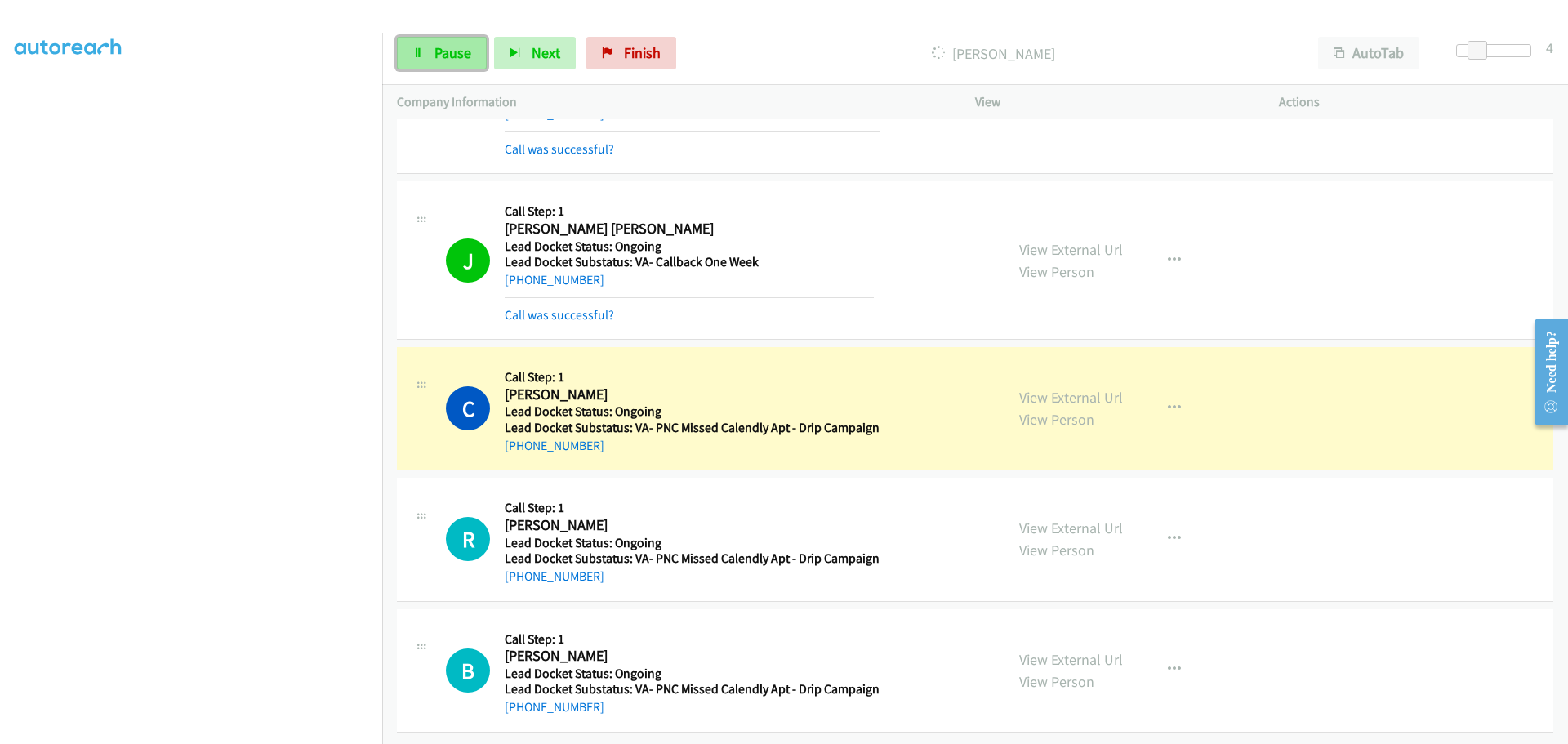
click at [450, 50] on span "Pause" at bounding box center [452, 53] width 37 height 19
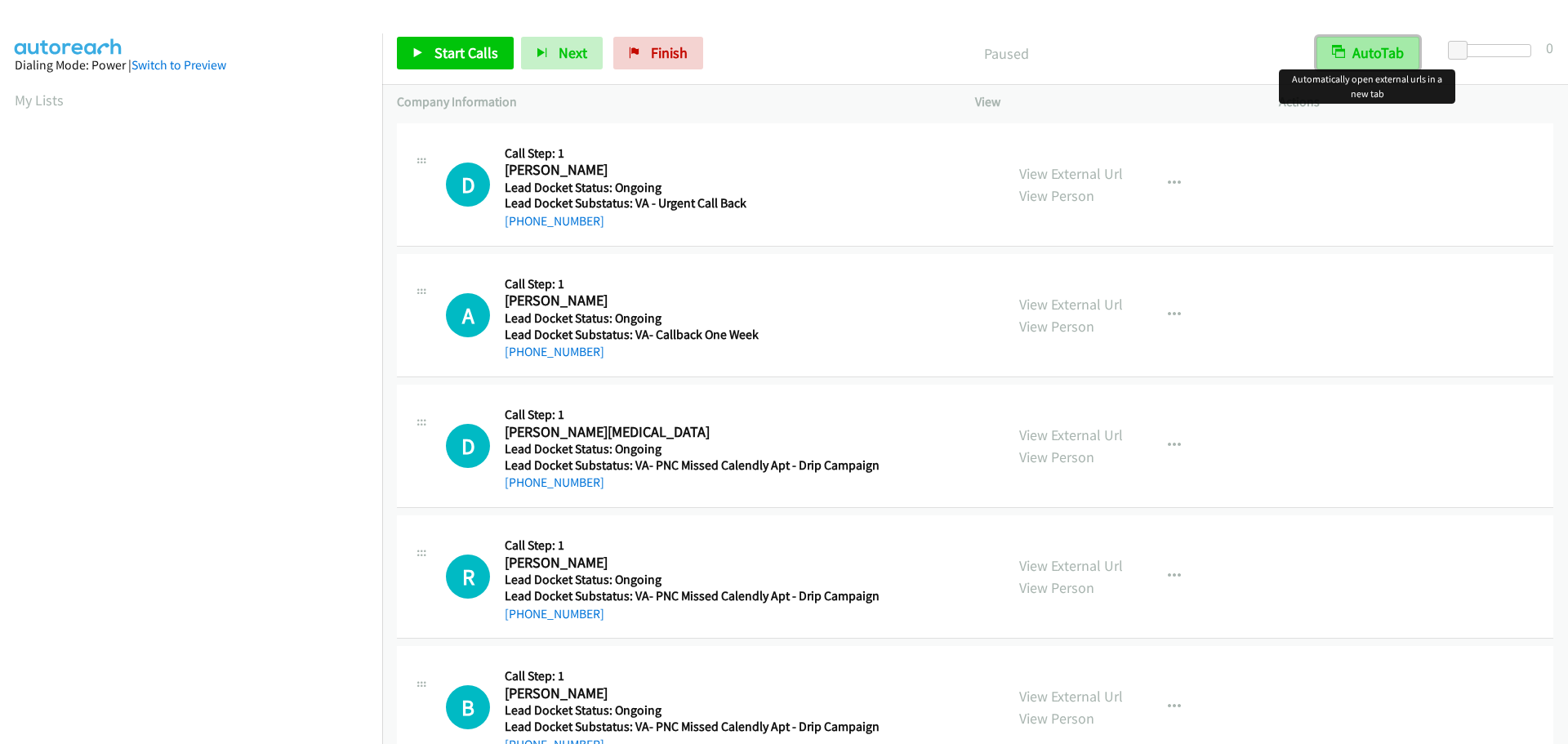
click at [1349, 54] on button "AutoTab" at bounding box center [1367, 53] width 103 height 33
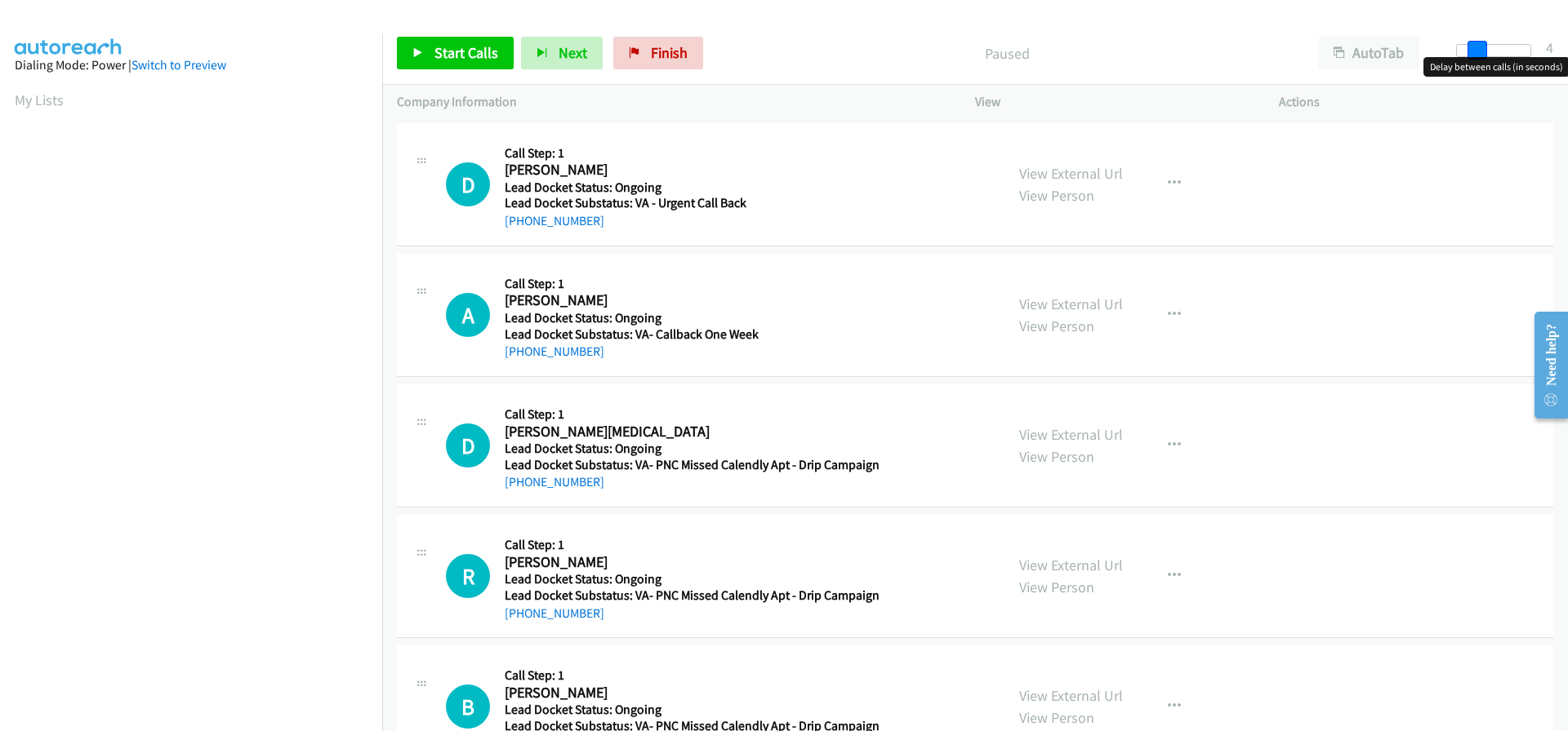
drag, startPoint x: 1458, startPoint y: 49, endPoint x: 1474, endPoint y: 52, distance: 16.3
click at [1474, 52] on span at bounding box center [1477, 50] width 20 height 20
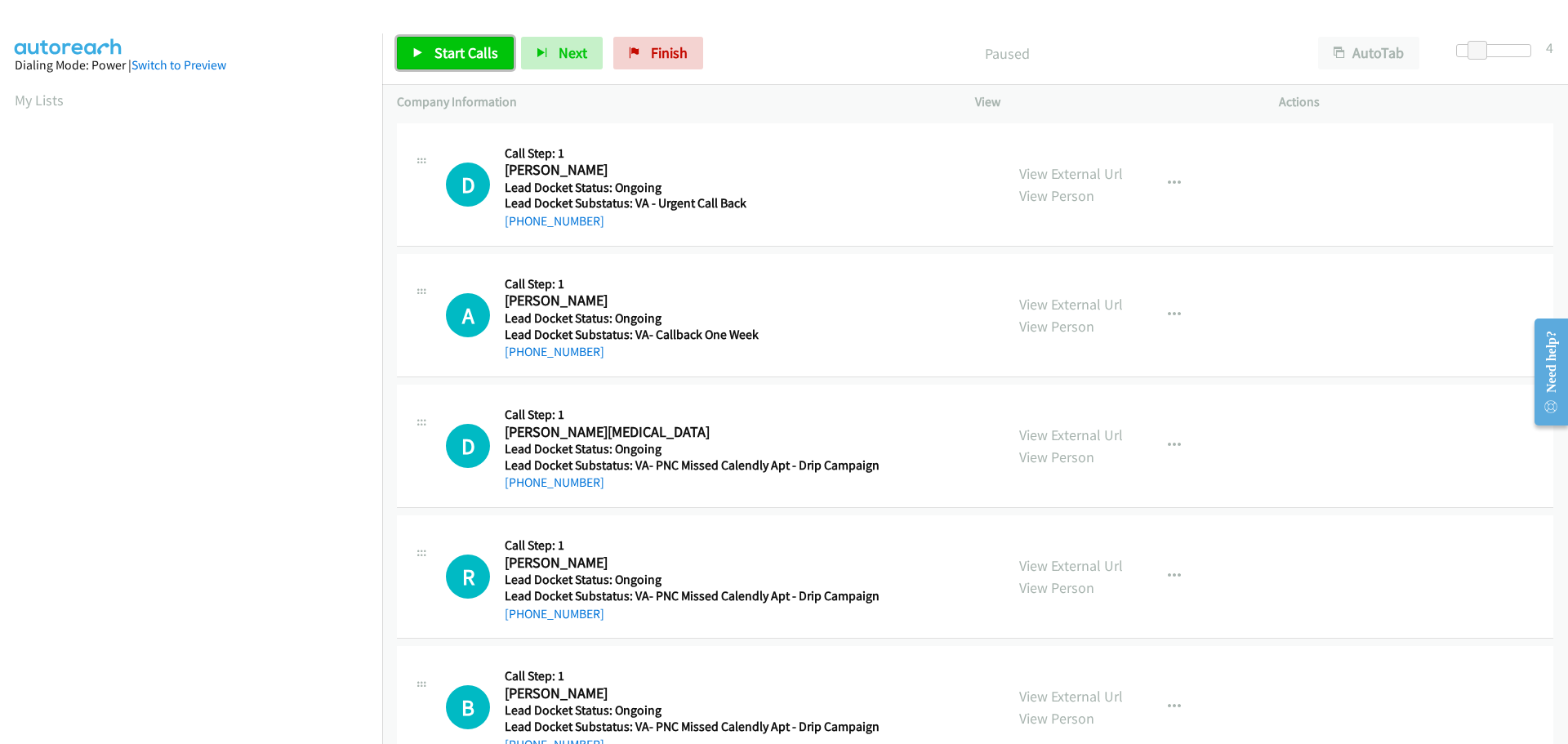
click at [462, 57] on span "Start Calls" at bounding box center [465, 53] width 63 height 19
drag, startPoint x: 599, startPoint y: 226, endPoint x: 518, endPoint y: 223, distance: 81.1
click at [518, 223] on div "[PHONE_NUMBER]" at bounding box center [689, 221] width 369 height 20
copy link "[PHONE_NUMBER]"
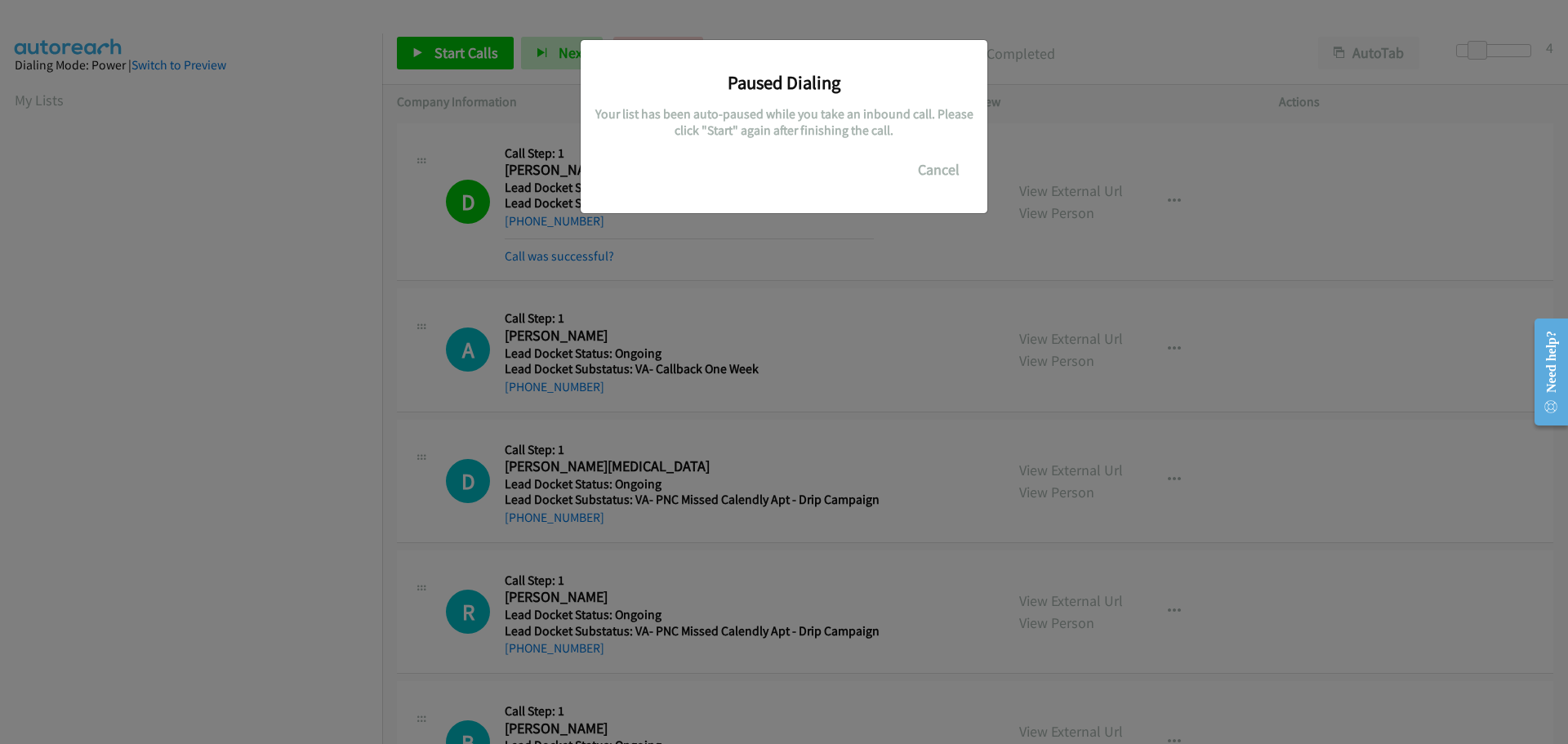
scroll to position [172, 0]
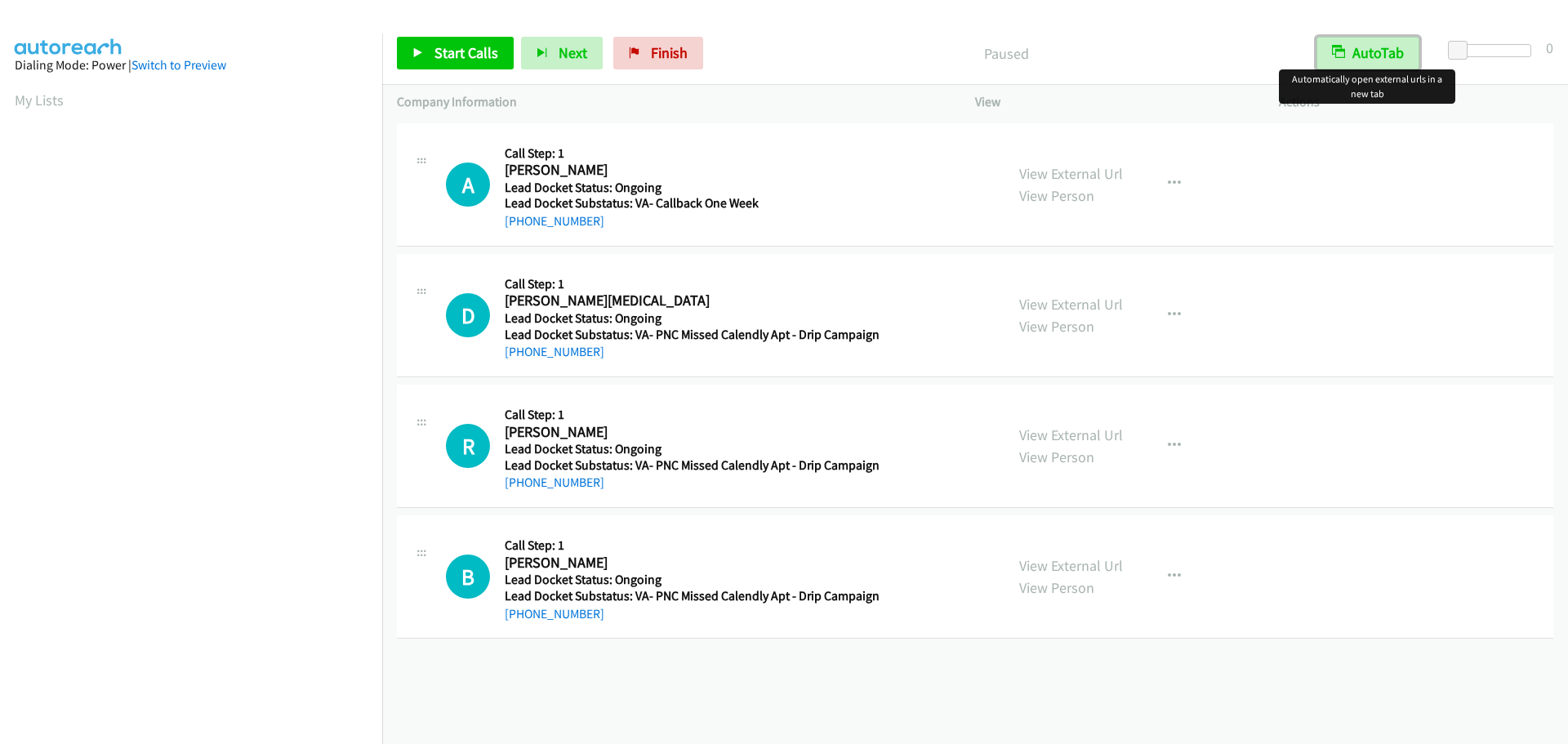
click at [1365, 54] on button "AutoTab" at bounding box center [1367, 53] width 103 height 33
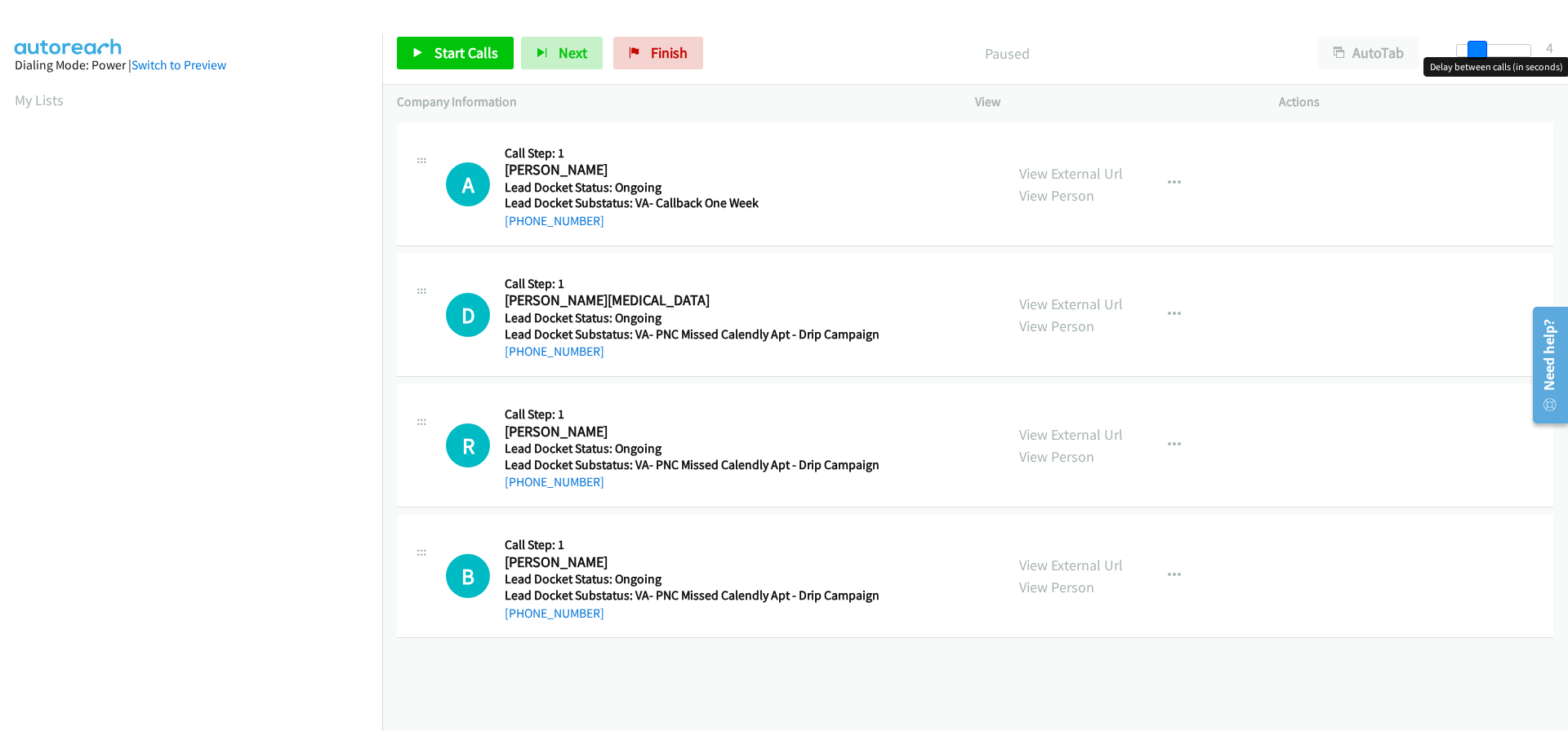
drag, startPoint x: 1459, startPoint y: 44, endPoint x: 1478, endPoint y: 48, distance: 19.4
click at [1478, 48] on span at bounding box center [1477, 50] width 20 height 20
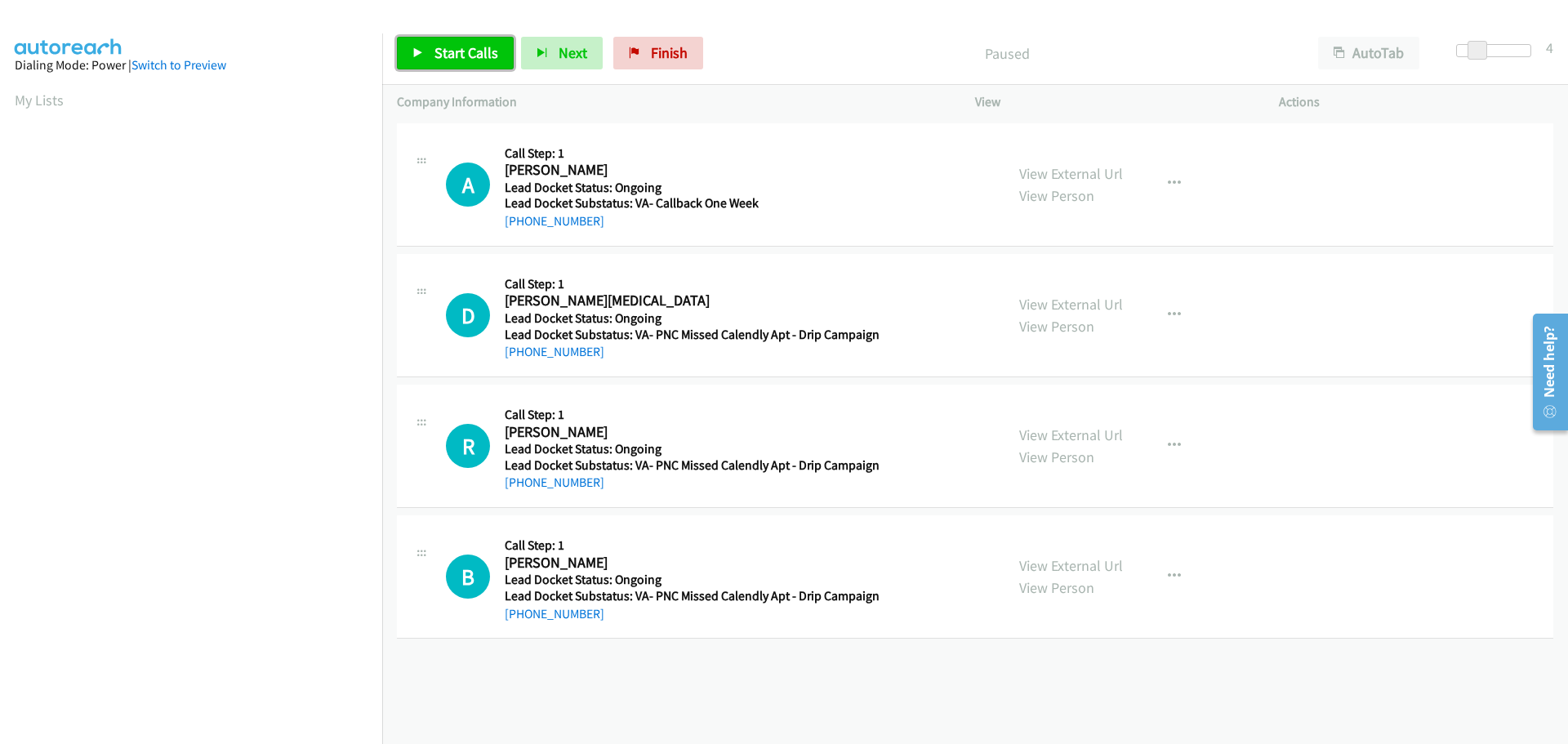
click at [450, 67] on link "Start Calls" at bounding box center [455, 53] width 117 height 33
drag, startPoint x: 620, startPoint y: 230, endPoint x: 516, endPoint y: 218, distance: 104.7
click at [516, 218] on div "[PHONE_NUMBER]" at bounding box center [689, 221] width 369 height 20
copy link "[PHONE_NUMBER]"
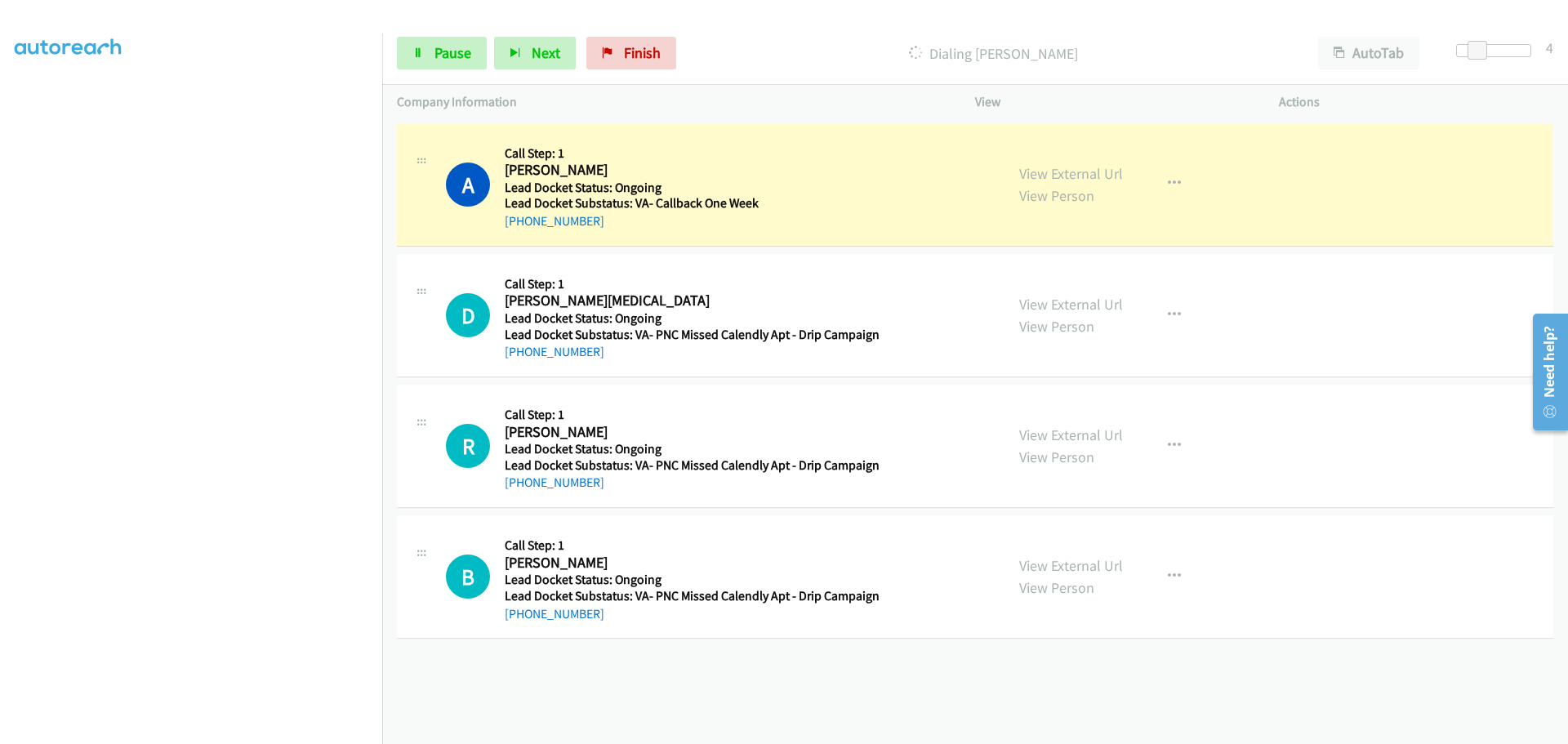
scroll to position [171, 0]
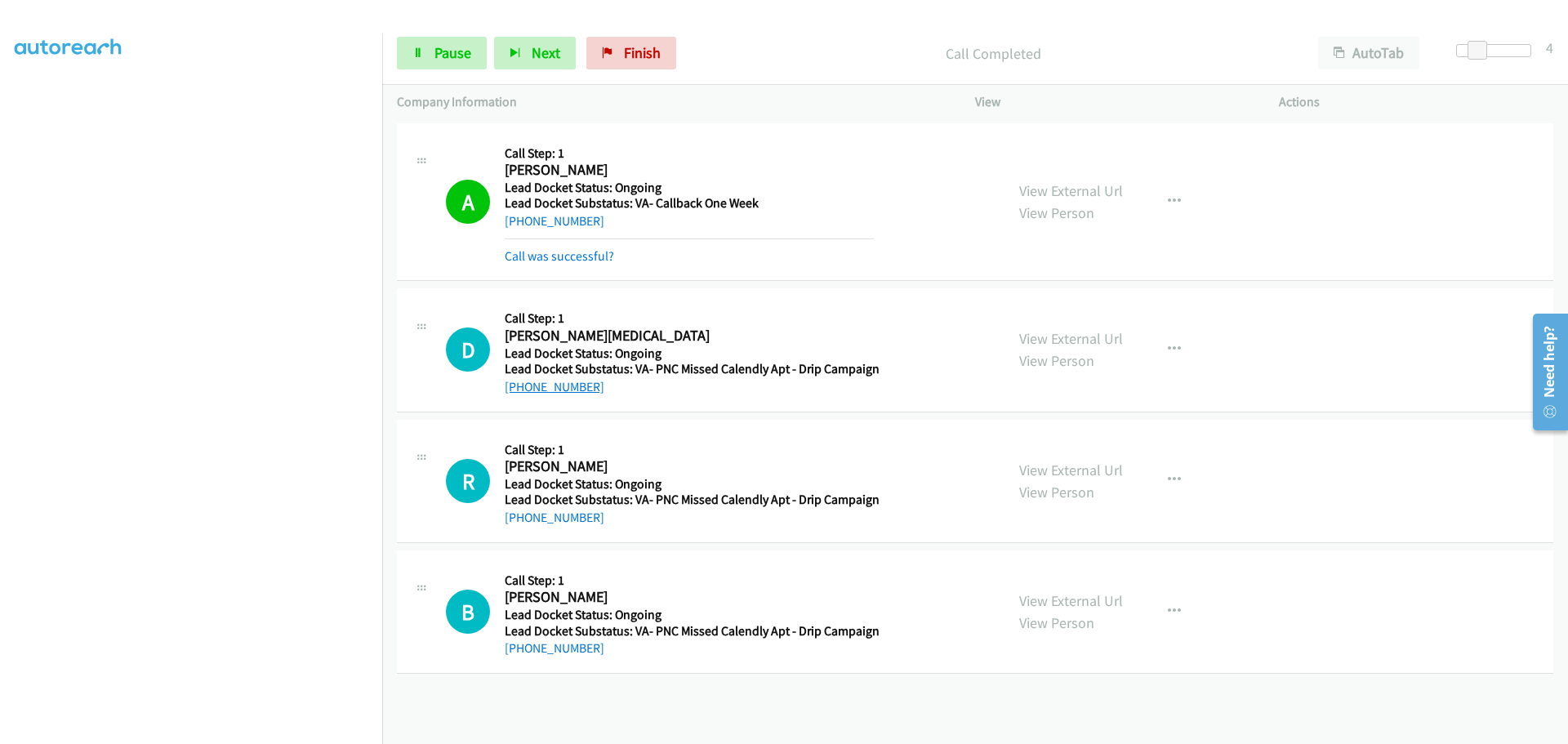
drag, startPoint x: 584, startPoint y: 391, endPoint x: 516, endPoint y: 387, distance: 68.1
click at [516, 387] on div "[PHONE_NUMBER]" at bounding box center [691, 387] width 375 height 20
copy link "[PHONE_NUMBER]"
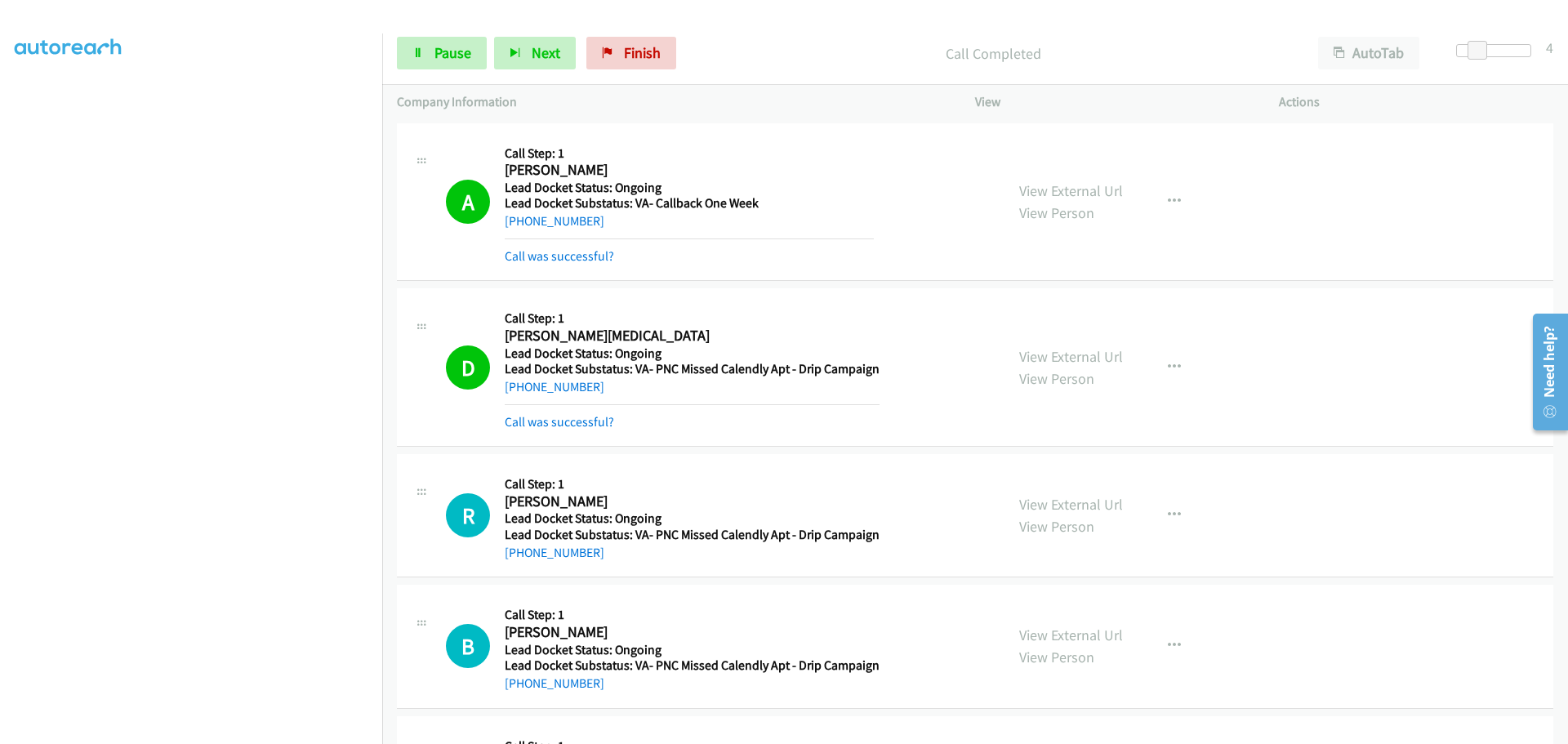
scroll to position [327, 0]
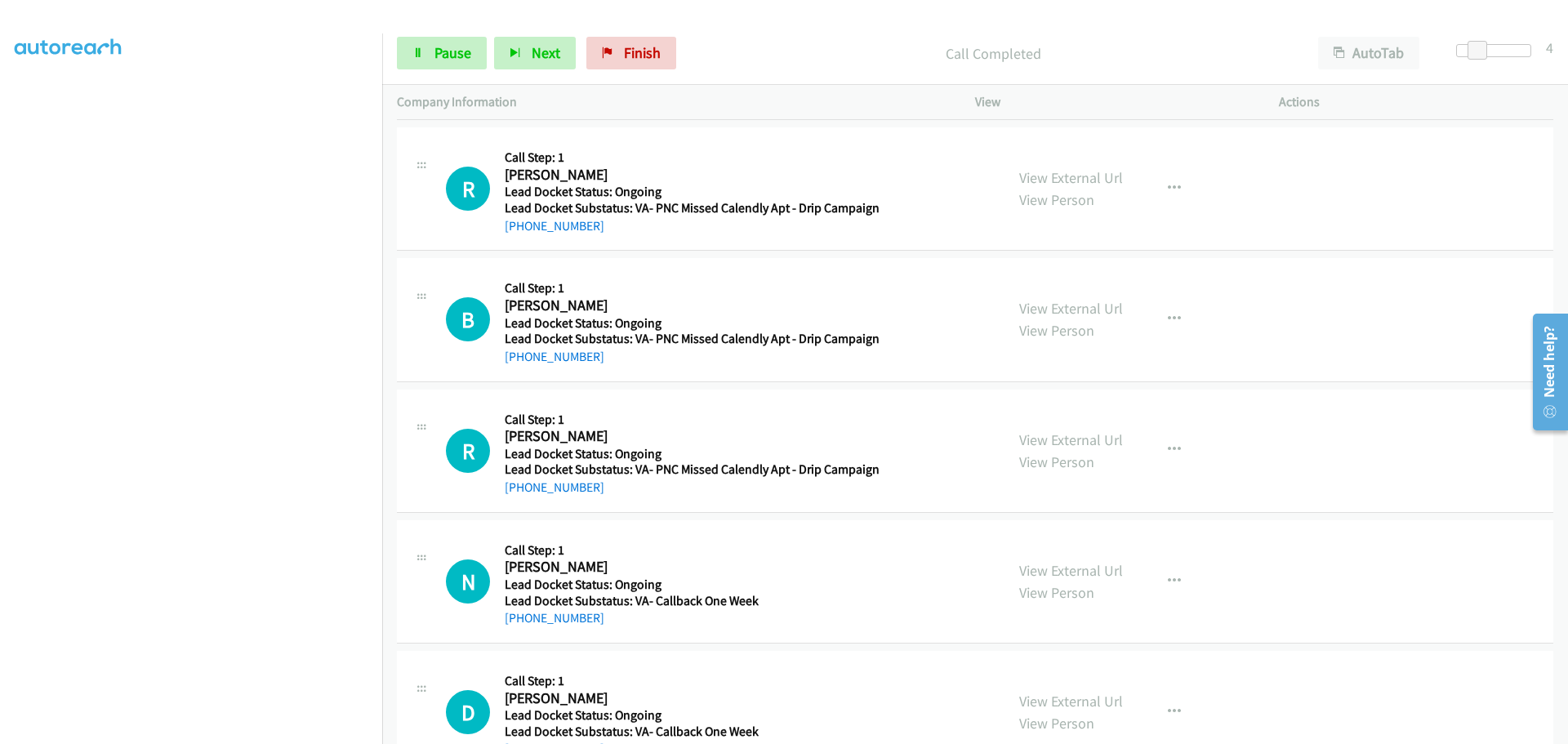
drag, startPoint x: 589, startPoint y: 231, endPoint x: 520, endPoint y: 239, distance: 69.5
click at [520, 239] on div "R Callback Scheduled Call Step: 1 [PERSON_NAME] America/New_York Lead Docket St…" at bounding box center [974, 189] width 1156 height 124
copy link "[PHONE_NUMBER]"
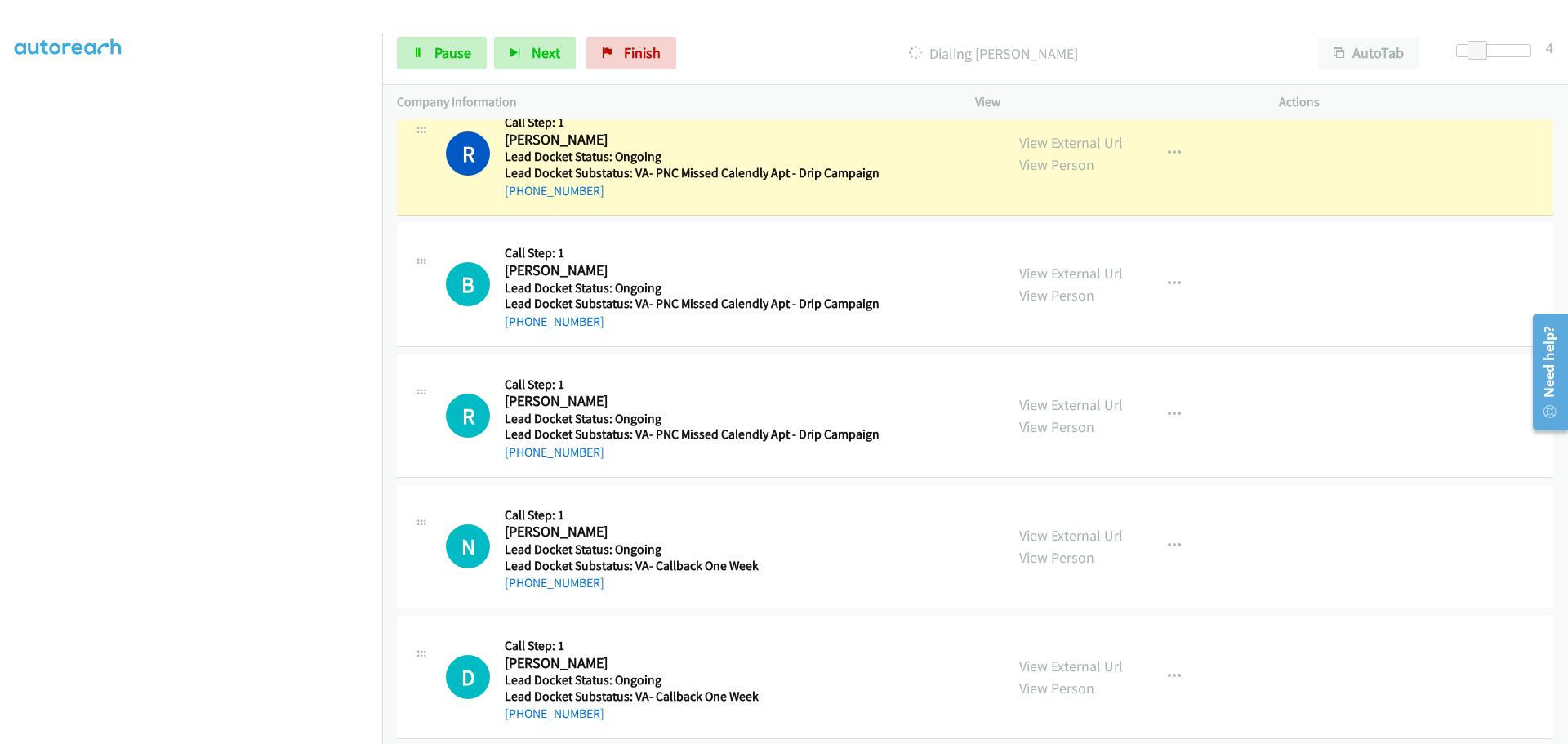
scroll to position [381, 0]
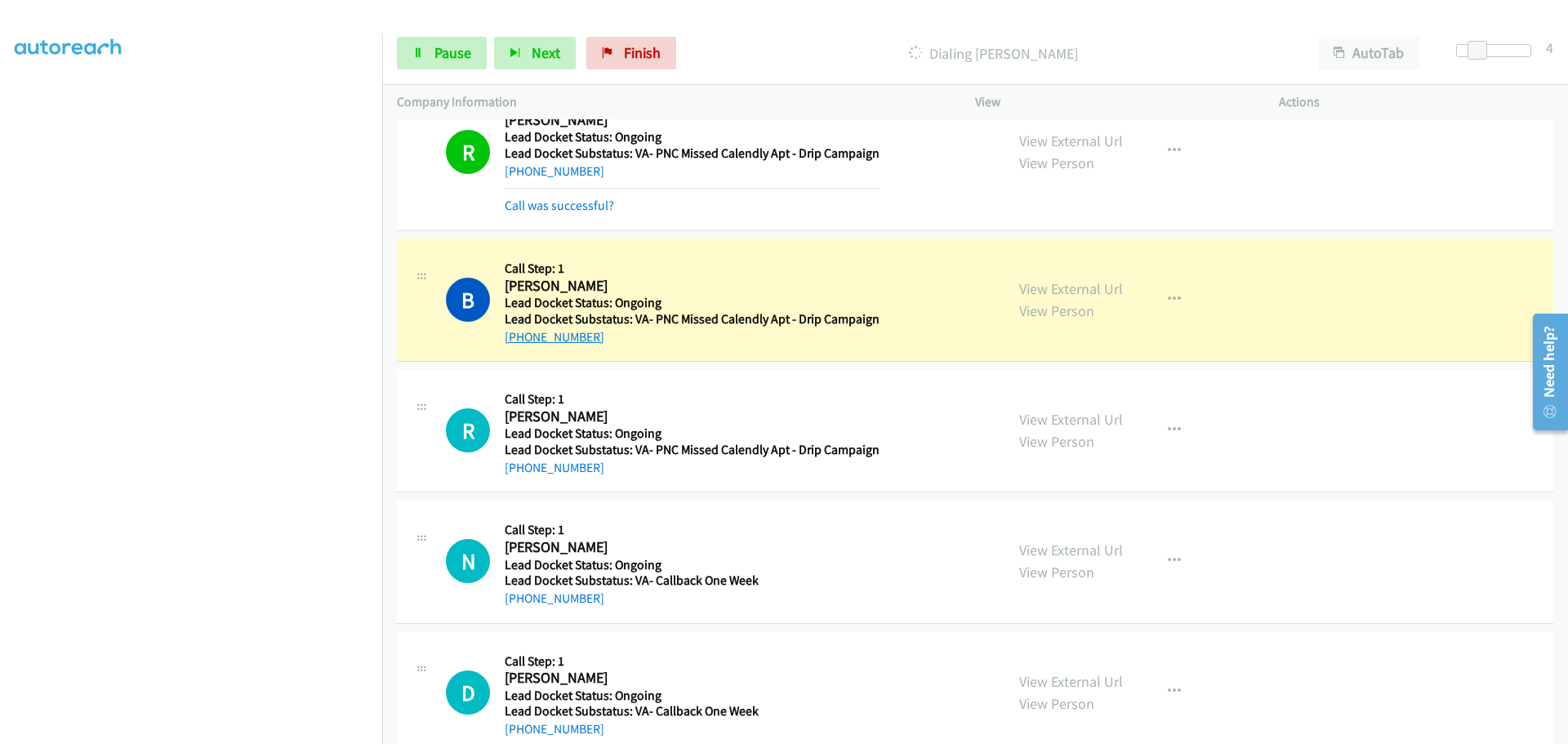
drag, startPoint x: 615, startPoint y: 338, endPoint x: 522, endPoint y: 342, distance: 93.1
click at [522, 342] on div "[PHONE_NUMBER]" at bounding box center [691, 337] width 375 height 20
copy link "[PHONE_NUMBER]"
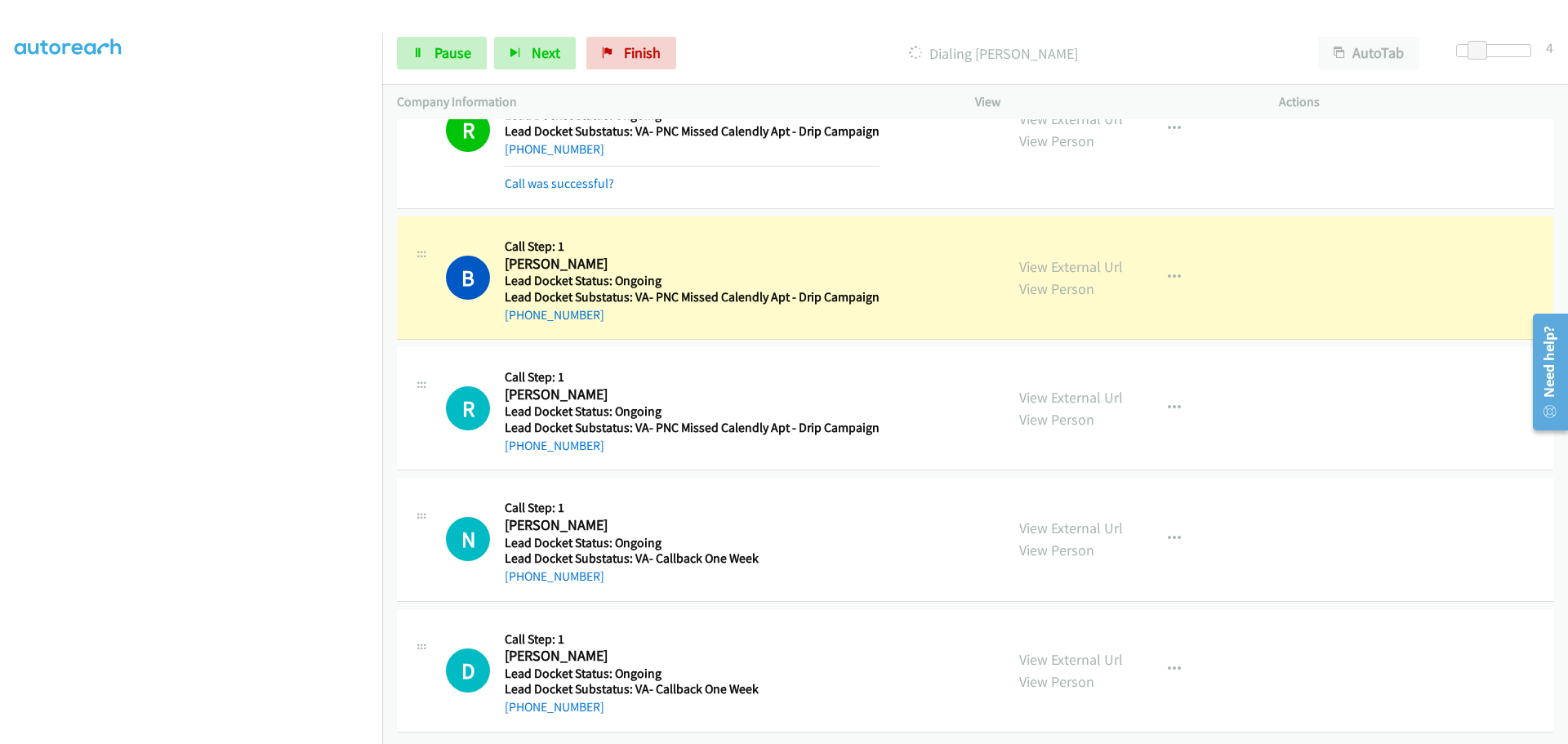
scroll to position [416, 0]
drag, startPoint x: 582, startPoint y: 439, endPoint x: 521, endPoint y: 438, distance: 61.0
click at [521, 438] on div "R Callback Scheduled Call Step: 1 [PERSON_NAME] America/Los_Angeles Lead Docket…" at bounding box center [974, 409] width 1156 height 124
copy link "[PHONE_NUMBER]"
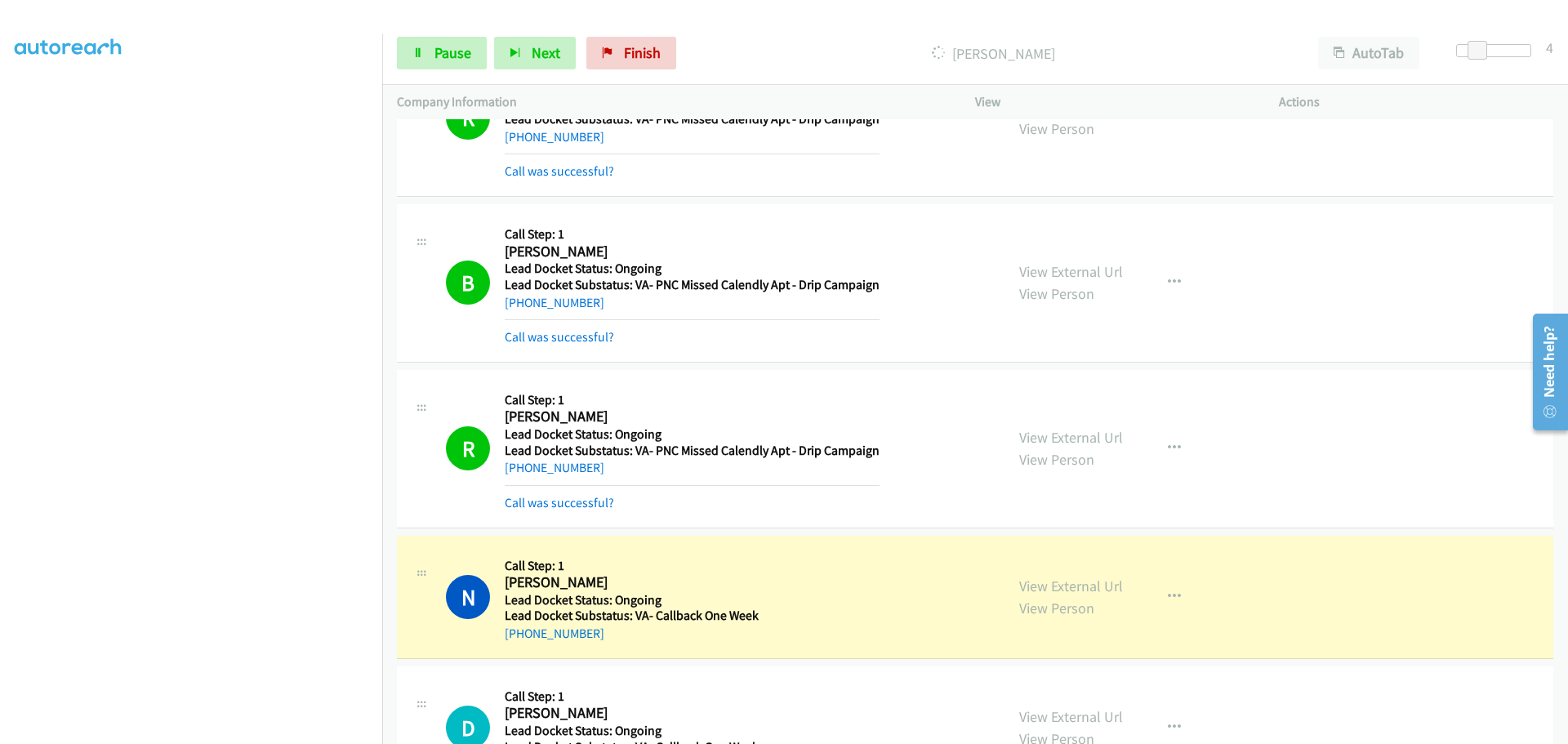
scroll to position [580, 0]
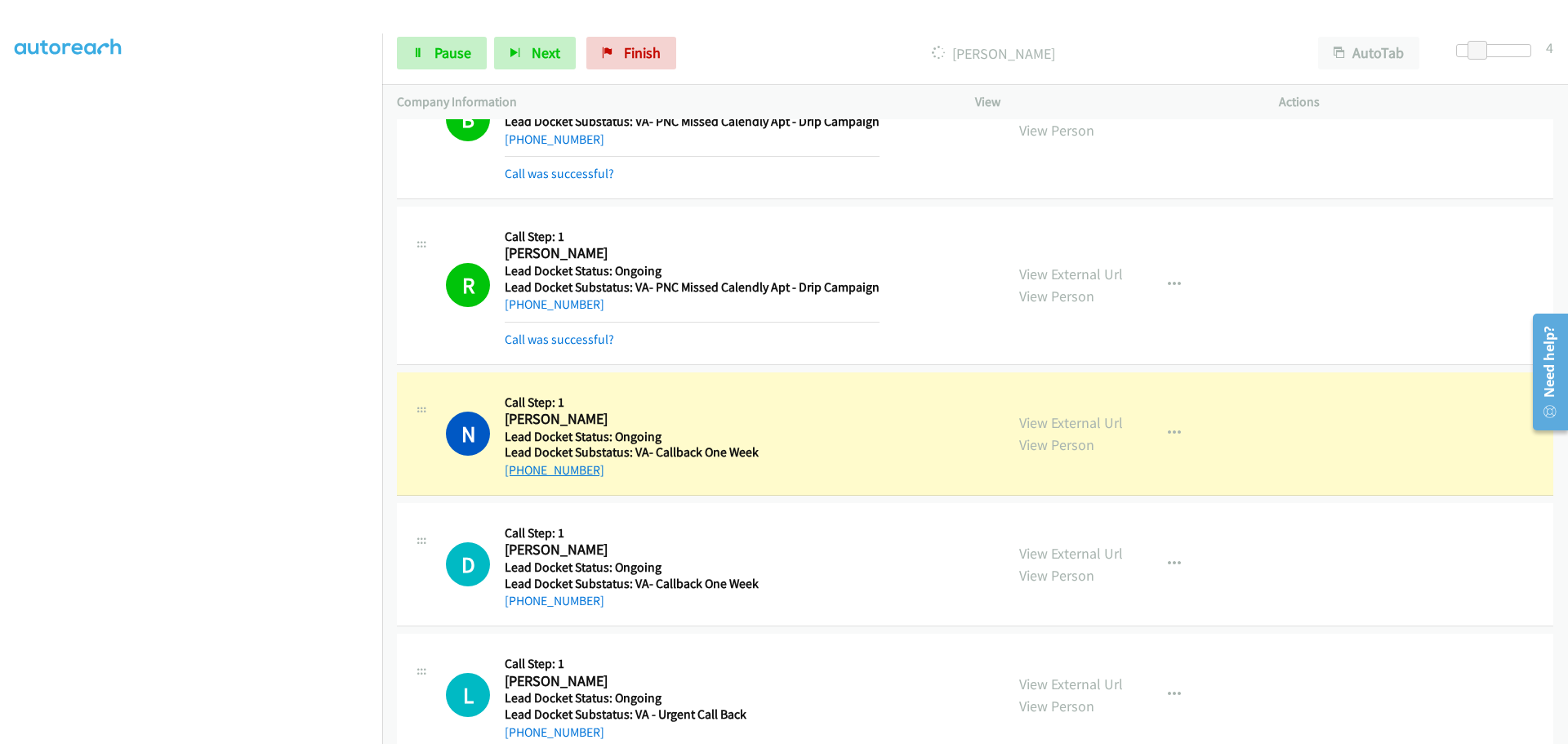
drag, startPoint x: 602, startPoint y: 476, endPoint x: 518, endPoint y: 470, distance: 84.2
click at [518, 470] on div "[PHONE_NUMBER]" at bounding box center [631, 471] width 254 height 20
copy link "[PHONE_NUMBER]"
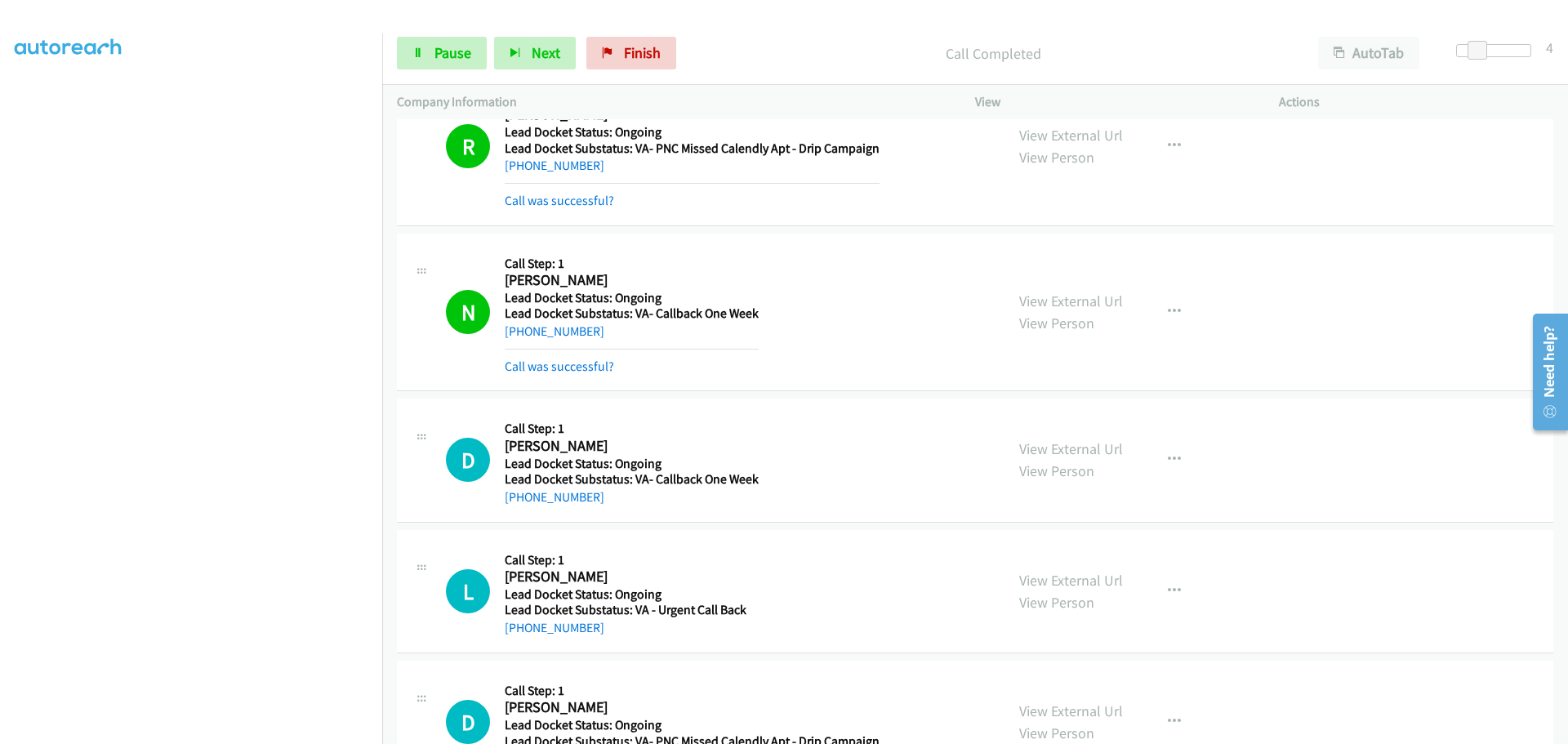
scroll to position [824, 0]
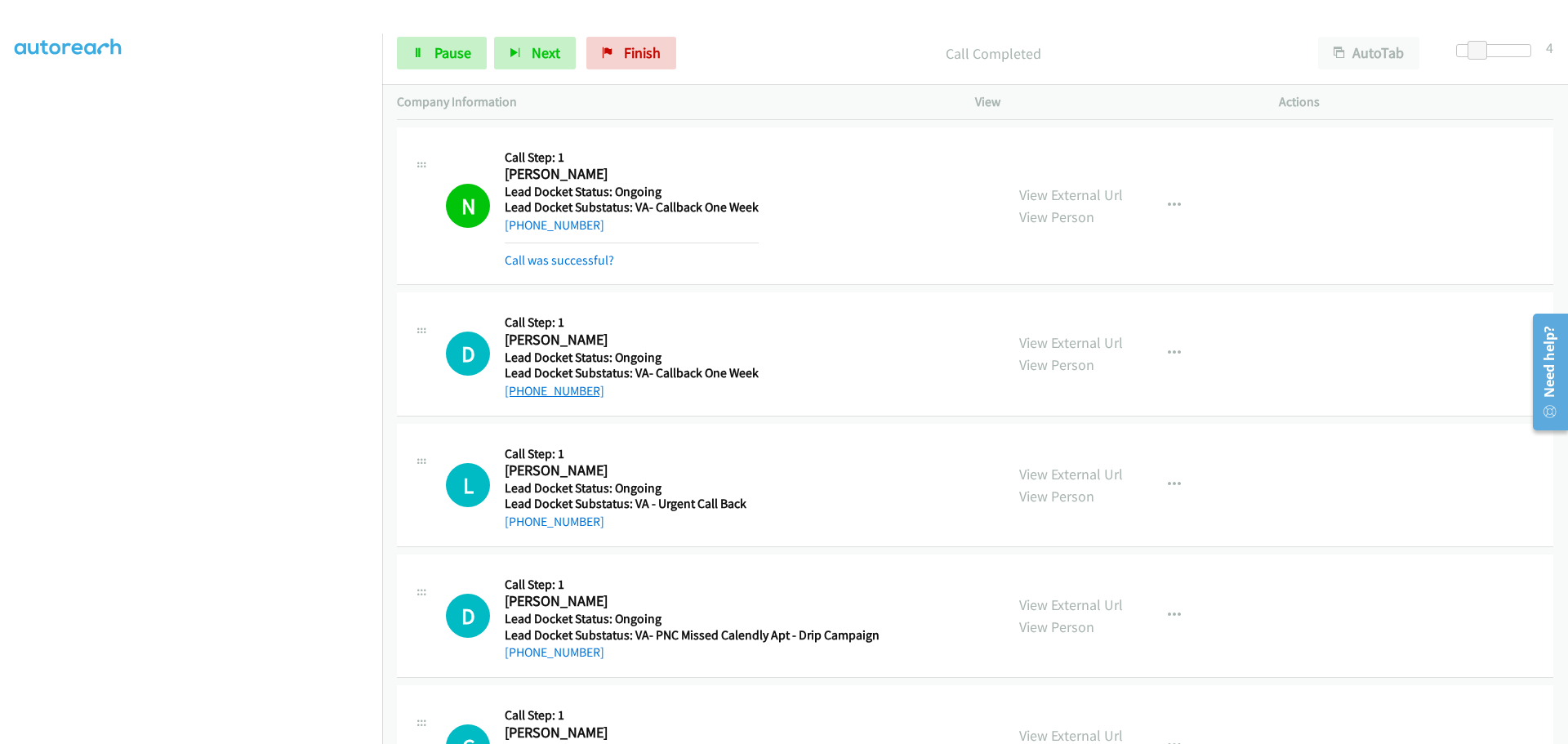
drag, startPoint x: 597, startPoint y: 395, endPoint x: 521, endPoint y: 390, distance: 76.2
click at [521, 390] on div "[PHONE_NUMBER]" at bounding box center [631, 391] width 254 height 20
copy link "[PHONE_NUMBER]"
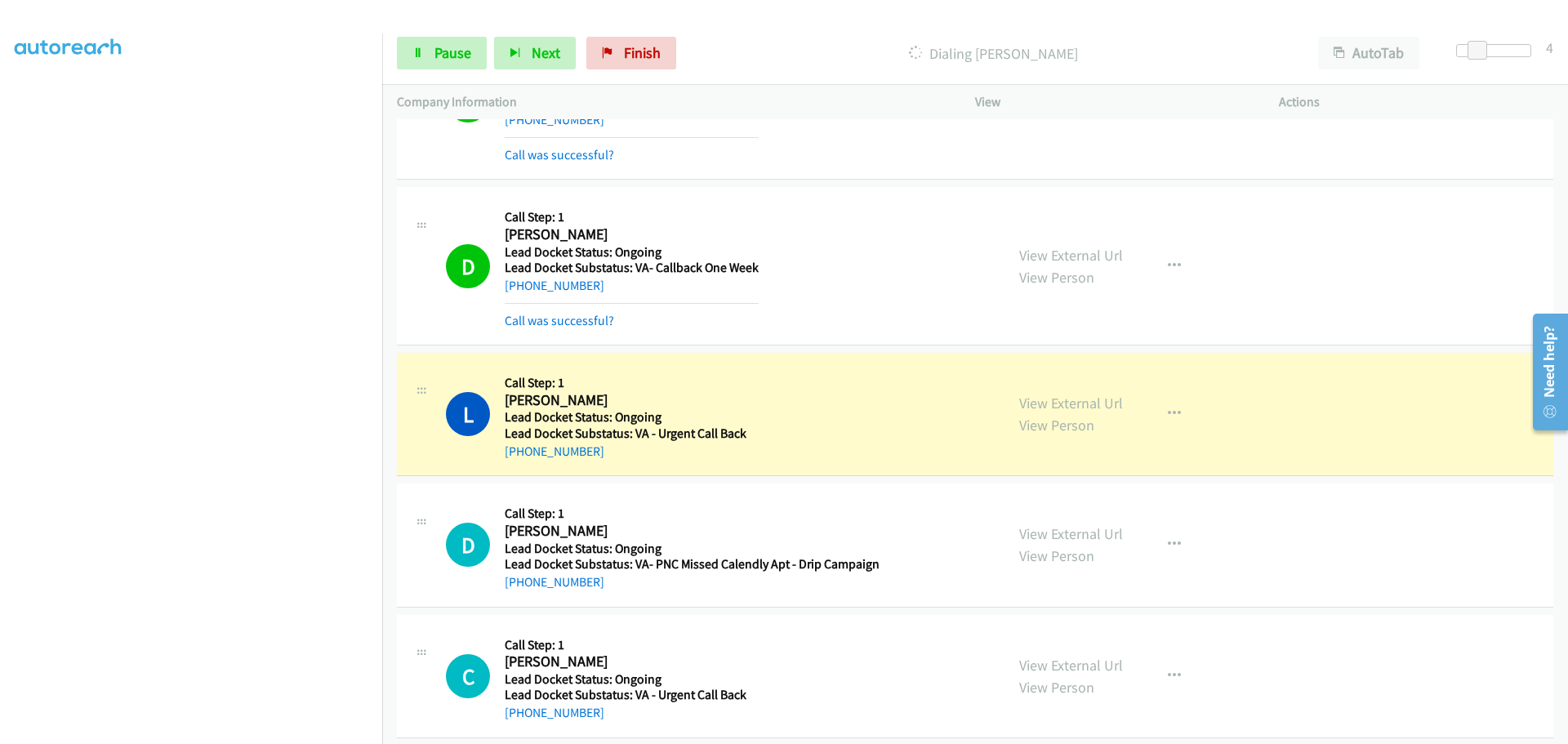
scroll to position [948, 0]
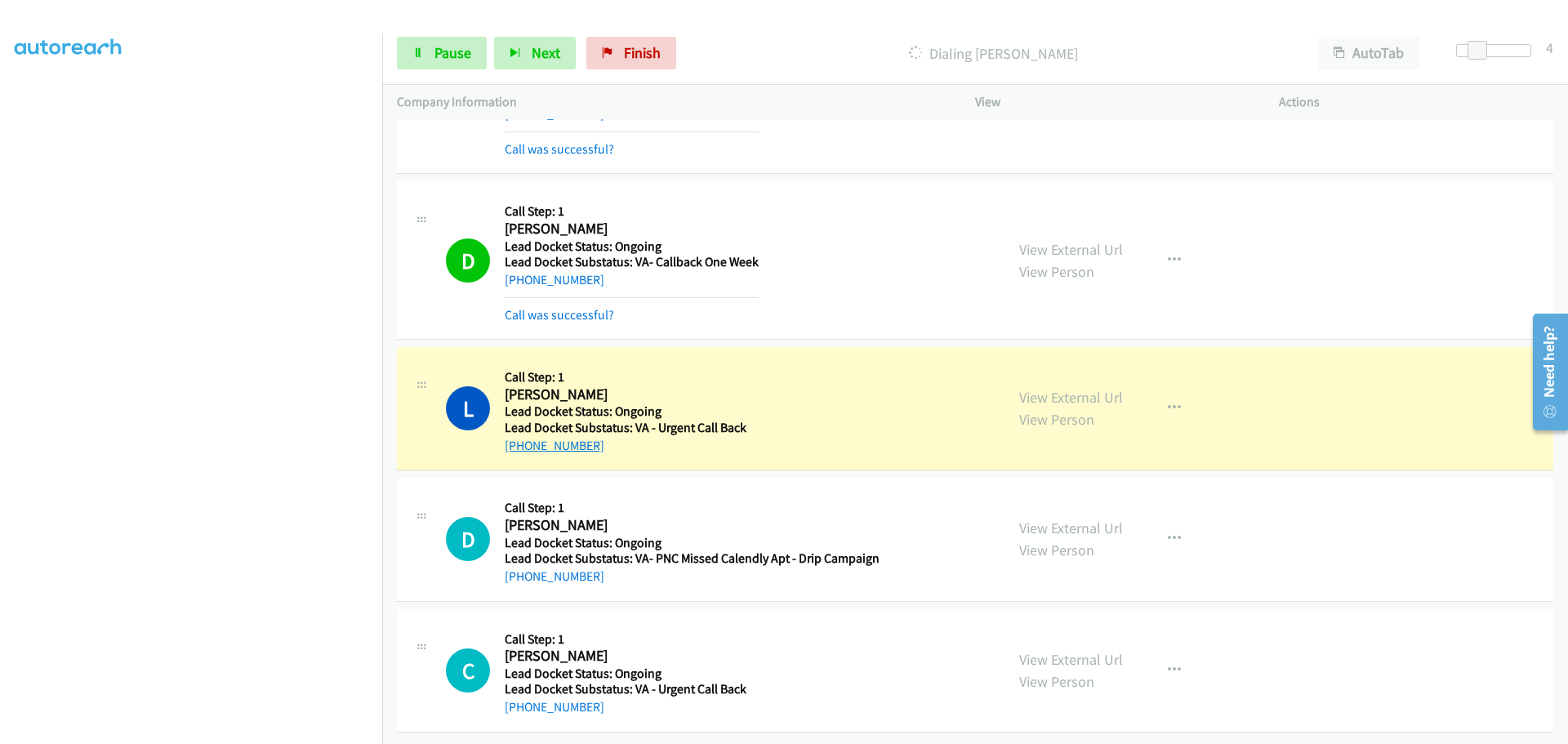
drag, startPoint x: 594, startPoint y: 441, endPoint x: 519, endPoint y: 438, distance: 75.1
click at [519, 438] on div "[PHONE_NUMBER]" at bounding box center [625, 446] width 242 height 20
copy link "[PHONE_NUMBER]"
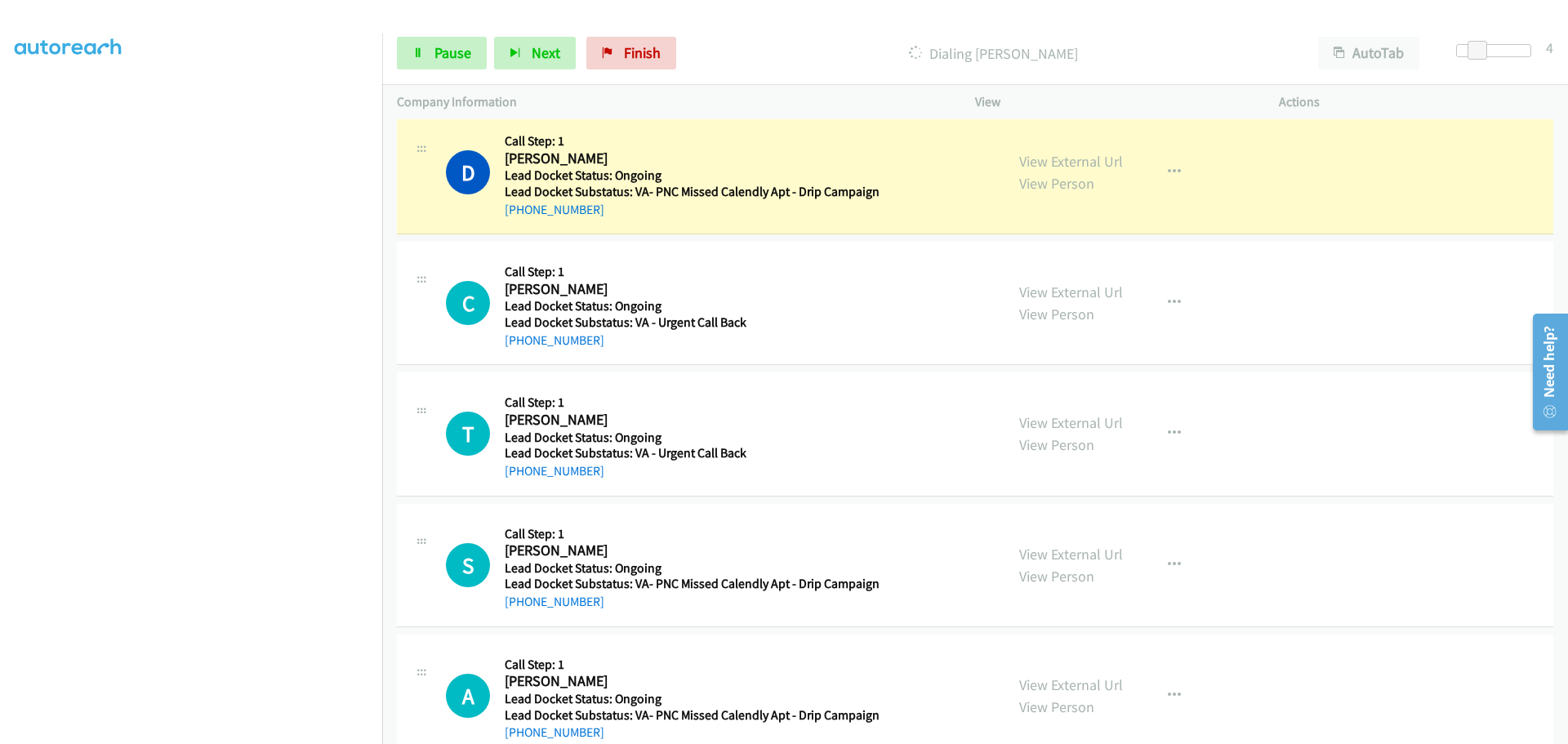
scroll to position [1356, 0]
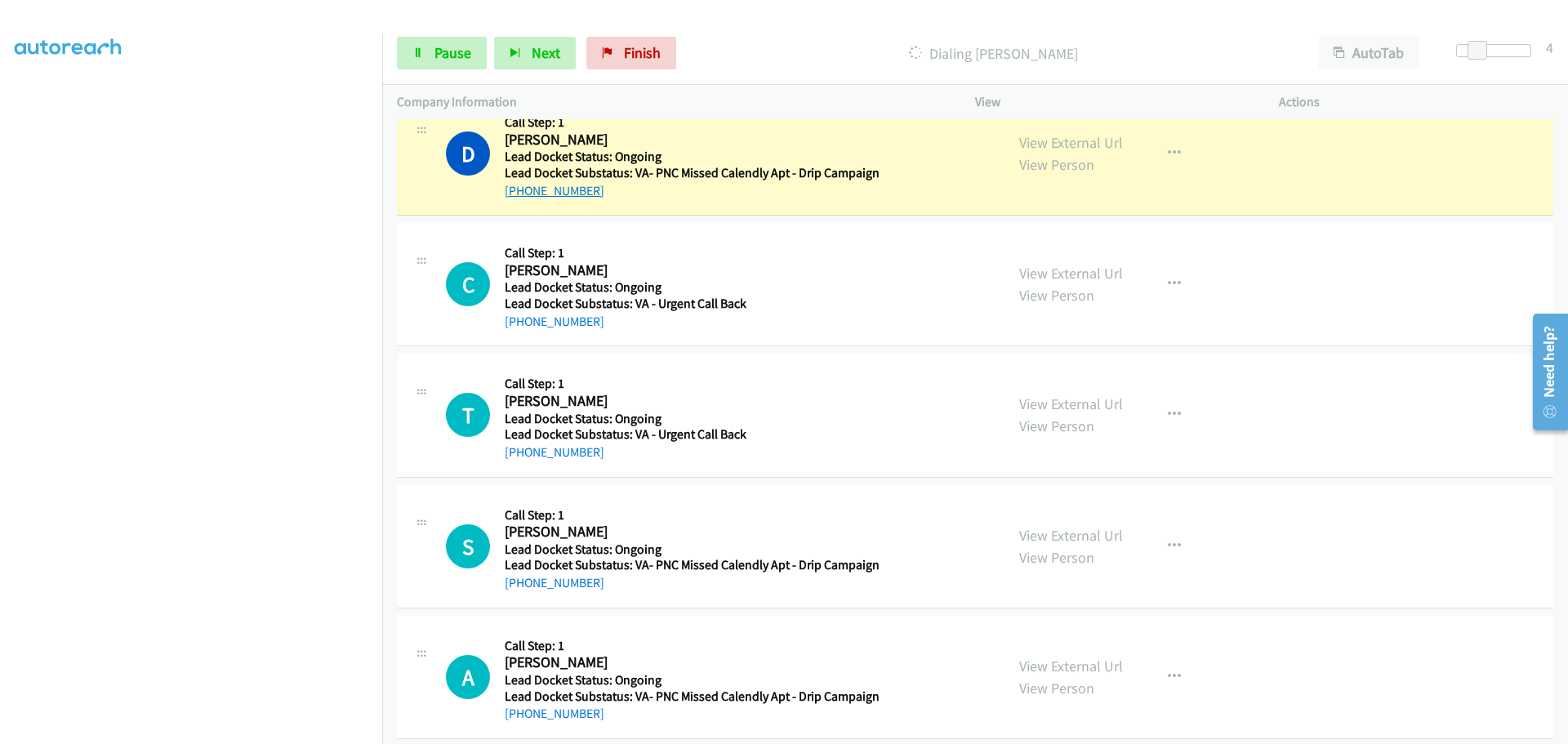
drag, startPoint x: 602, startPoint y: 191, endPoint x: 517, endPoint y: 194, distance: 85.1
click at [517, 194] on div "[PHONE_NUMBER]" at bounding box center [691, 191] width 375 height 20
copy link "[PHONE_NUMBER]"
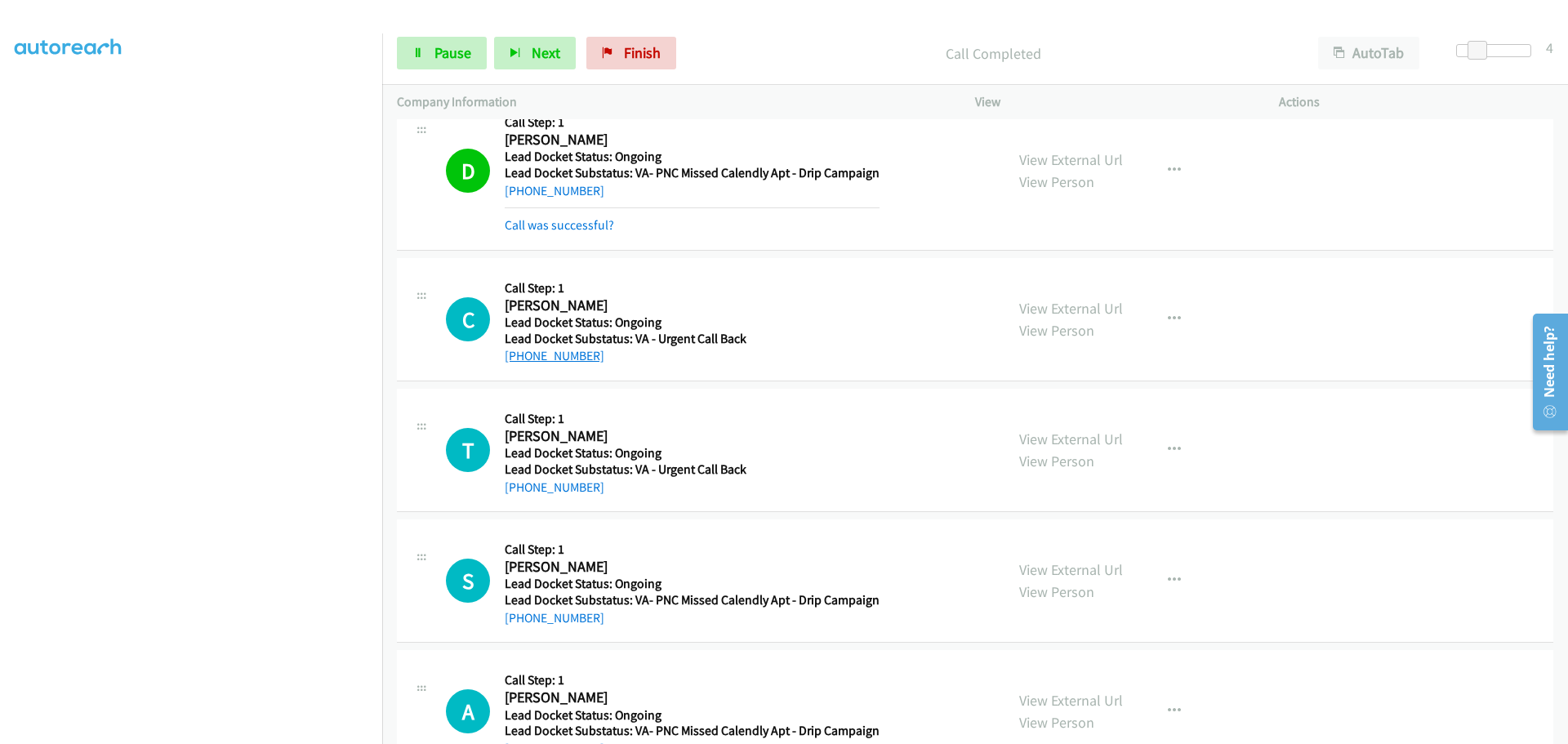
drag, startPoint x: 587, startPoint y: 359, endPoint x: 520, endPoint y: 363, distance: 67.1
click at [520, 363] on div "[PHONE_NUMBER]" at bounding box center [625, 356] width 242 height 20
copy link "[PHONE_NUMBER]"
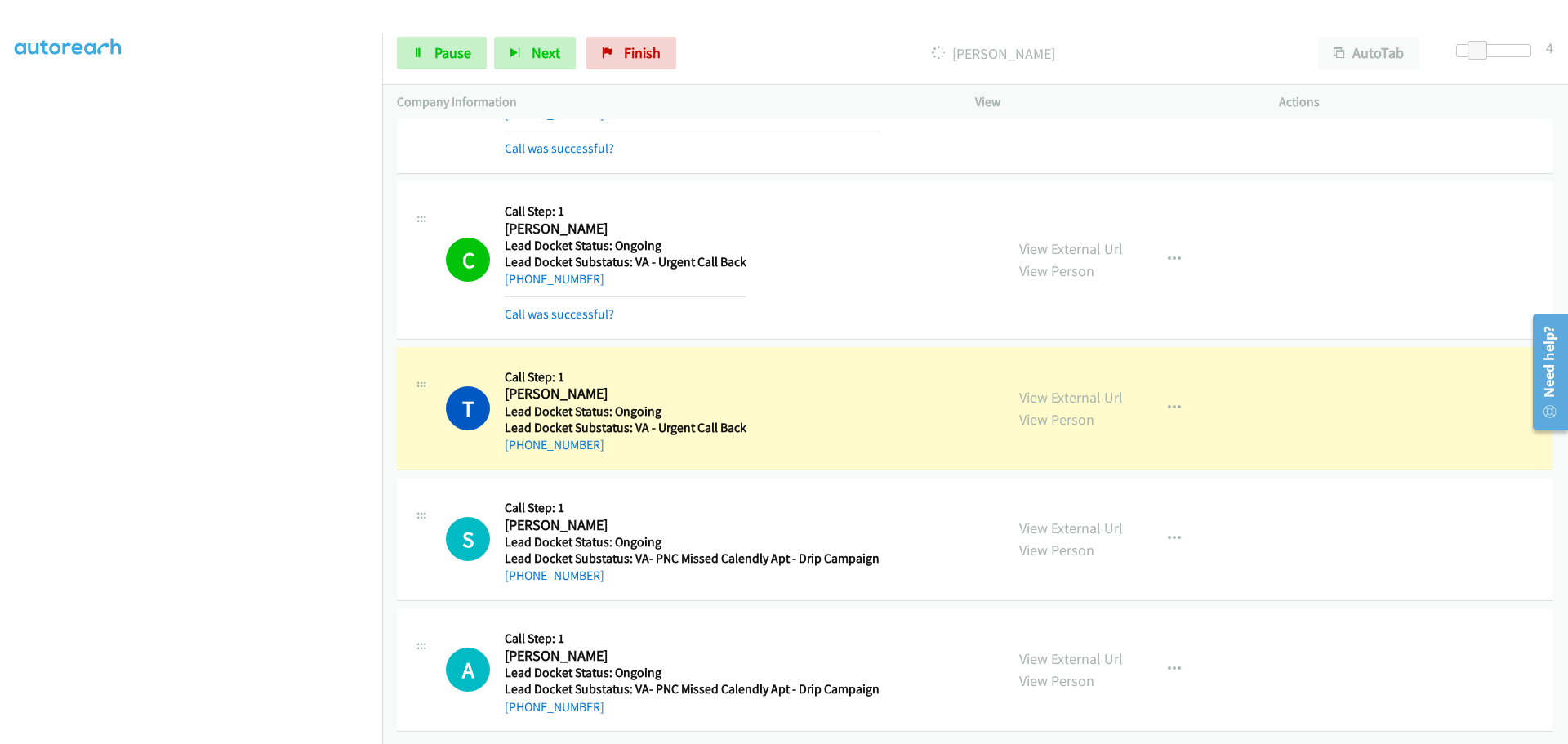
scroll to position [1445, 0]
drag, startPoint x: 597, startPoint y: 434, endPoint x: 522, endPoint y: 436, distance: 75.0
click at [522, 436] on div "[PHONE_NUMBER]" at bounding box center [625, 445] width 242 height 20
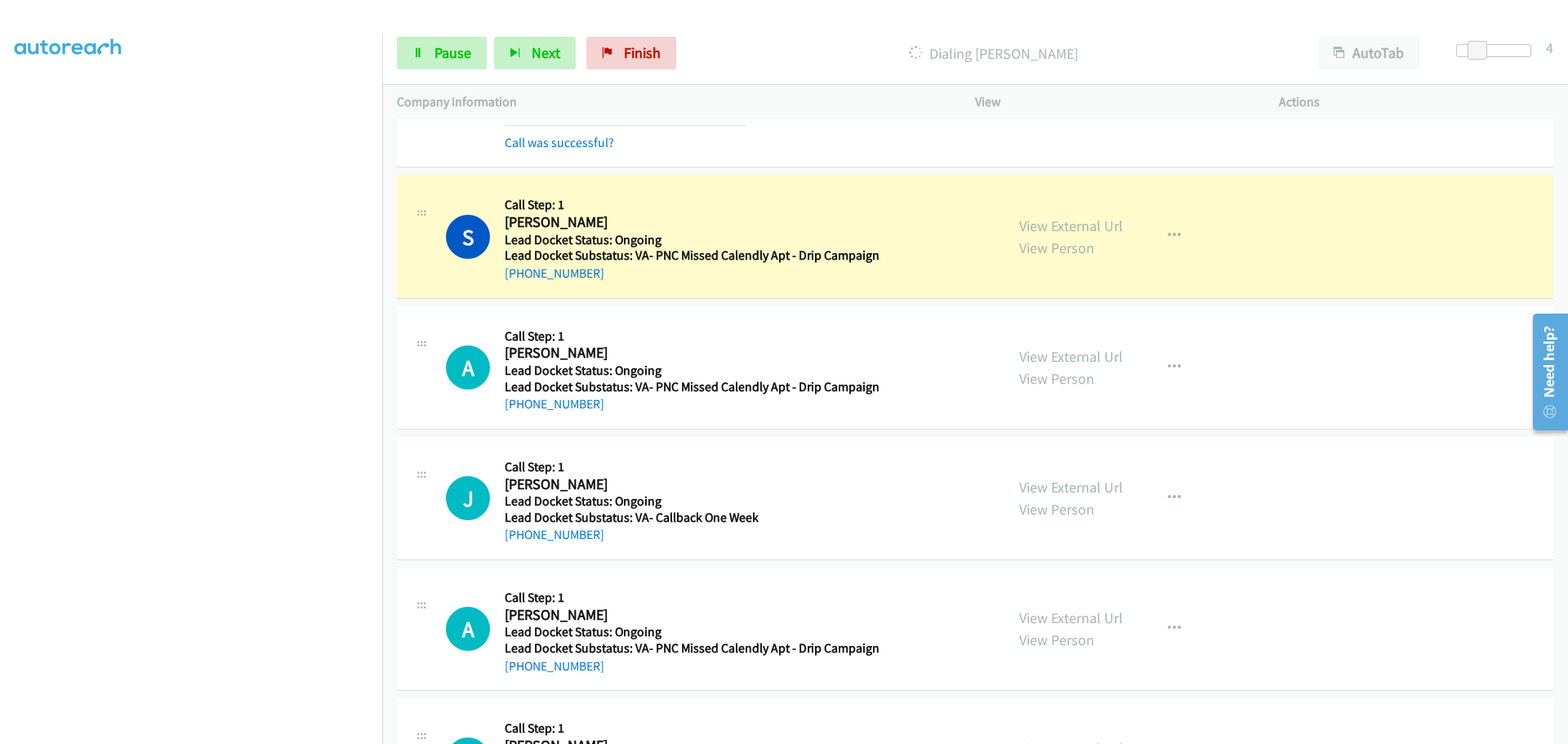
scroll to position [1772, 0]
drag, startPoint x: 588, startPoint y: 278, endPoint x: 520, endPoint y: 282, distance: 68.1
click at [520, 283] on div "S Callback Scheduled Call Step: 1 [PERSON_NAME] America/[GEOGRAPHIC_DATA] Lead …" at bounding box center [974, 235] width 1156 height 124
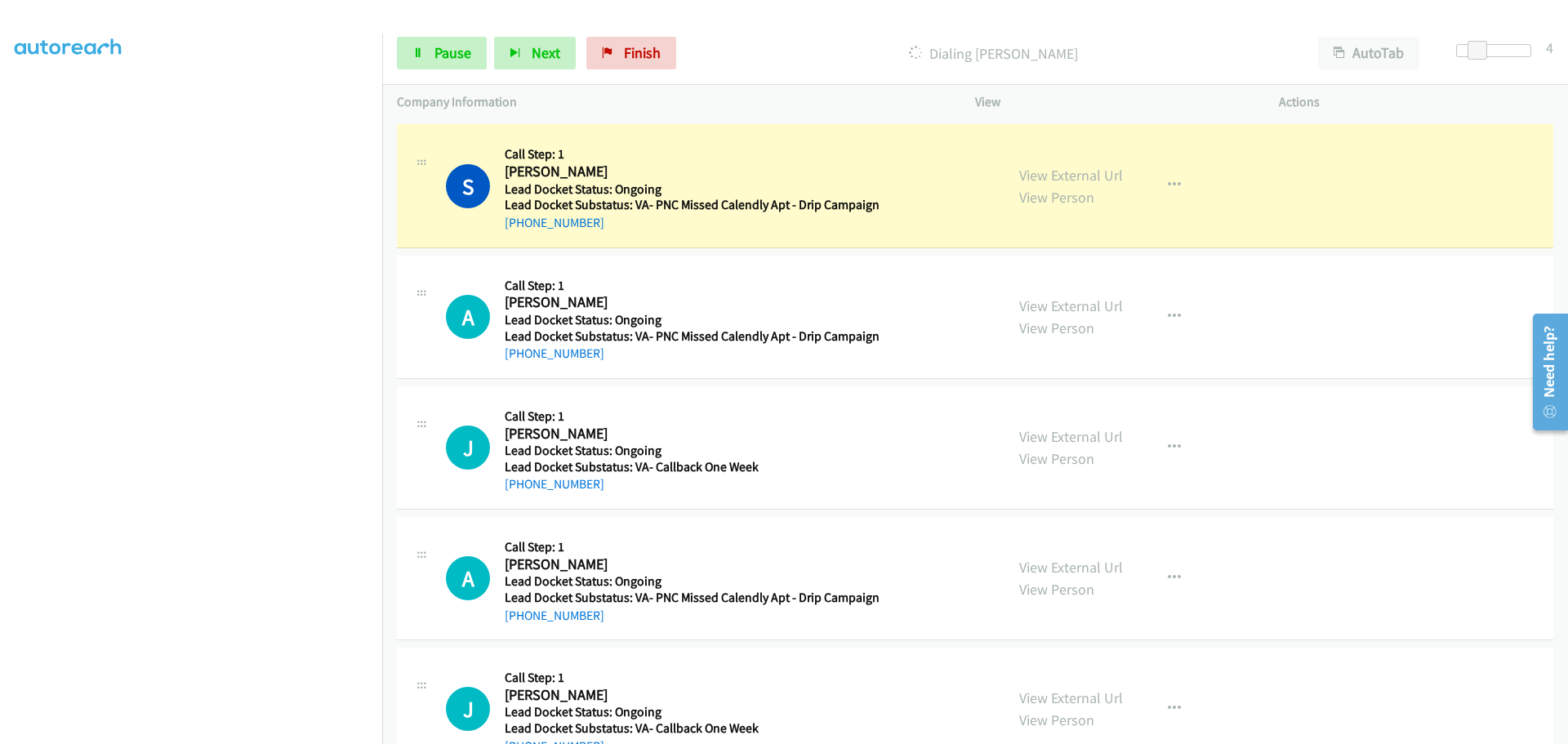
scroll to position [1935, 0]
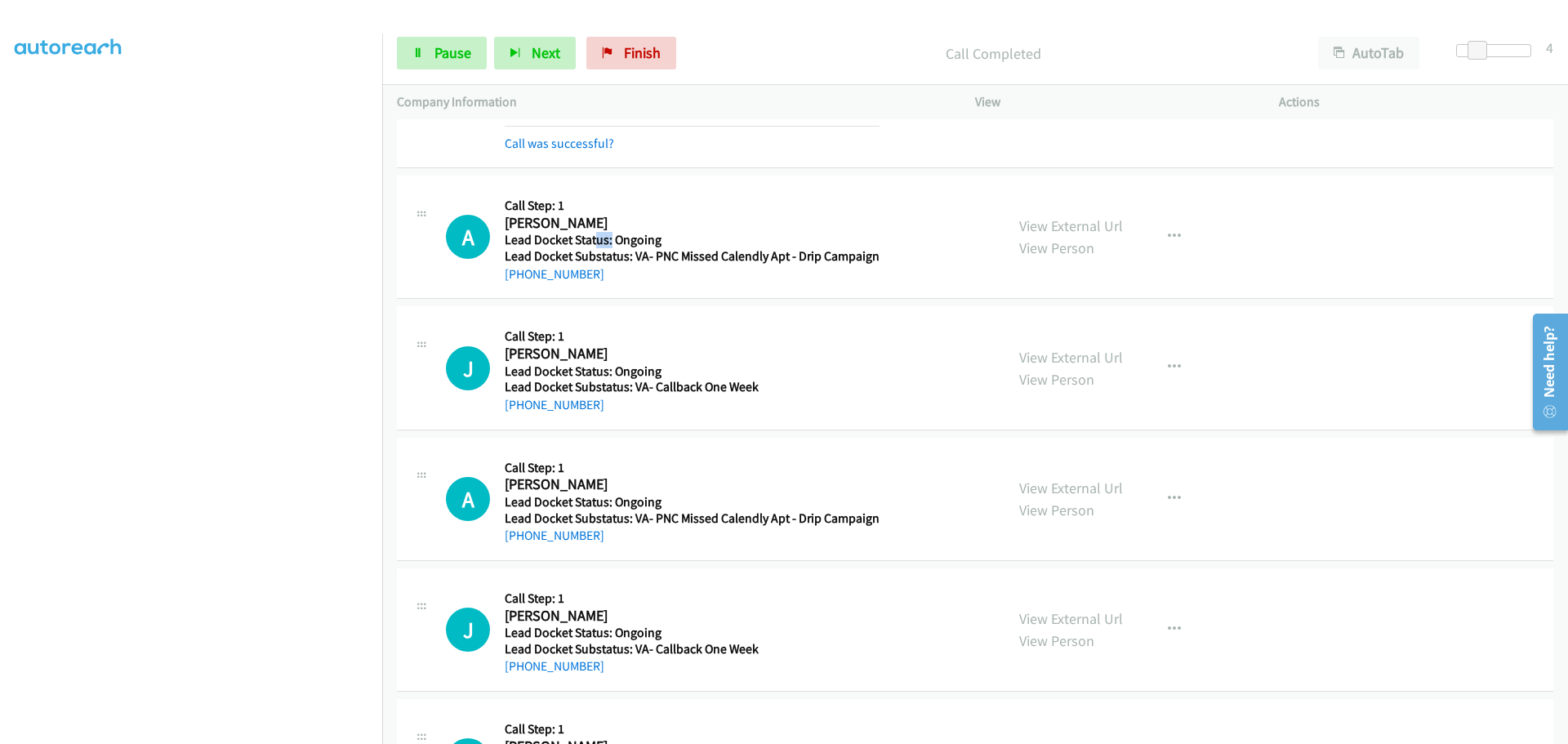
drag, startPoint x: 608, startPoint y: 234, endPoint x: 596, endPoint y: 238, distance: 12.6
click at [596, 238] on h5 "Lead Docket Status: Ongoing" at bounding box center [691, 240] width 375 height 17
click at [607, 282] on div "[PHONE_NUMBER]" at bounding box center [691, 274] width 375 height 20
drag, startPoint x: 600, startPoint y: 276, endPoint x: 520, endPoint y: 275, distance: 80.0
click at [520, 275] on div "[PHONE_NUMBER]" at bounding box center [691, 274] width 375 height 20
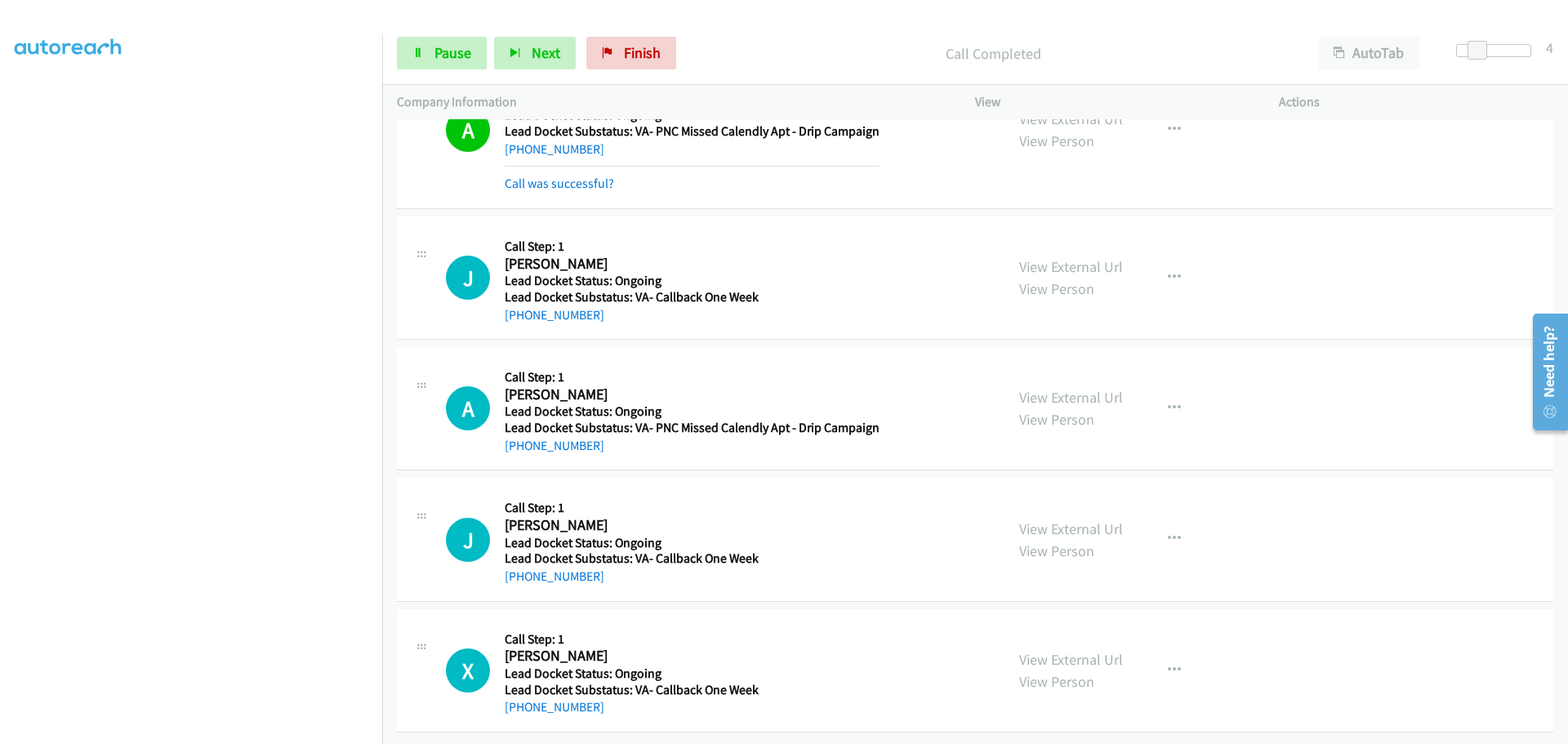
scroll to position [2073, 0]
drag, startPoint x: 601, startPoint y: 307, endPoint x: 522, endPoint y: 312, distance: 79.2
click at [522, 312] on div "[PHONE_NUMBER]" at bounding box center [631, 315] width 254 height 20
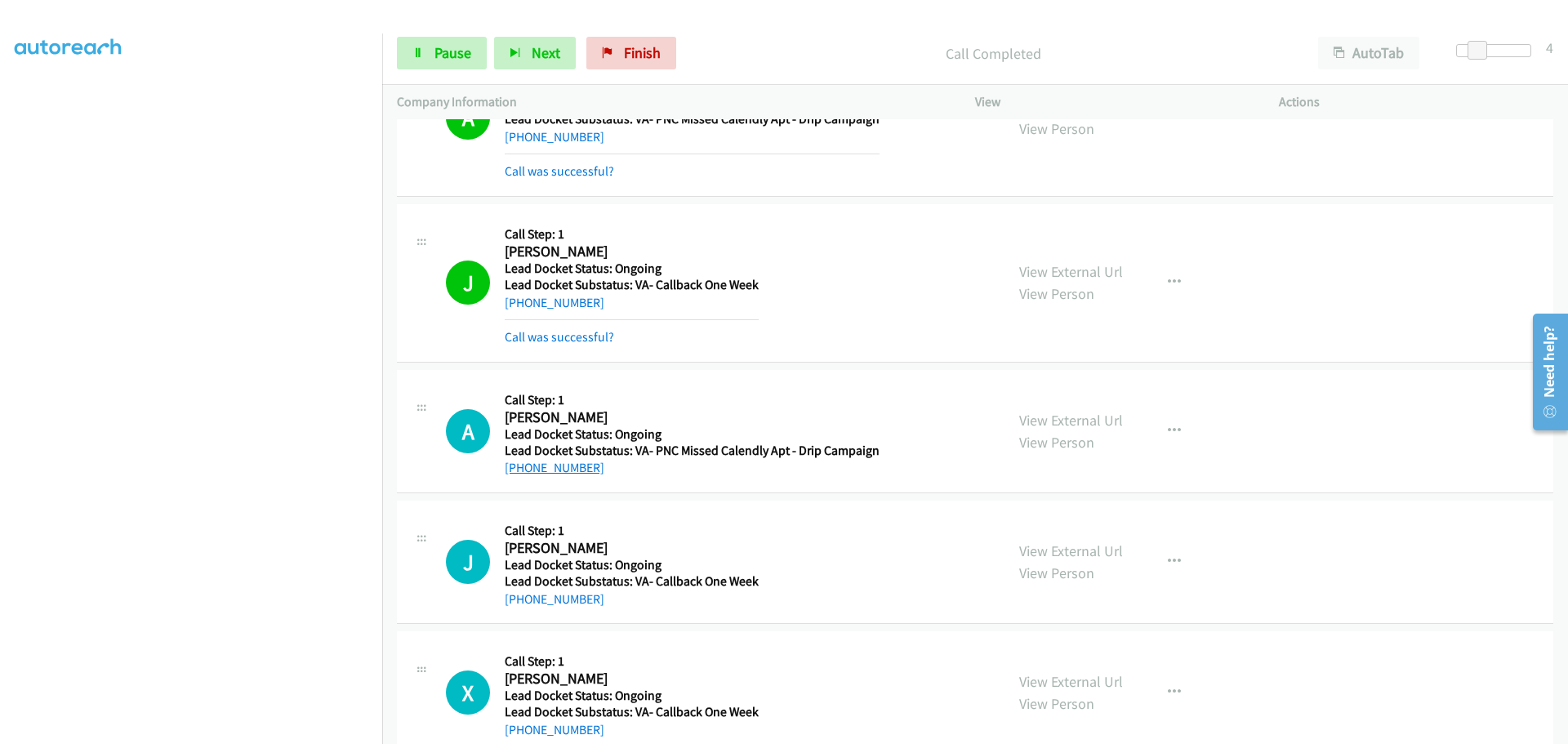
drag, startPoint x: 594, startPoint y: 478, endPoint x: 521, endPoint y: 474, distance: 73.1
click at [521, 474] on div "[PHONE_NUMBER]" at bounding box center [691, 468] width 375 height 20
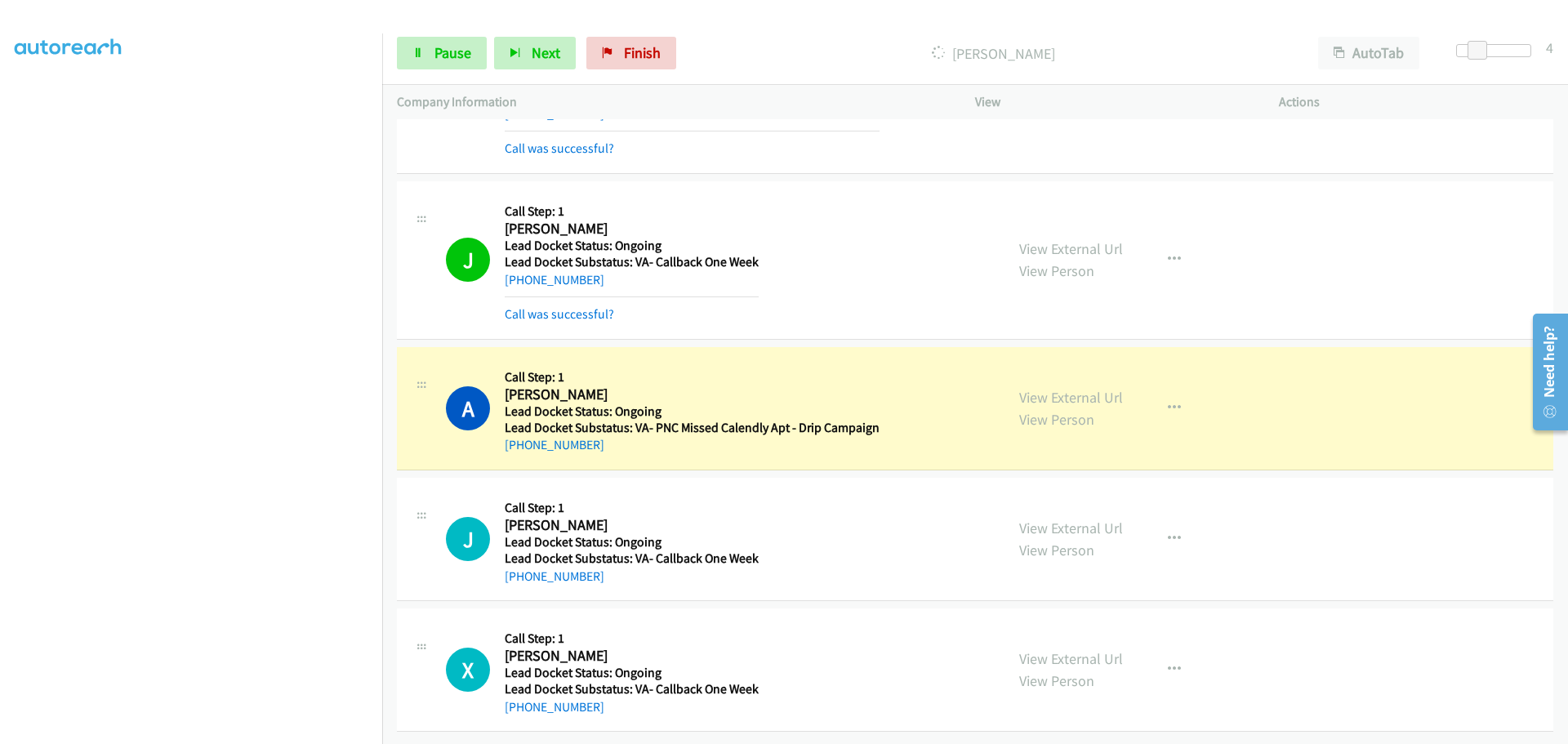
scroll to position [2108, 0]
drag, startPoint x: 616, startPoint y: 577, endPoint x: 521, endPoint y: 578, distance: 95.0
click at [521, 578] on div "J Callback Scheduled Call Step: 1 [PERSON_NAME] America/New_York Lead Docket St…" at bounding box center [974, 540] width 1156 height 124
